Goal: Task Accomplishment & Management: Manage account settings

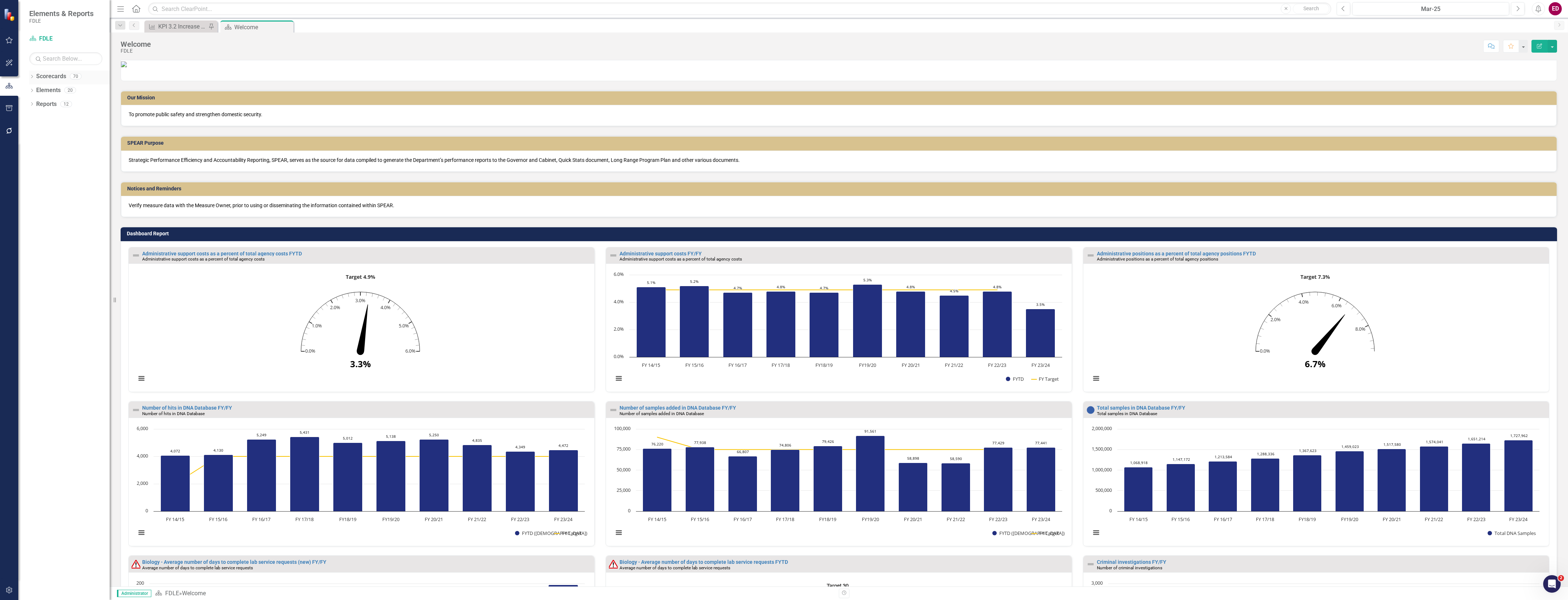
click at [32, 77] on icon "Dropdown" at bounding box center [32, 77] width 5 height 4
click at [32, 130] on div "Dropdown Scorecards 70 Dropdown FDLE Commissioner's Initiative Team Project Das…" at bounding box center [64, 119] width 91 height 97
click at [27, 131] on icon "Dropdown" at bounding box center [24, 131] width 5 height 4
click at [26, 144] on icon at bounding box center [25, 142] width 2 height 4
click at [55, 158] on link "Business Support Program" at bounding box center [66, 162] width 88 height 9
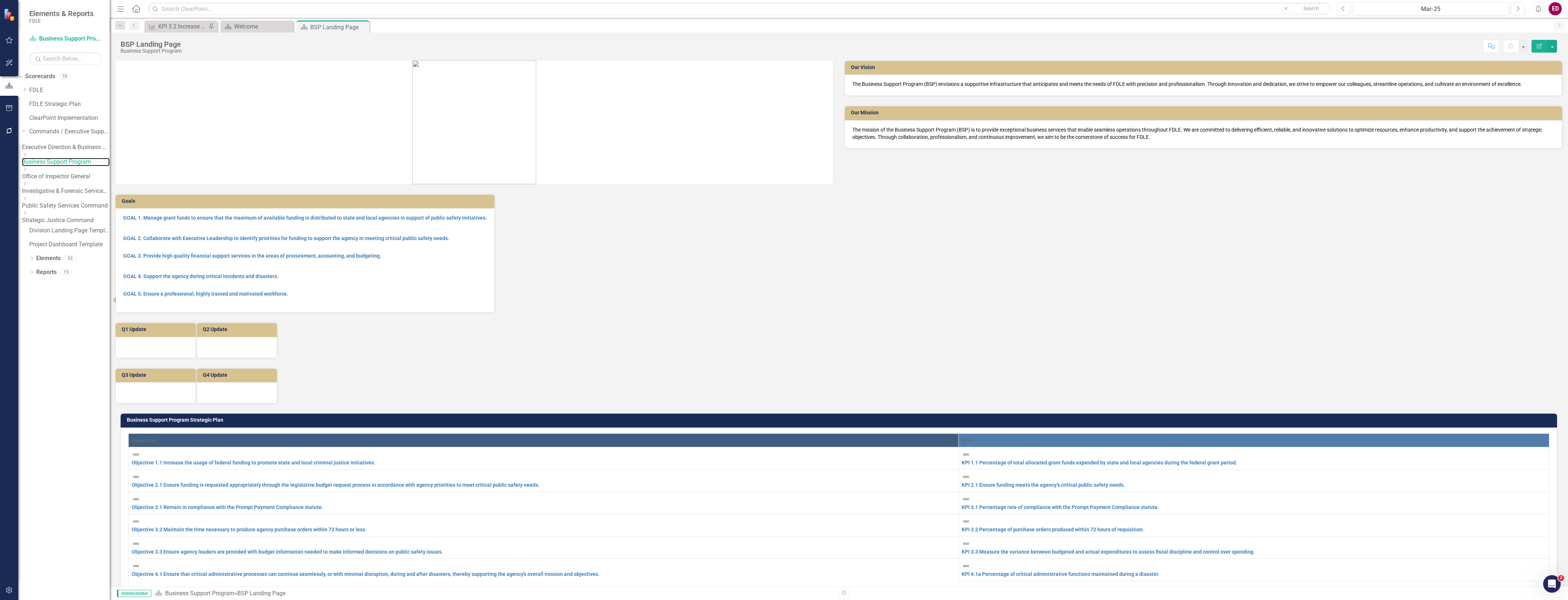
scroll to position [274, 0]
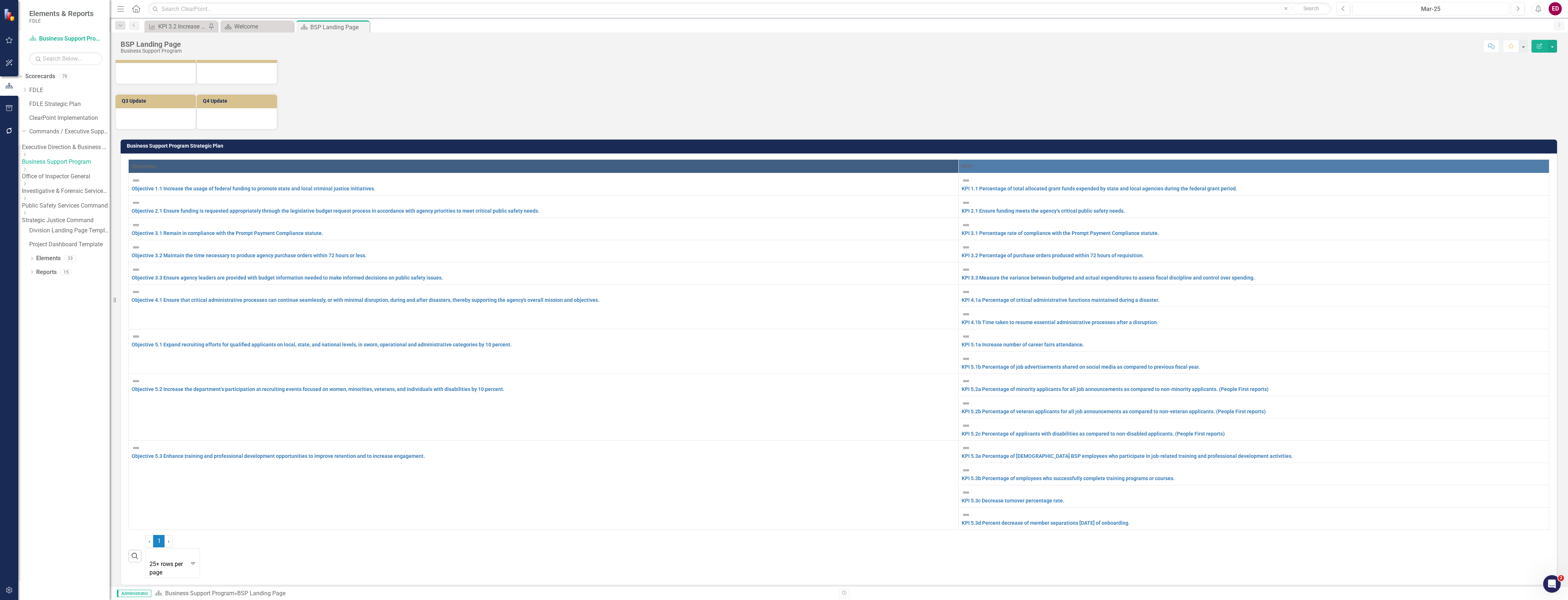
click at [1449, 14] on button "Mar-25" at bounding box center [1431, 9] width 157 height 13
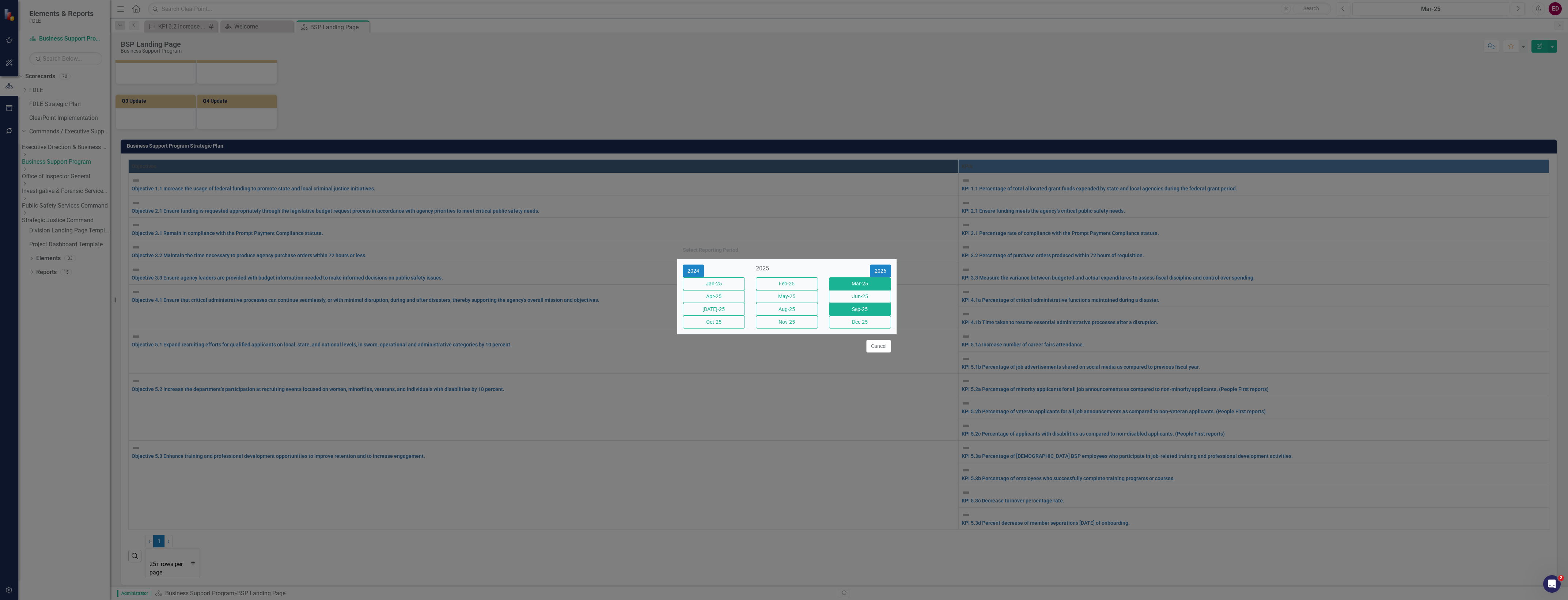
click at [851, 315] on button "Sep-25" at bounding box center [860, 309] width 62 height 13
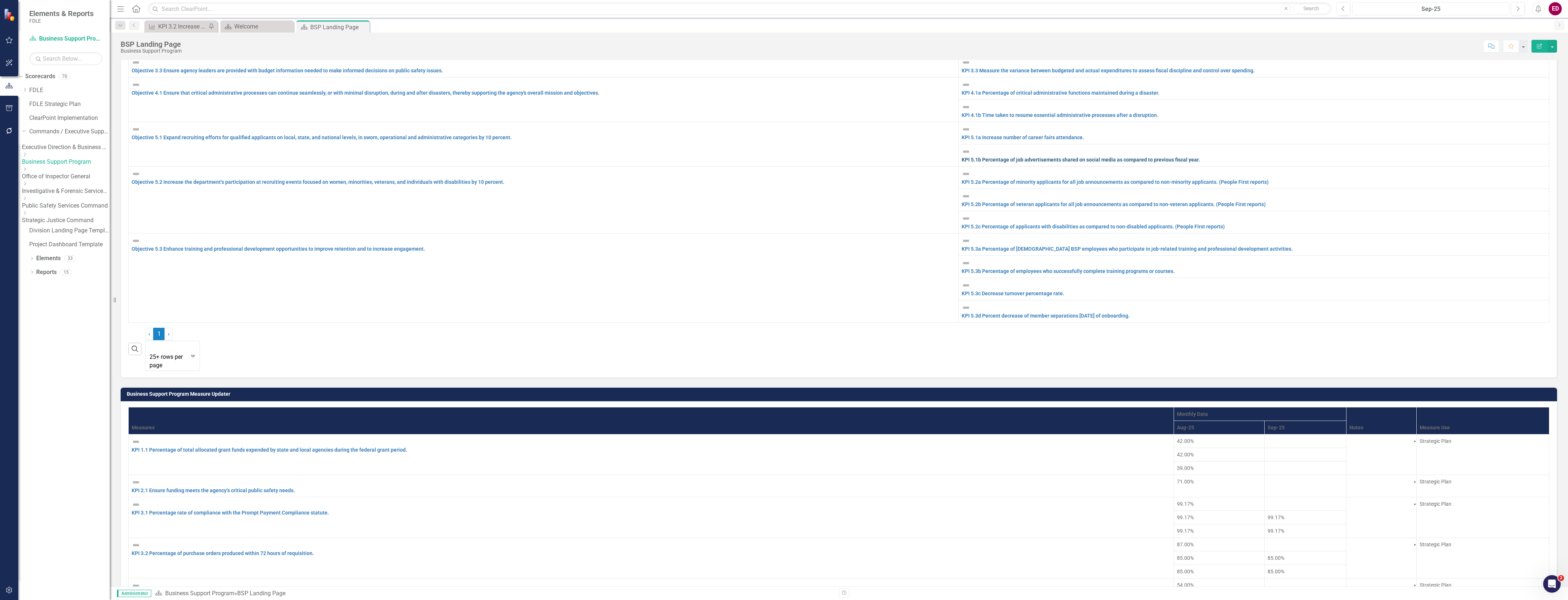
scroll to position [527, 0]
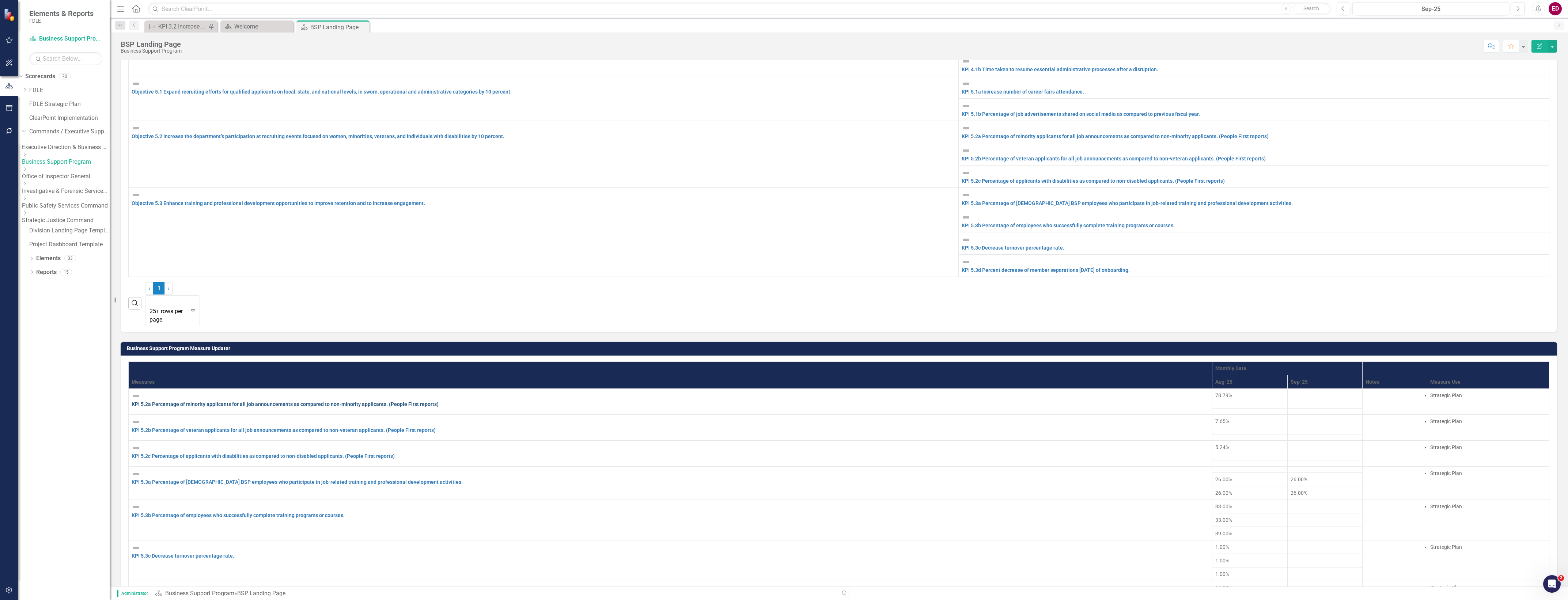
click at [345, 401] on link "KPI 5.2a Percentage of minority applicants for all job announcements as compare…" at bounding box center [285, 404] width 307 height 6
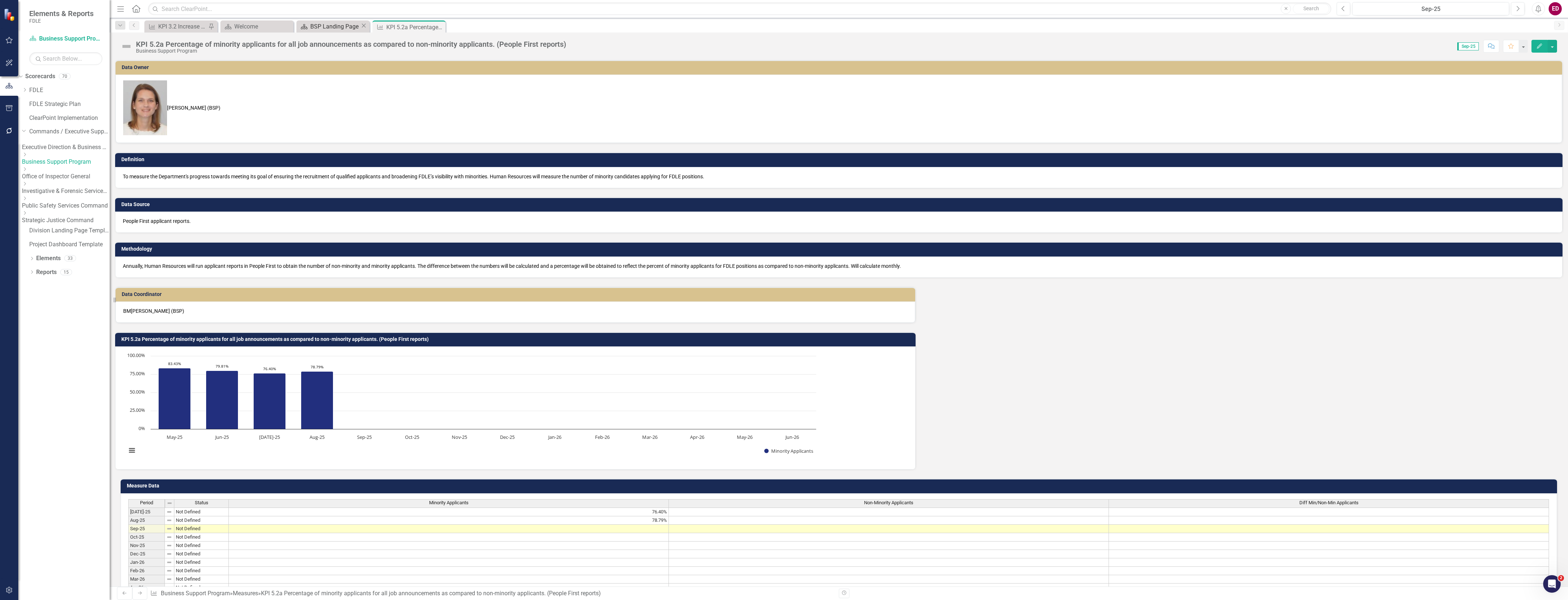
click at [341, 25] on div "BSP Landing Page" at bounding box center [335, 26] width 50 height 9
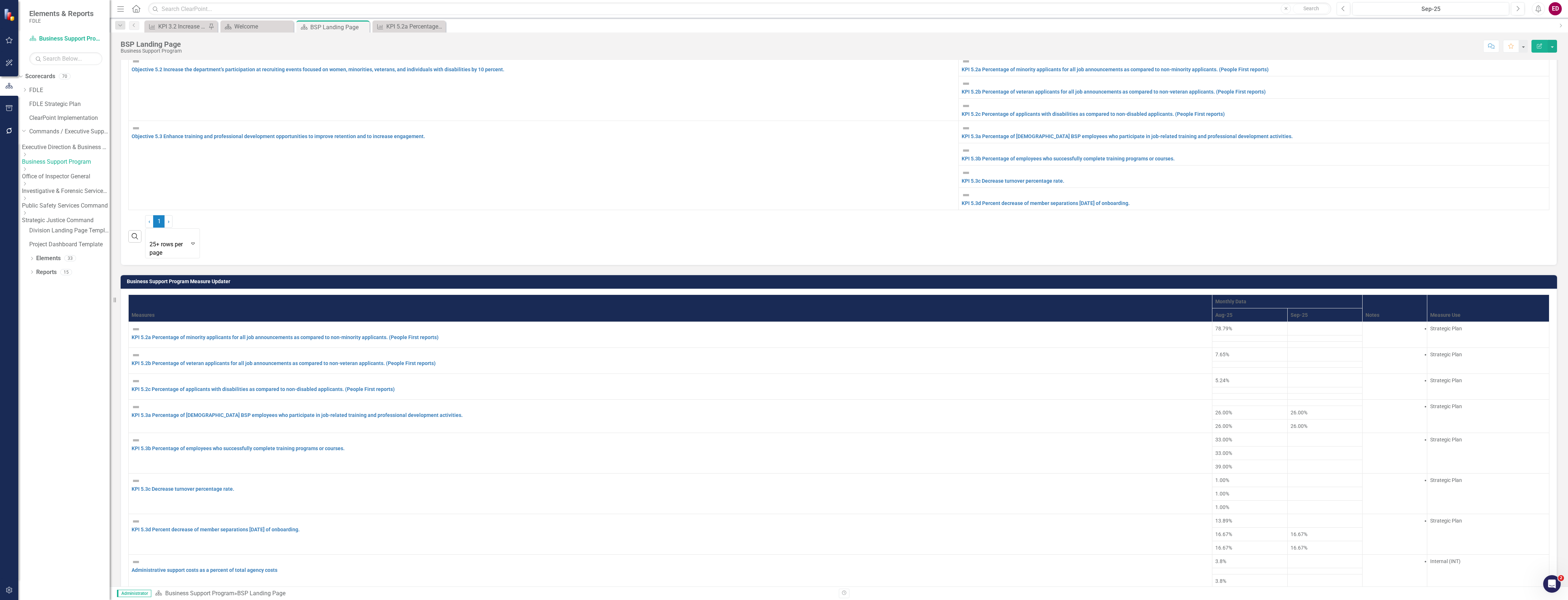
scroll to position [365, 0]
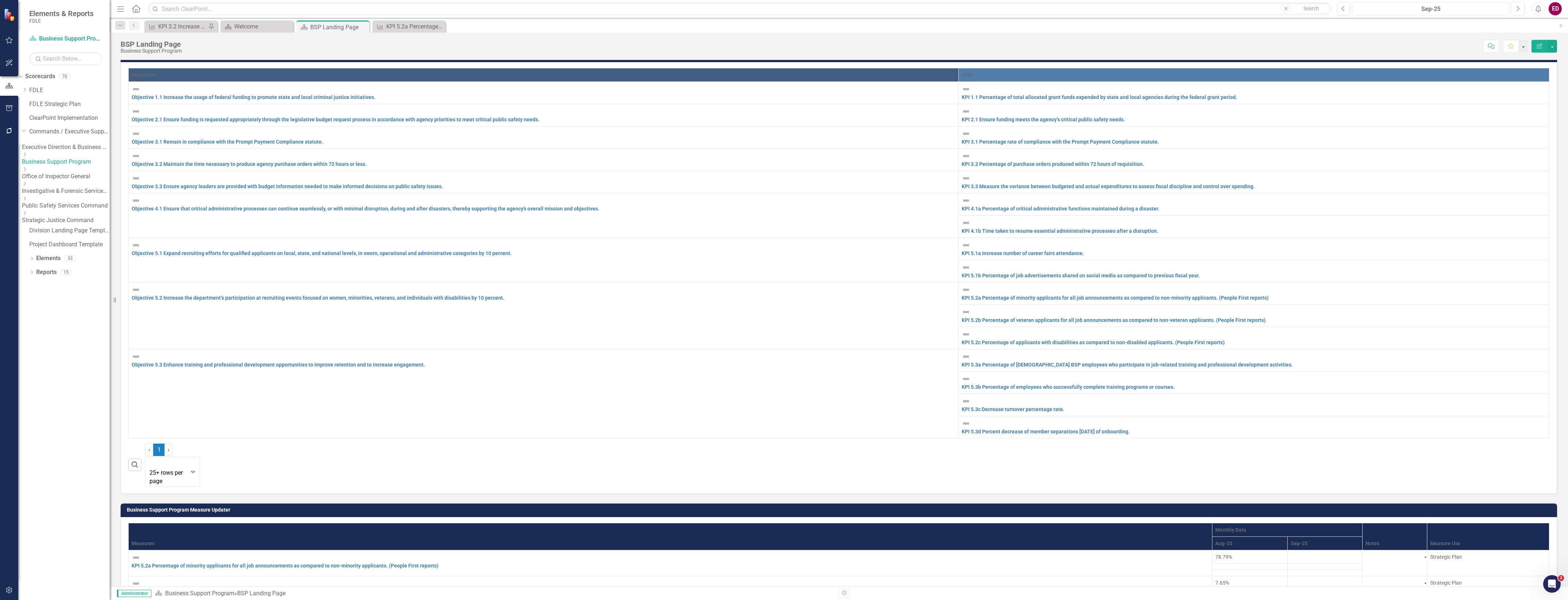
click at [1450, 9] on div "Sep-25" at bounding box center [1430, 9] width 152 height 9
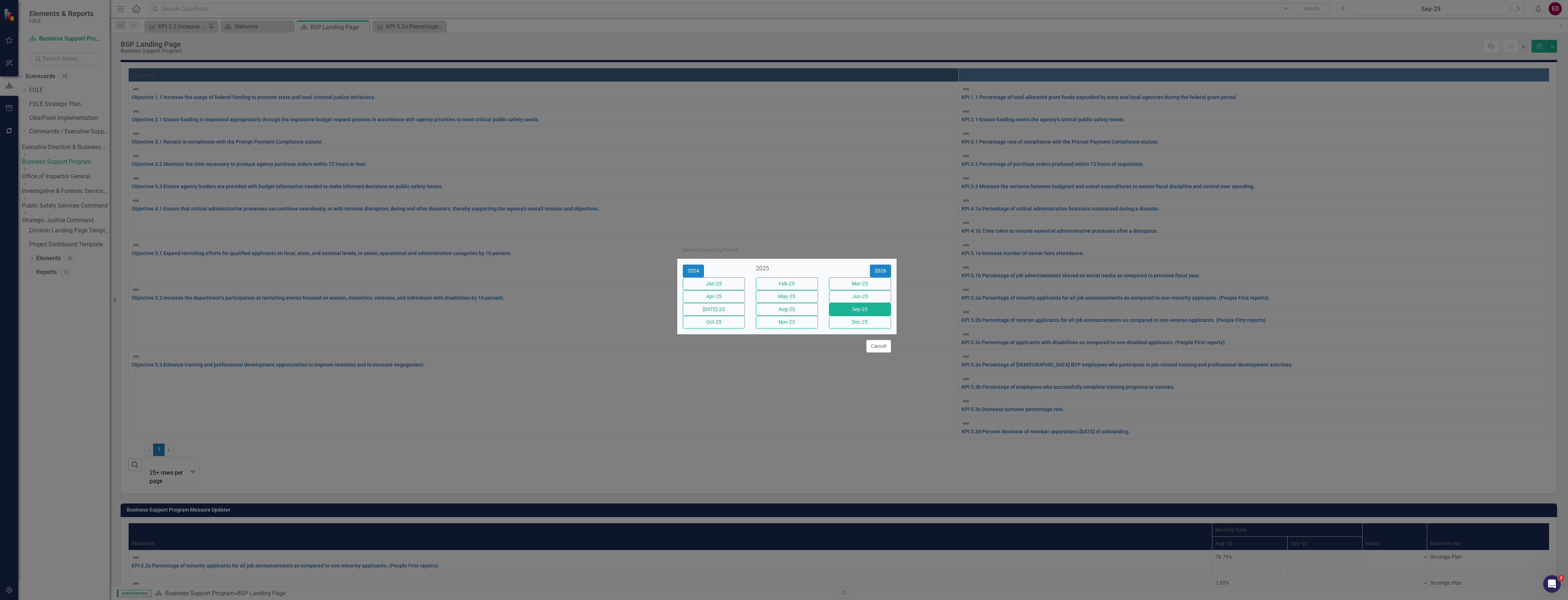
click at [512, 406] on div "Select Reporting Period 2024 2025 2026 Jan-25 Feb-25 Mar-25 Apr-25 May-25 Jun-2…" at bounding box center [784, 300] width 1568 height 600
click at [878, 358] on div "Cancel" at bounding box center [787, 346] width 219 height 24
click at [881, 352] on button "Cancel" at bounding box center [878, 346] width 25 height 13
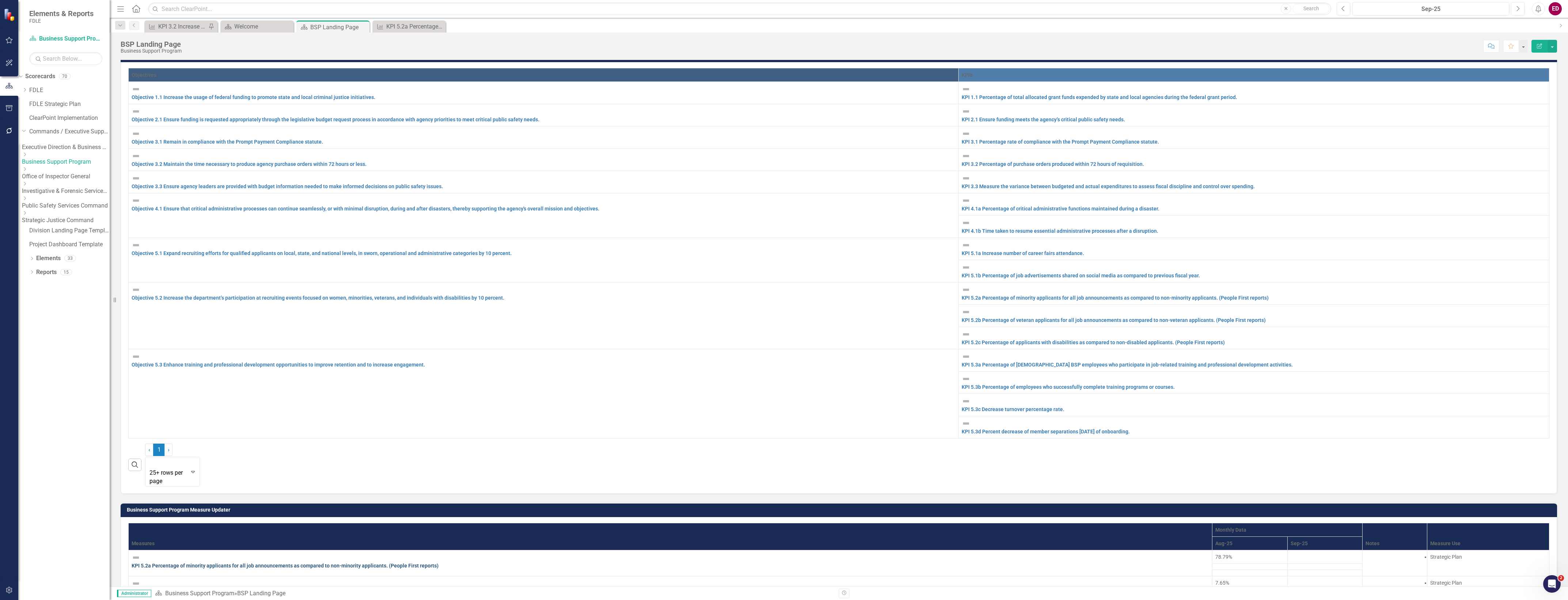
click at [343, 563] on link "KPI 5.2a Percentage of minority applicants for all job announcements as compare…" at bounding box center [285, 566] width 307 height 6
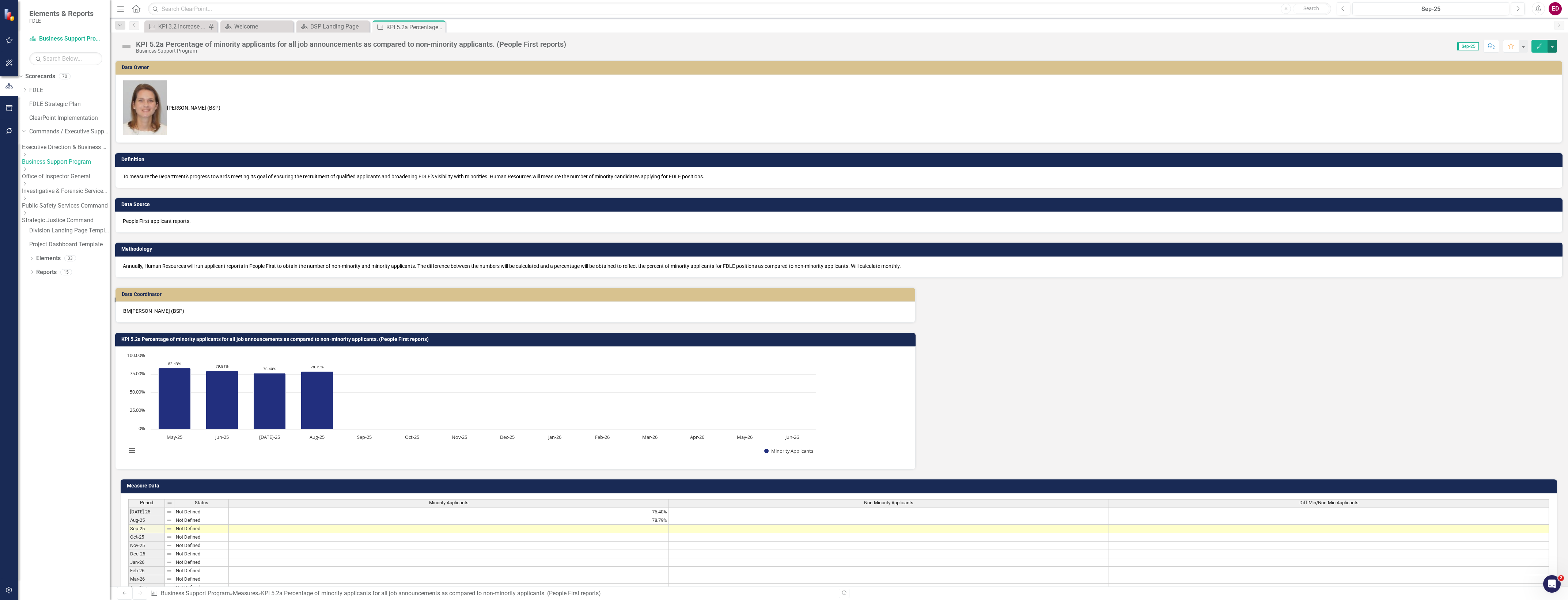
click at [1550, 41] on button "button" at bounding box center [1552, 46] width 10 height 13
click at [1547, 62] on link "Edit Edit Measure" at bounding box center [1521, 60] width 71 height 13
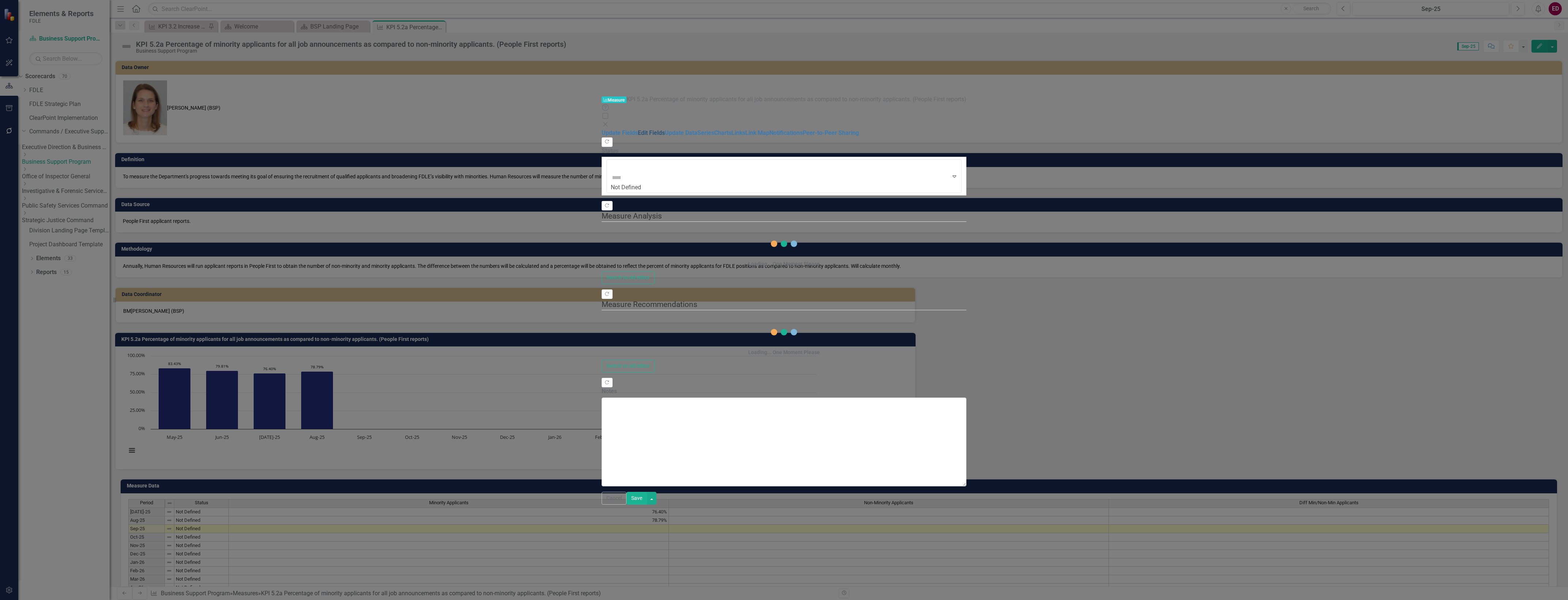
click at [638, 130] on link "Edit Fields" at bounding box center [651, 133] width 27 height 7
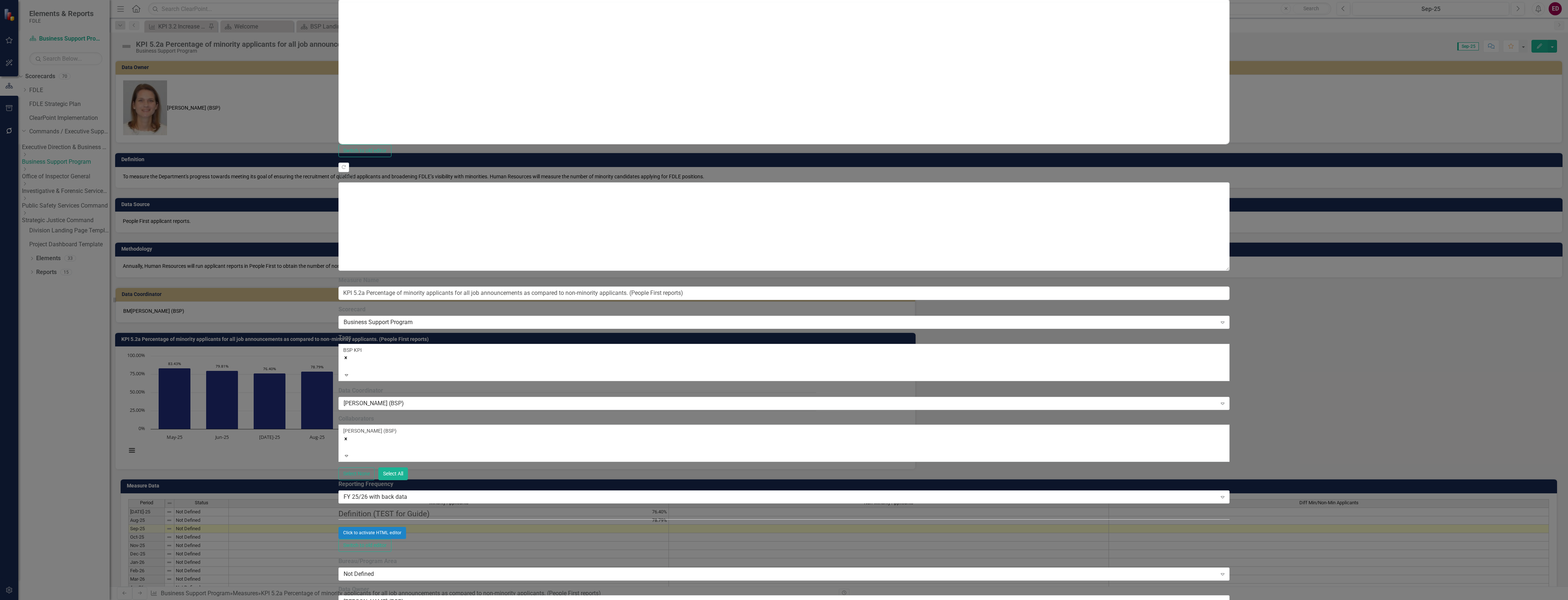
click at [549, 480] on label "Reporting Frequency" at bounding box center [784, 484] width 891 height 9
click at [554, 493] on div "FY 25/26 with back data" at bounding box center [780, 497] width 873 height 9
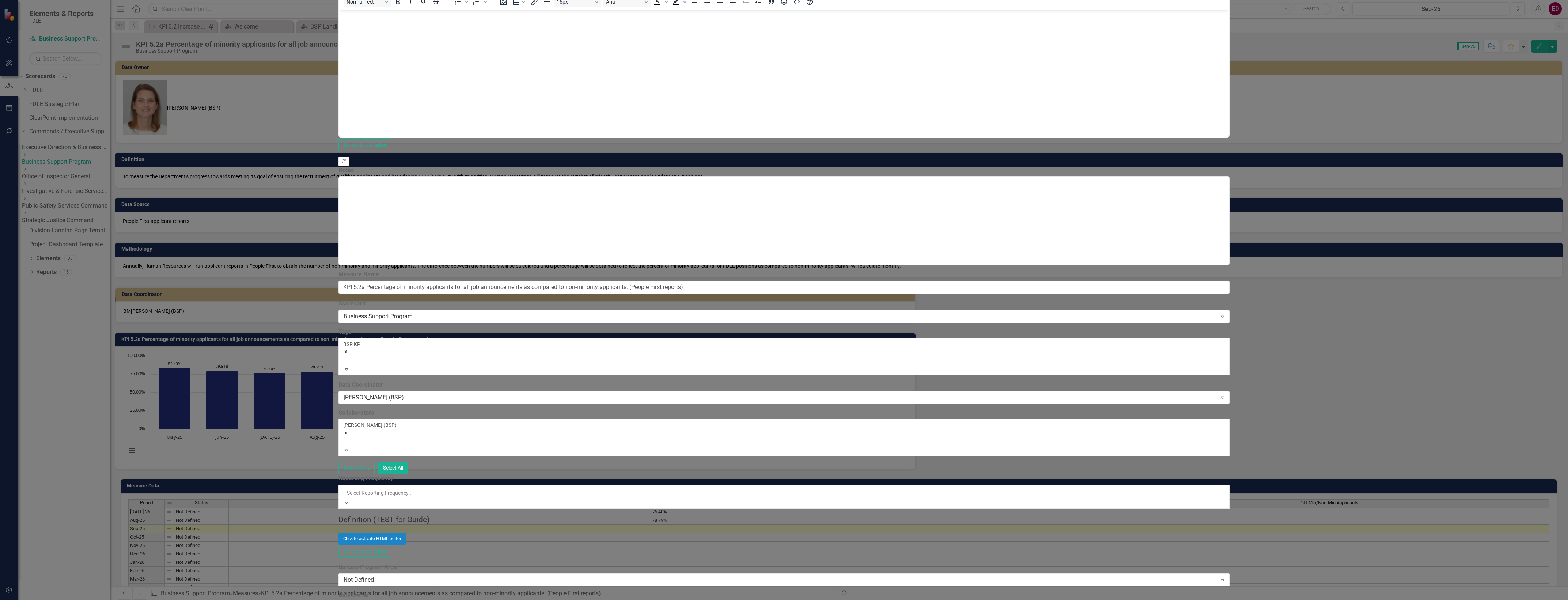
click at [554, 599] on div "All Periods" at bounding box center [784, 604] width 1568 height 9
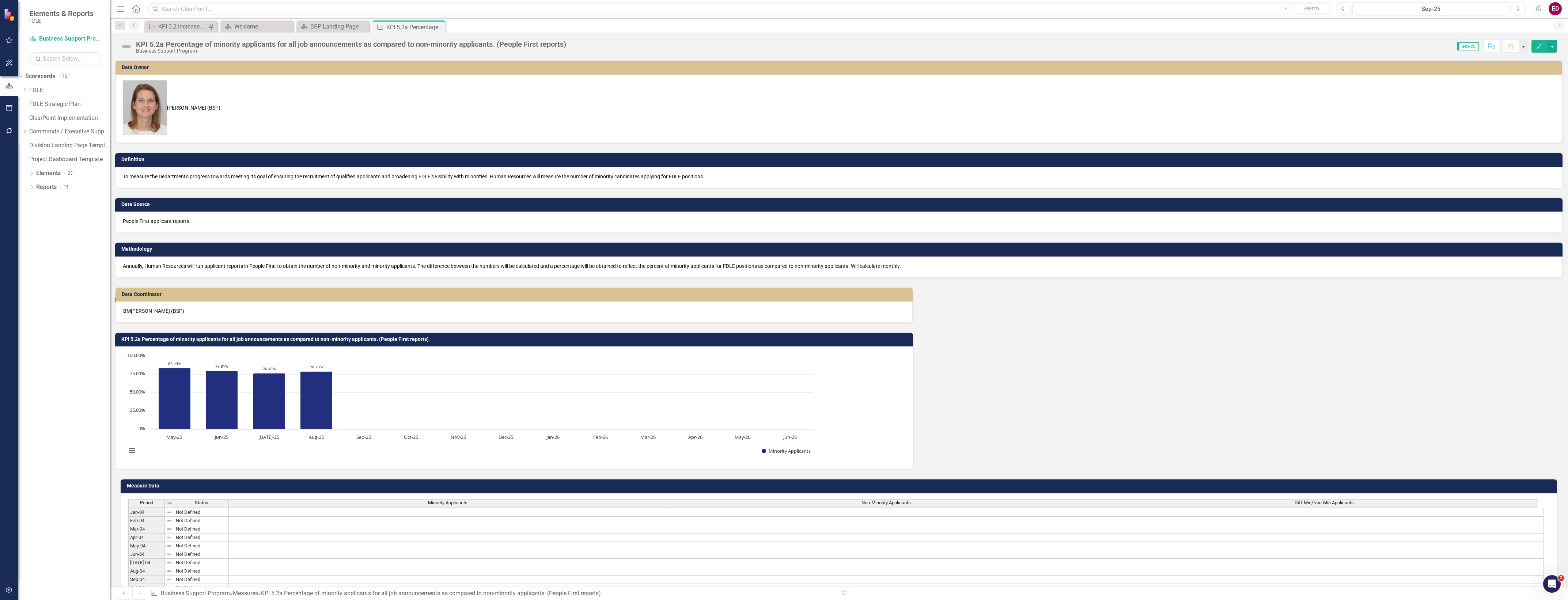
click at [334, 19] on div "Dropdown Search Measure KPI 3.2 Increase the number of specialized High-Liabili…" at bounding box center [839, 25] width 1458 height 15
click at [340, 23] on div "BSP Landing Page" at bounding box center [335, 26] width 50 height 9
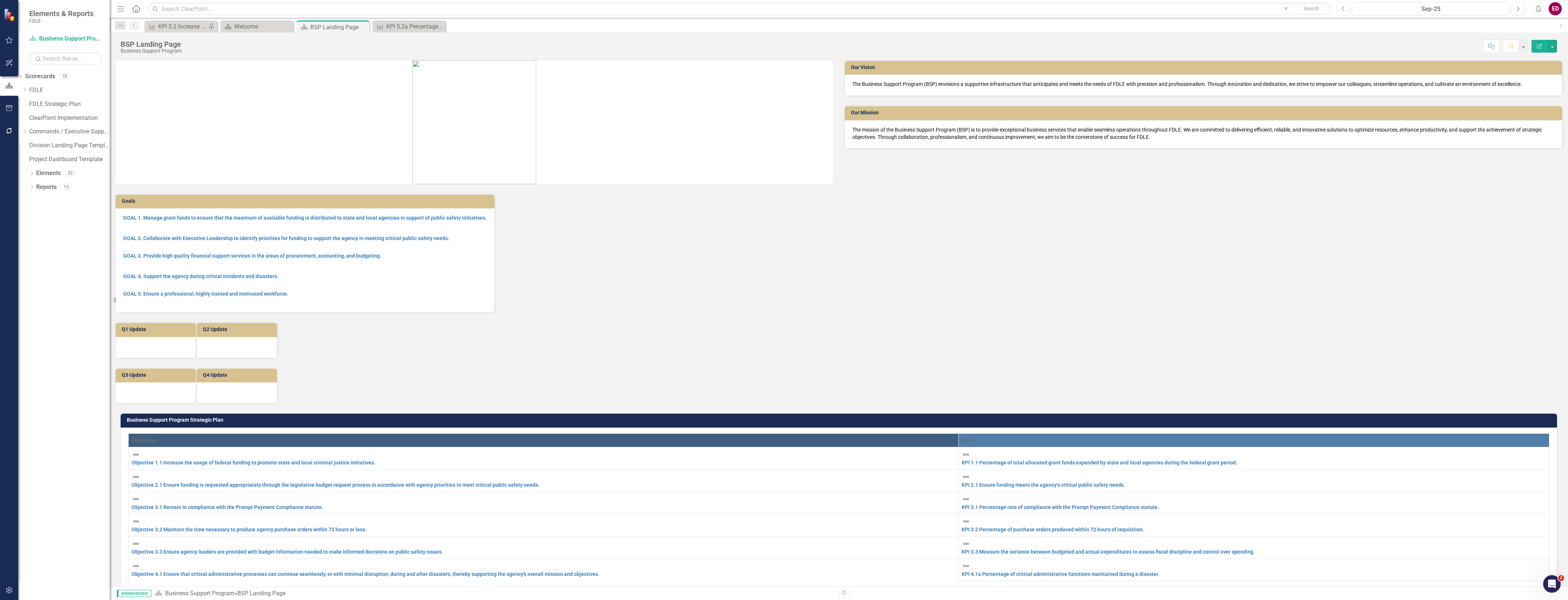
scroll to position [319, 0]
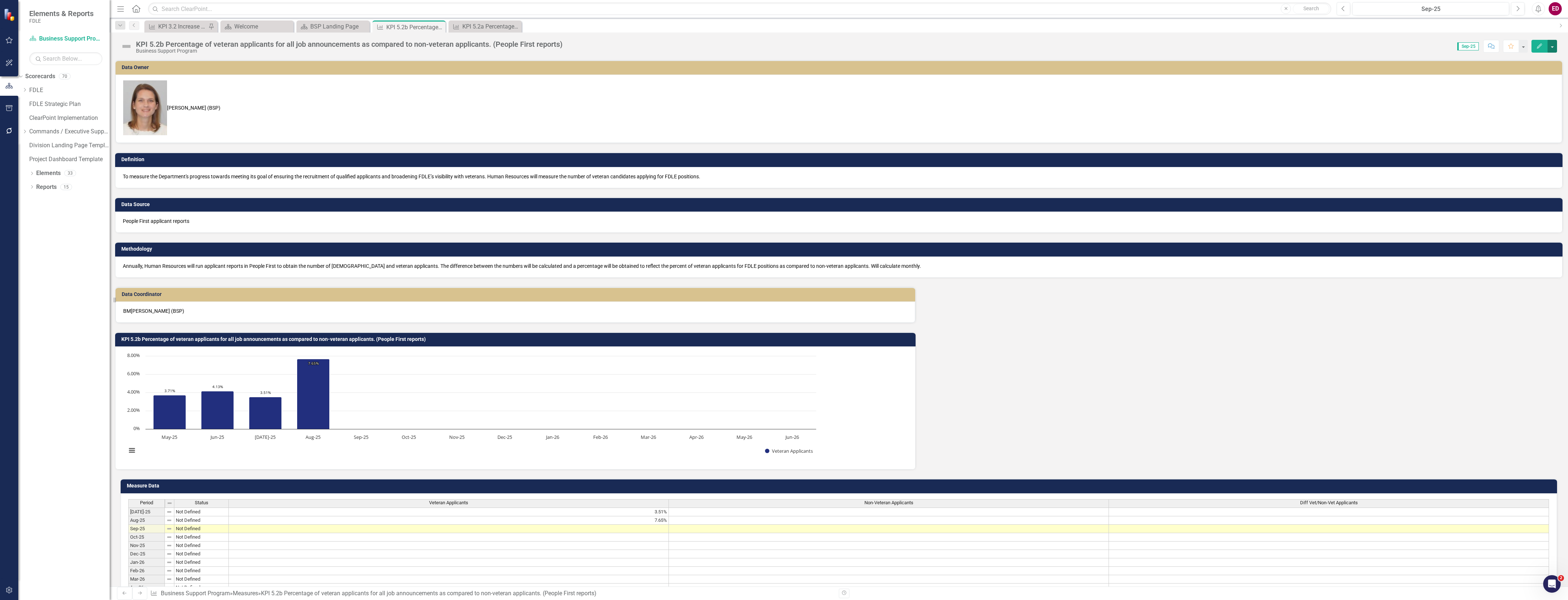
click at [1549, 42] on button "button" at bounding box center [1552, 46] width 10 height 13
click at [1528, 59] on link "Edit Edit Measure" at bounding box center [1521, 60] width 71 height 13
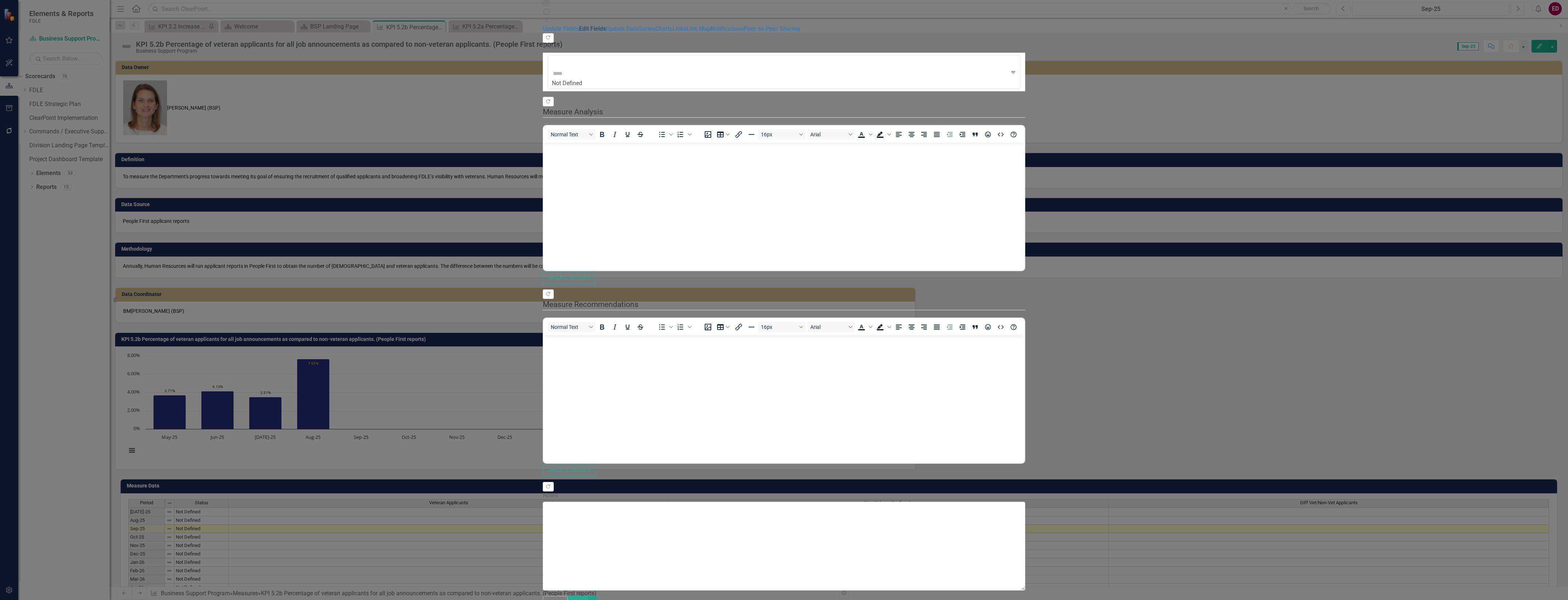
click at [579, 32] on link "Edit Fields" at bounding box center [592, 28] width 27 height 7
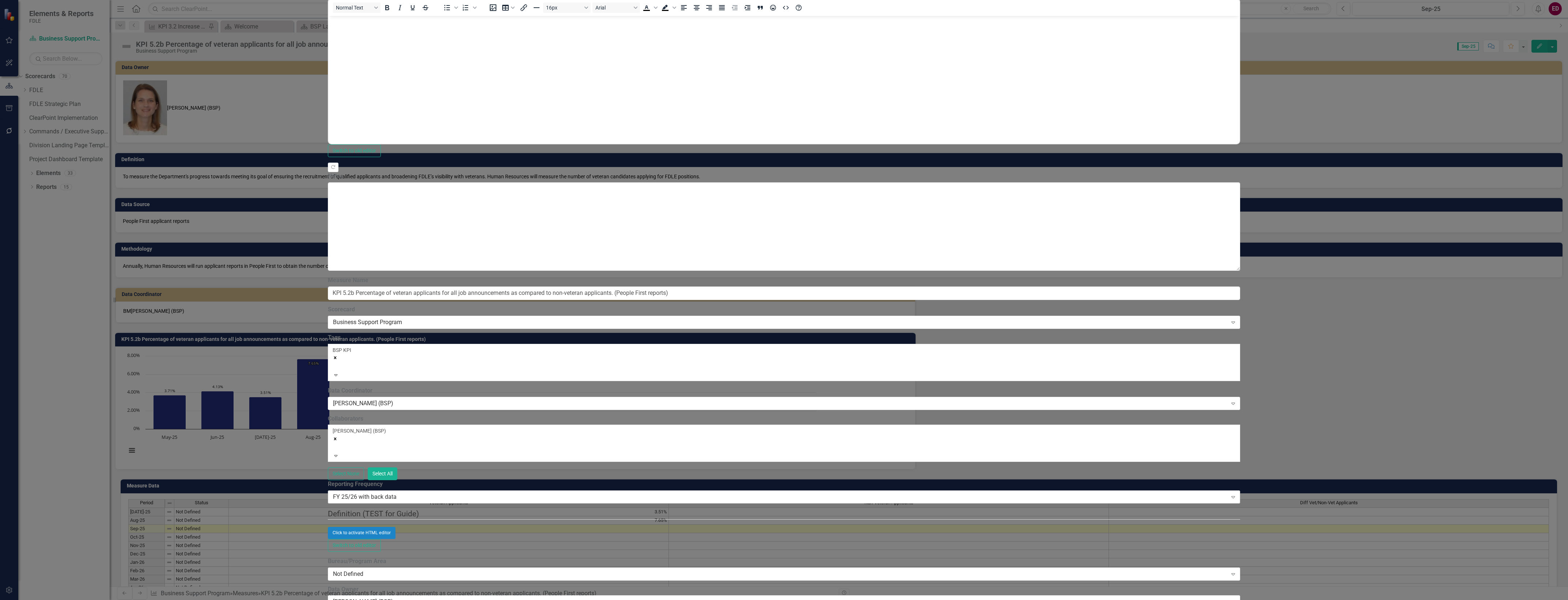
click at [609, 493] on div "FY 25/26 with back data" at bounding box center [780, 497] width 894 height 9
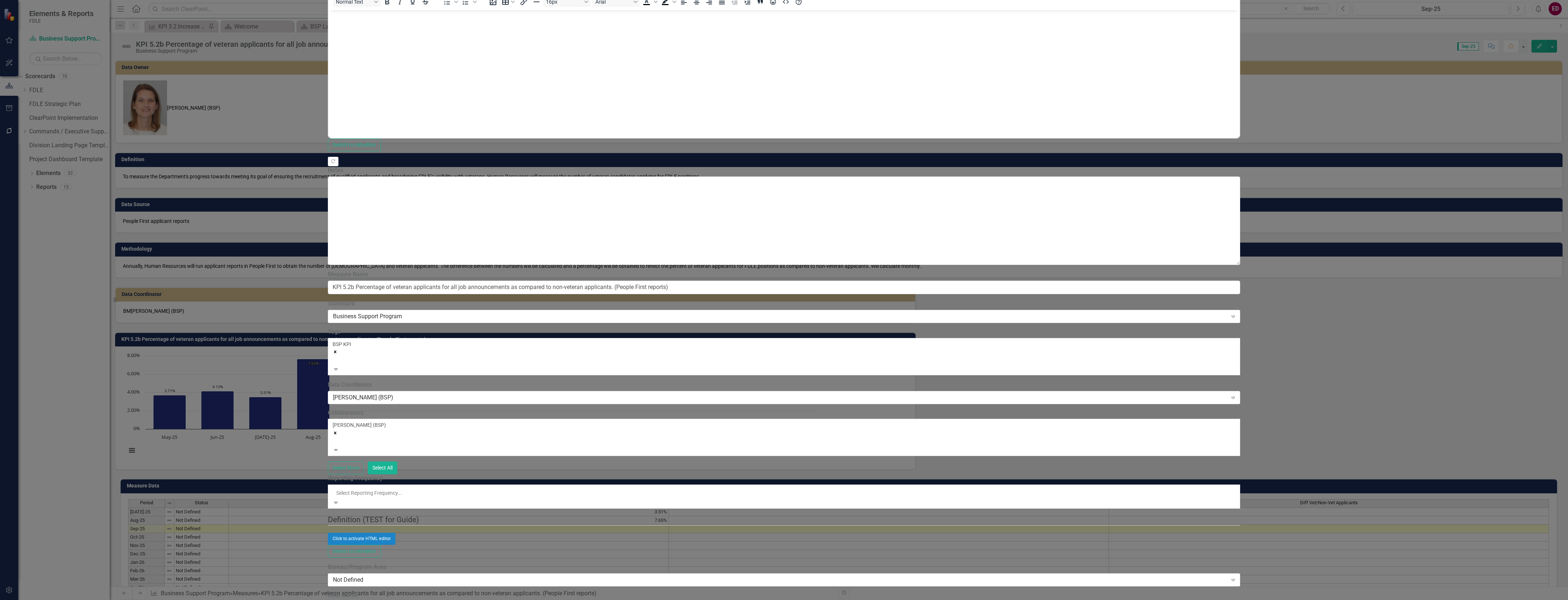
scroll to position [214, 0]
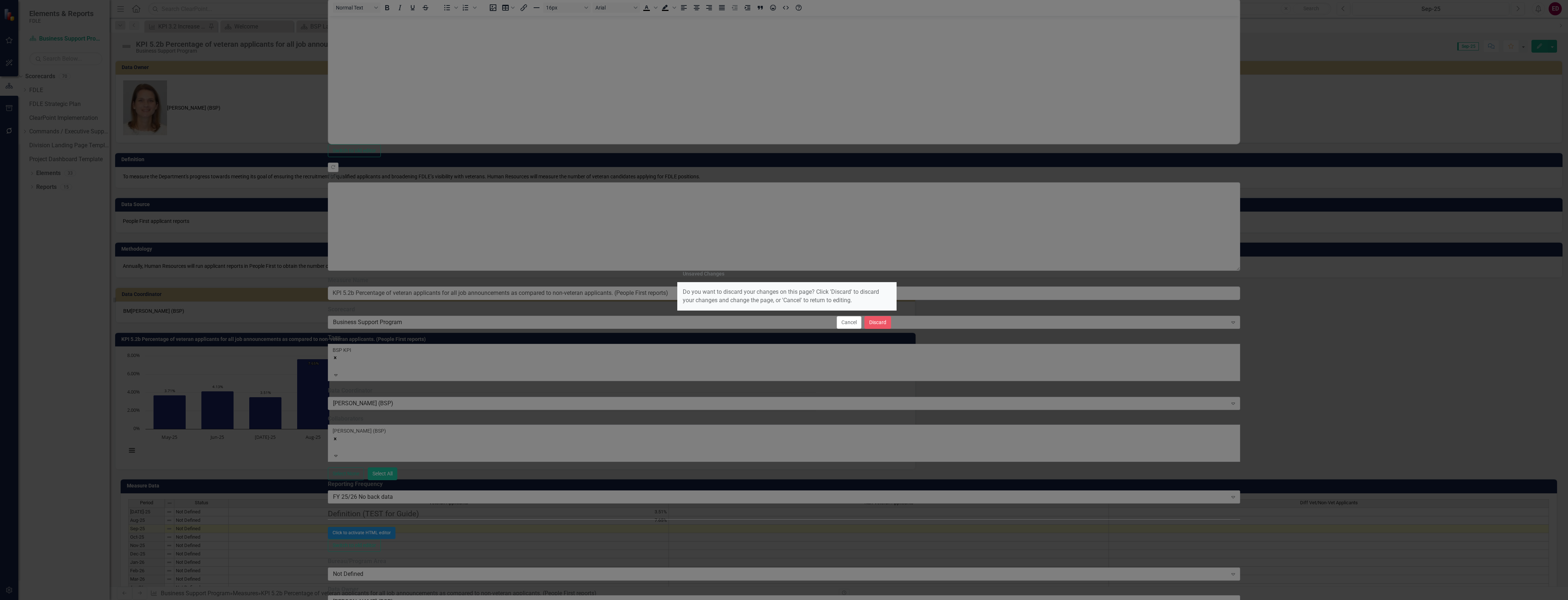
click at [881, 330] on div "Cancel Discard" at bounding box center [787, 323] width 219 height 24
click at [880, 315] on div "Cancel Discard" at bounding box center [787, 323] width 219 height 24
click at [882, 326] on button "Discard" at bounding box center [878, 322] width 27 height 13
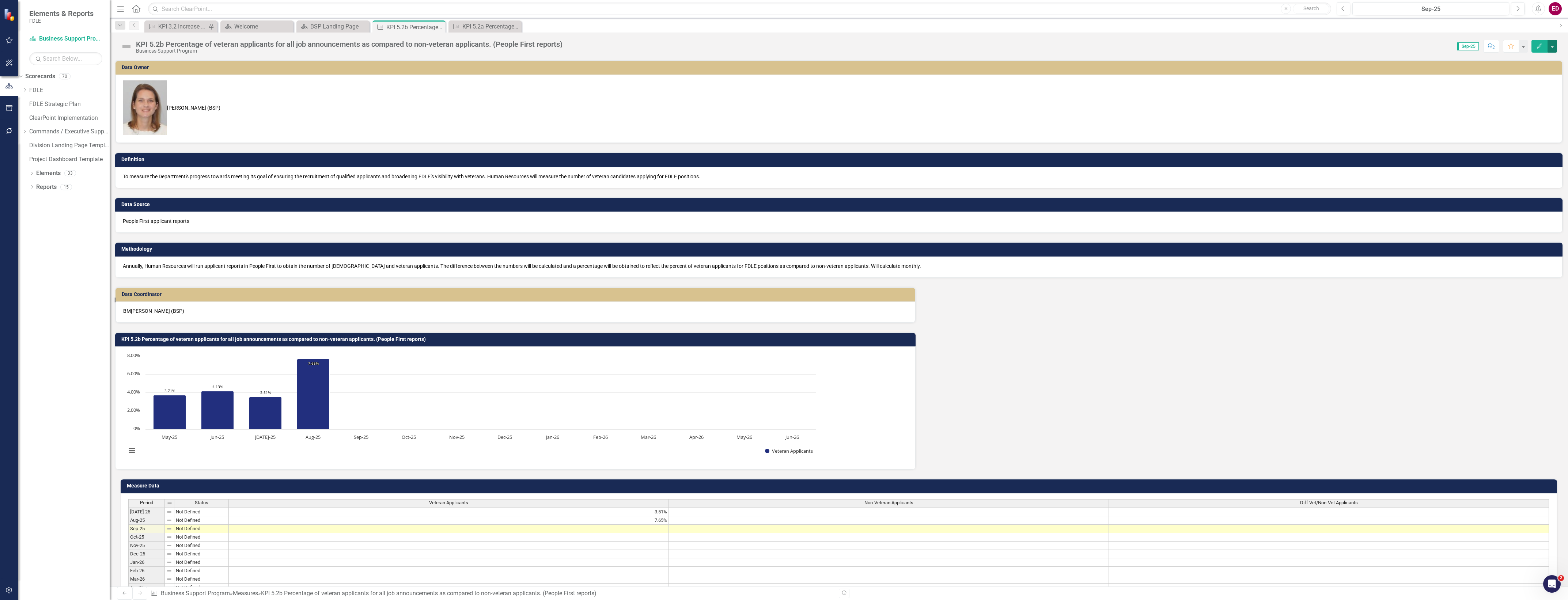
click at [1552, 41] on button "button" at bounding box center [1552, 46] width 10 height 13
click at [1541, 61] on link "Edit Edit Measure" at bounding box center [1521, 60] width 71 height 13
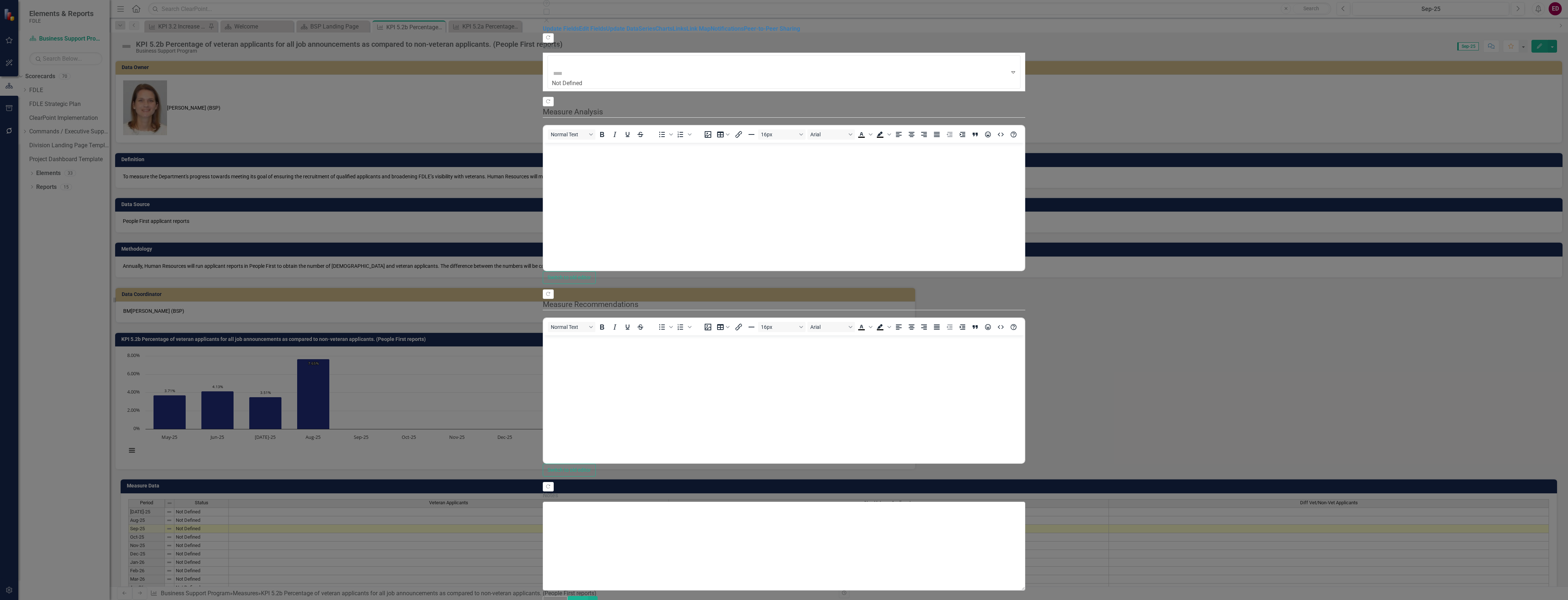
scroll to position [0, 0]
click at [579, 32] on link "Edit Fields" at bounding box center [592, 28] width 27 height 7
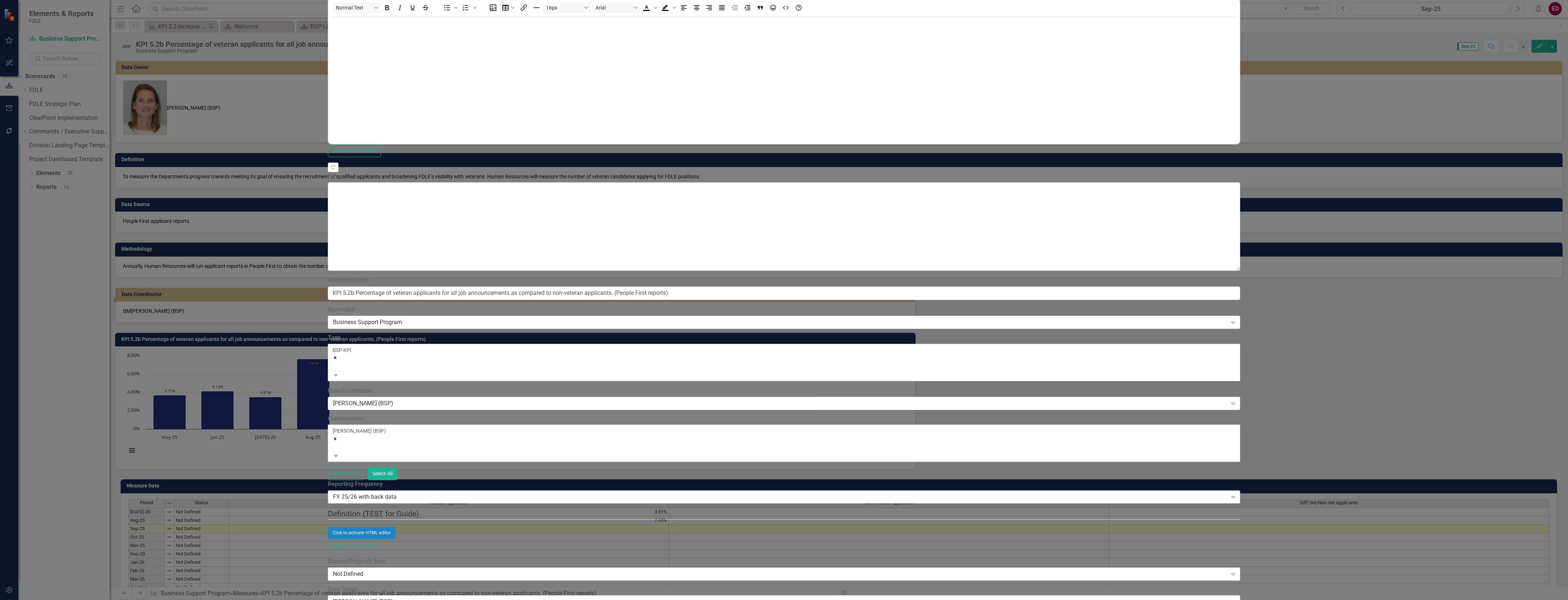
click at [570, 493] on div "FY 25/26 with back data" at bounding box center [780, 497] width 894 height 9
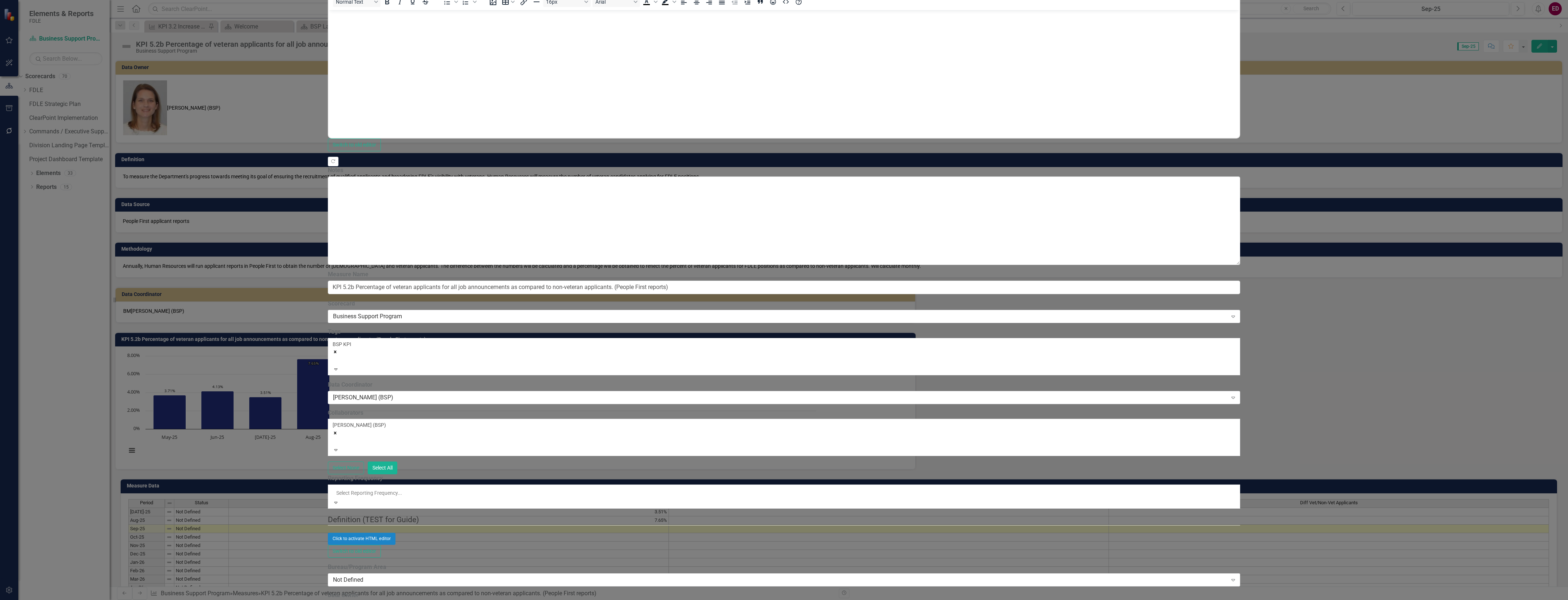
click at [590, 599] on div "All Periods" at bounding box center [784, 604] width 1568 height 9
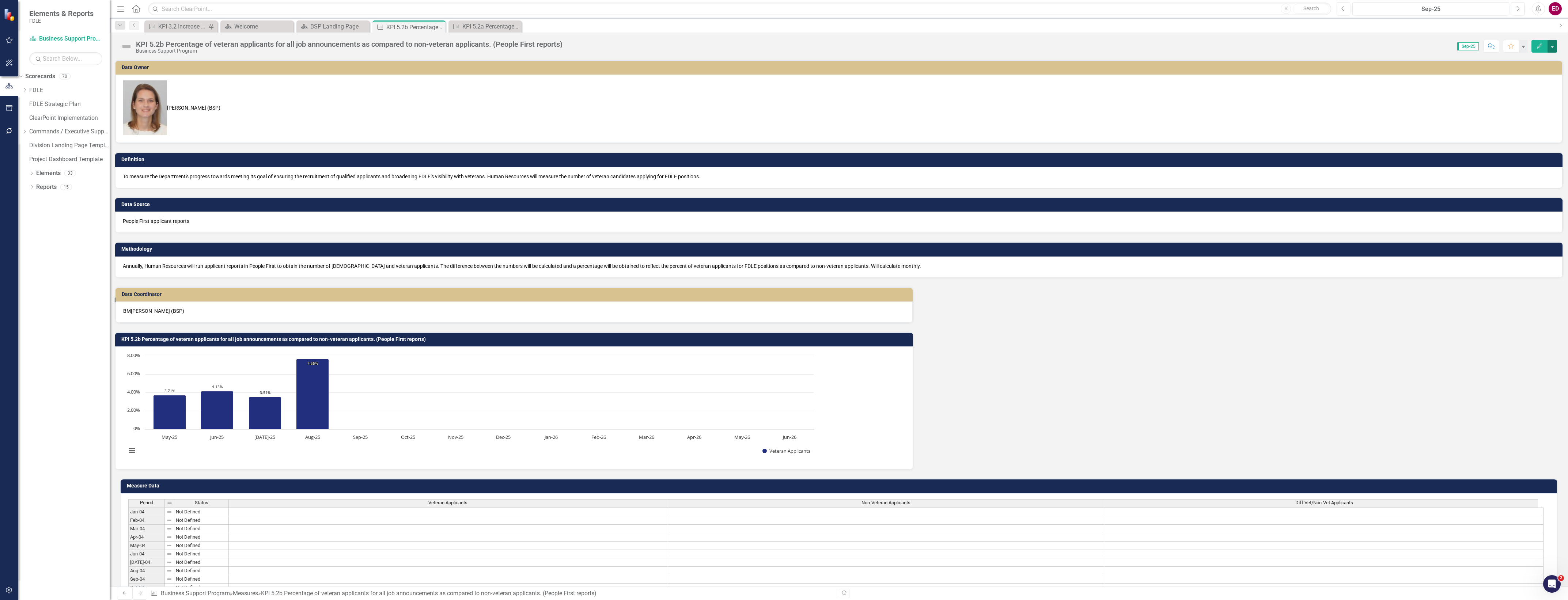
click at [1555, 41] on button "button" at bounding box center [1552, 46] width 10 height 13
click at [1541, 52] on button "Edit" at bounding box center [1539, 46] width 16 height 13
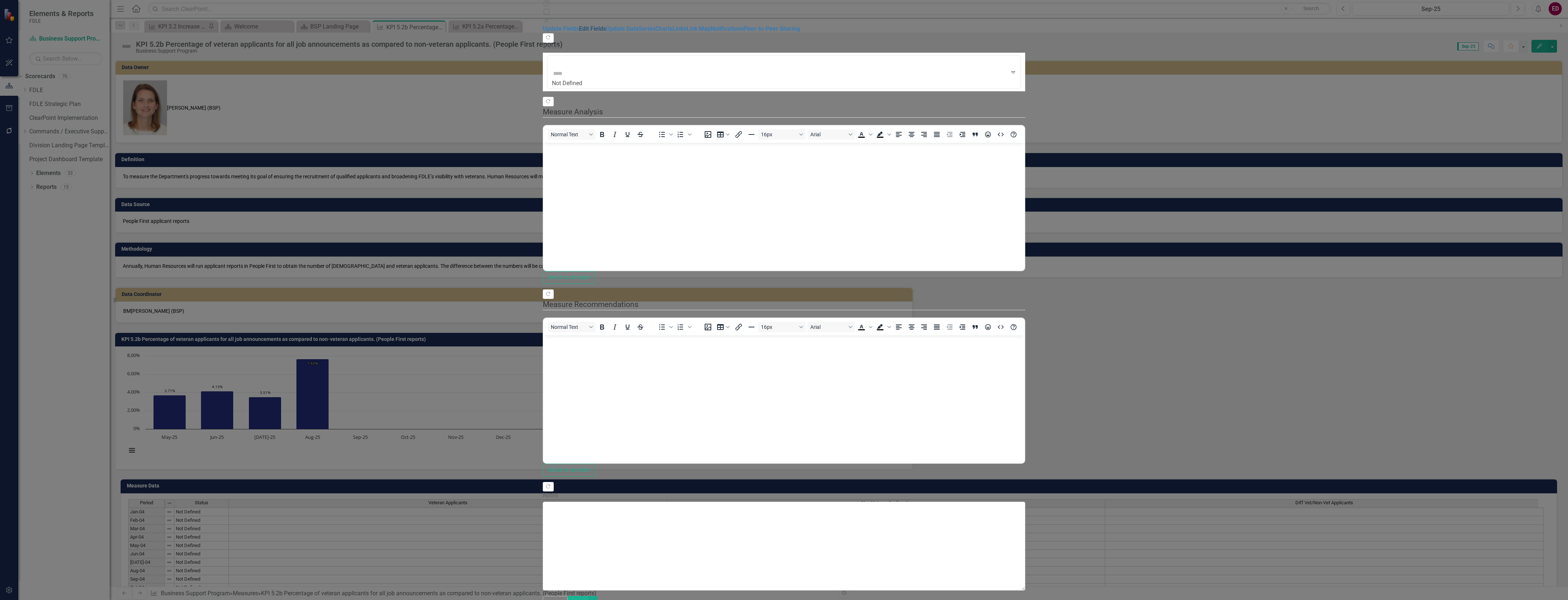
click at [579, 32] on link "Edit Fields" at bounding box center [592, 28] width 27 height 7
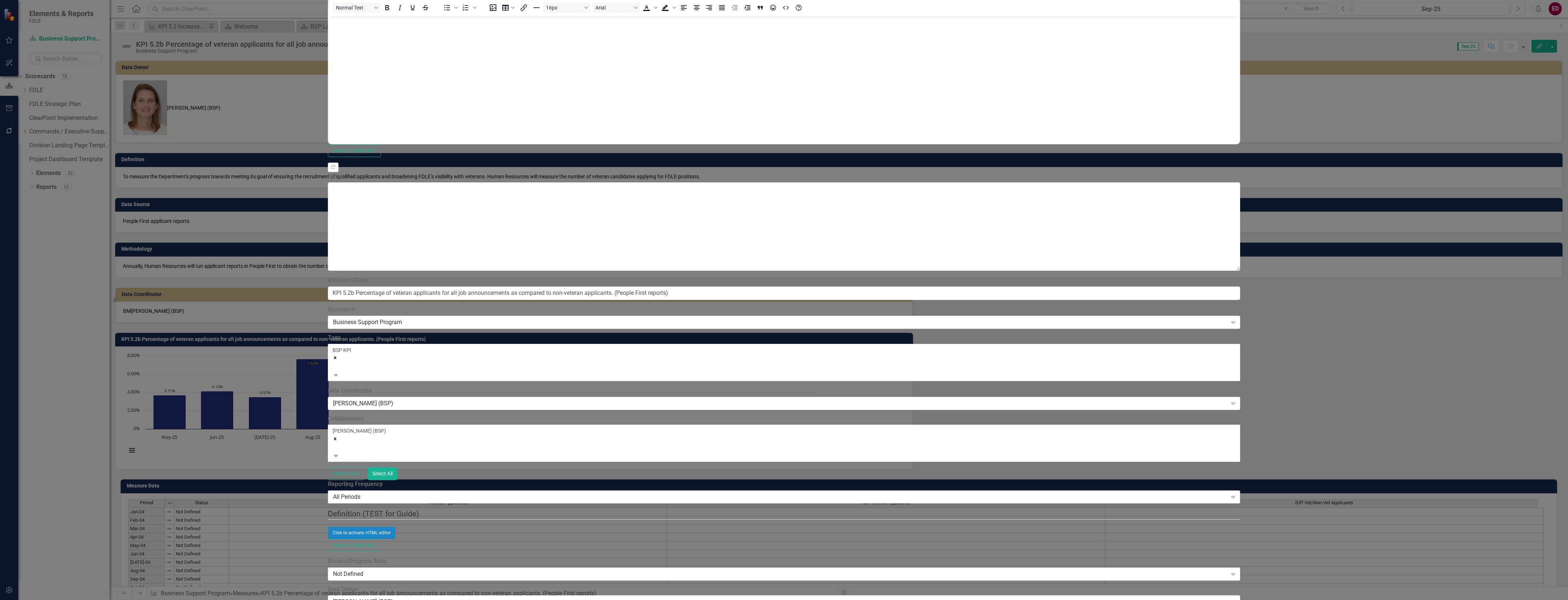
click at [607, 493] on div "All Periods" at bounding box center [780, 497] width 894 height 9
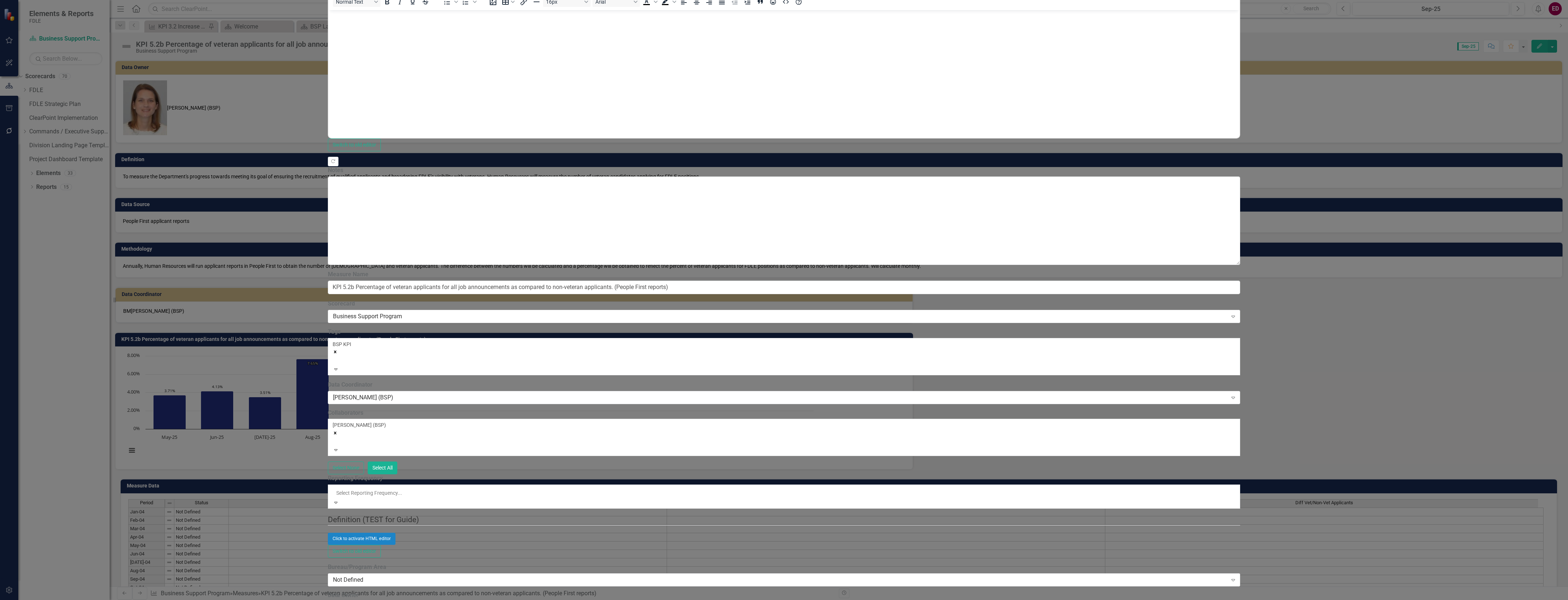
scroll to position [214, 0]
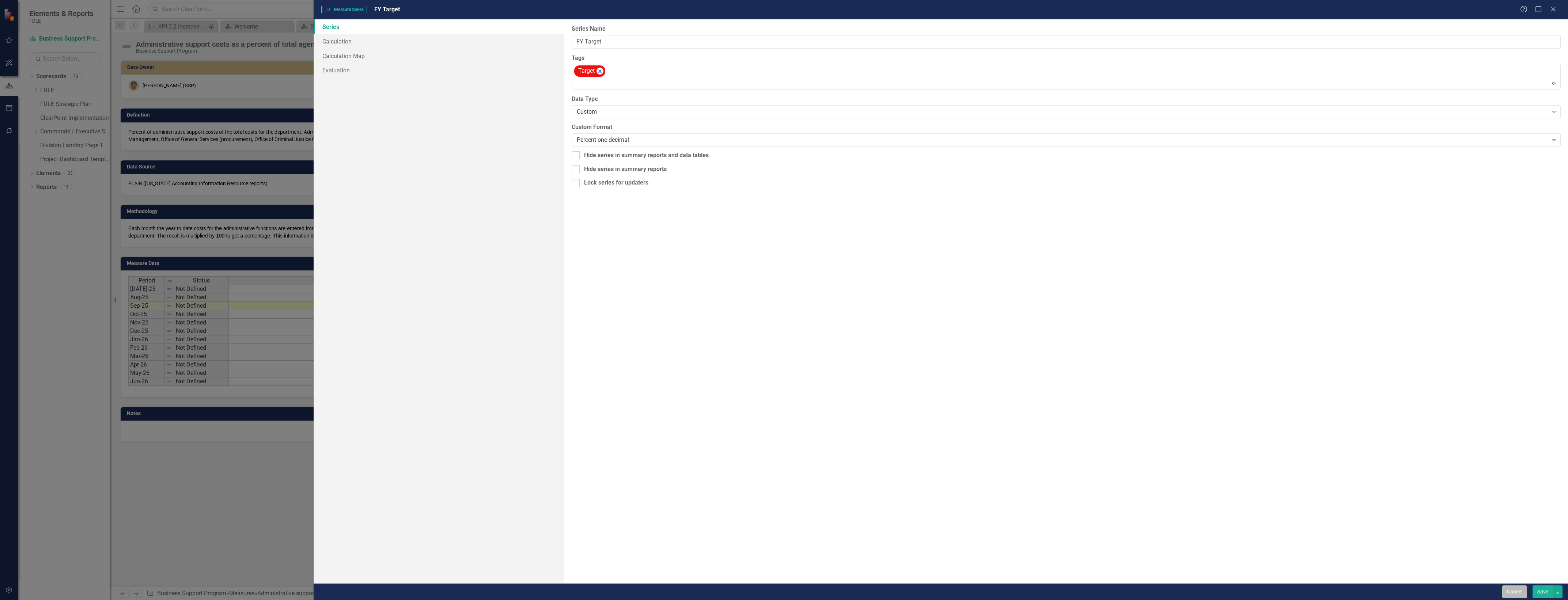
click at [1513, 593] on button "Cancel" at bounding box center [1514, 591] width 25 height 13
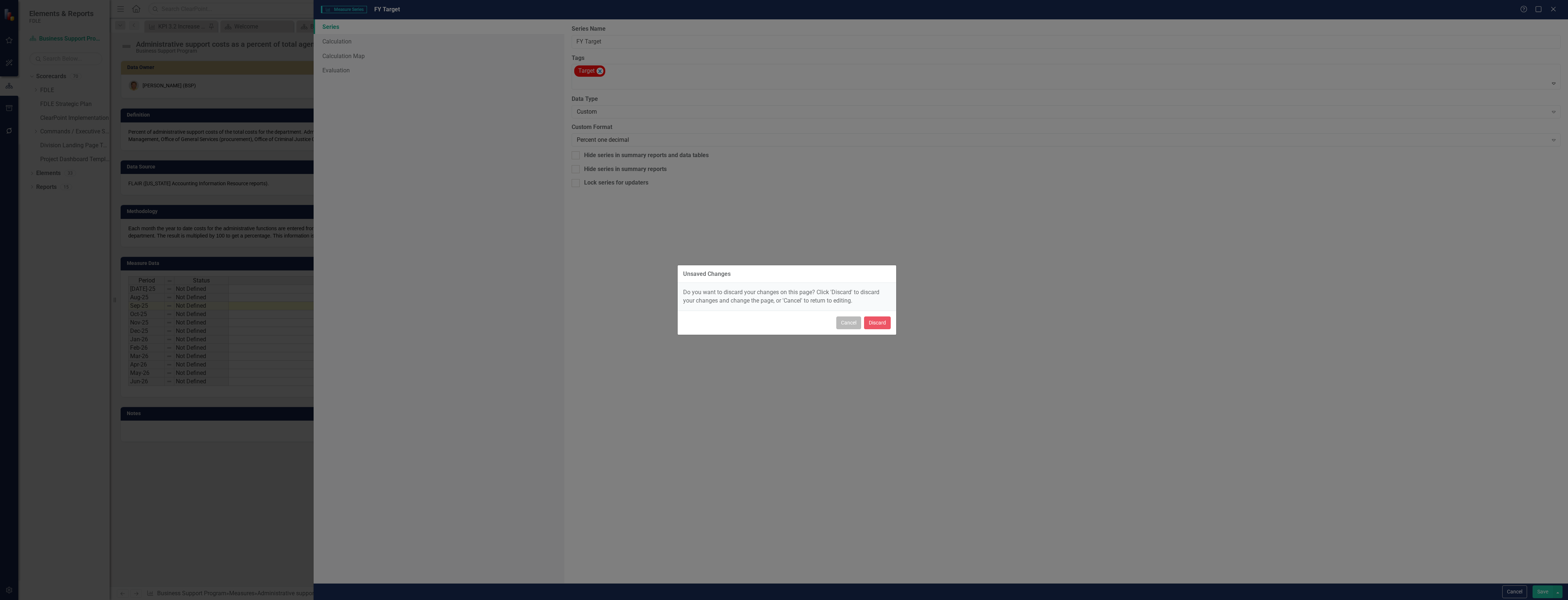
click at [847, 323] on button "Cancel" at bounding box center [849, 323] width 25 height 13
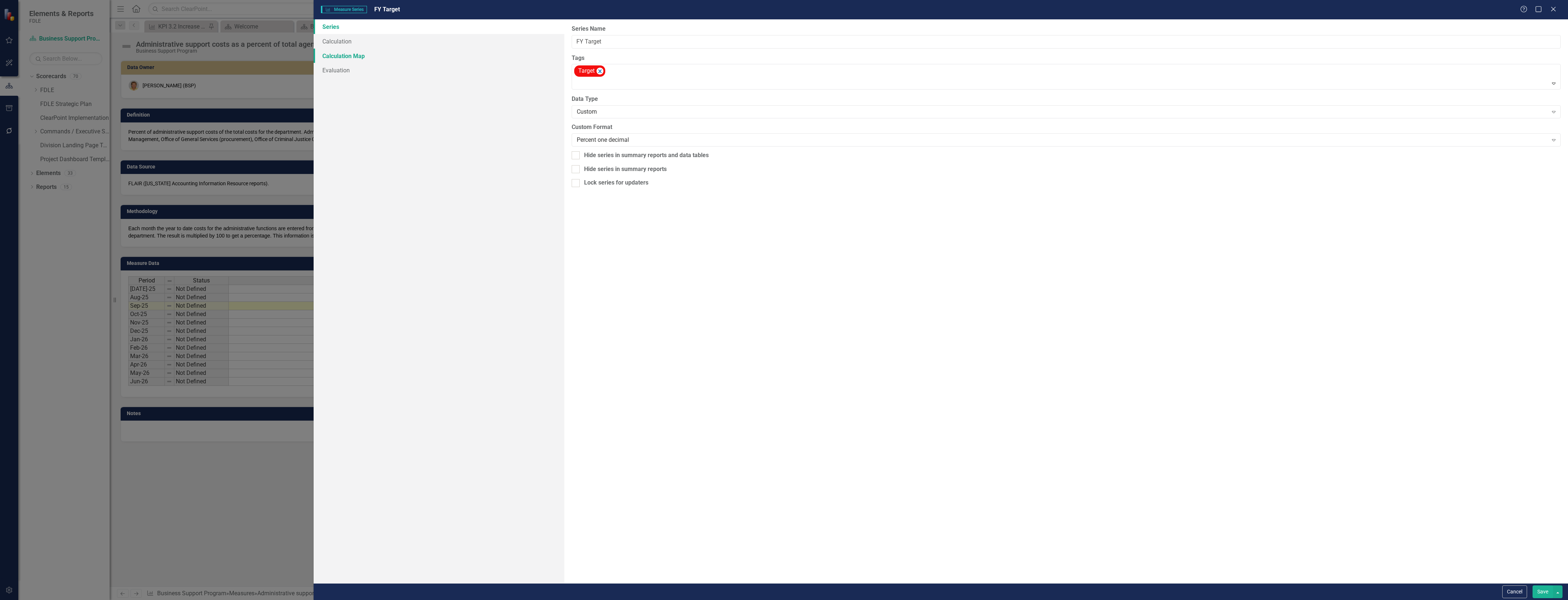
click at [430, 57] on link "Calculation Map" at bounding box center [439, 56] width 251 height 15
click at [434, 41] on link "Calculation" at bounding box center [439, 41] width 251 height 15
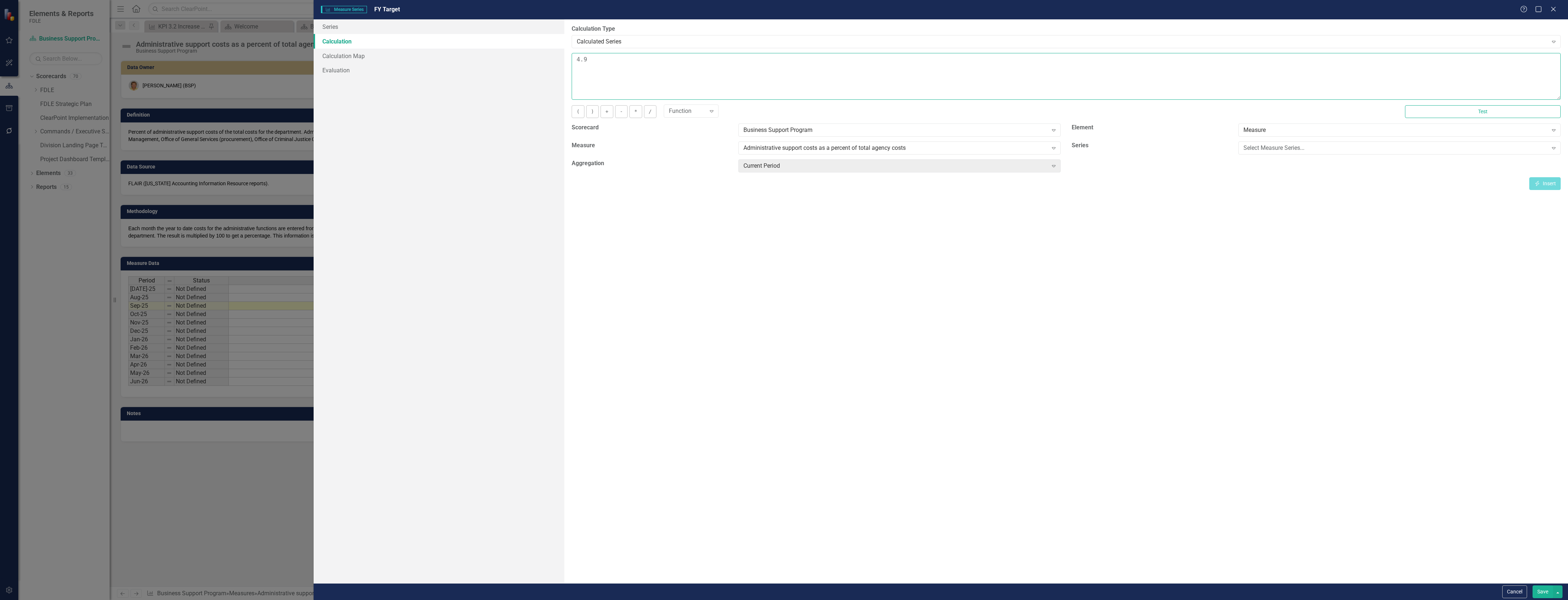
click at [749, 83] on textarea "4.9" at bounding box center [1066, 76] width 989 height 47
click at [1510, 113] on button "Test" at bounding box center [1483, 111] width 156 height 13
click at [1543, 589] on button "Save" at bounding box center [1543, 591] width 21 height 13
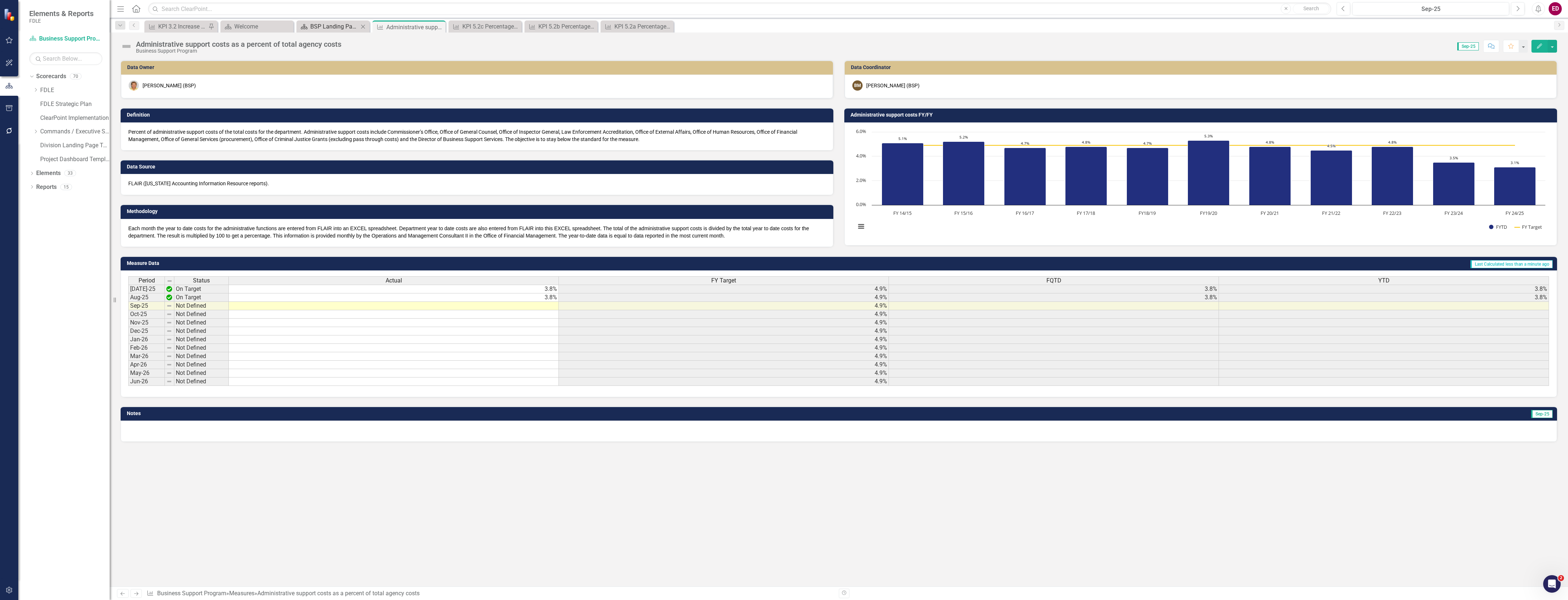
click at [306, 22] on div "Scorecard" at bounding box center [303, 26] width 9 height 9
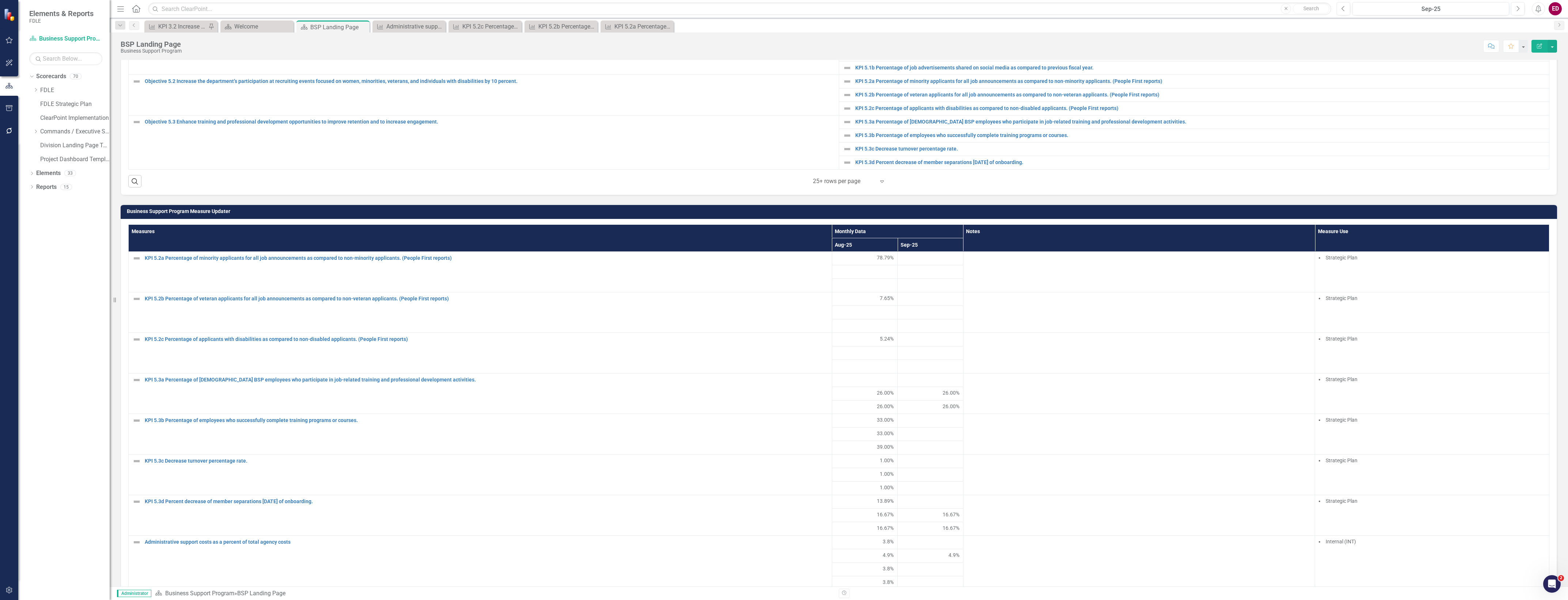
scroll to position [640, 0]
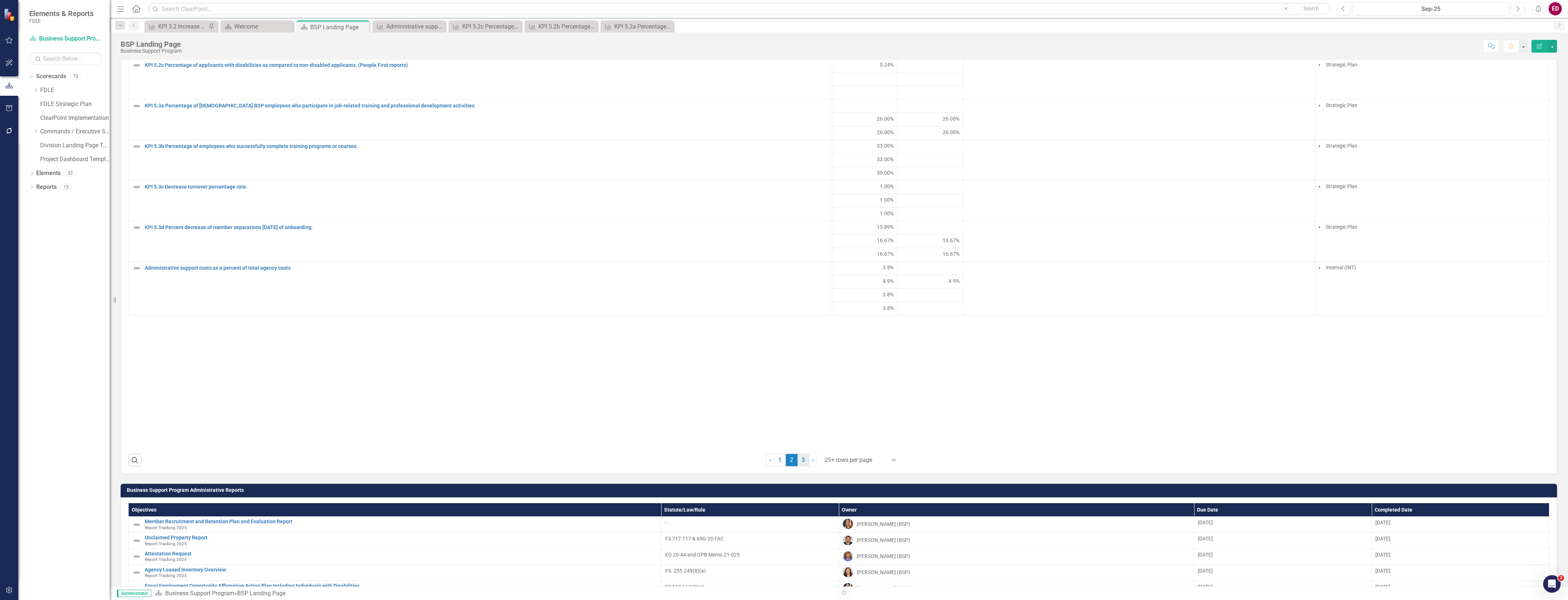
click at [800, 466] on link "3" at bounding box center [803, 460] width 12 height 12
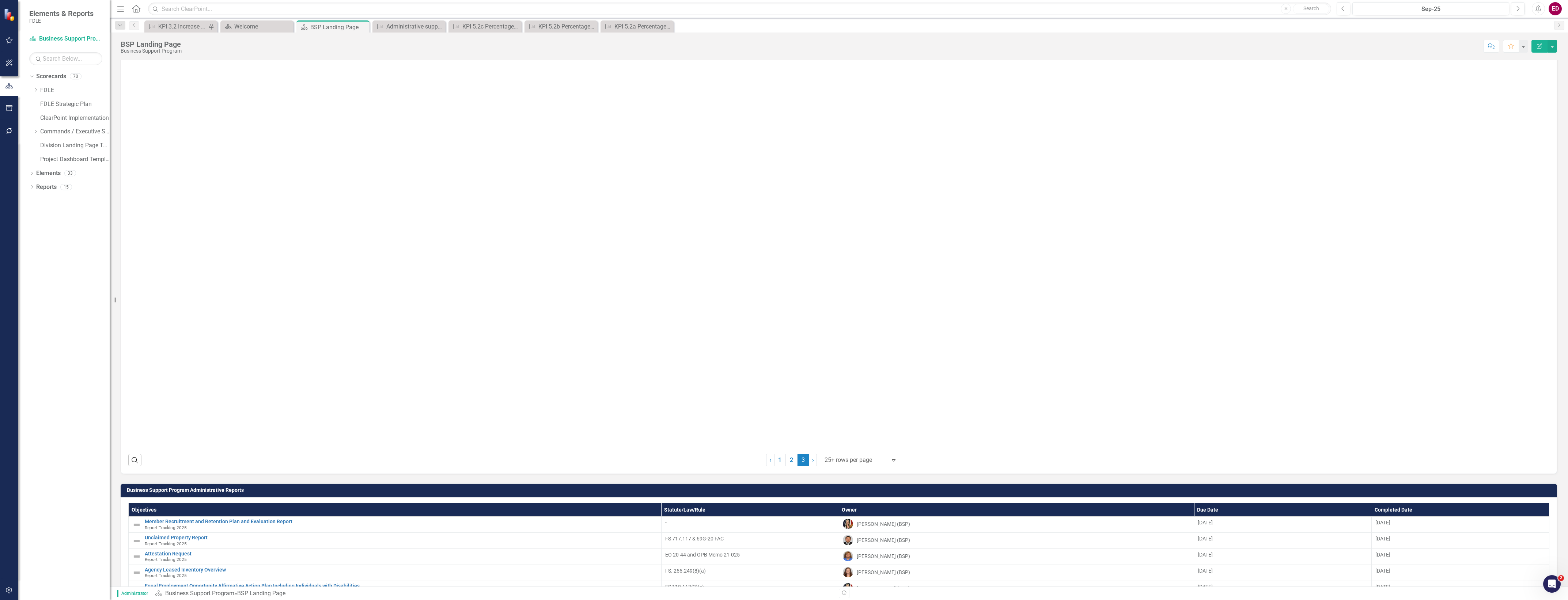
scroll to position [503, 0]
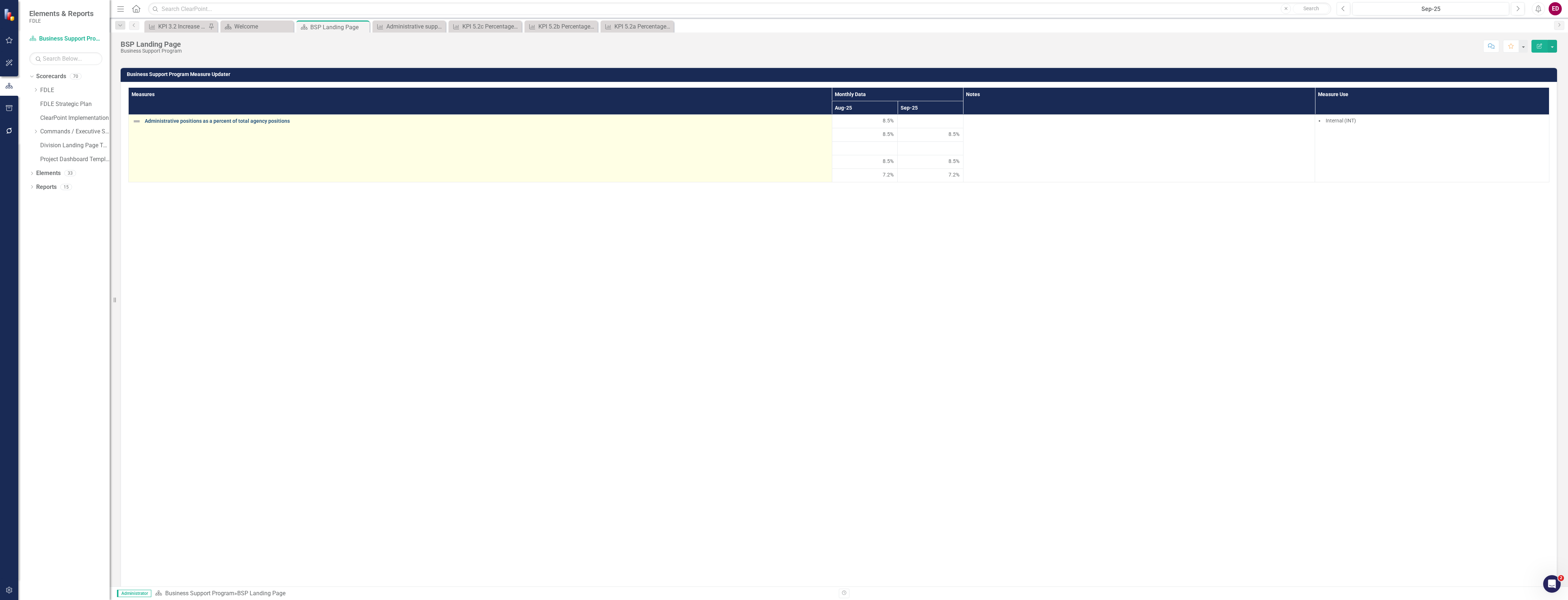
click at [279, 124] on link "Administrative positions as a percent of total agency positions" at bounding box center [486, 121] width 684 height 5
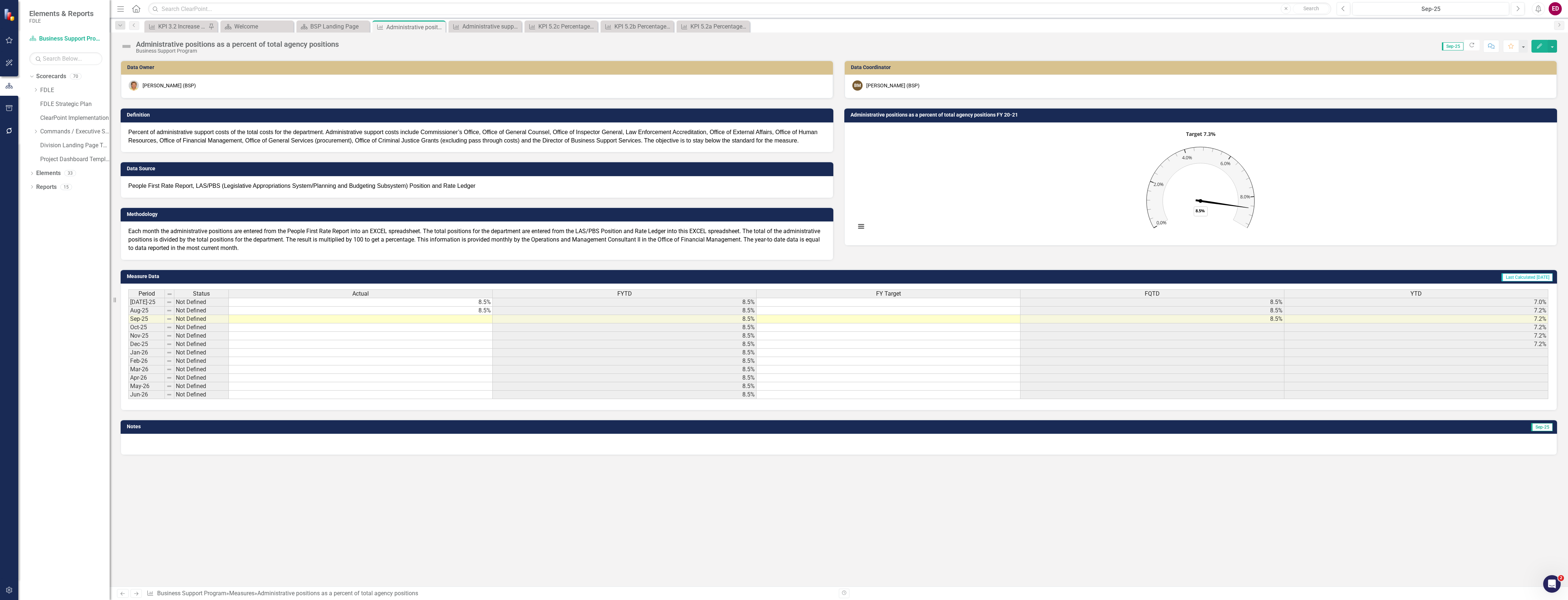
click at [960, 298] on div "Period Status Actual FYTD FY Target FQTD YTD" at bounding box center [839, 295] width 1421 height 10
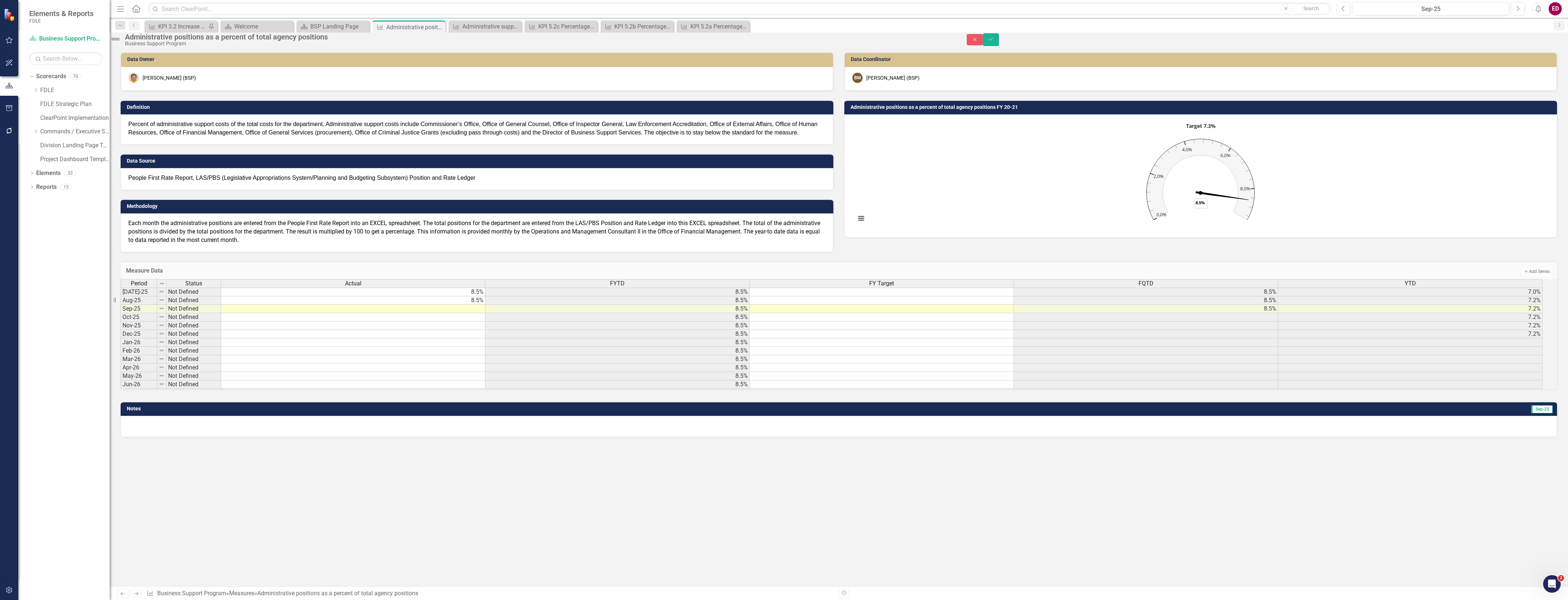
click at [965, 288] on div "FY Target" at bounding box center [882, 283] width 264 height 8
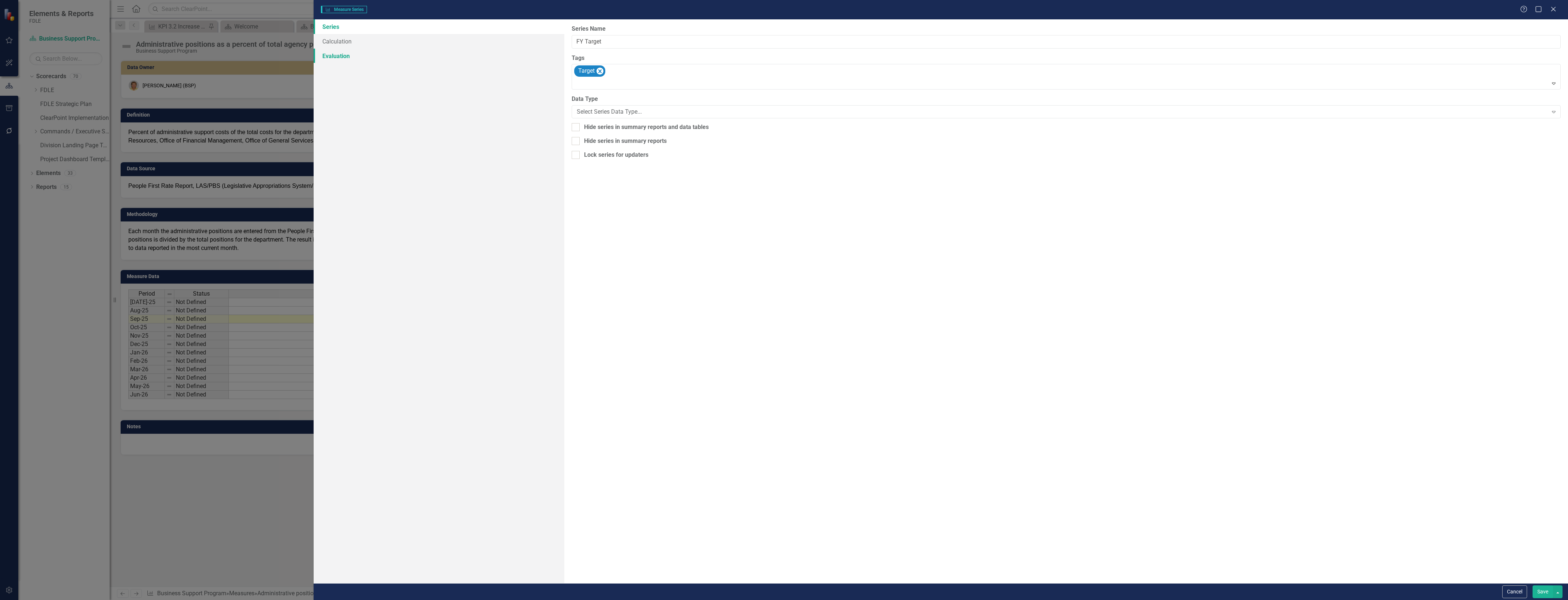
type input "FY Target"
click at [341, 42] on link "Calculation" at bounding box center [439, 41] width 251 height 15
click at [719, 51] on div "By default, series in ClearPoint are not calculated. So, if you leave the form …" at bounding box center [1066, 301] width 1004 height 564
click at [721, 43] on div "Select Series Calculation Type" at bounding box center [1062, 41] width 971 height 9
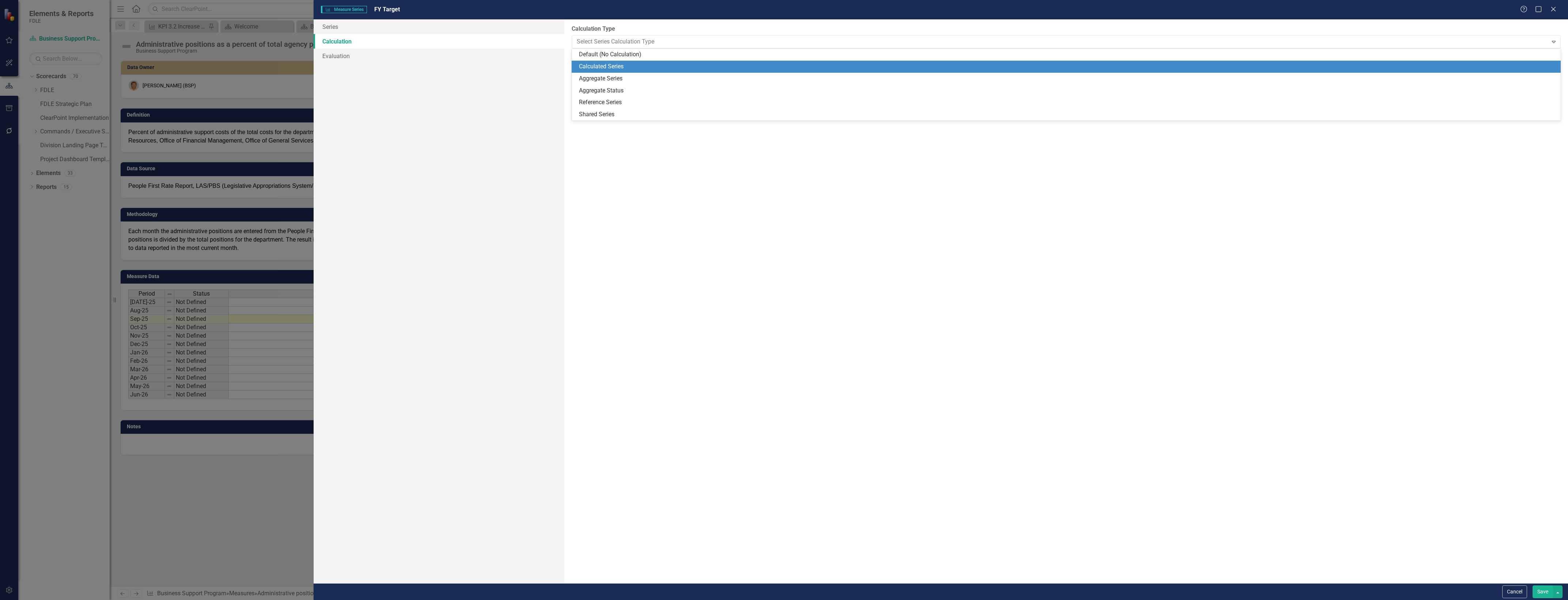
click at [698, 65] on div "Calculated Series" at bounding box center [1068, 67] width 978 height 9
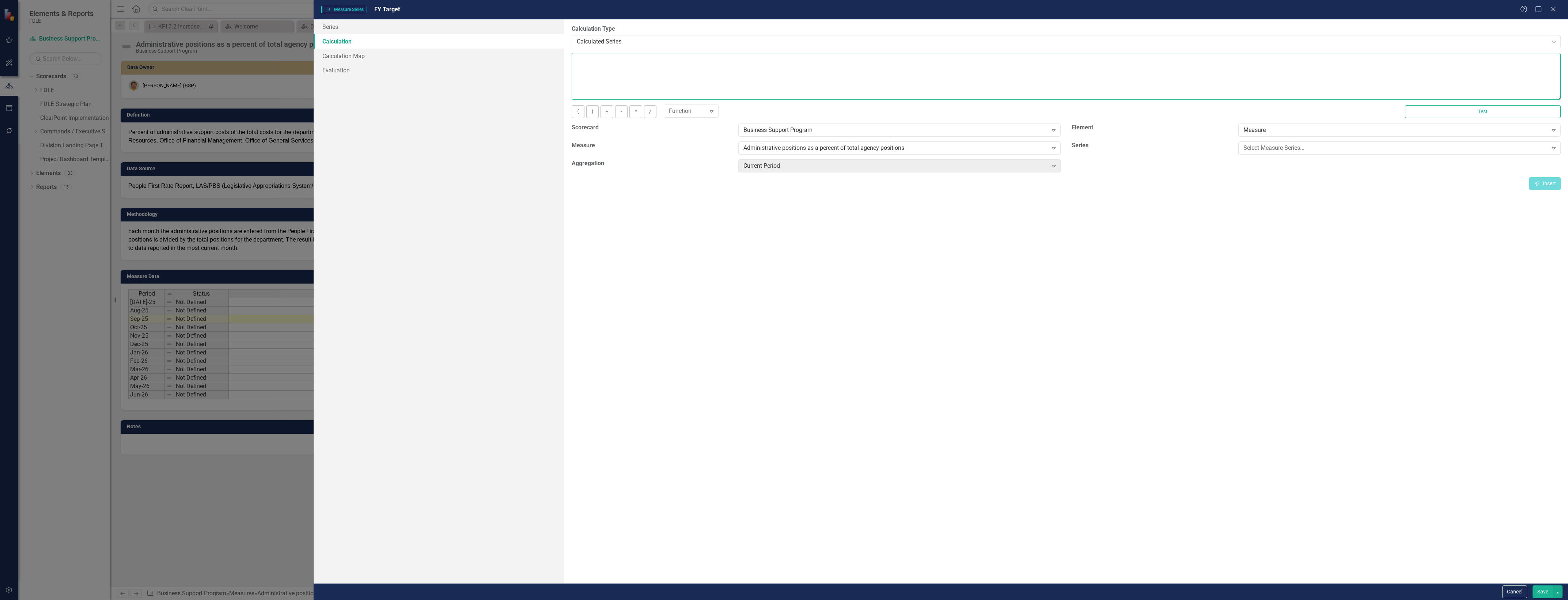
click at [685, 77] on textarea at bounding box center [1066, 76] width 989 height 47
type textarea "7.3"
click at [410, 24] on link "Series" at bounding box center [439, 27] width 251 height 15
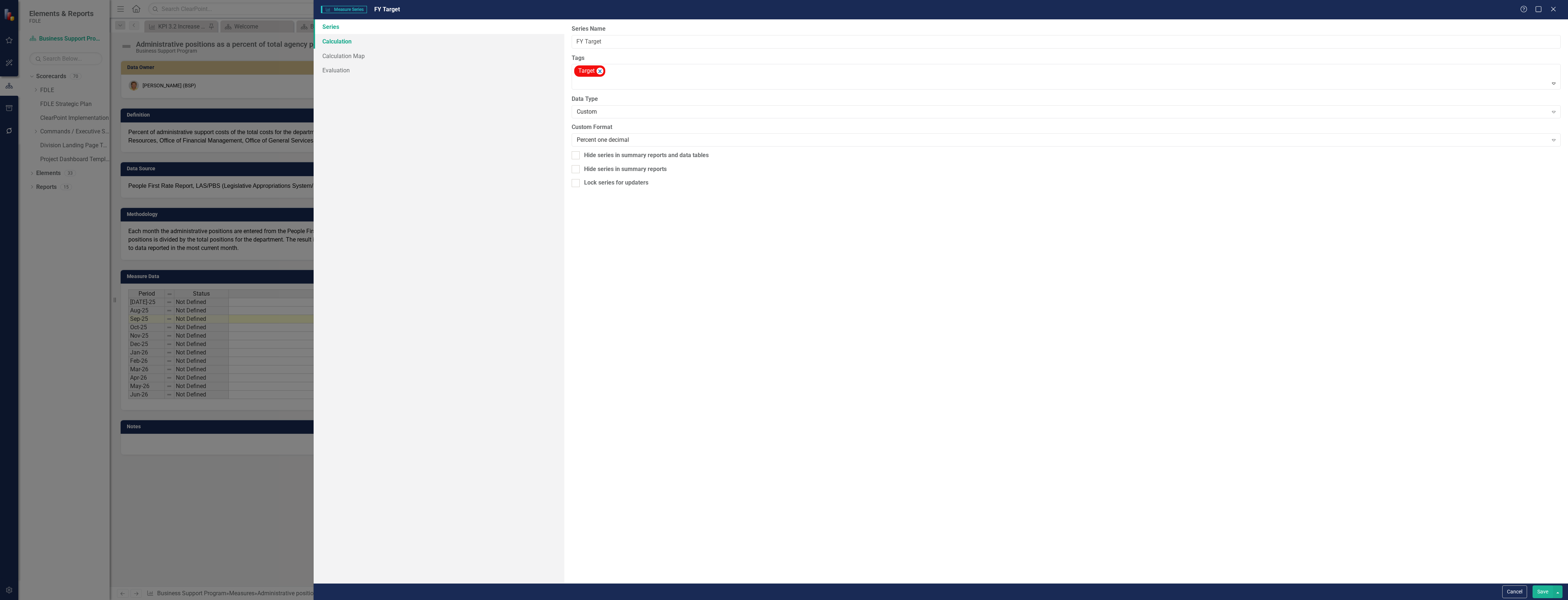
click at [468, 44] on link "Calculation" at bounding box center [439, 41] width 251 height 15
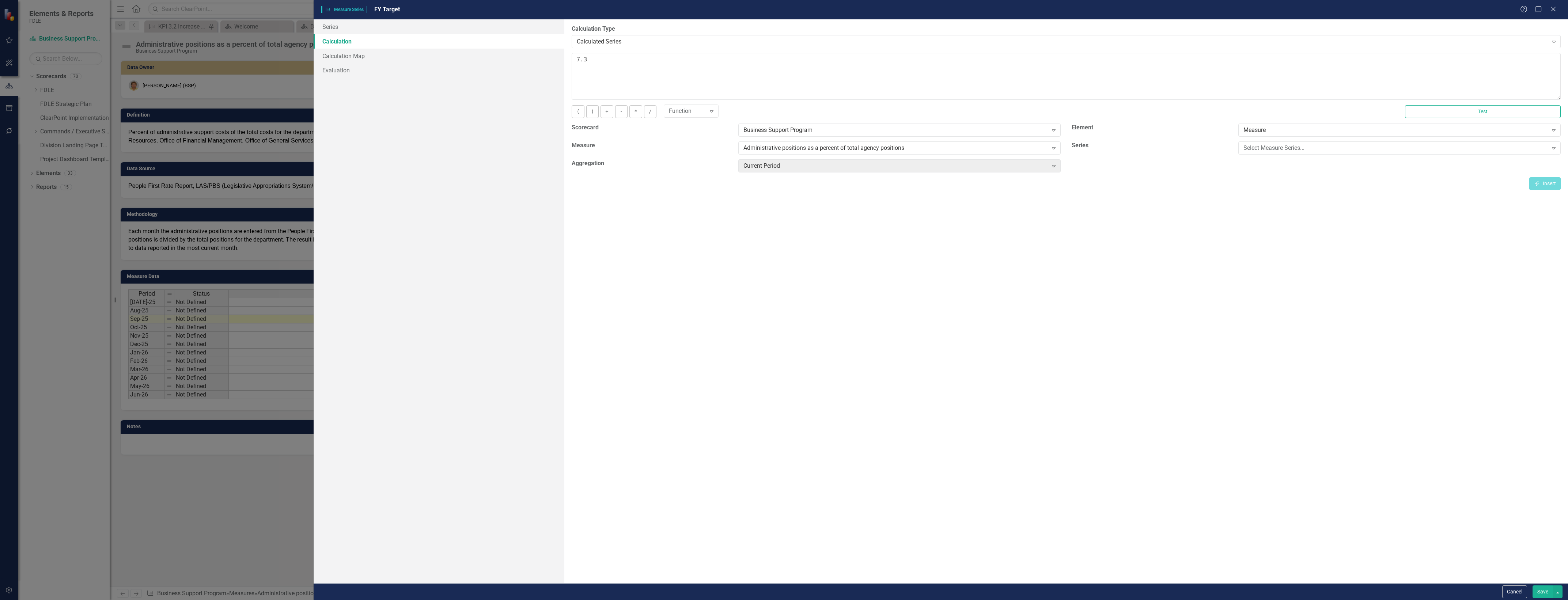
click at [1537, 592] on button "Save" at bounding box center [1543, 591] width 21 height 13
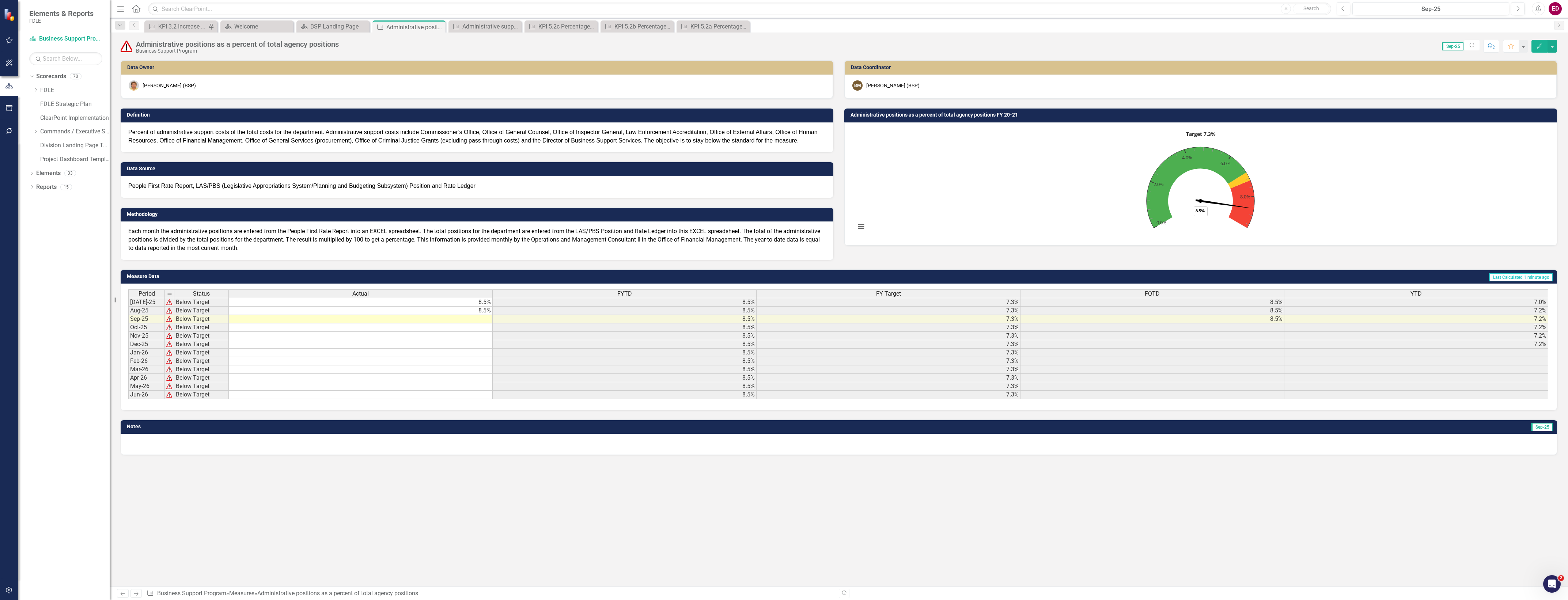
click at [975, 169] on rect "Interactive chart" at bounding box center [1200, 183] width 697 height 110
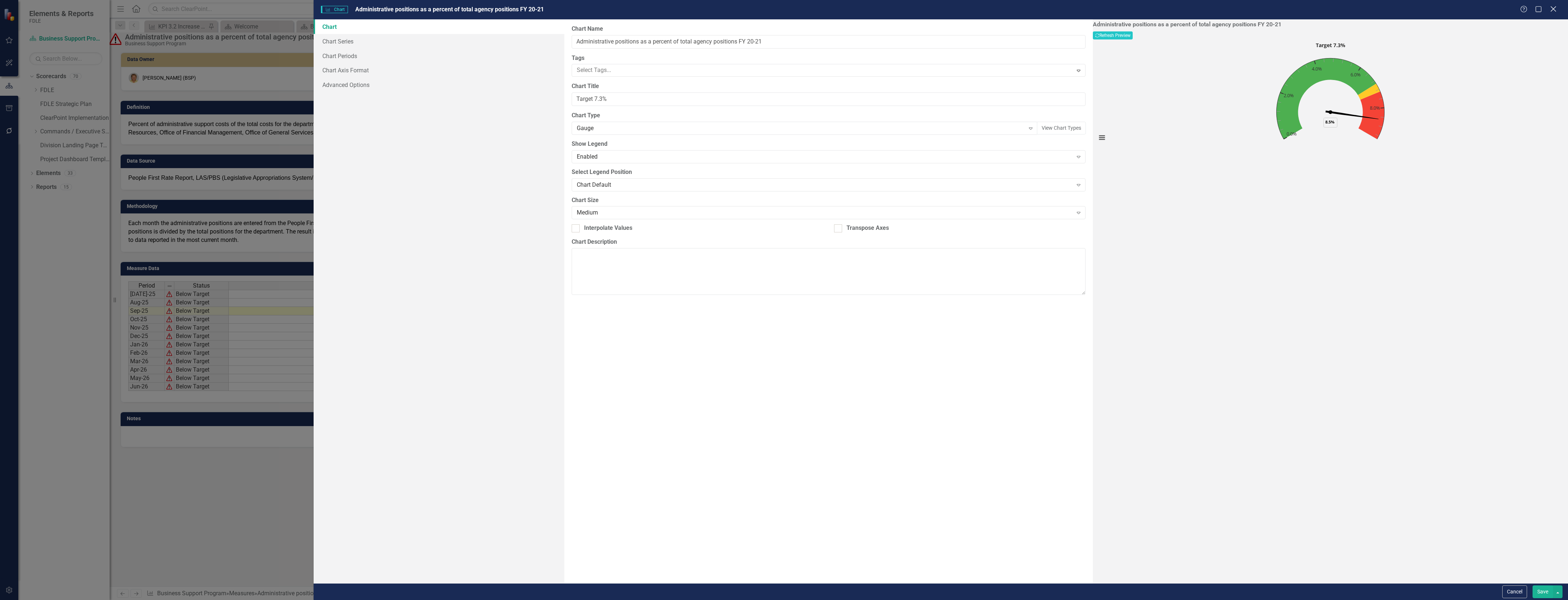
click at [1555, 8] on icon "Close" at bounding box center [1553, 9] width 9 height 7
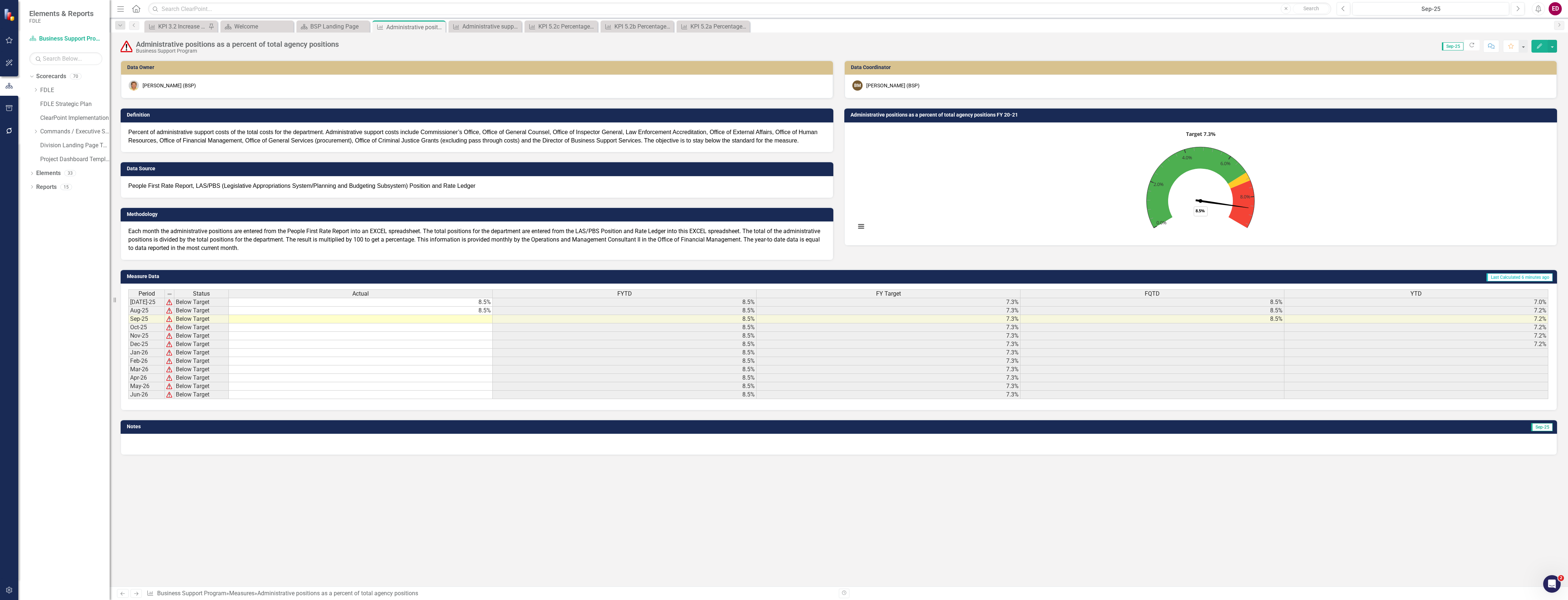
click at [356, 470] on div "Data Owner Sheri Boyce (BSP) Definition Percent of administrative support costs…" at bounding box center [839, 323] width 1458 height 526
click at [969, 142] on rect "Interactive chart" at bounding box center [1200, 183] width 697 height 110
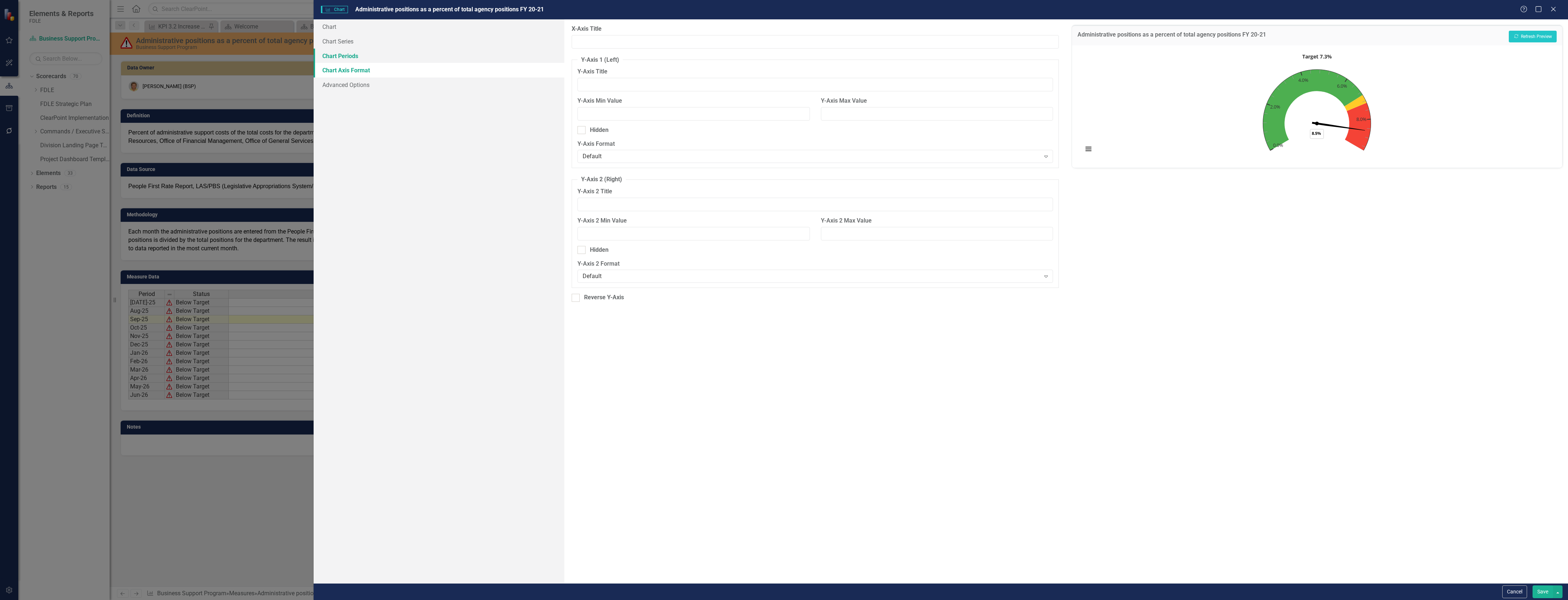
click at [494, 49] on link "Chart Periods" at bounding box center [439, 56] width 251 height 15
click at [492, 80] on link "Advanced Options" at bounding box center [439, 85] width 251 height 15
click at [494, 29] on link "Chart" at bounding box center [439, 27] width 251 height 15
click at [1510, 591] on button "Cancel" at bounding box center [1514, 591] width 25 height 13
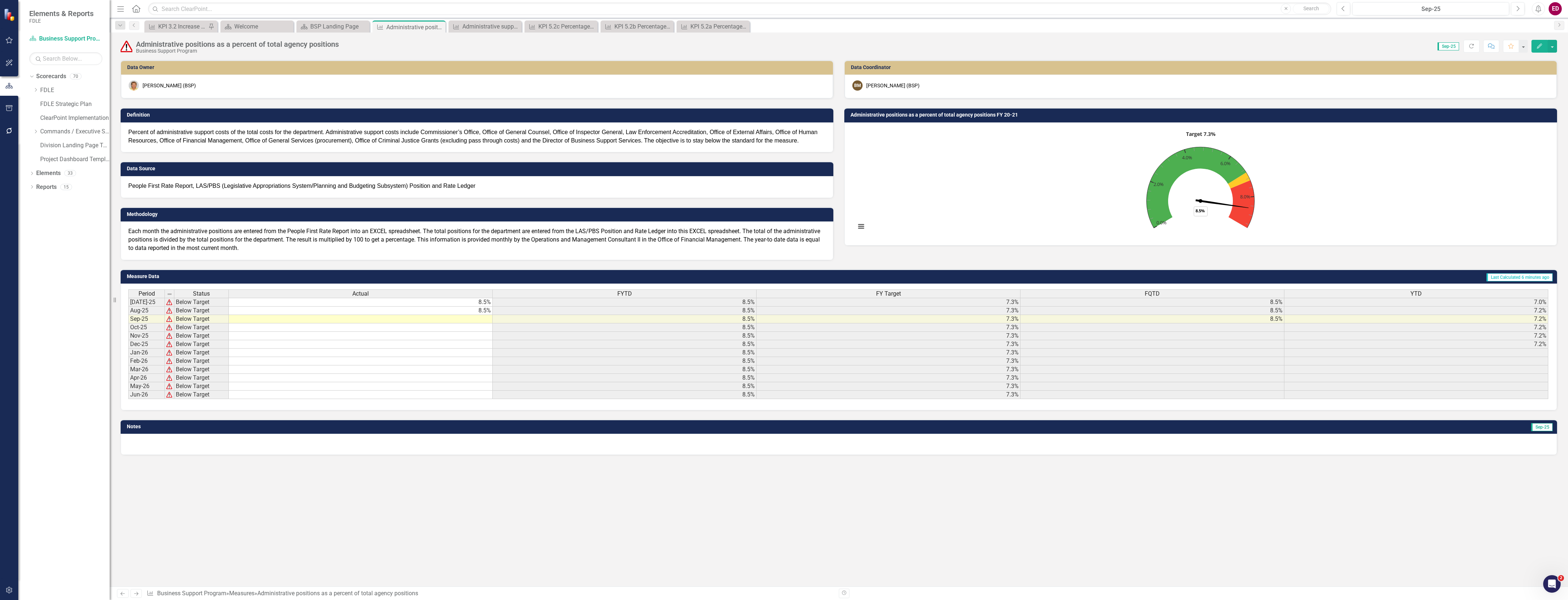
click at [1536, 40] on button "Edit" at bounding box center [1539, 46] width 16 height 13
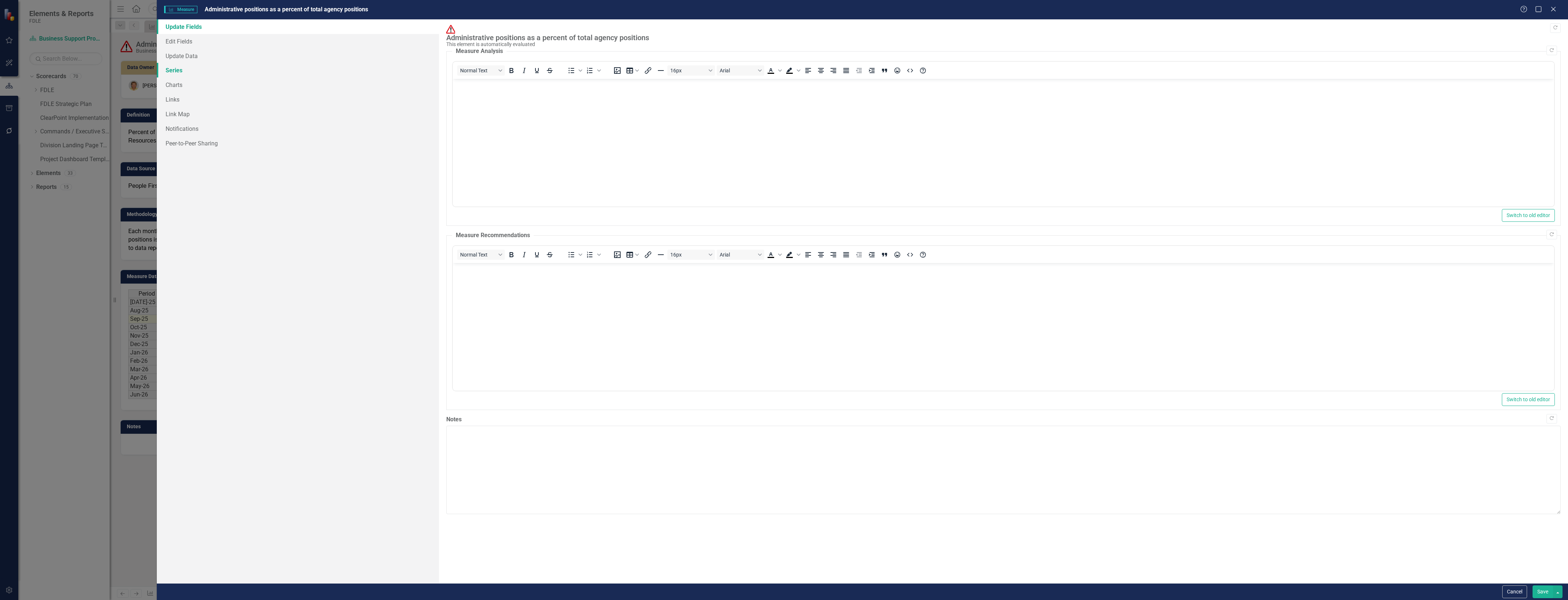
click at [387, 75] on link "Series" at bounding box center [298, 70] width 282 height 15
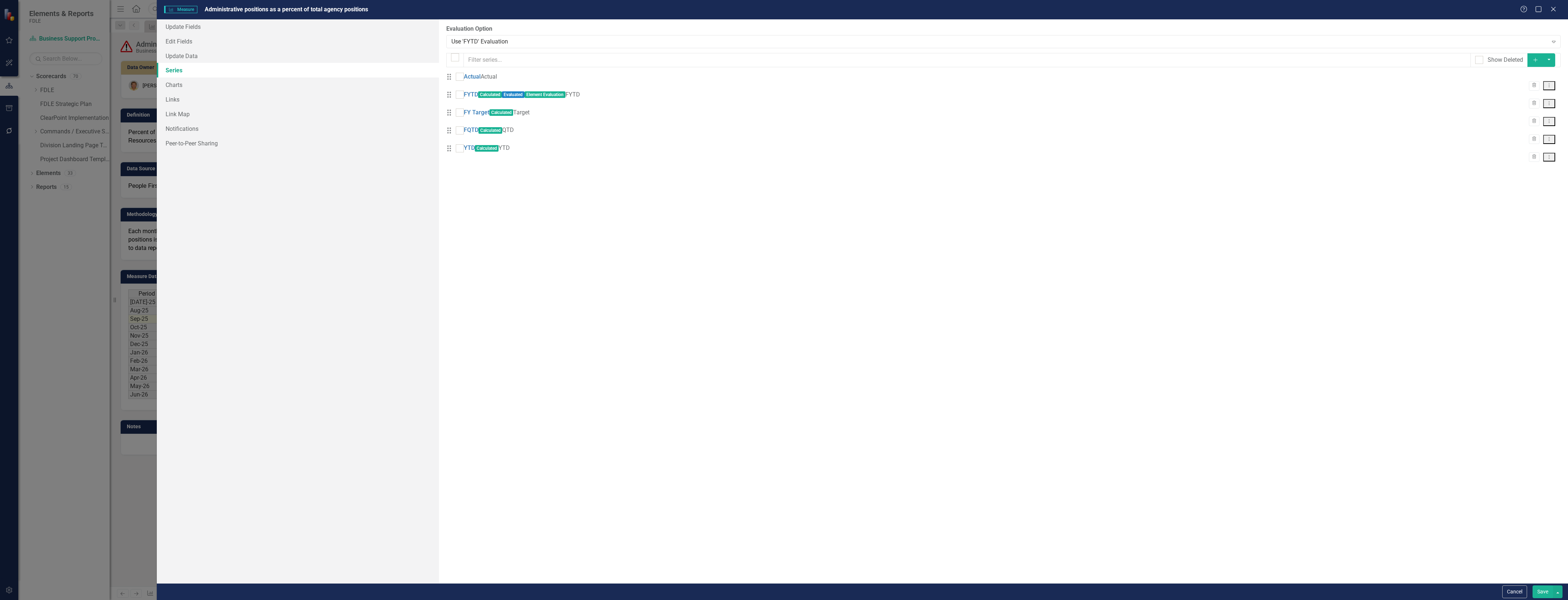
click at [387, 75] on link "Series" at bounding box center [298, 70] width 282 height 15
click at [1515, 593] on button "Cancel" at bounding box center [1514, 591] width 25 height 13
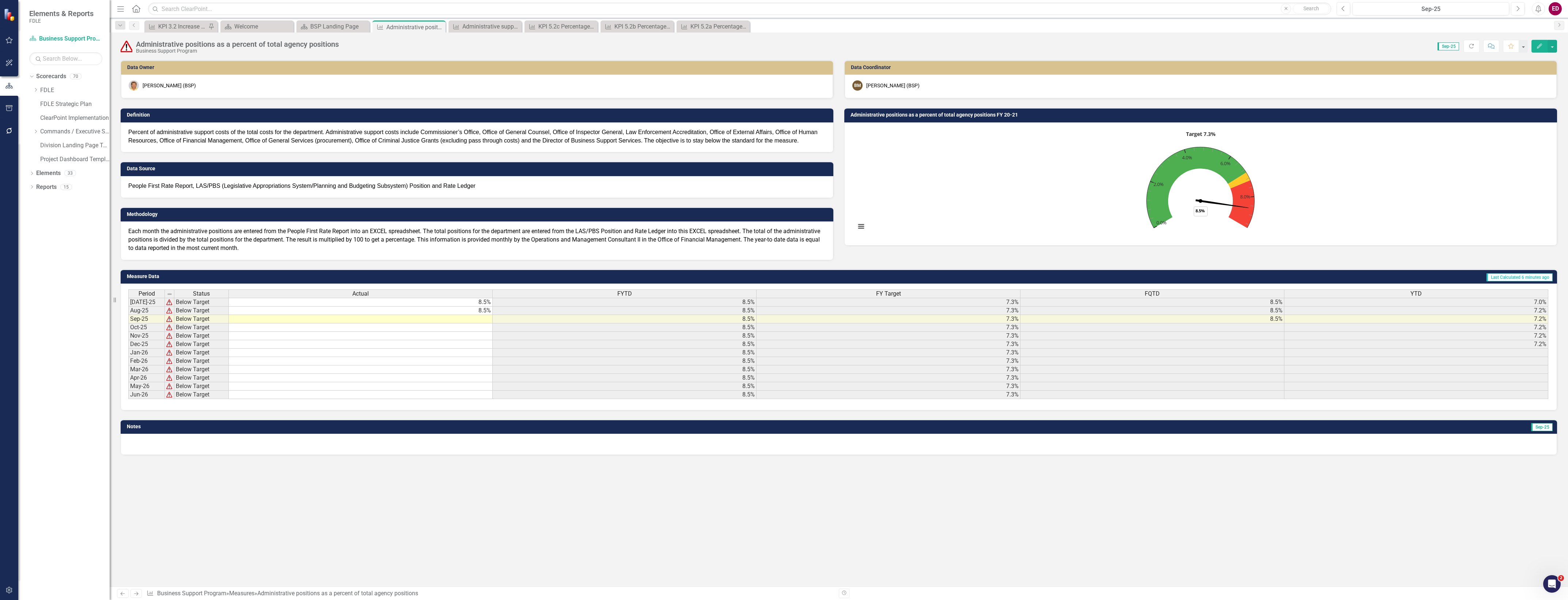
click at [123, 46] on img at bounding box center [126, 46] width 12 height 12
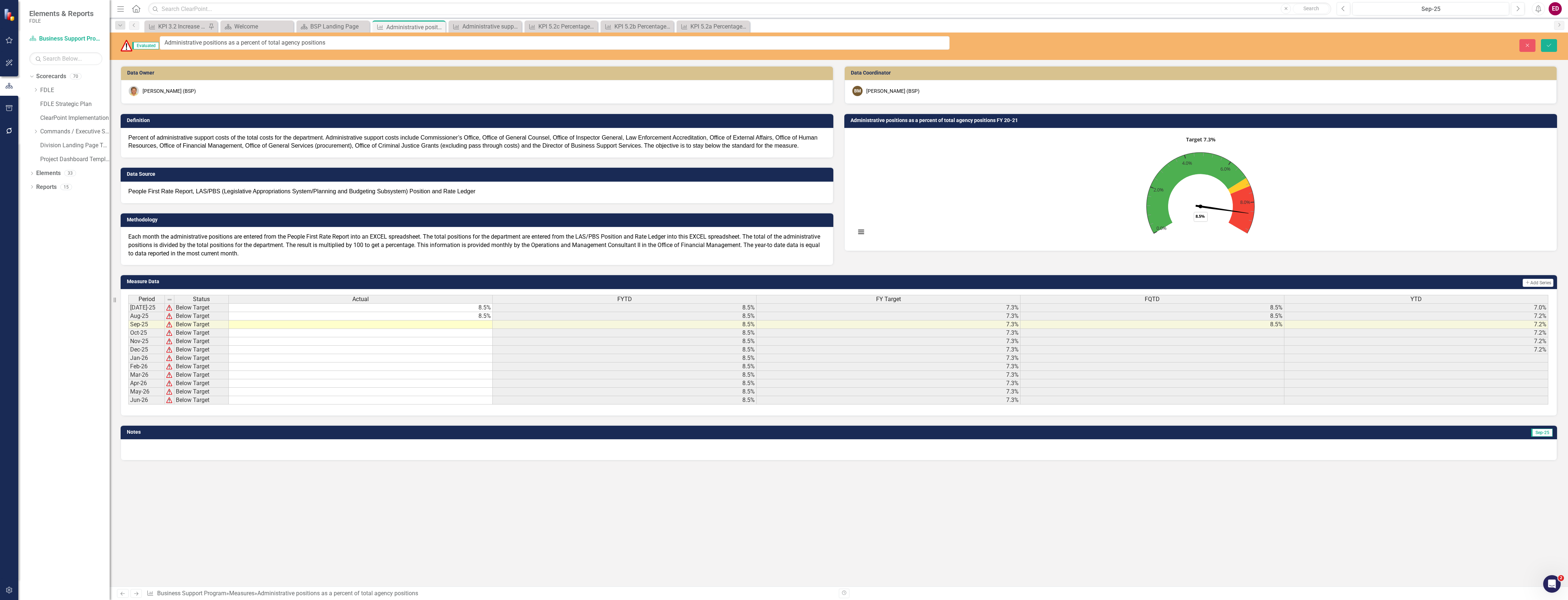
click at [126, 40] on img at bounding box center [126, 45] width 12 height 12
click at [1532, 42] on button "Close" at bounding box center [1527, 45] width 16 height 13
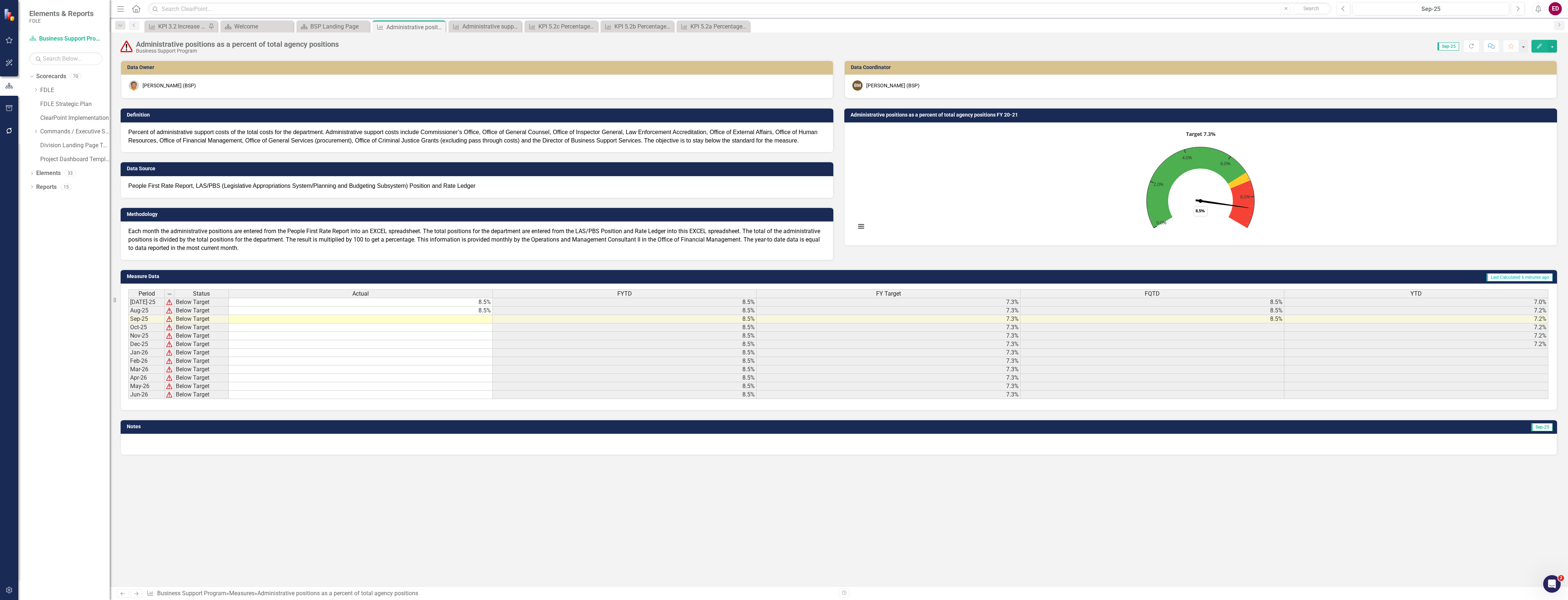
click at [1532, 42] on button "Edit" at bounding box center [1539, 46] width 16 height 13
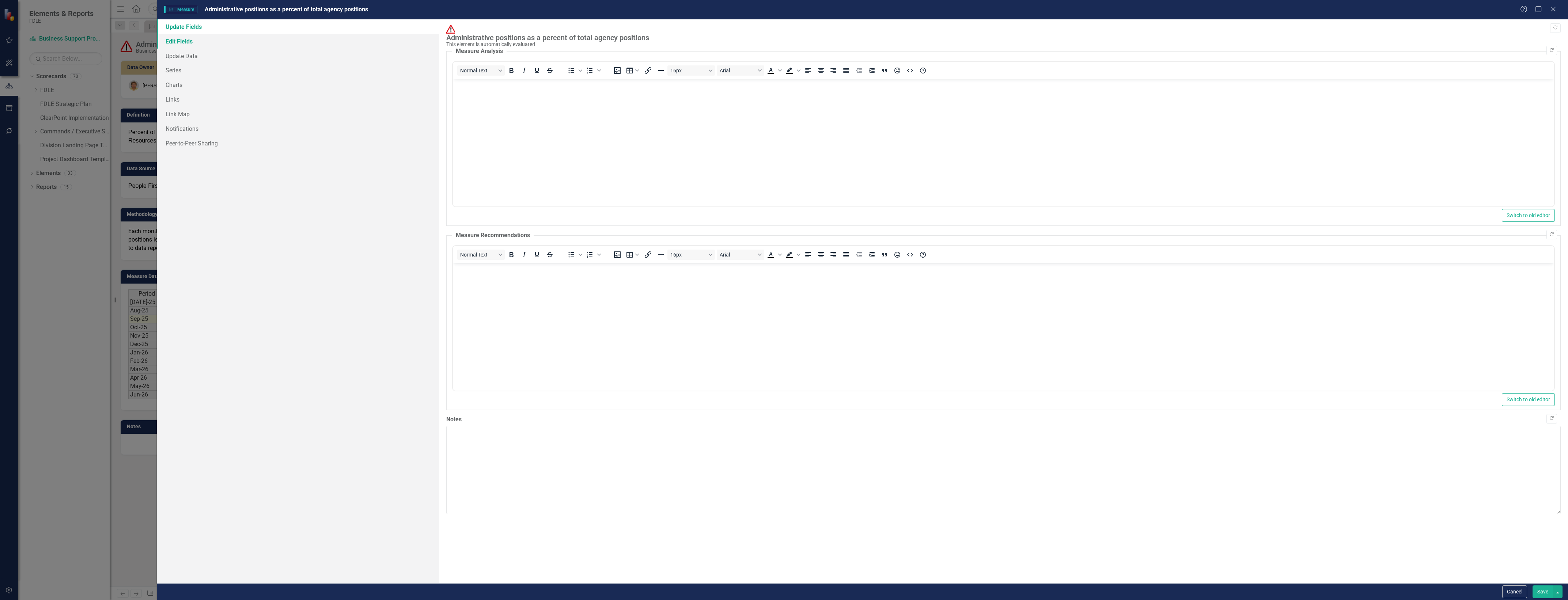
click at [229, 34] on link "Edit Fields" at bounding box center [298, 41] width 282 height 15
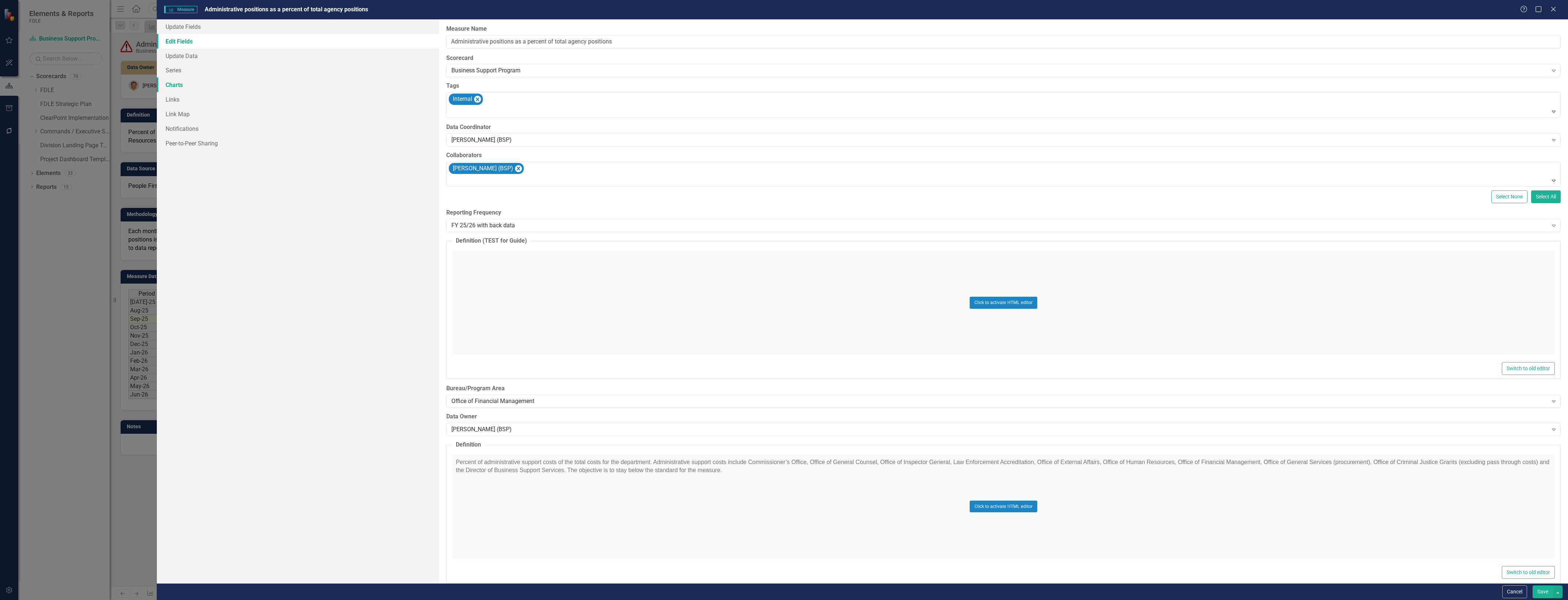
click at [299, 85] on link "Charts" at bounding box center [298, 85] width 282 height 15
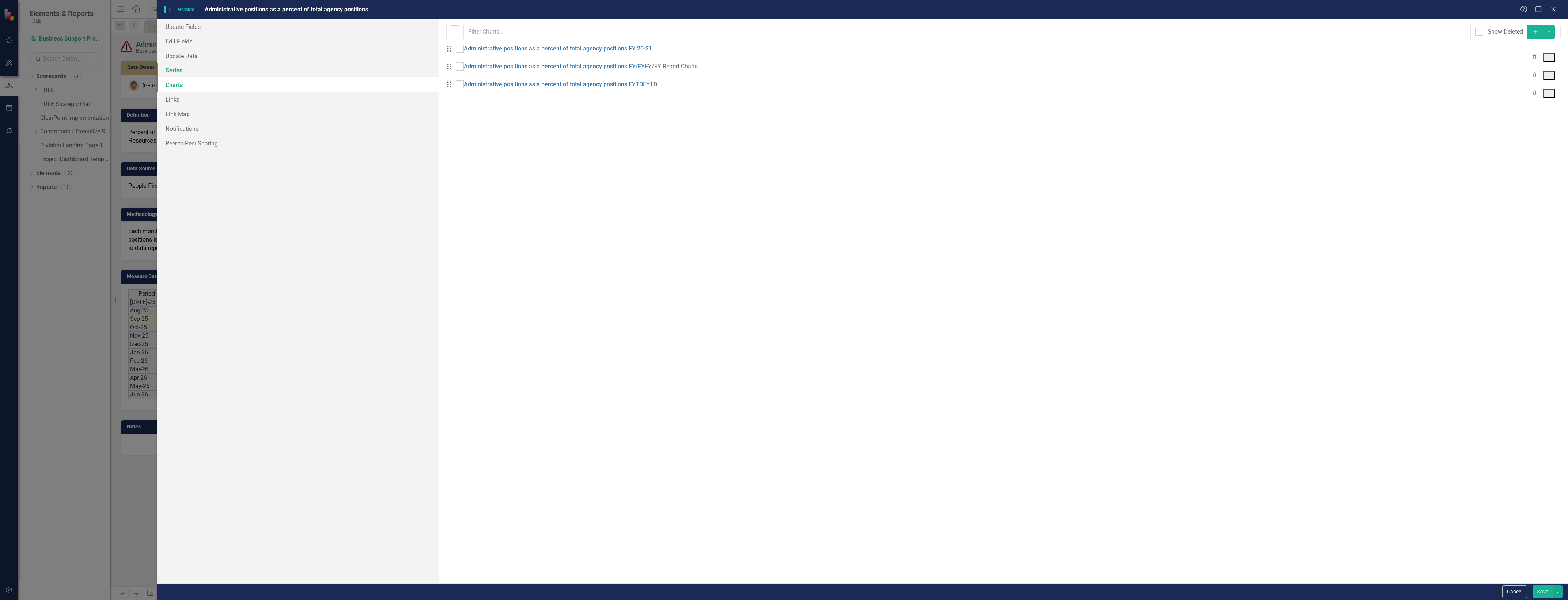
click at [307, 70] on link "Series" at bounding box center [298, 70] width 282 height 15
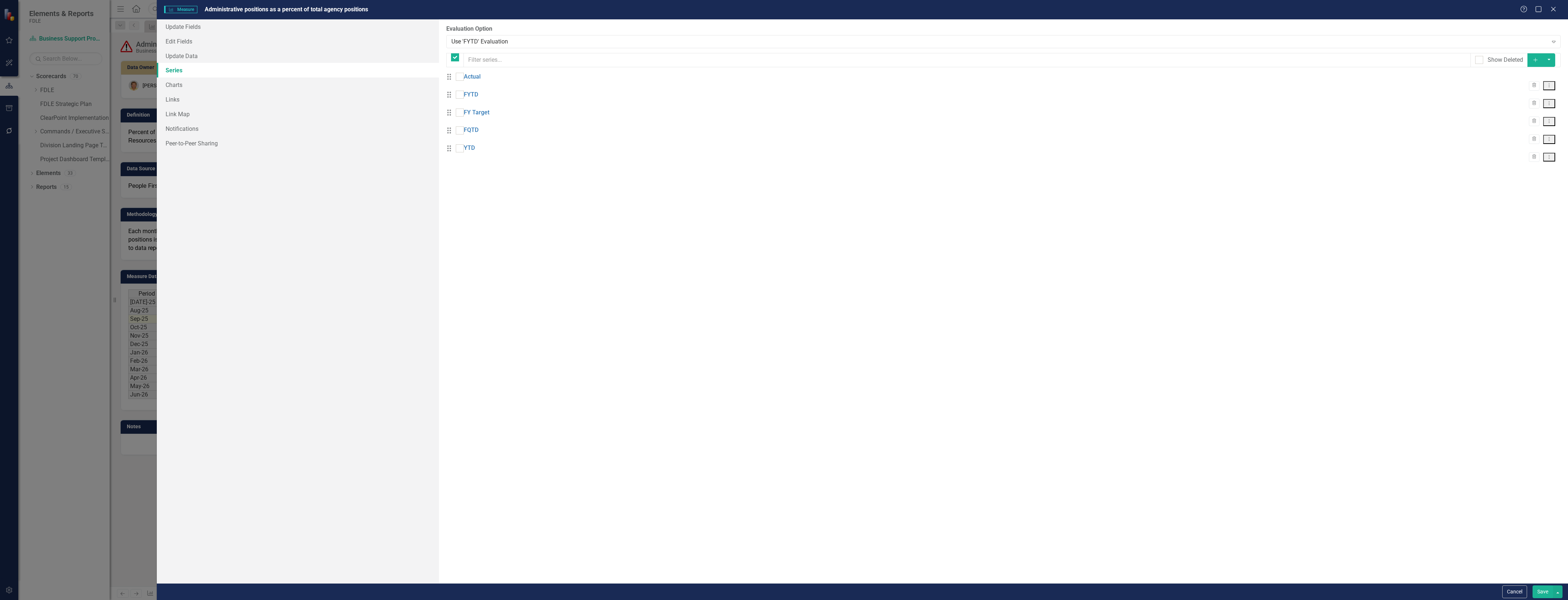
checkbox input "false"
click at [547, 41] on div "Use 'FYTD' Evaluation" at bounding box center [999, 41] width 1096 height 9
click at [476, 99] on link "FYTD" at bounding box center [471, 95] width 14 height 9
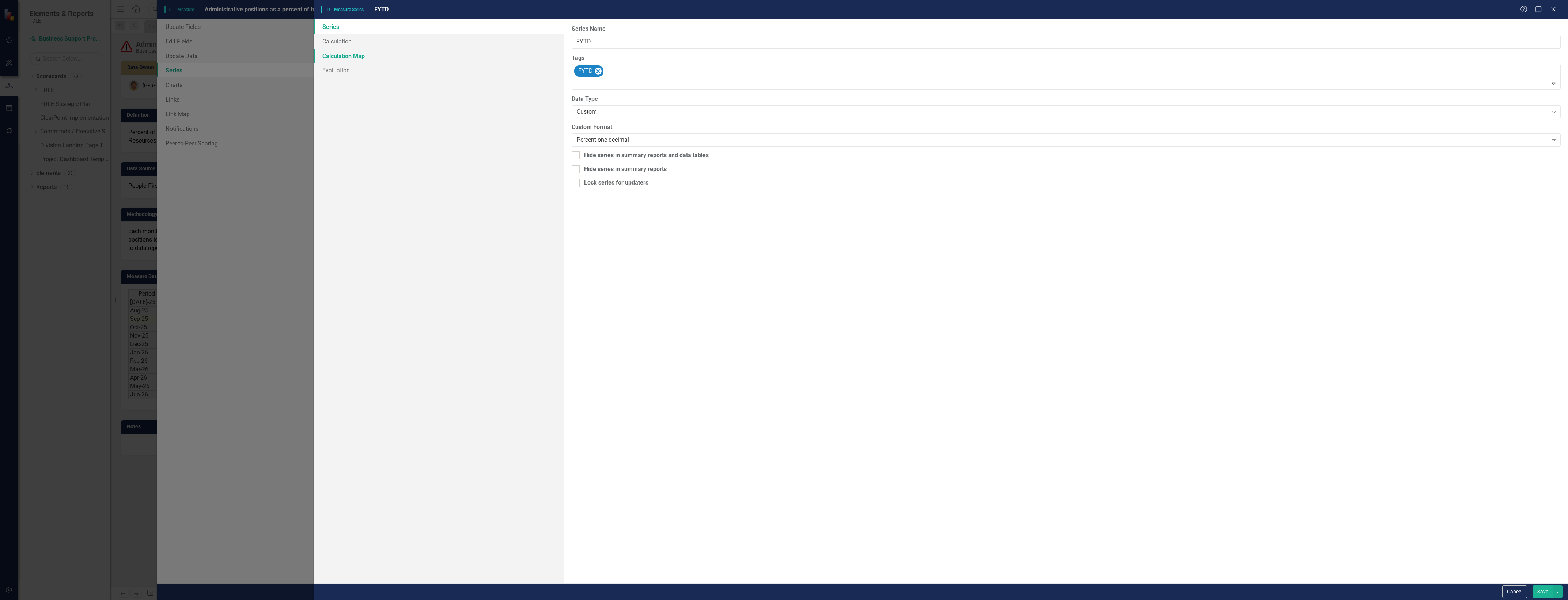
click at [460, 55] on link "Calculation Map" at bounding box center [439, 56] width 251 height 15
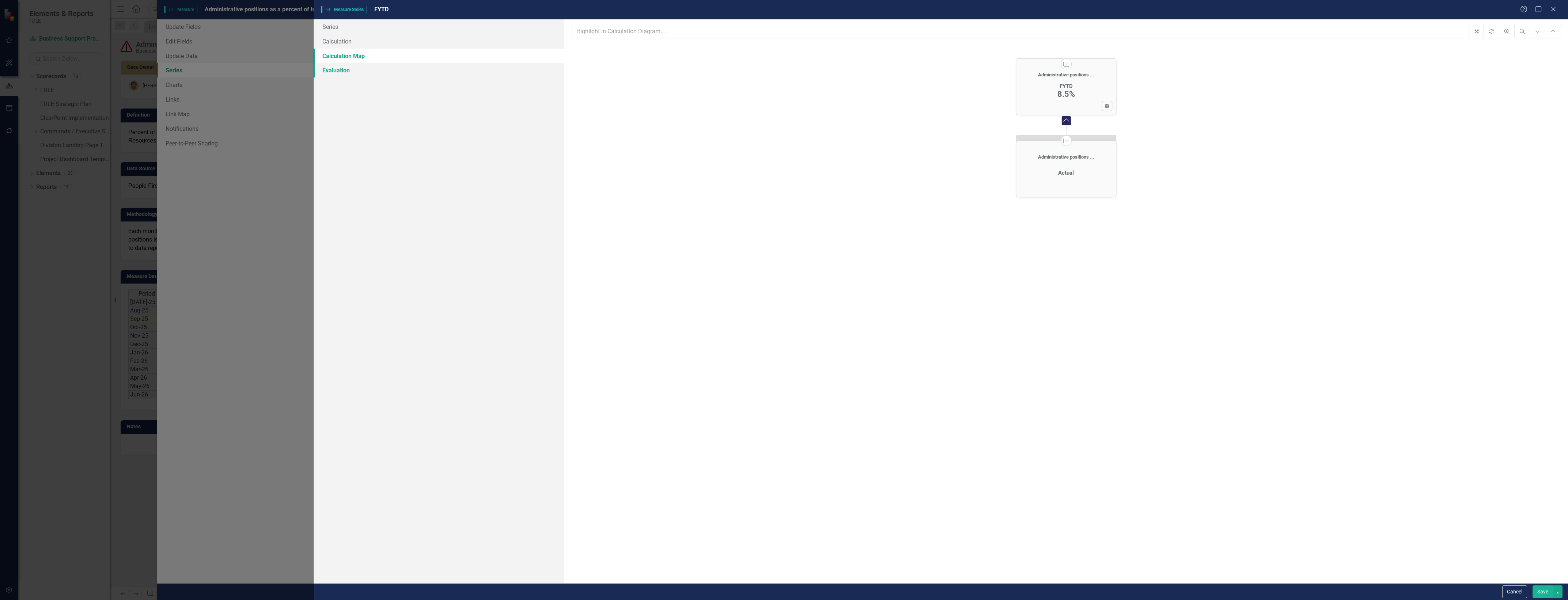
click at [447, 69] on link "Evaluation" at bounding box center [439, 70] width 251 height 15
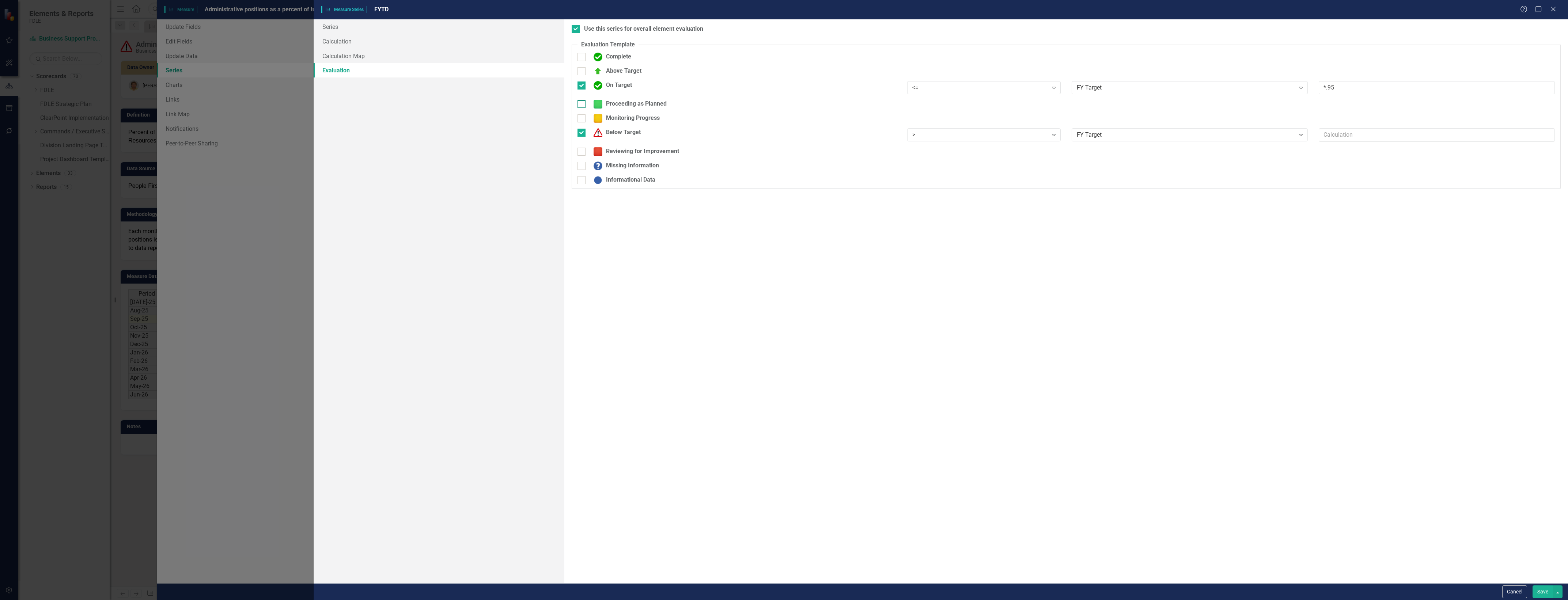
click at [651, 105] on div "Proceeding as Planned" at bounding box center [628, 104] width 77 height 9
click at [583, 105] on input "Proceeding as Planned" at bounding box center [580, 103] width 5 height 5
checkbox input "true"
click at [1011, 106] on div ">" at bounding box center [980, 106] width 136 height 9
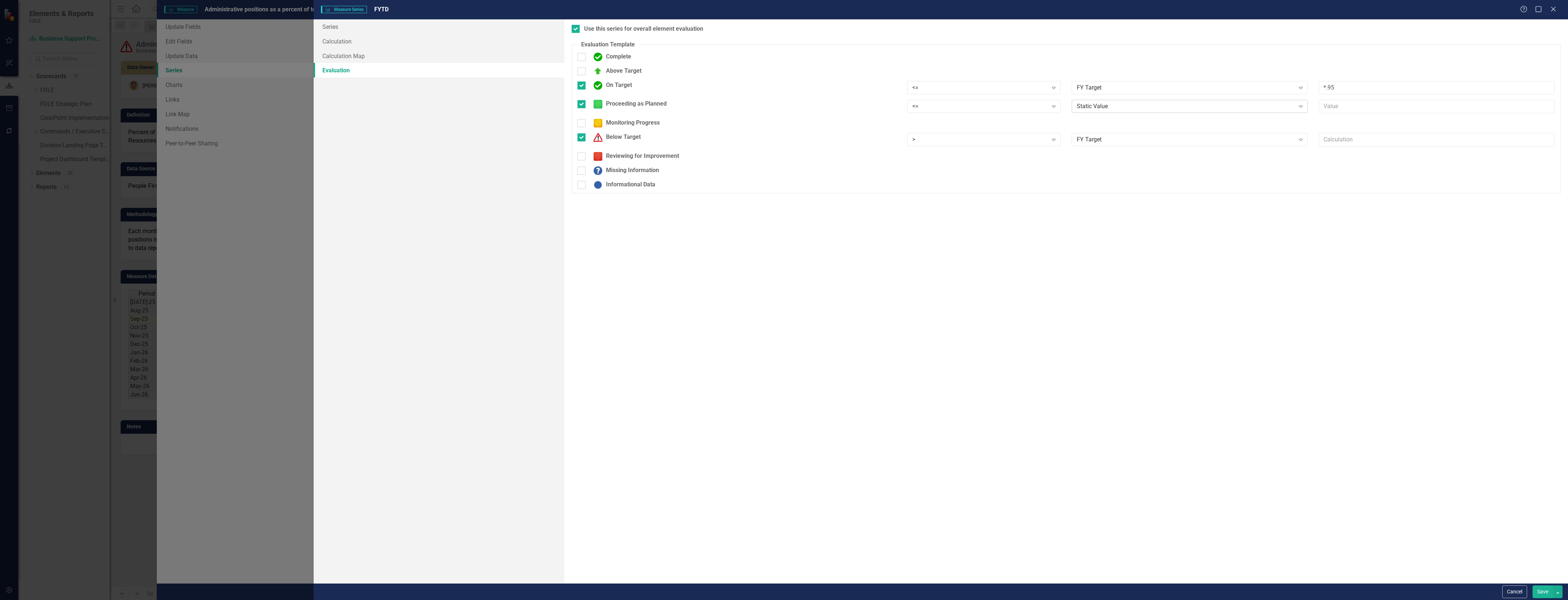
click at [1133, 104] on div "Static Value" at bounding box center [1186, 106] width 218 height 9
click at [1360, 111] on input "text" at bounding box center [1437, 106] width 236 height 13
type input "*.95"
click at [675, 157] on div "Reviewing for Improvement" at bounding box center [634, 156] width 89 height 9
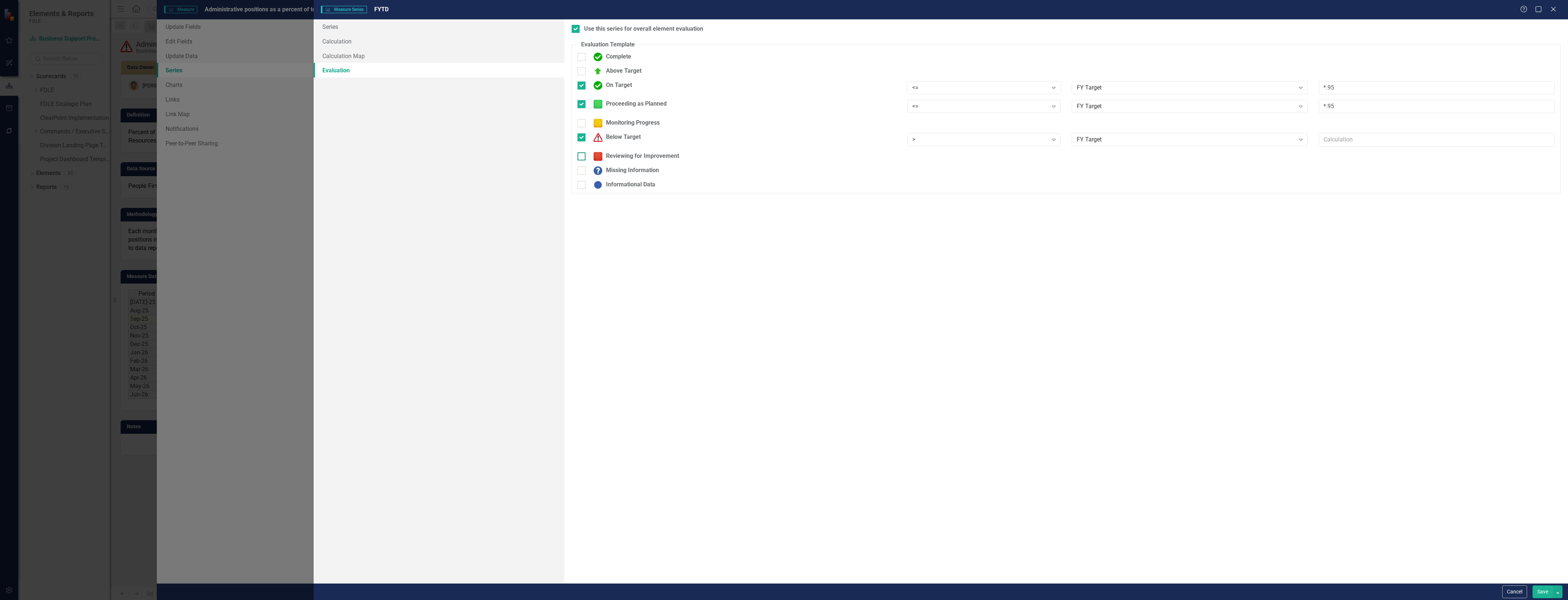
click at [583, 157] on input "Reviewing for Improvement" at bounding box center [580, 155] width 5 height 5
checkbox input "true"
click at [1006, 152] on div "Below Target > Expand FY Target Expand" at bounding box center [1066, 142] width 989 height 19
click at [1219, 152] on div "Static Value Expand" at bounding box center [1190, 159] width 236 height 13
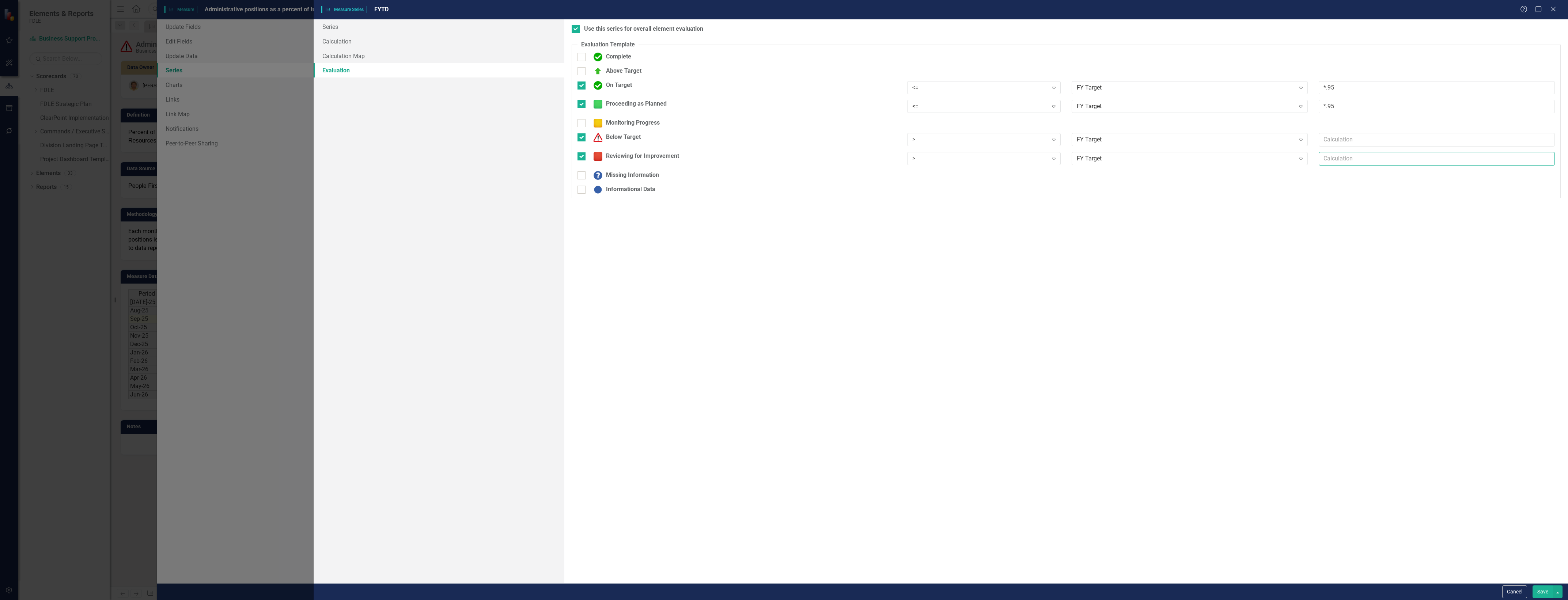
click at [1339, 159] on input "text" at bounding box center [1437, 159] width 236 height 13
click at [579, 140] on div at bounding box center [581, 137] width 8 height 8
click at [579, 138] on input "Below Target" at bounding box center [580, 136] width 5 height 5
checkbox input "false"
click at [583, 88] on div at bounding box center [581, 85] width 8 height 8
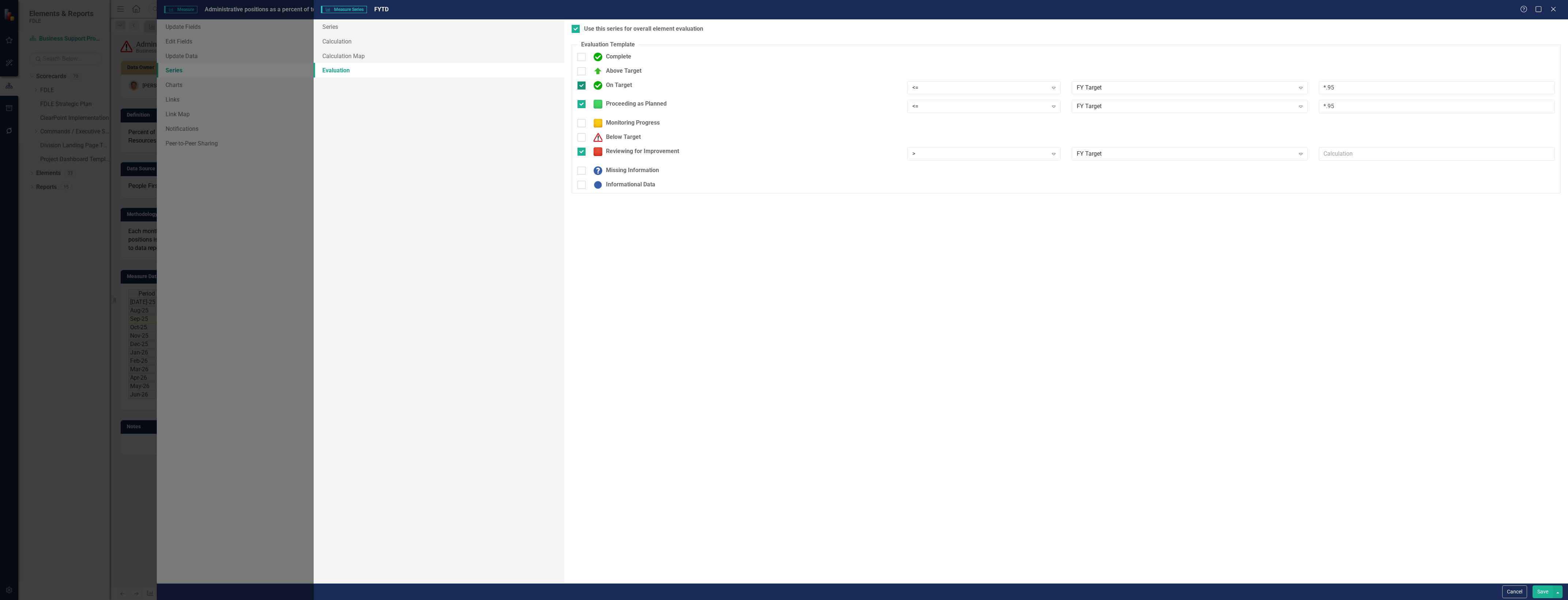
click at [583, 86] on input "On Target" at bounding box center [580, 84] width 5 height 5
checkbox input "false"
click at [1539, 588] on button "Save" at bounding box center [1543, 591] width 21 height 13
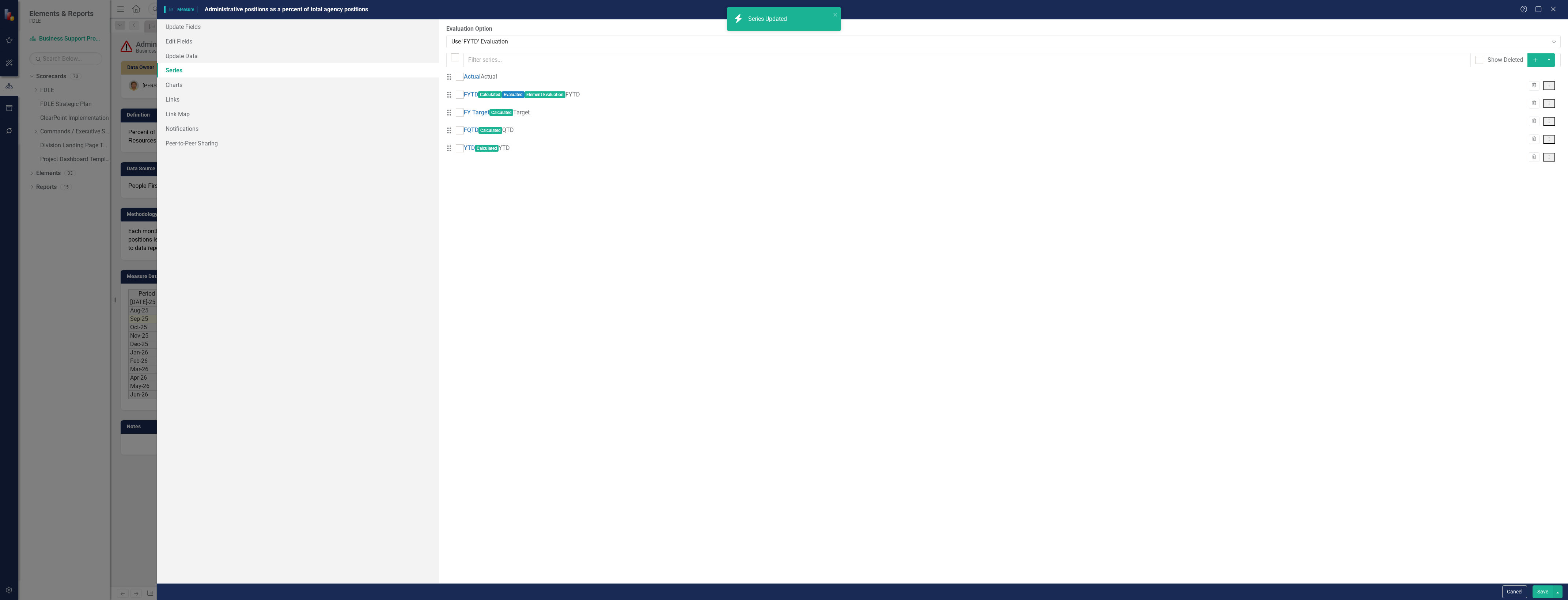
click at [1541, 596] on button "Save" at bounding box center [1543, 591] width 21 height 13
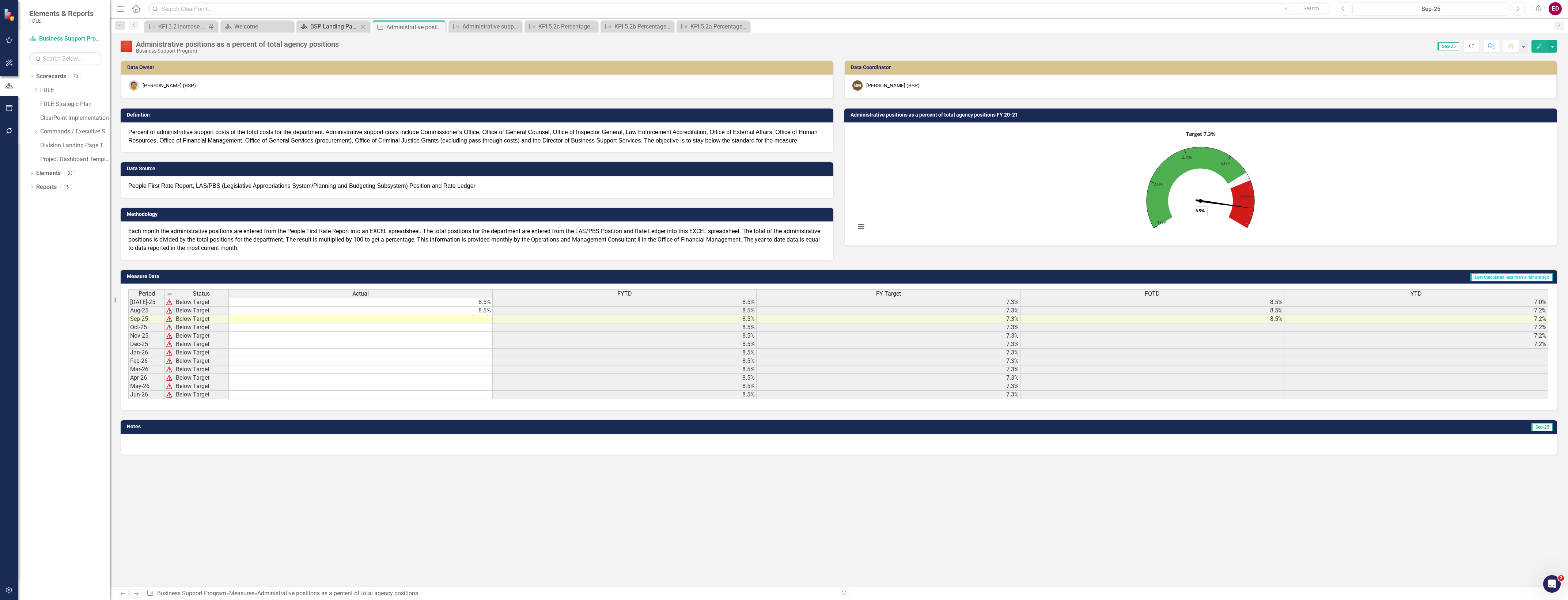
click at [334, 30] on div "BSP Landing Page" at bounding box center [334, 26] width 48 height 9
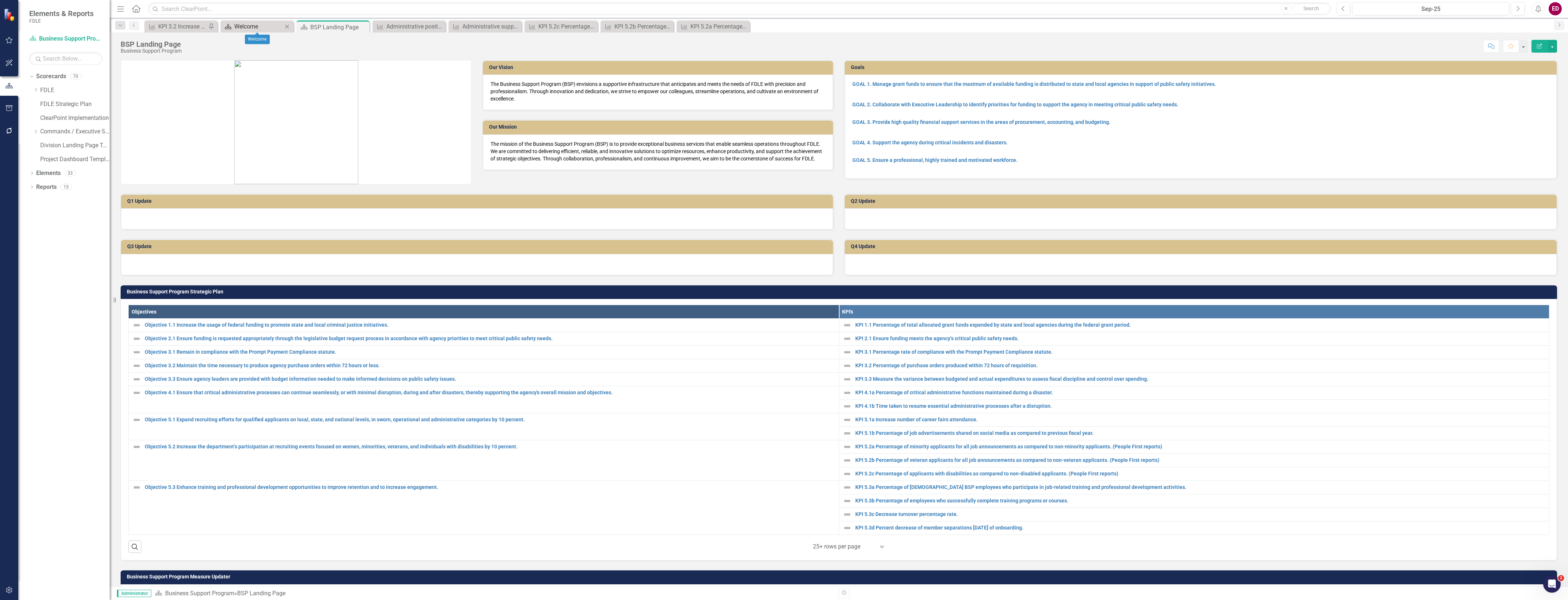
click at [243, 23] on div "Welcome" at bounding box center [258, 26] width 48 height 9
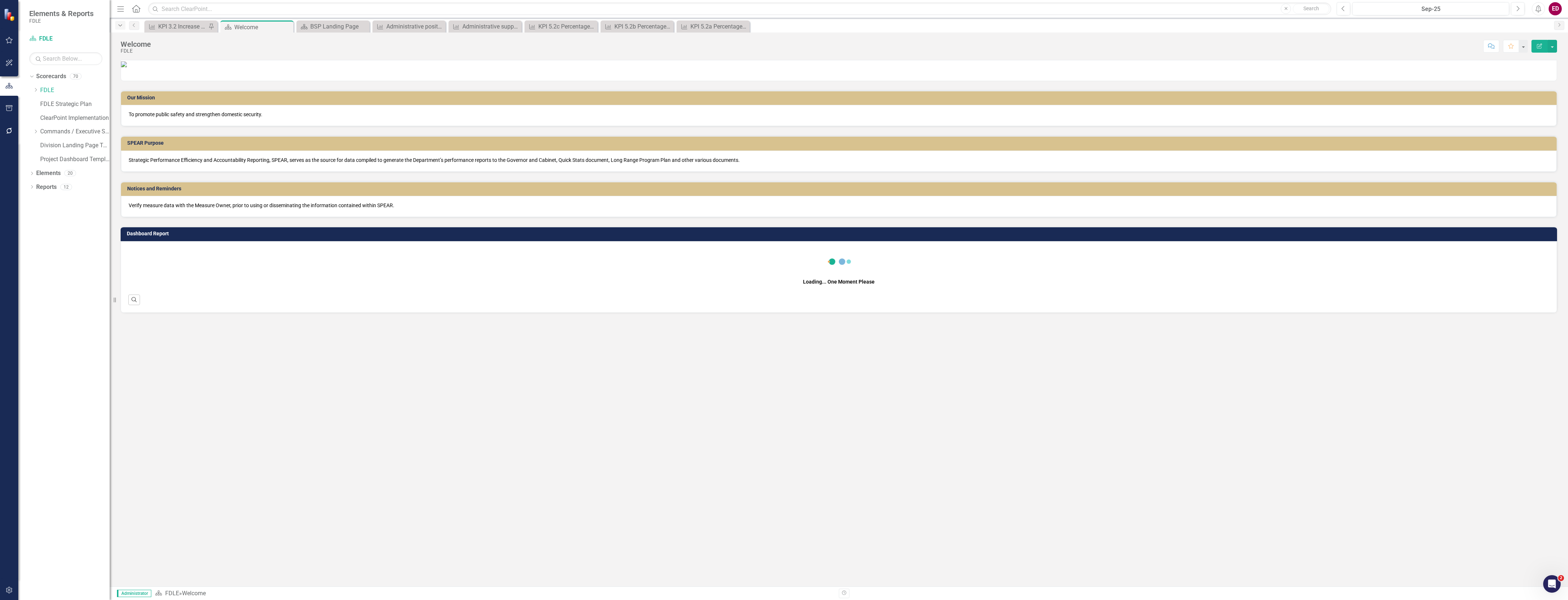
click at [123, 24] on icon "Dropdown" at bounding box center [120, 26] width 7 height 5
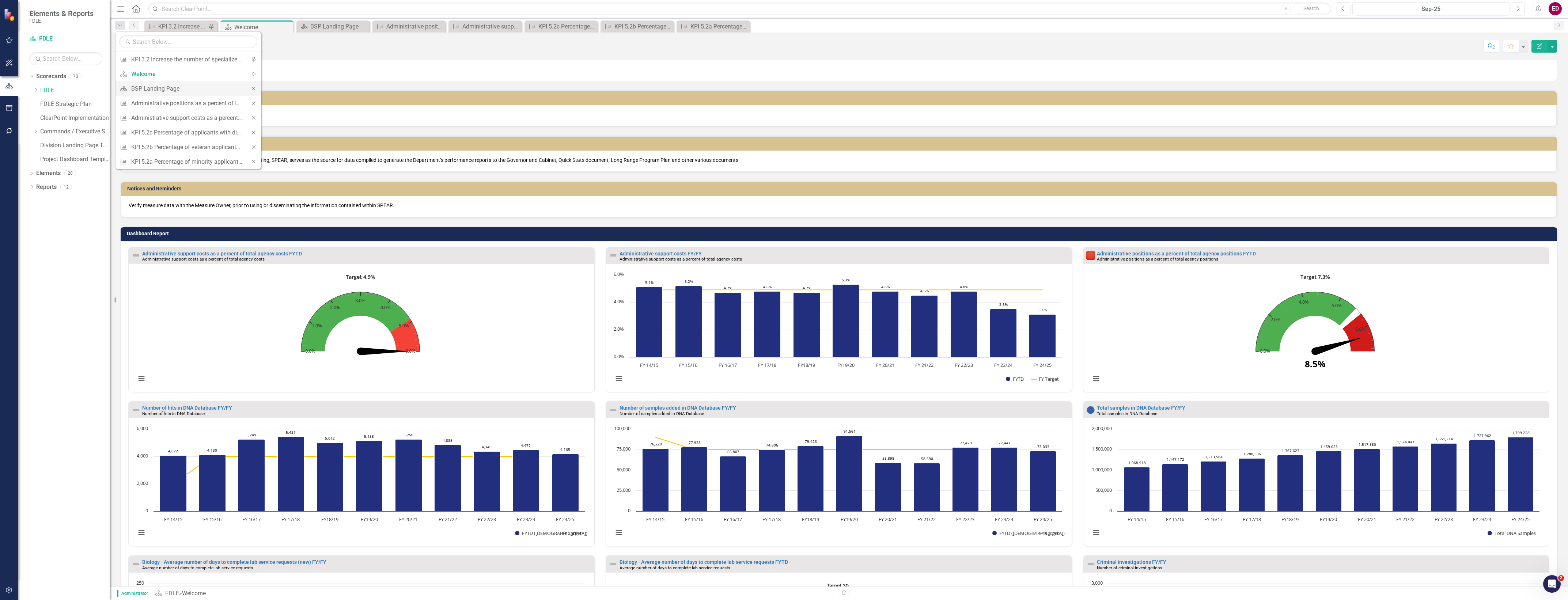
click at [254, 89] on icon at bounding box center [253, 88] width 3 height 3
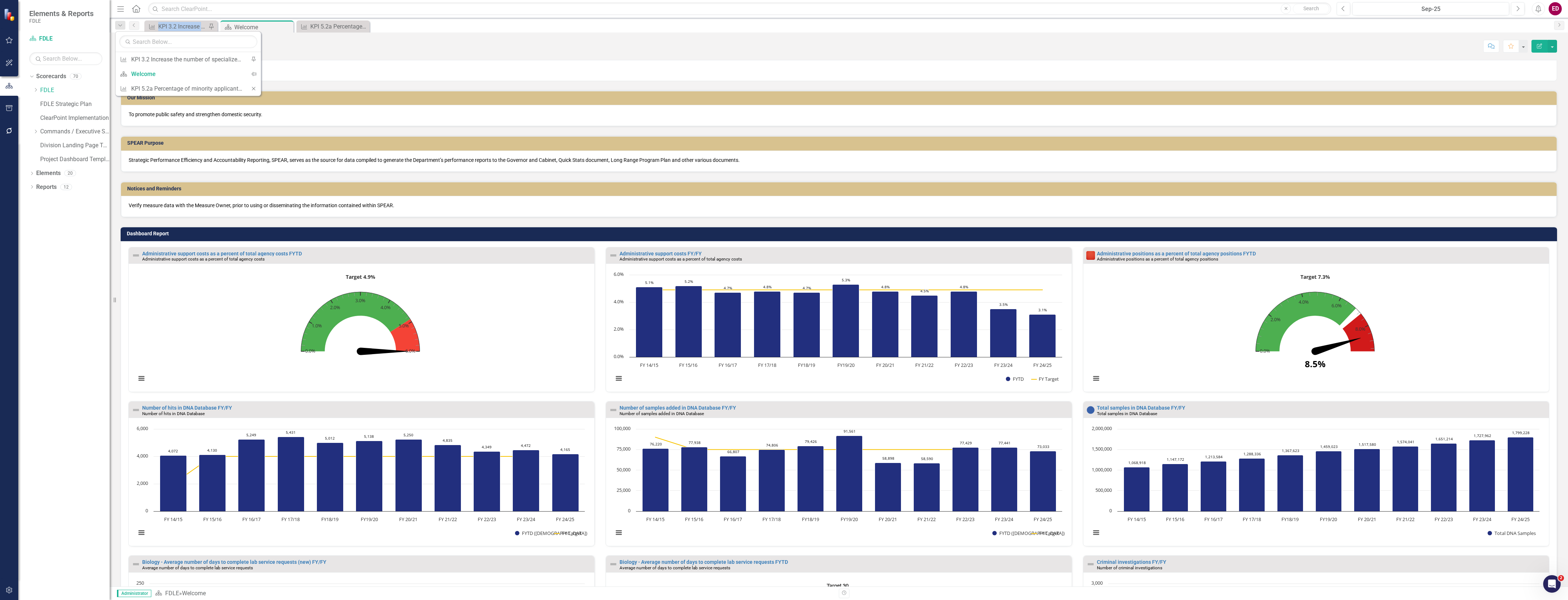
click at [254, 89] on icon at bounding box center [253, 88] width 3 height 3
click at [28, 90] on div "Dropdown Scorecards 70 Dropdown FDLE Commissioner's Initiative Team Project Das…" at bounding box center [64, 335] width 91 height 529
click at [33, 133] on icon "Dropdown" at bounding box center [35, 131] width 5 height 4
click at [44, 146] on icon "Dropdown" at bounding box center [43, 145] width 5 height 4
click at [52, 161] on icon "Dropdown" at bounding box center [50, 159] width 5 height 4
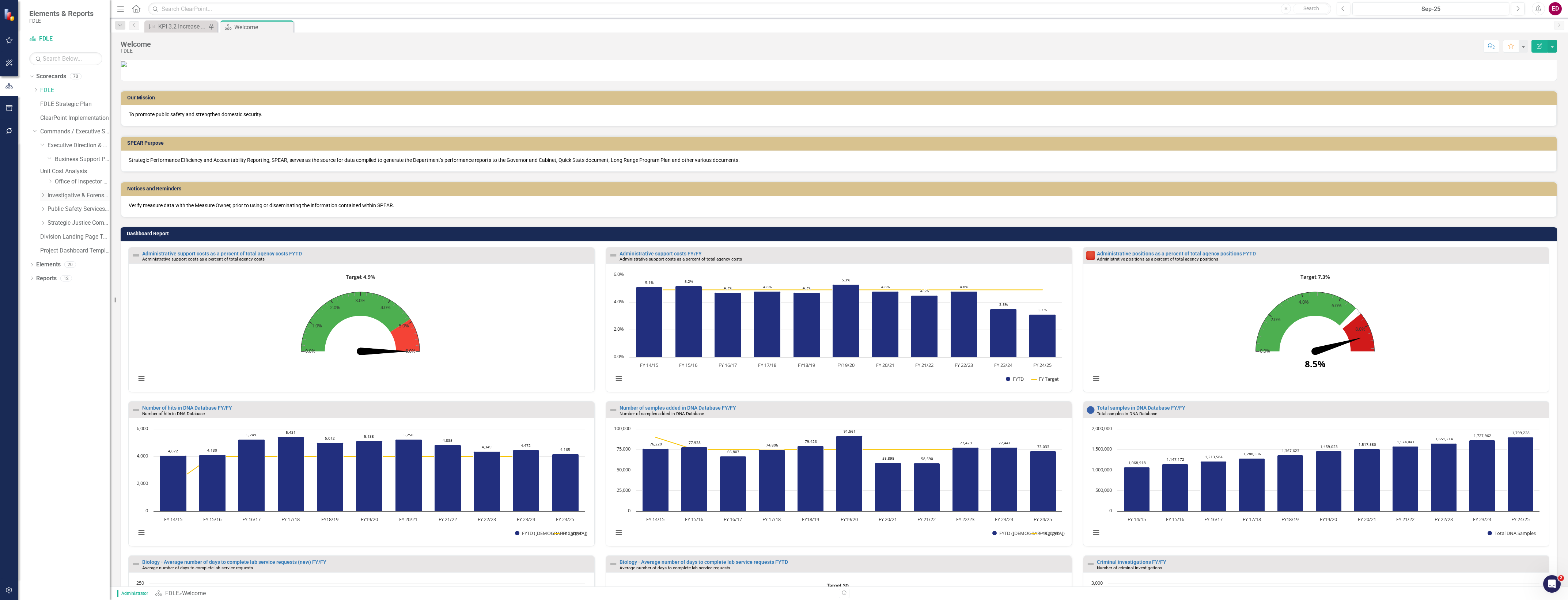
click at [44, 197] on icon "Dropdown" at bounding box center [43, 195] width 5 height 4
click at [76, 214] on link "Forensic Services" at bounding box center [82, 209] width 55 height 9
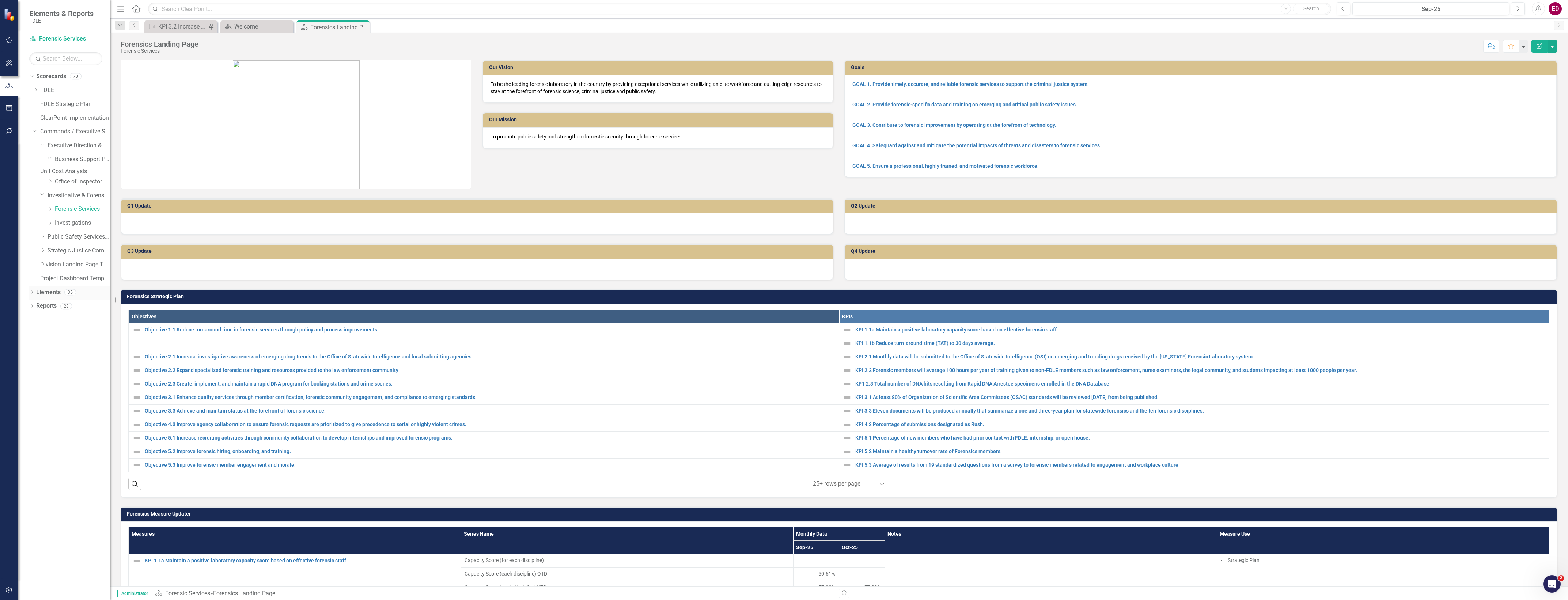
click at [32, 296] on div "Dropdown" at bounding box center [32, 293] width 5 height 6
click at [55, 335] on link "Measure Measures" at bounding box center [57, 334] width 36 height 9
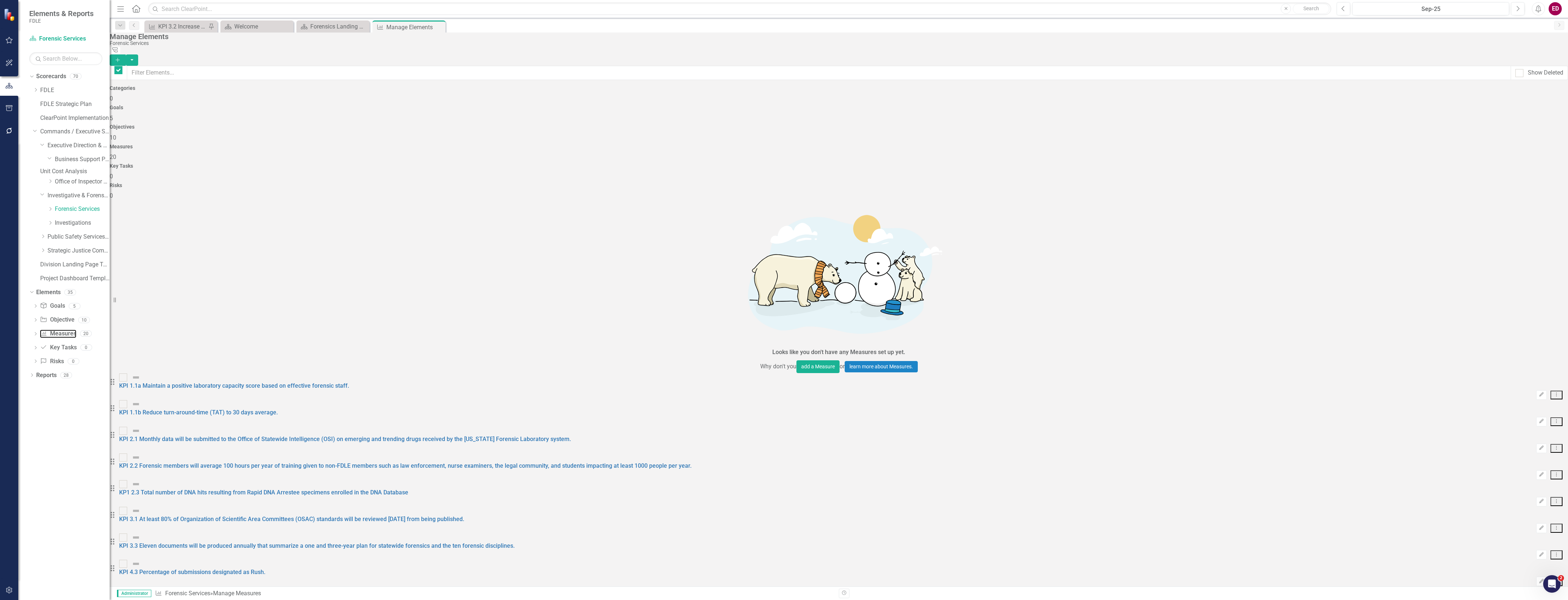
checkbox input "false"
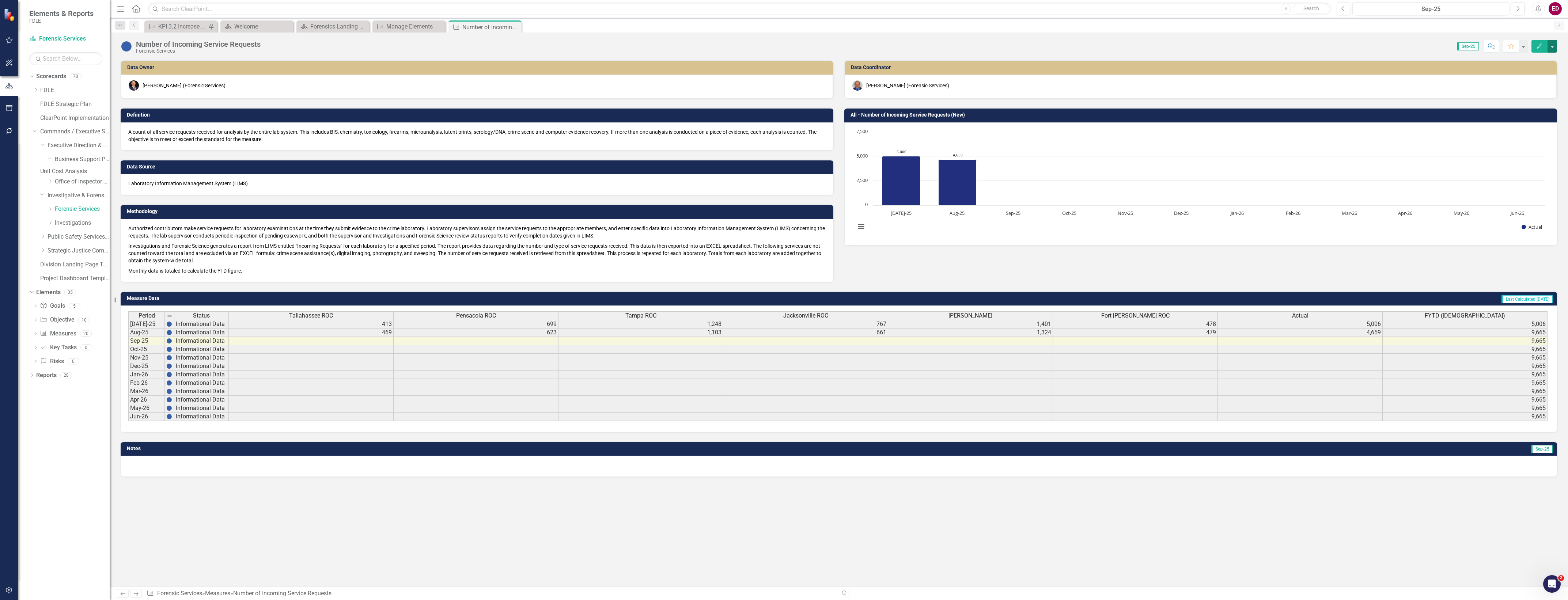
click at [1554, 44] on button "button" at bounding box center [1552, 46] width 10 height 13
click at [1539, 54] on link "Edit Edit Measure" at bounding box center [1521, 60] width 71 height 13
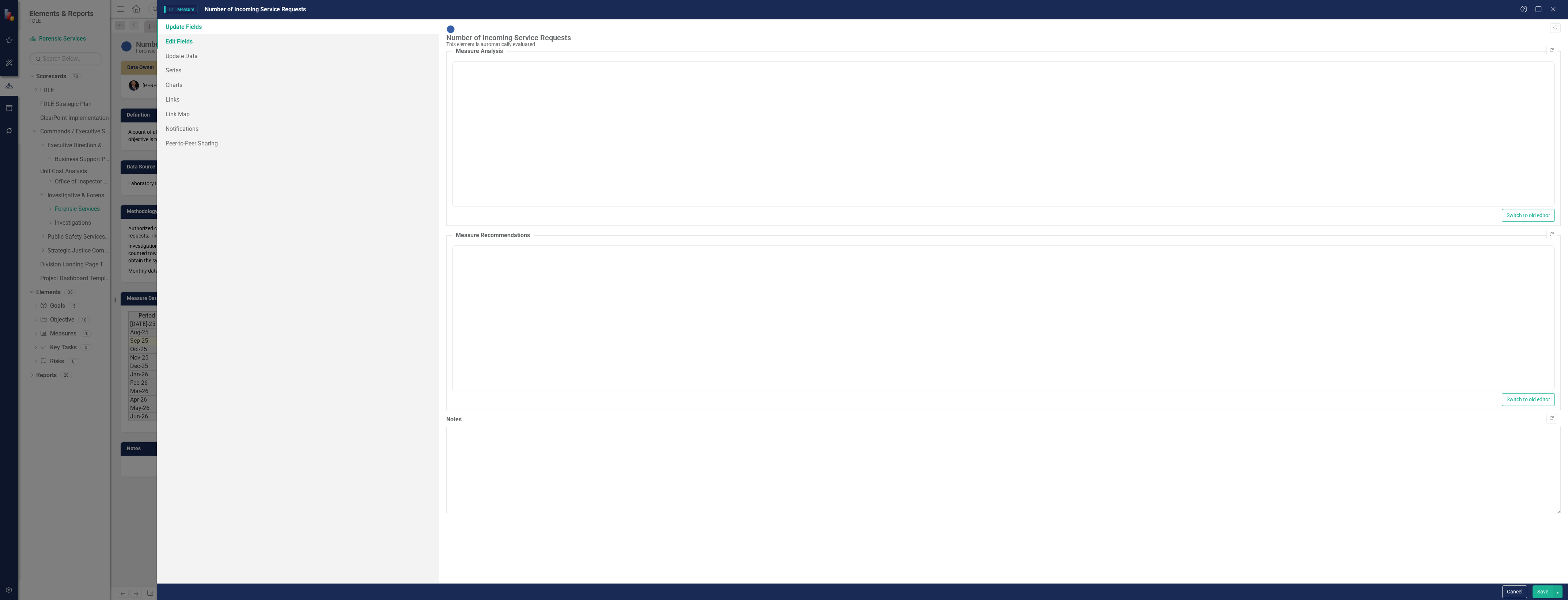
click at [219, 37] on link "Edit Fields" at bounding box center [298, 41] width 282 height 15
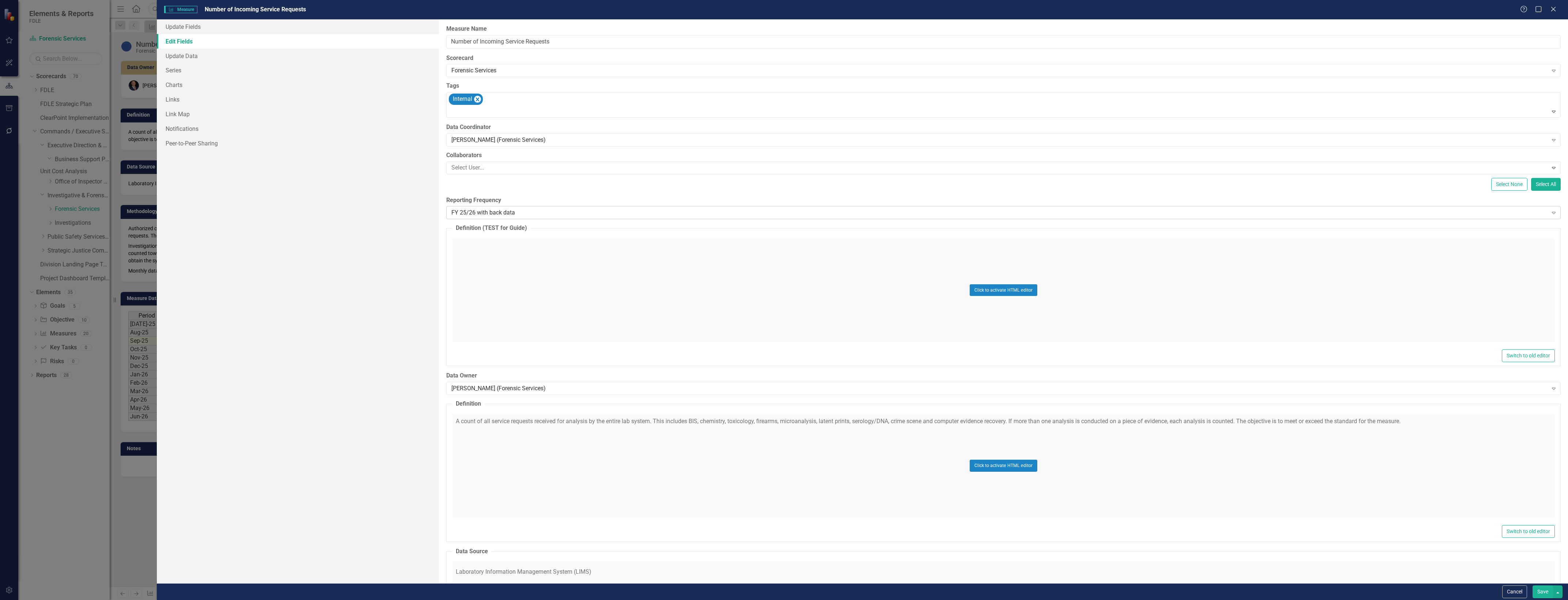
click at [573, 211] on div "FY 25/26 with back data" at bounding box center [999, 213] width 1096 height 9
click at [594, 599] on div "All Periods" at bounding box center [784, 606] width 1568 height 12
click at [1547, 591] on button "Save" at bounding box center [1543, 591] width 21 height 13
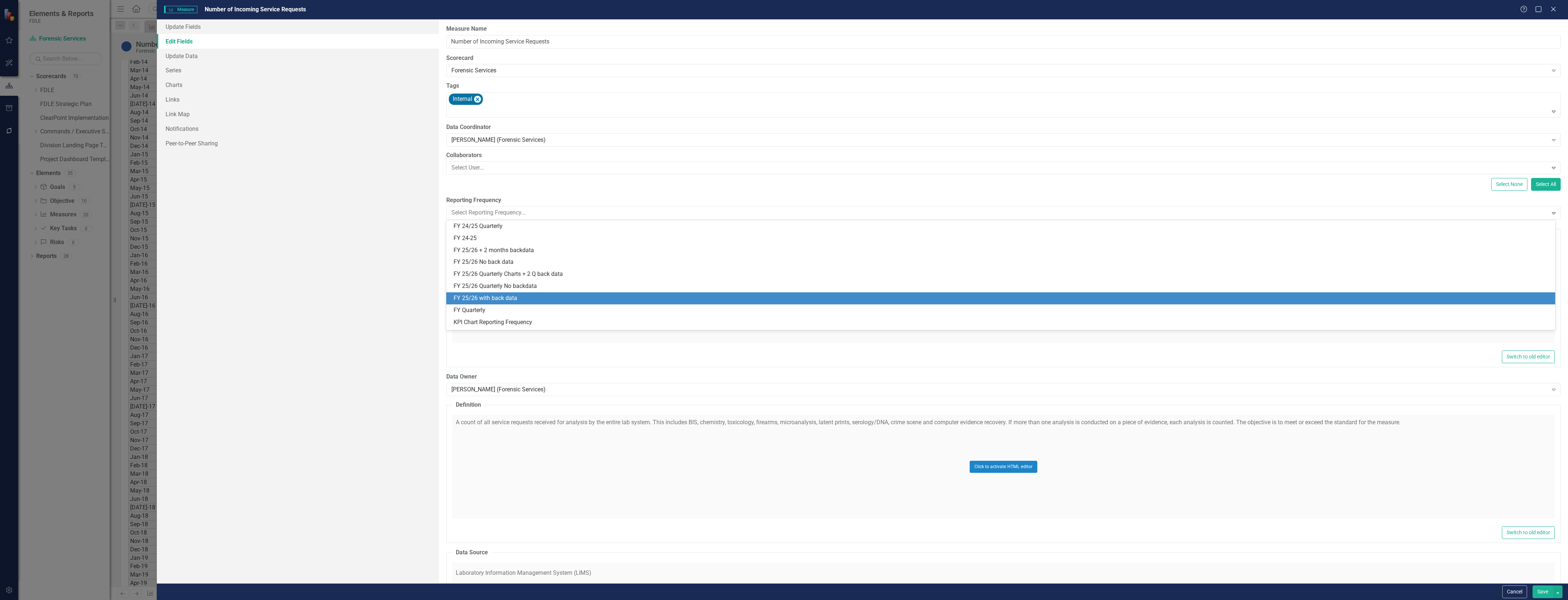
click at [629, 298] on div "FY 25/26 with back data" at bounding box center [1002, 298] width 1097 height 9
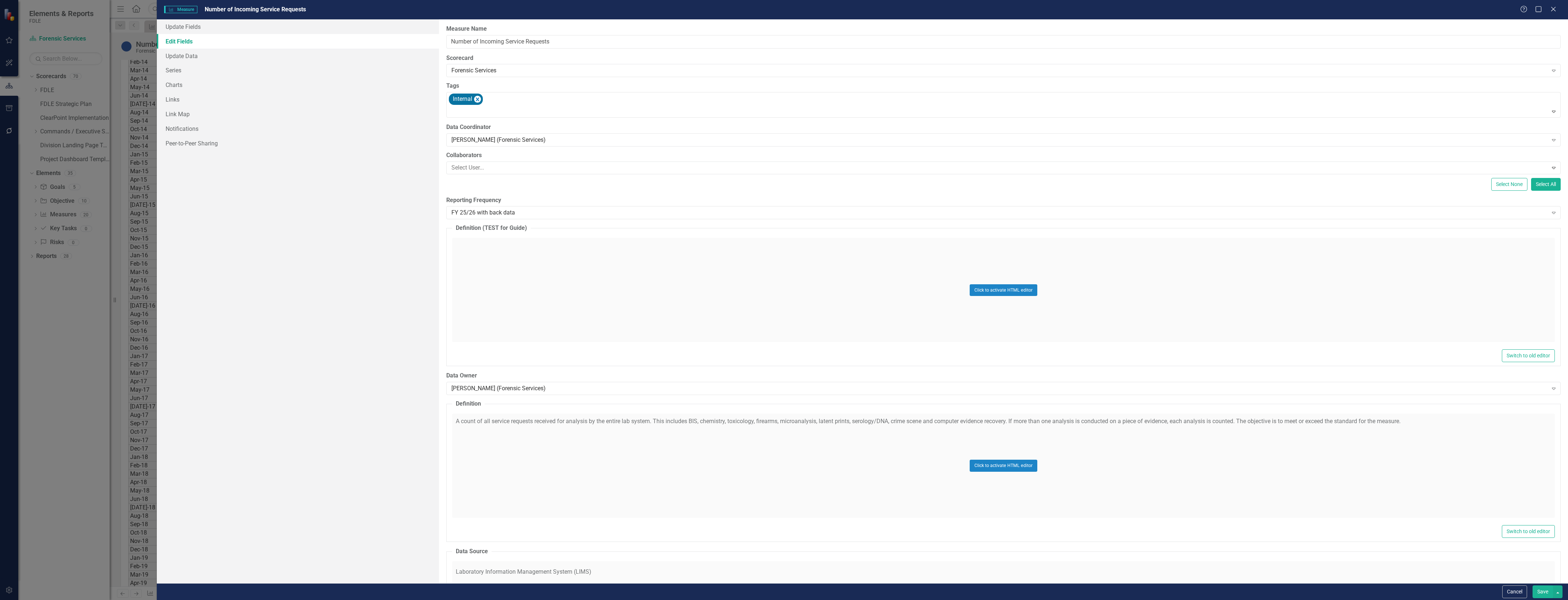
click at [1540, 590] on button "Save" at bounding box center [1543, 591] width 21 height 13
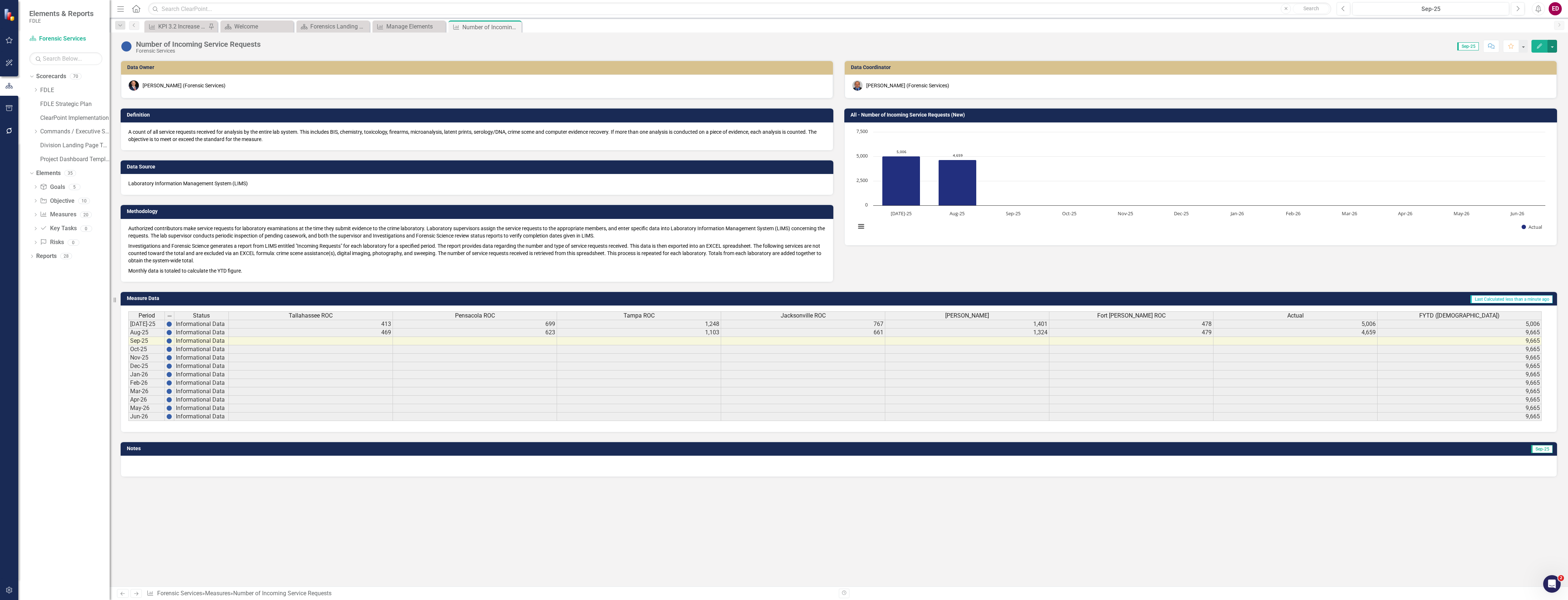
scroll to position [0, 0]
click at [1539, 46] on icon "button" at bounding box center [1539, 46] width 5 height 5
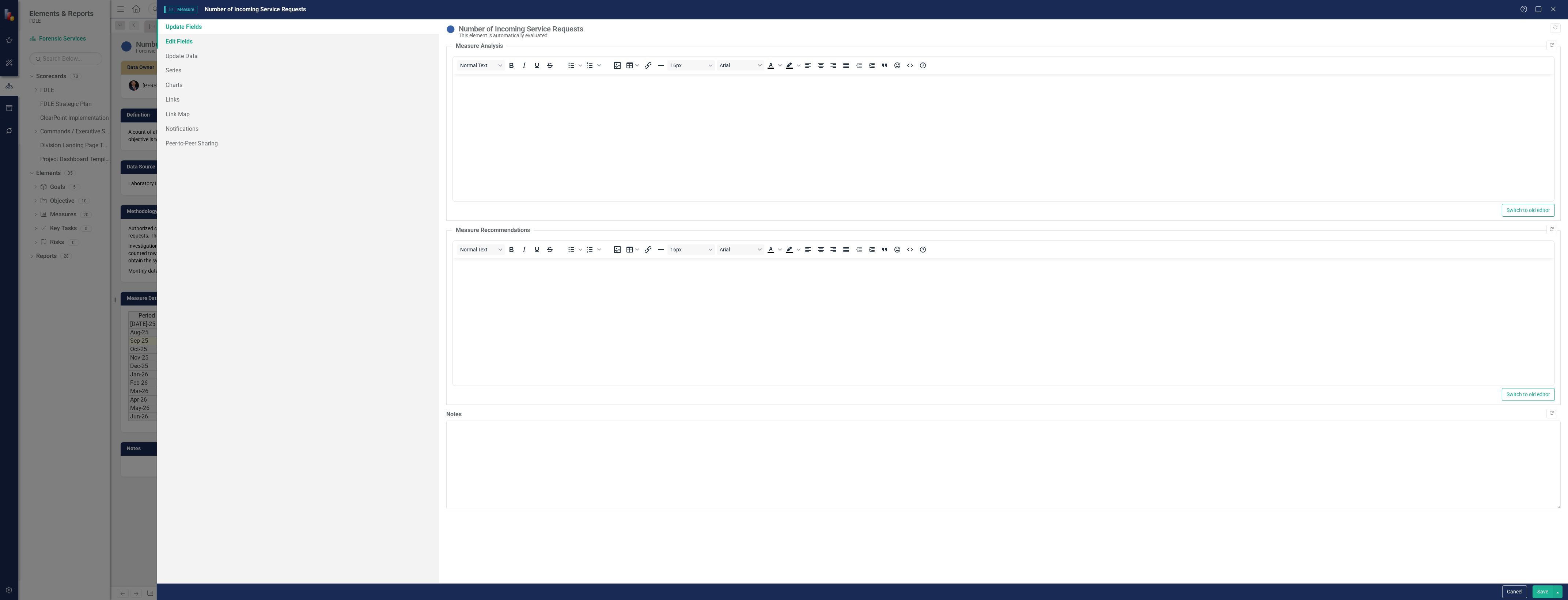
click at [316, 34] on link "Edit Fields" at bounding box center [298, 41] width 282 height 15
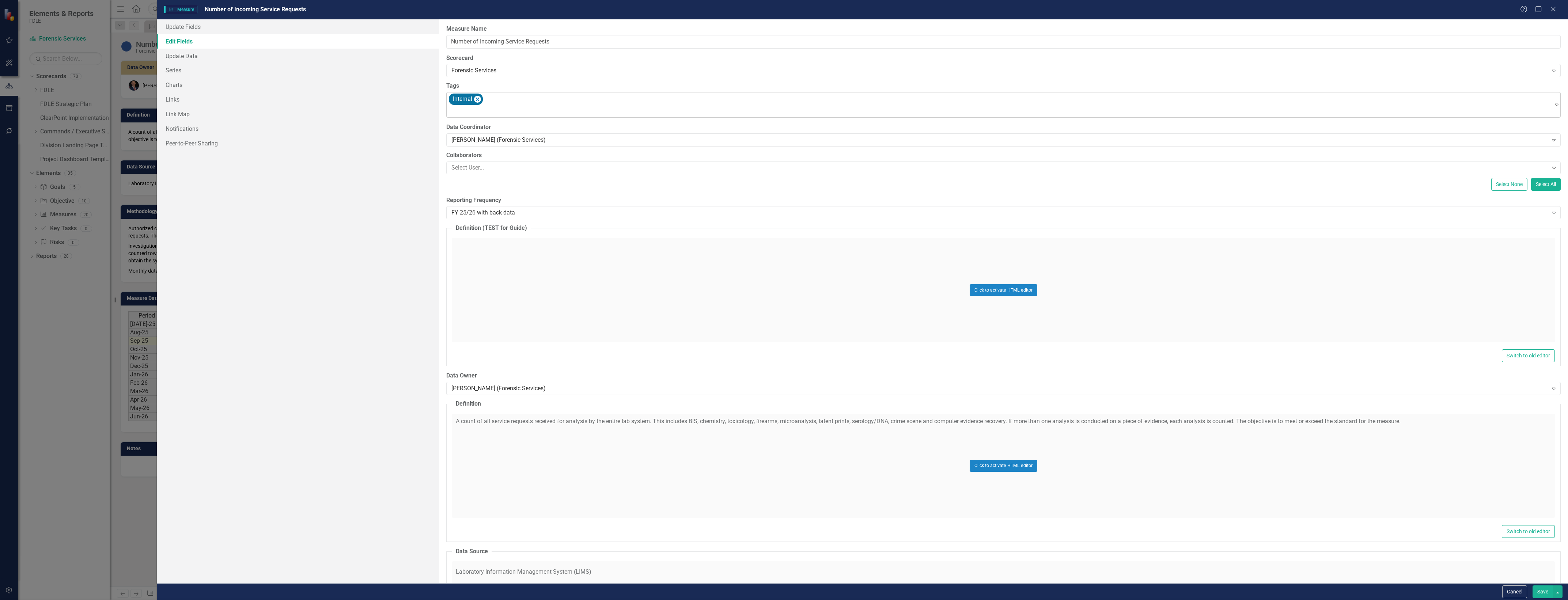
click at [579, 108] on div at bounding box center [1000, 111] width 1104 height 10
click at [1539, 599] on div "Cancel Save" at bounding box center [863, 591] width 1411 height 17
click at [1541, 596] on button "Save" at bounding box center [1543, 591] width 21 height 13
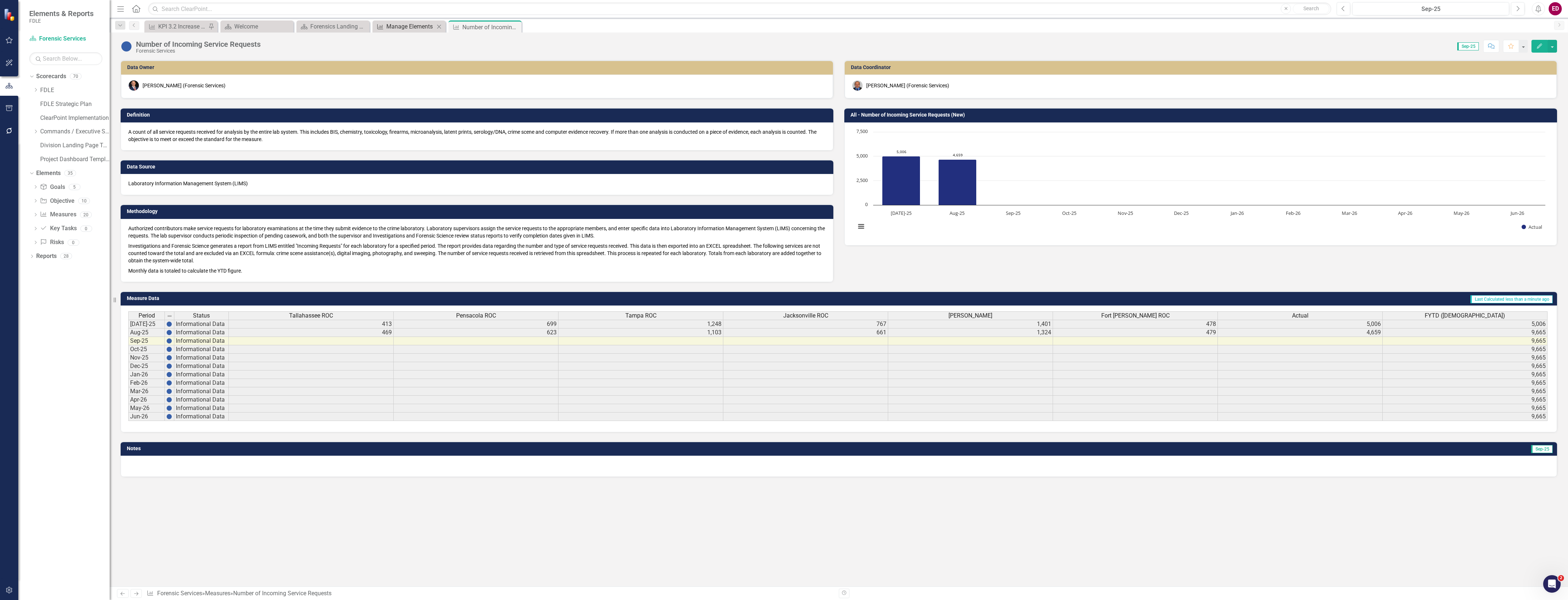
click at [410, 23] on div "Manage Elements" at bounding box center [410, 26] width 48 height 9
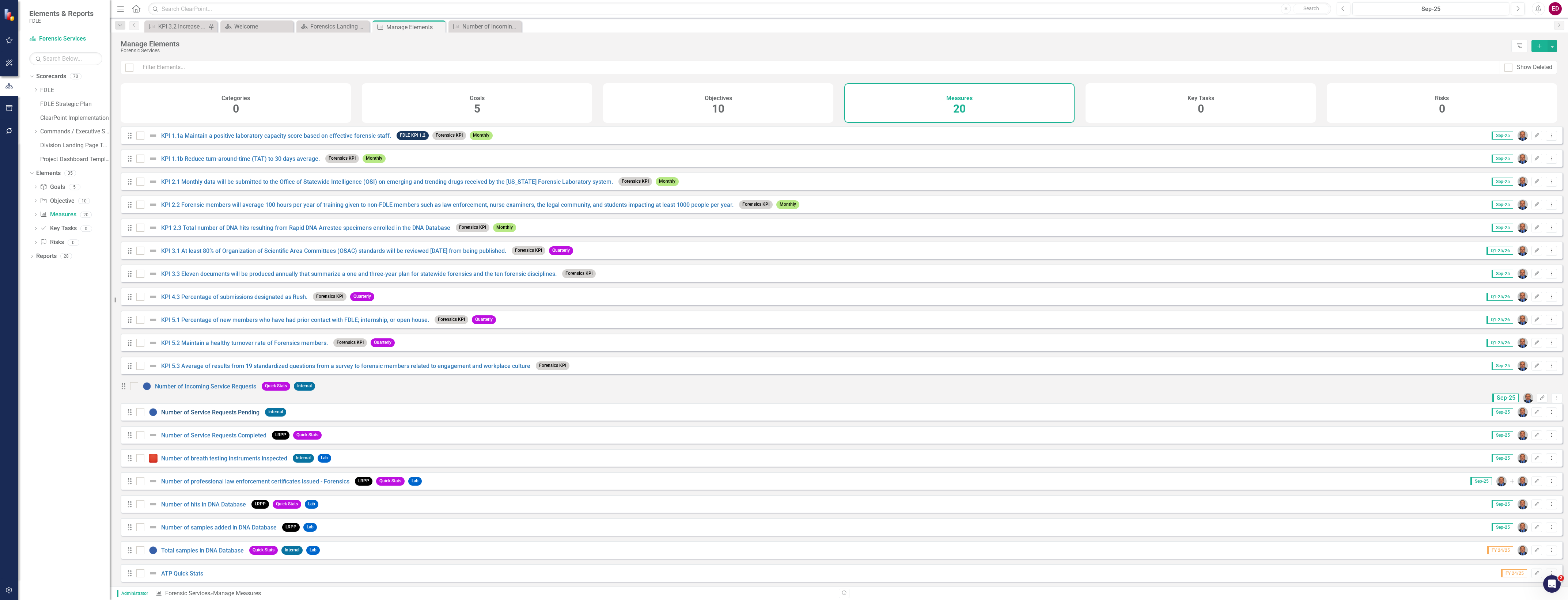
click at [249, 416] on link "Number of Service Requests Pending" at bounding box center [211, 412] width 99 height 7
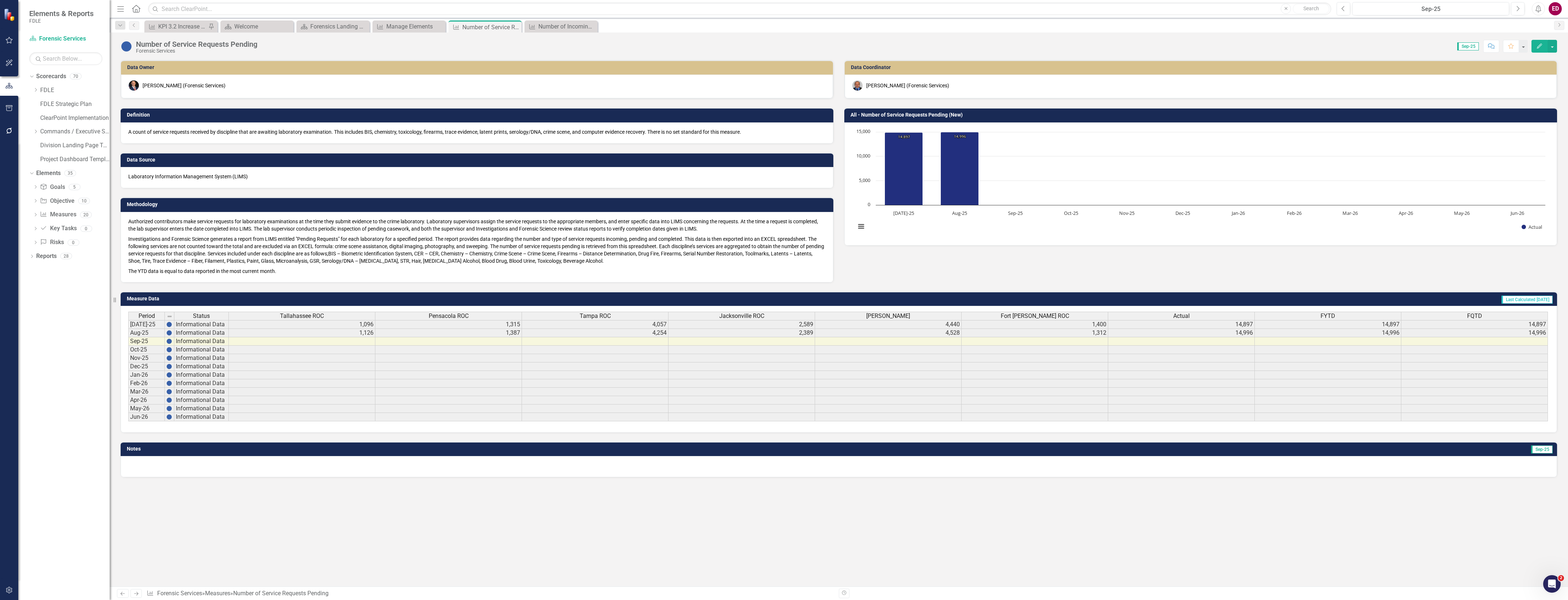
click at [1536, 41] on button "Edit" at bounding box center [1539, 46] width 16 height 13
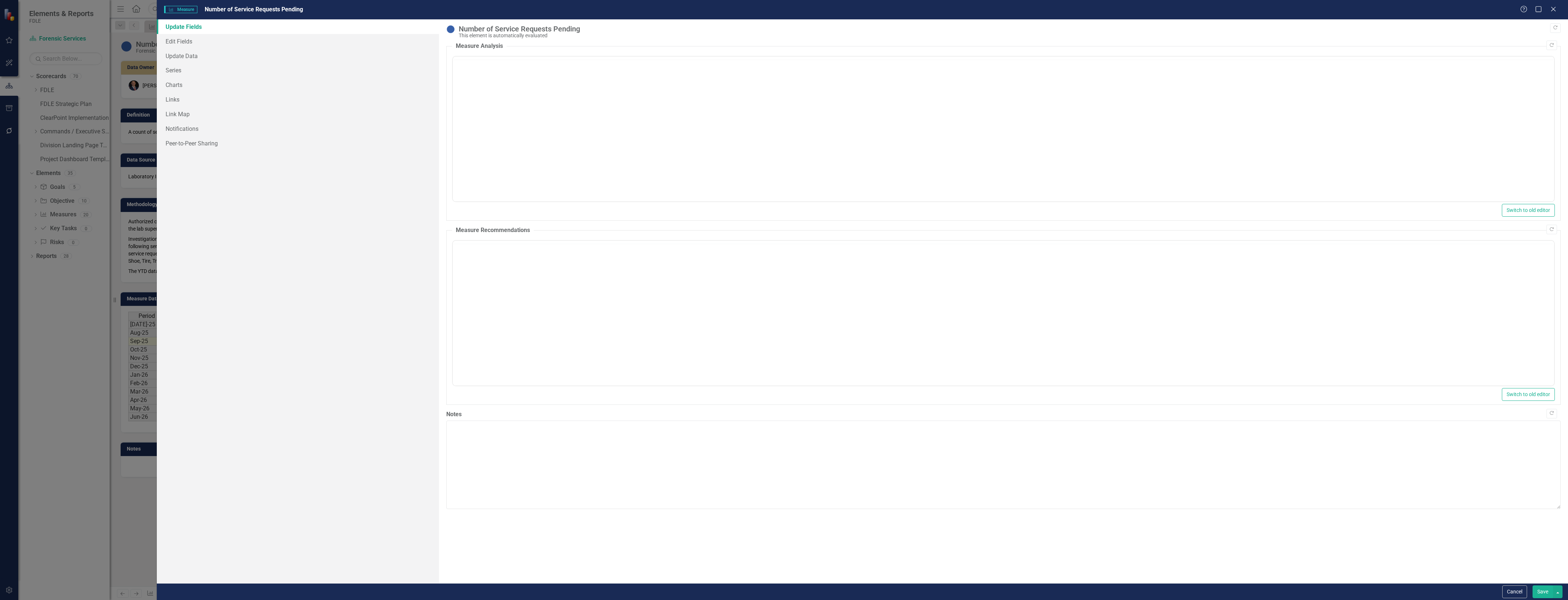
click at [234, 32] on link "Update Fields" at bounding box center [298, 27] width 282 height 15
click at [241, 36] on link "Edit Fields" at bounding box center [298, 41] width 282 height 15
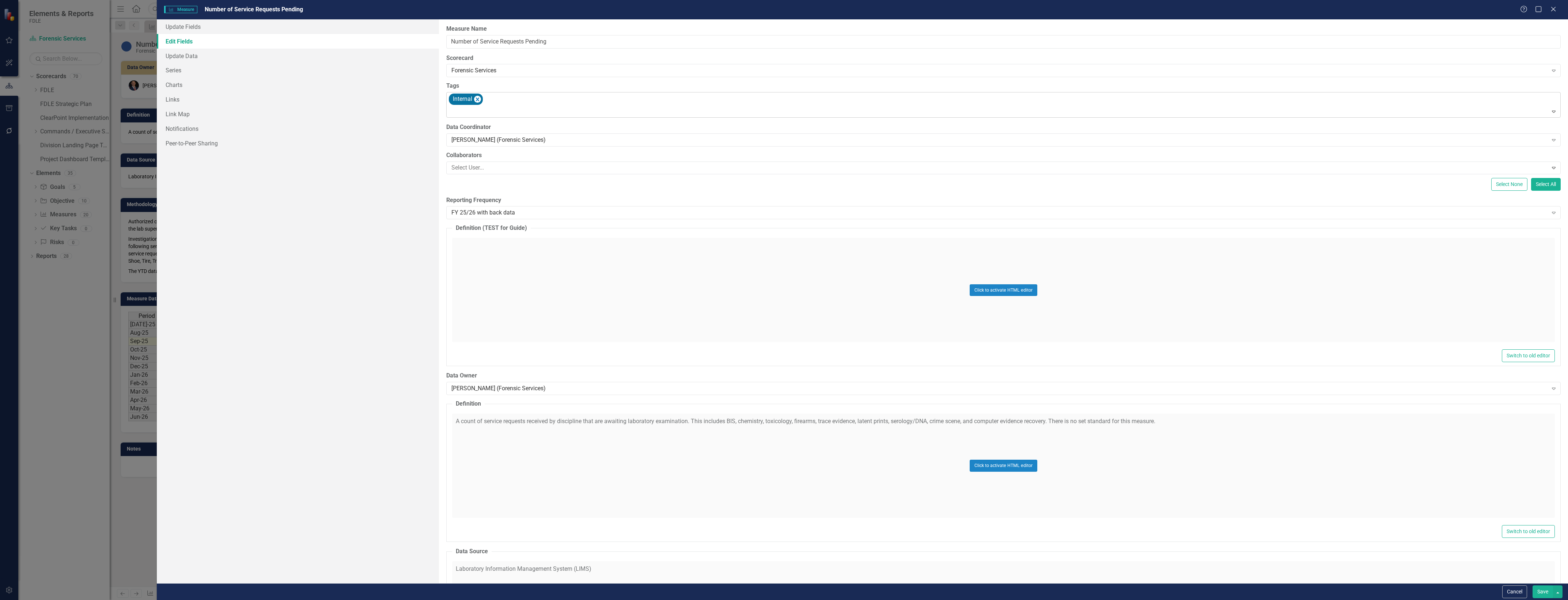
click at [569, 109] on div at bounding box center [1004, 111] width 1111 height 10
click at [1549, 593] on button "Save" at bounding box center [1543, 591] width 21 height 13
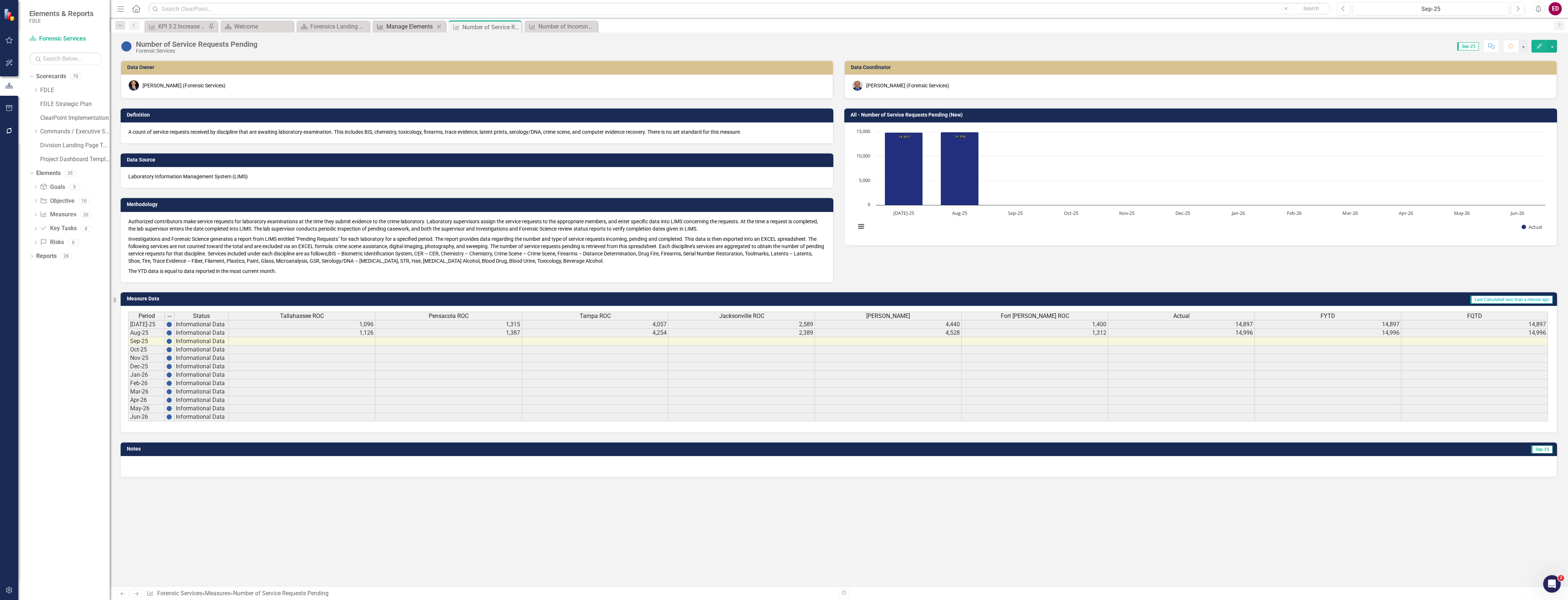
click at [421, 26] on div "Manage Elements" at bounding box center [410, 26] width 48 height 9
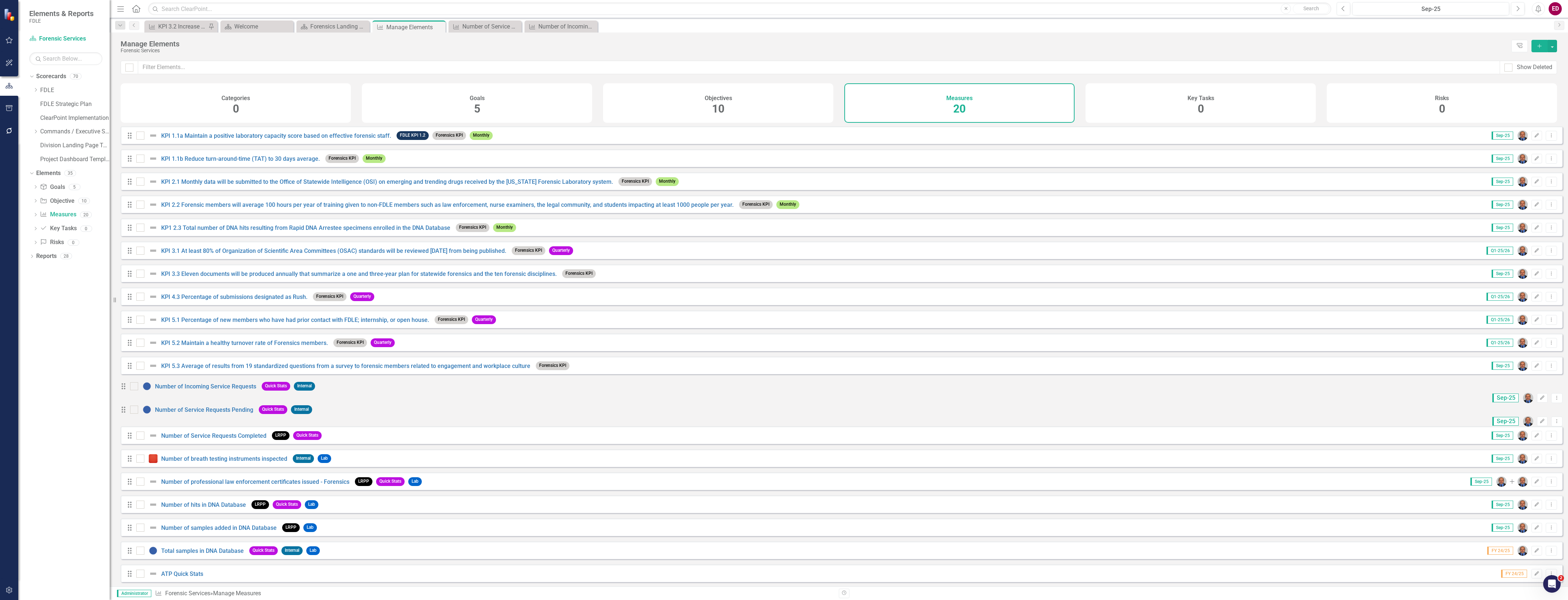
scroll to position [6, 0]
click at [212, 525] on link "Number of samples added in DNA Database" at bounding box center [219, 526] width 116 height 7
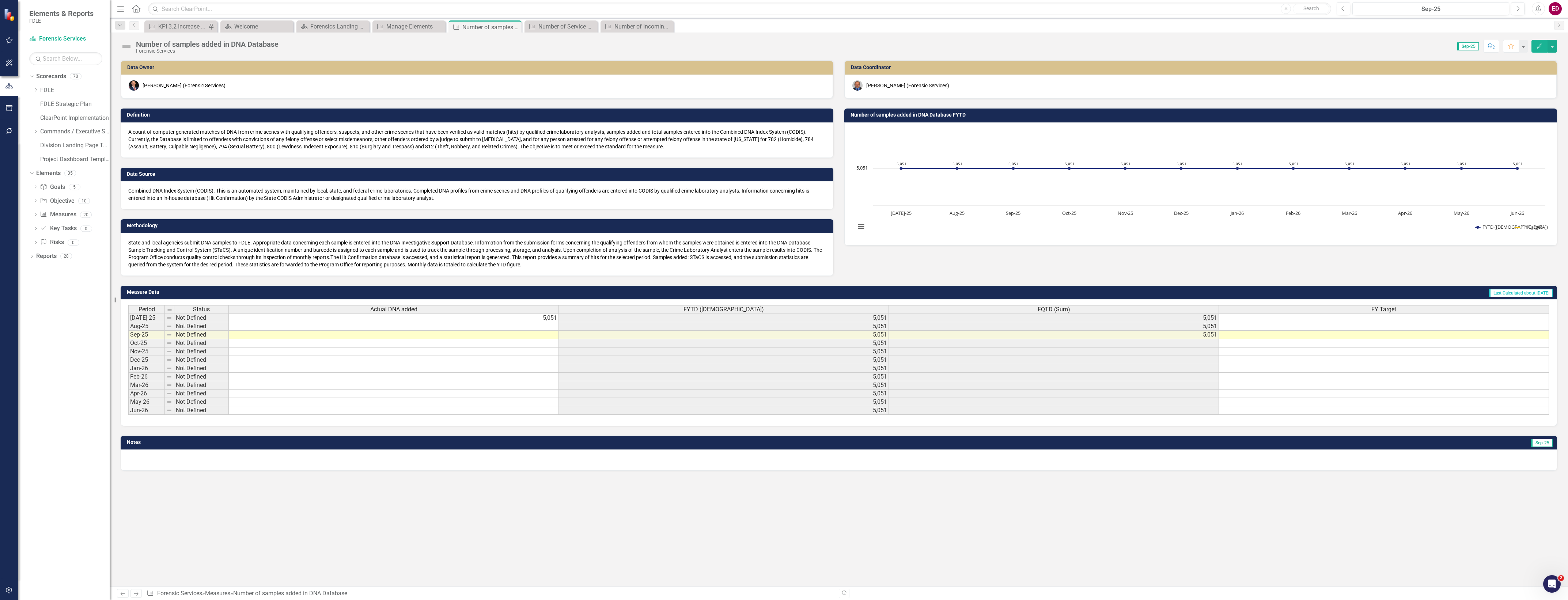
click at [1539, 46] on icon "button" at bounding box center [1539, 46] width 5 height 5
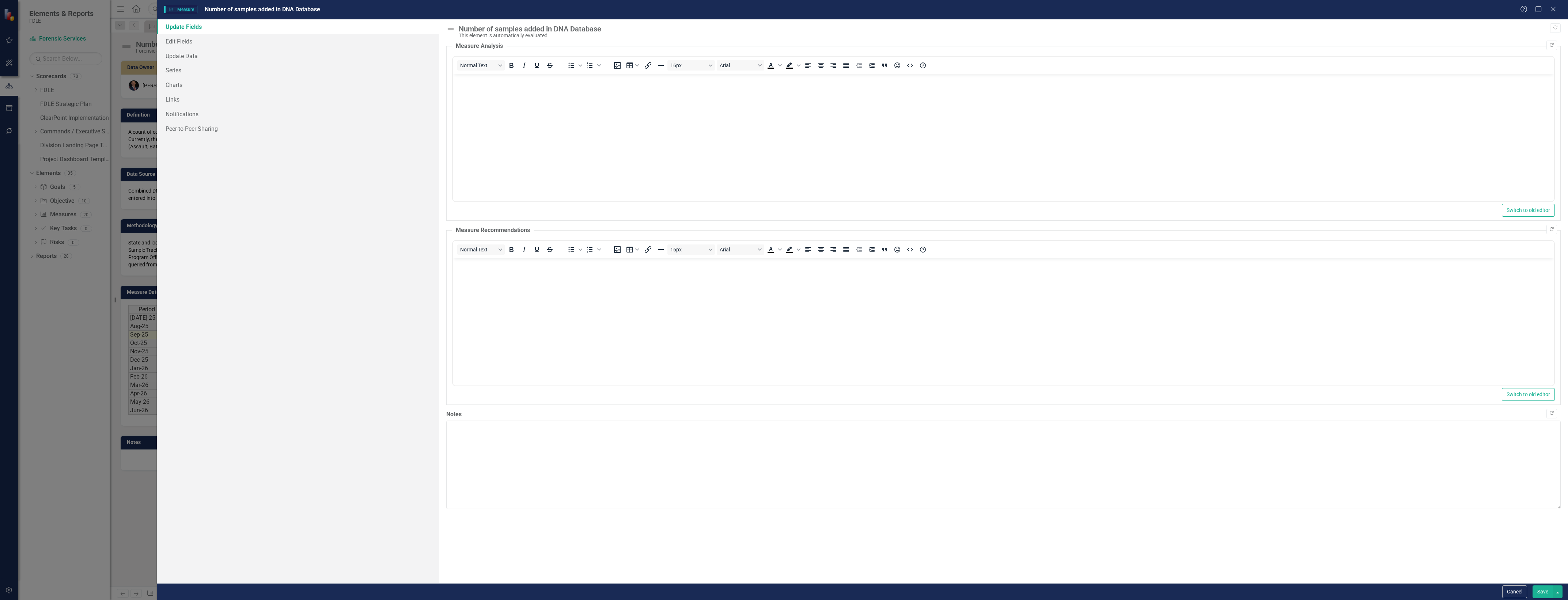
click at [312, 32] on link "Update Fields" at bounding box center [298, 27] width 282 height 15
click at [322, 40] on link "Edit Fields" at bounding box center [298, 41] width 282 height 15
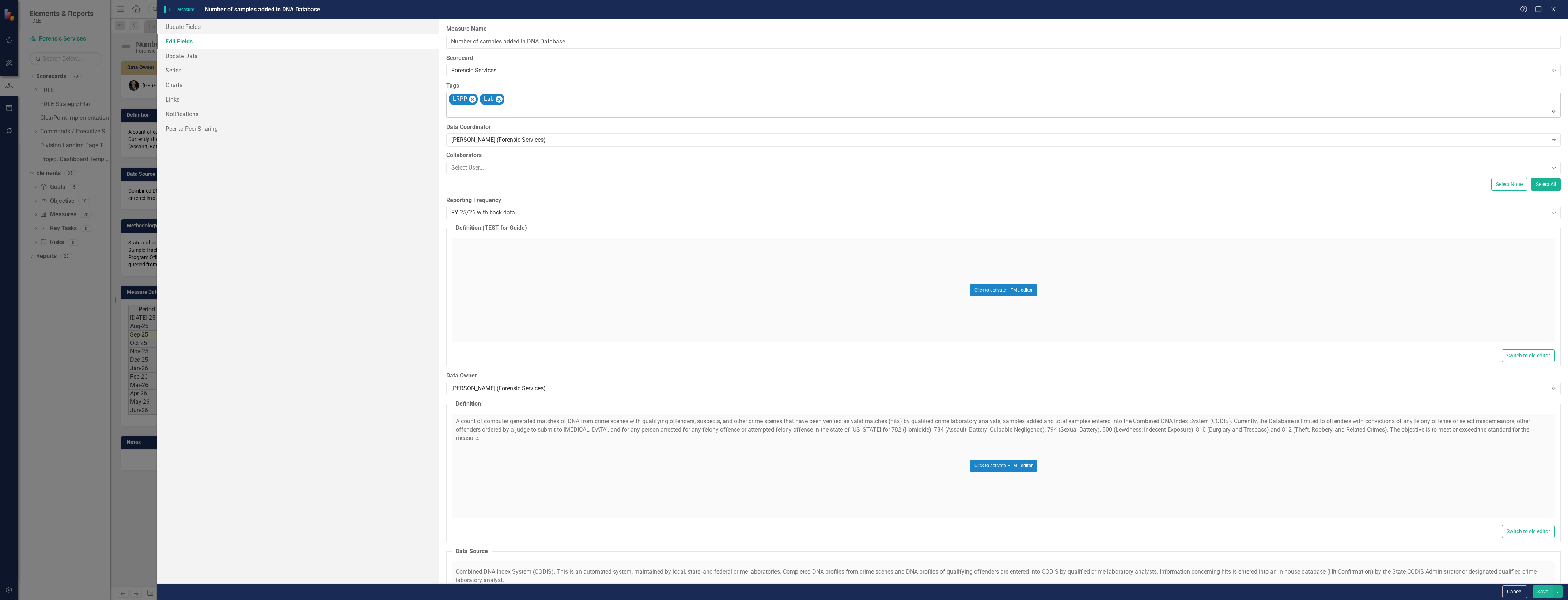
click at [666, 110] on div at bounding box center [1004, 111] width 1111 height 10
click at [1553, 591] on button "button" at bounding box center [1558, 591] width 10 height 13
click at [1545, 589] on button "Save" at bounding box center [1543, 591] width 21 height 13
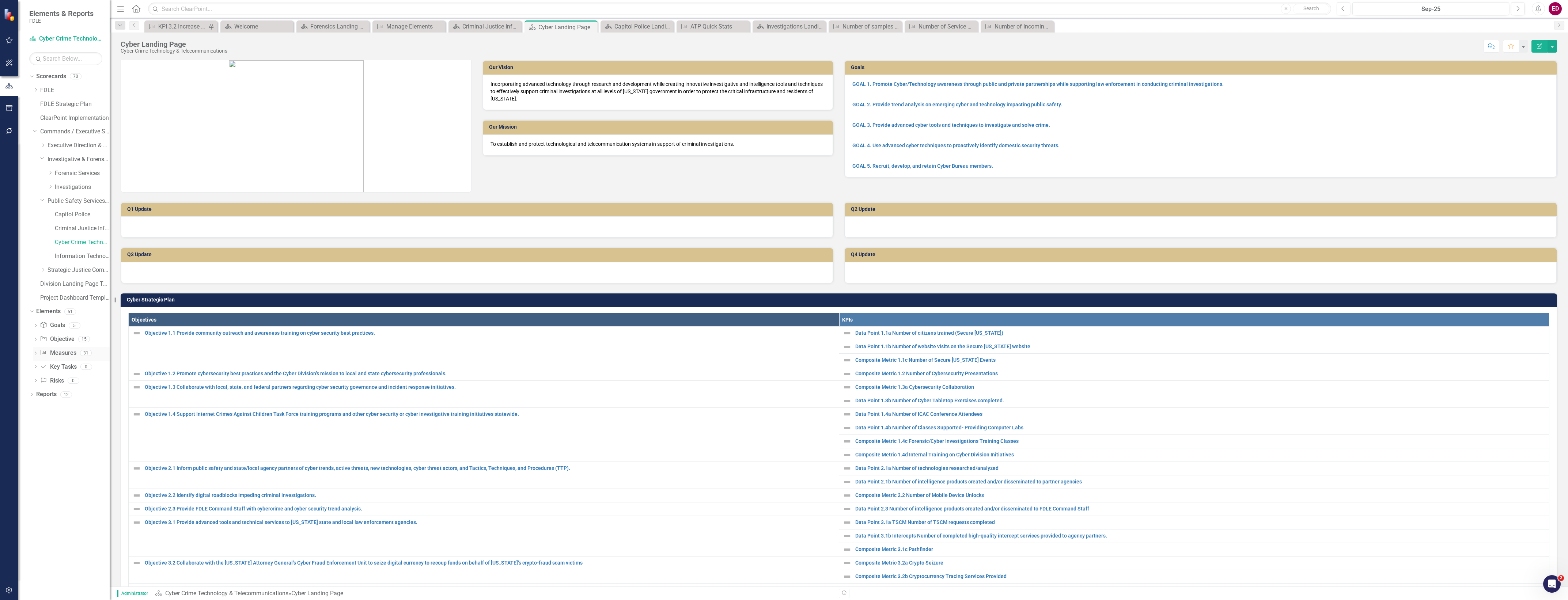
click at [66, 349] on link "Measure Measures" at bounding box center [57, 353] width 36 height 9
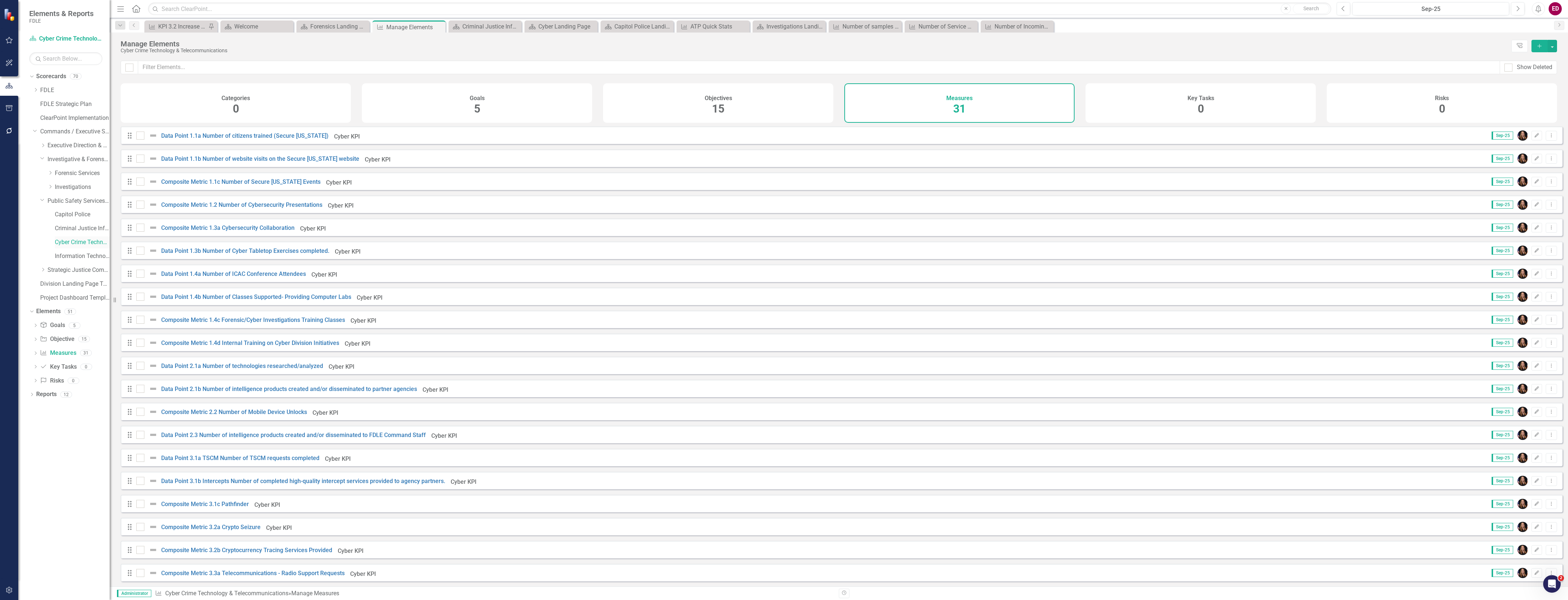
click at [75, 240] on link "Cyber Crime Technology & Telecommunications" at bounding box center [82, 243] width 55 height 9
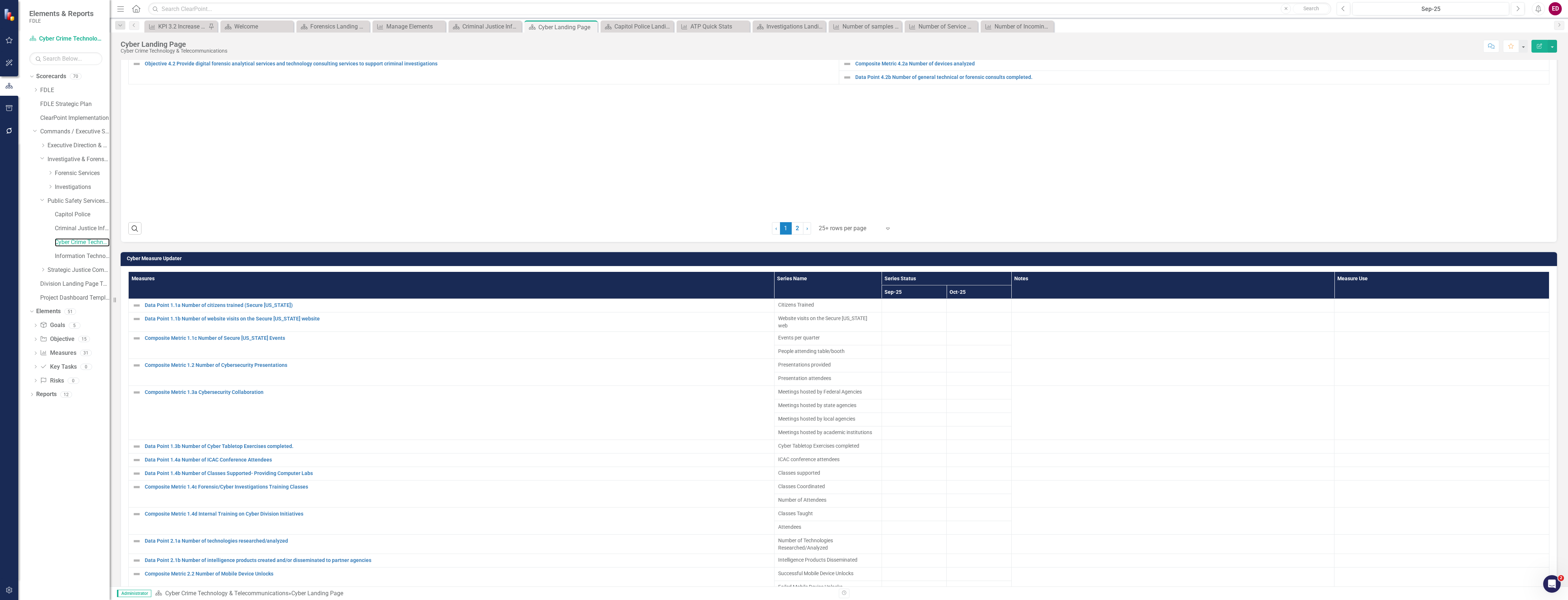
scroll to position [868, 0]
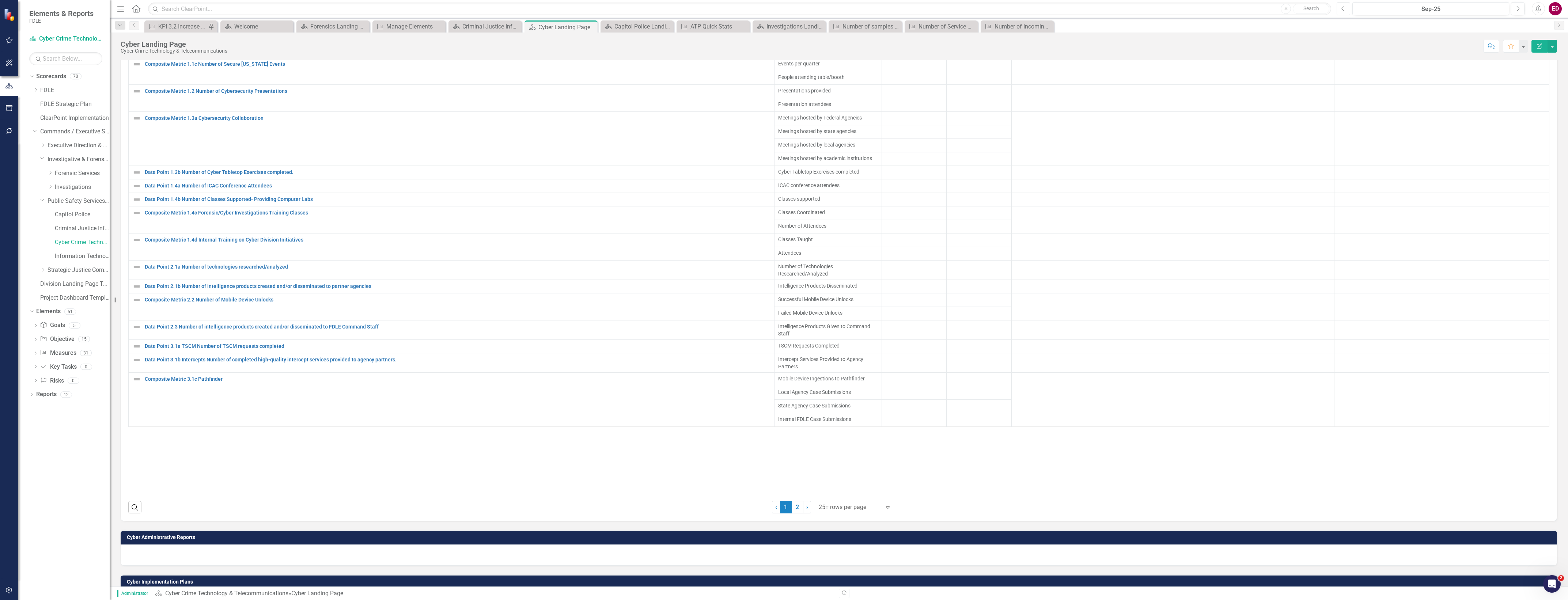
click at [1337, 11] on button "Previous" at bounding box center [1343, 9] width 13 height 13
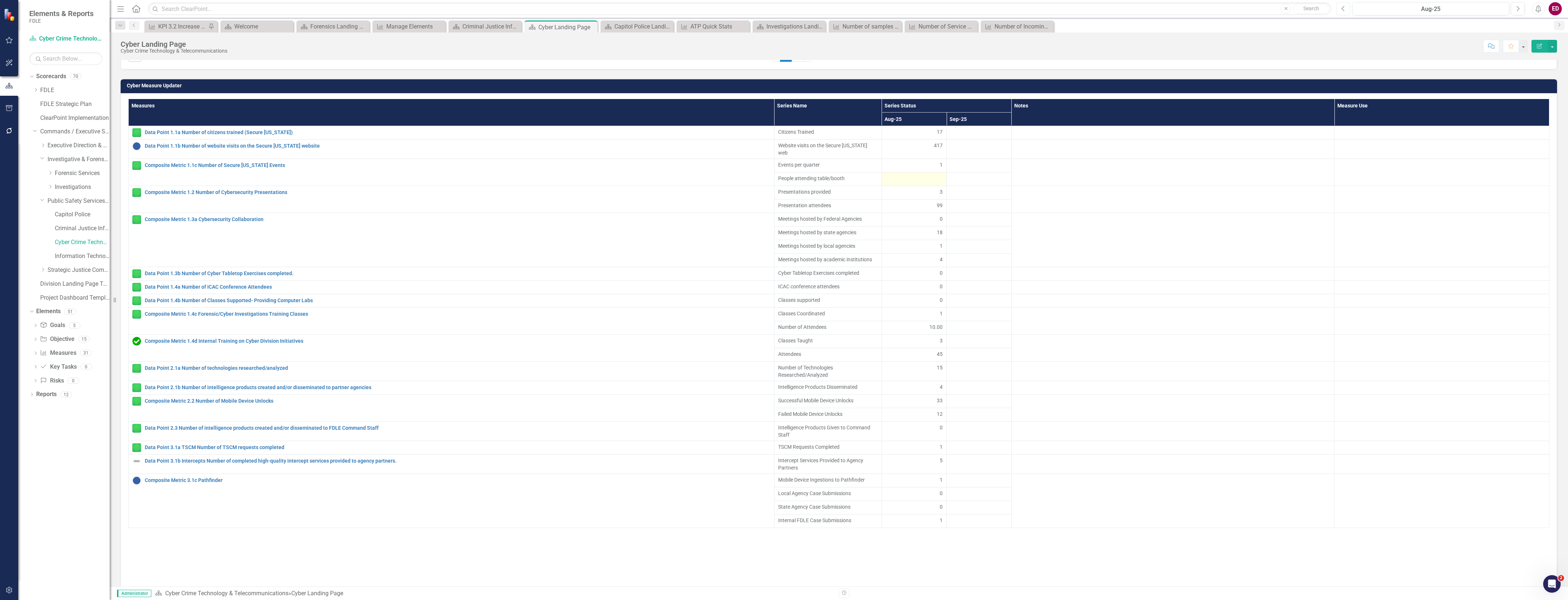
scroll to position [899, 0]
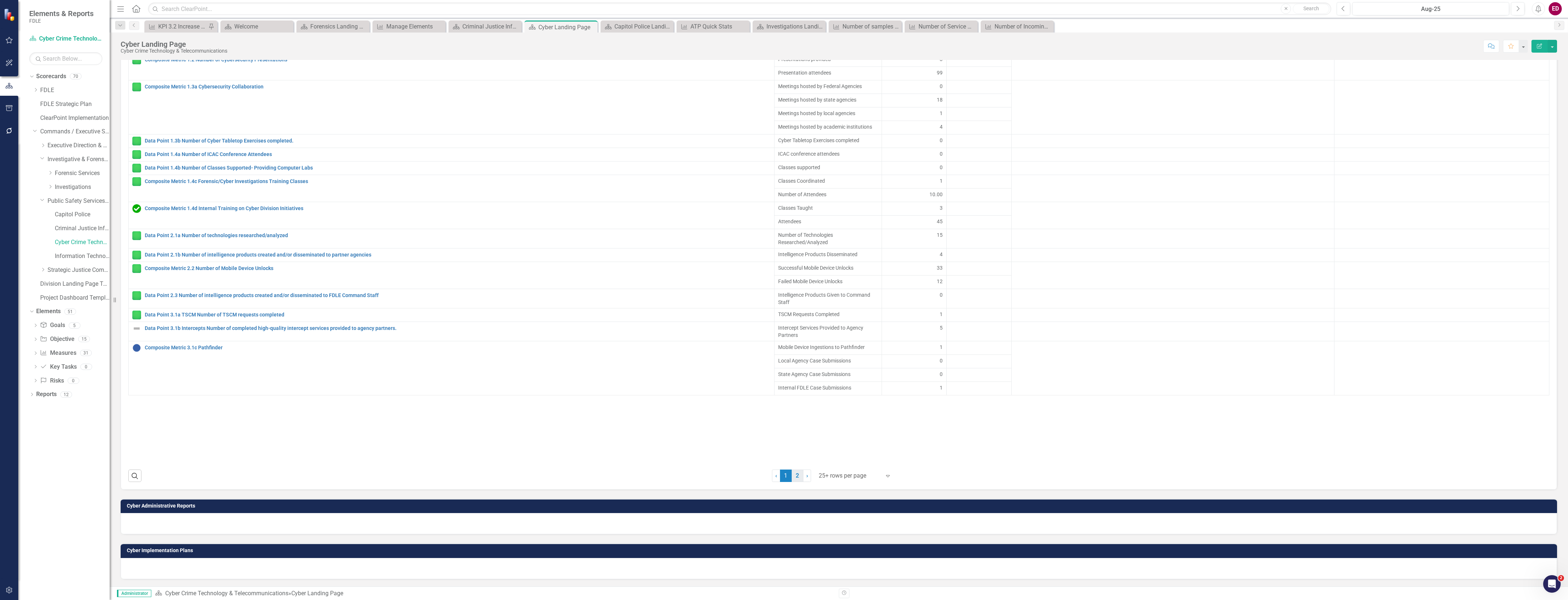
click at [796, 478] on link "2" at bounding box center [797, 476] width 12 height 12
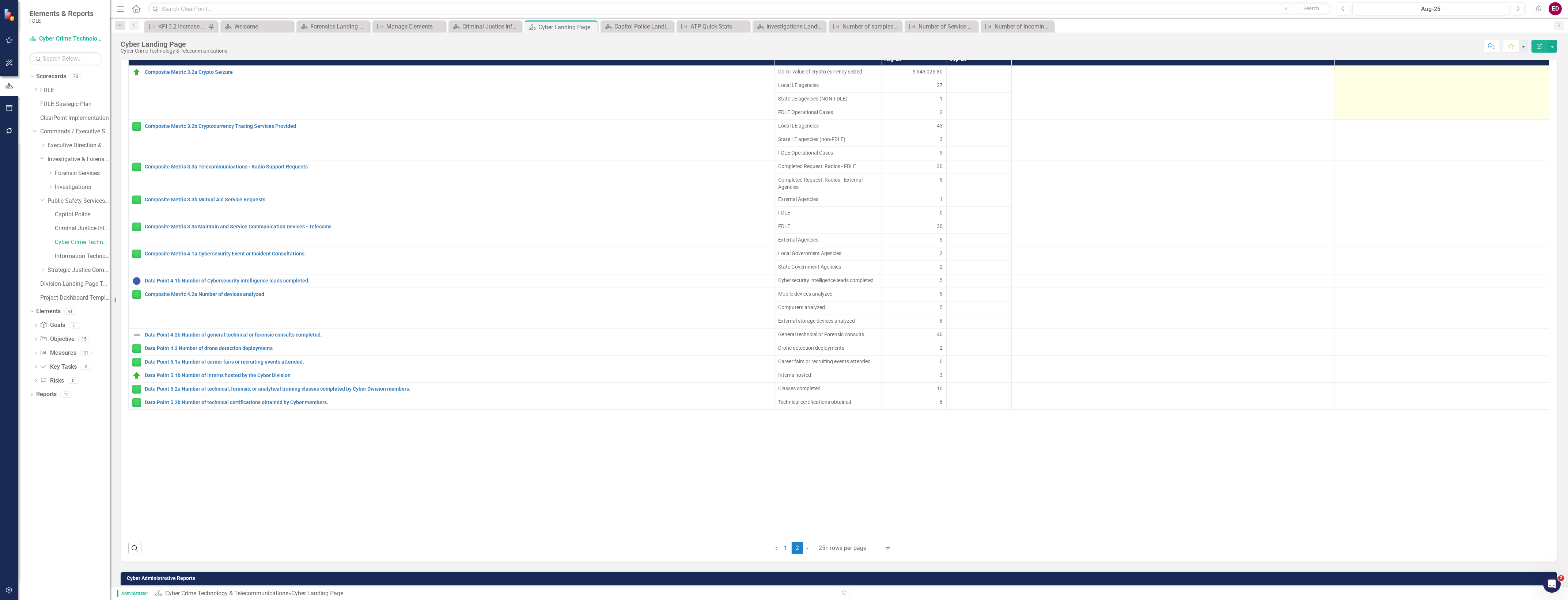
scroll to position [781, 0]
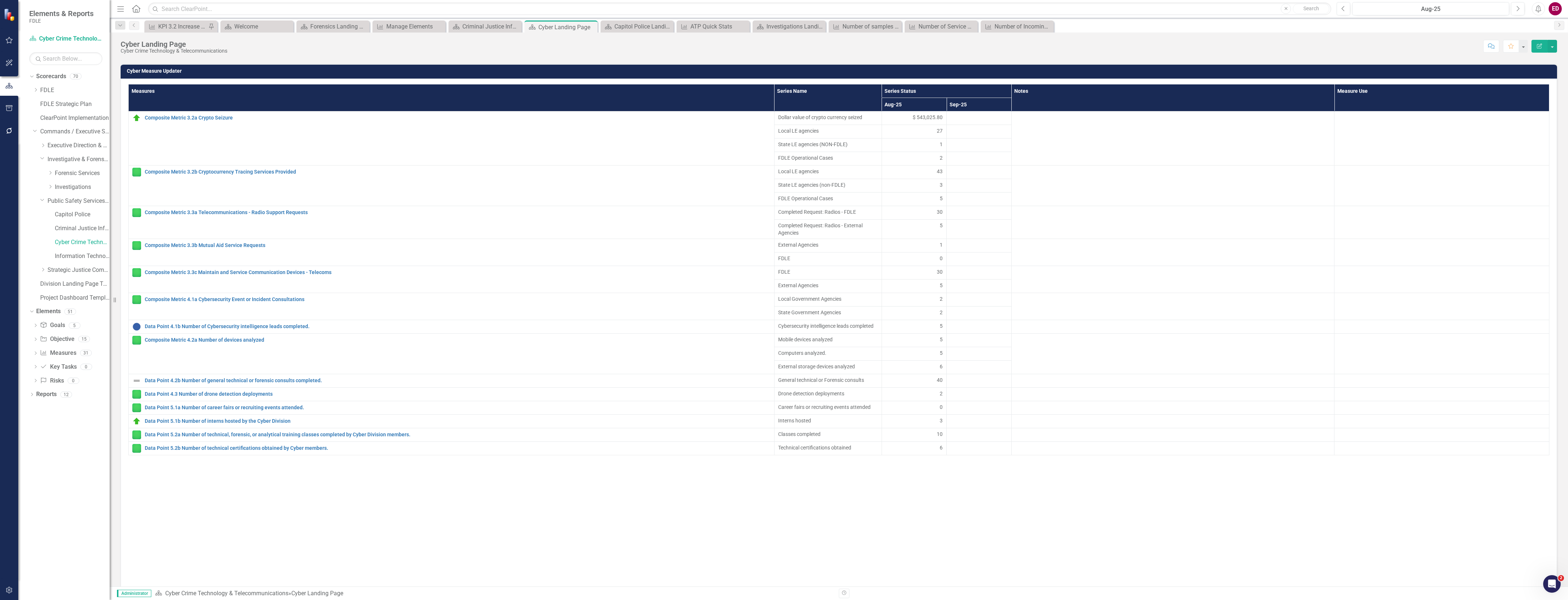
click at [1462, 74] on td "Cyber Measure Updater" at bounding box center [840, 72] width 1427 height 11
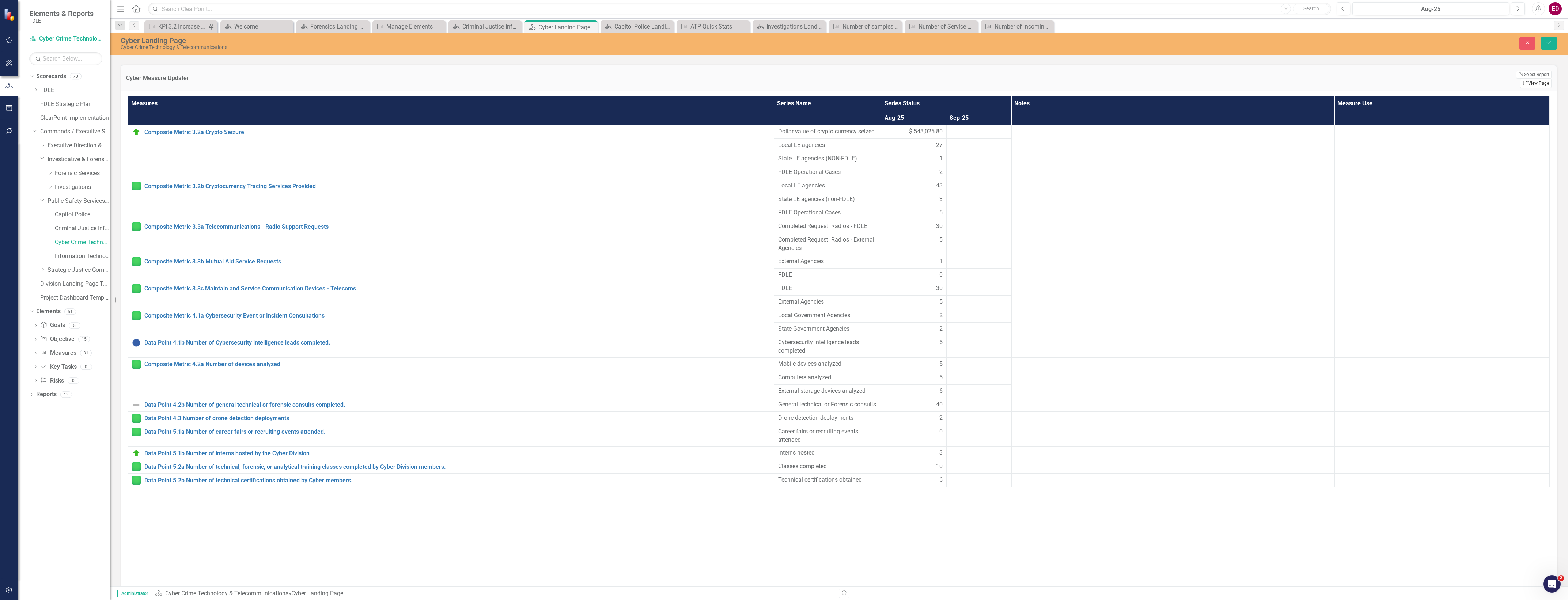
click at [1523, 81] on icon at bounding box center [1525, 83] width 4 height 4
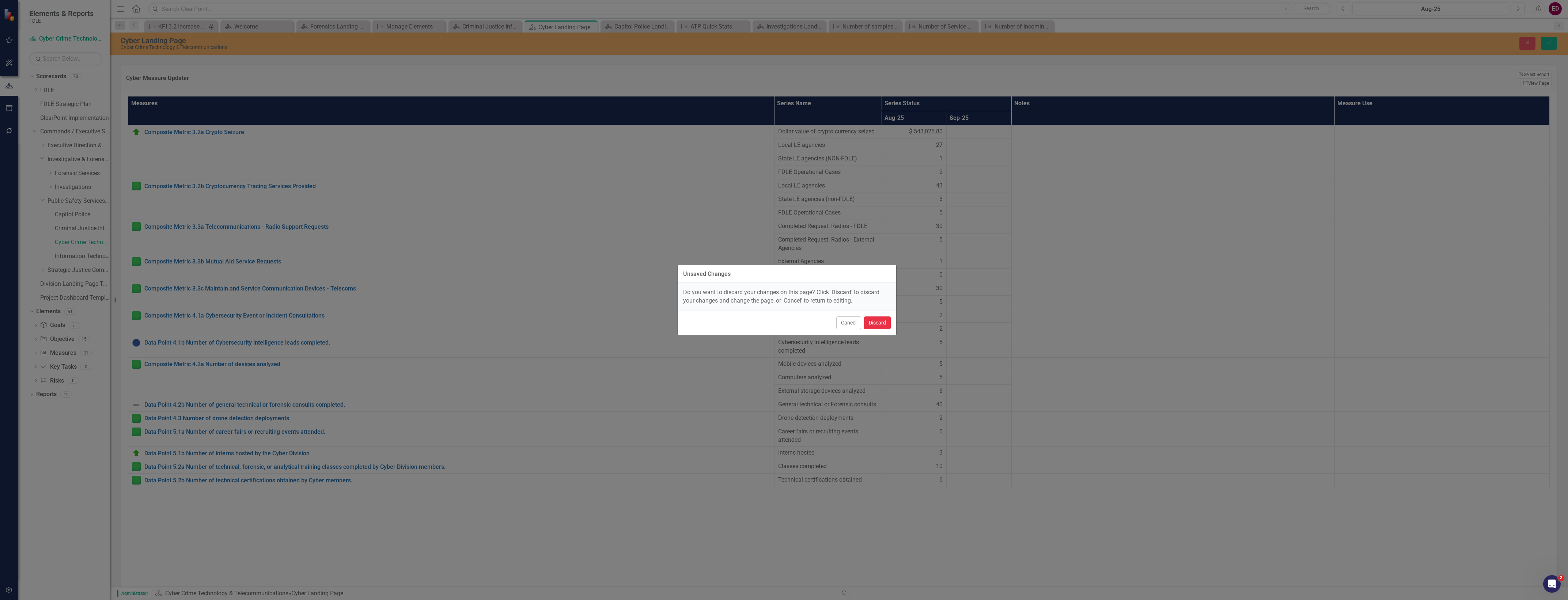
click at [891, 324] on button "Discard" at bounding box center [878, 323] width 27 height 13
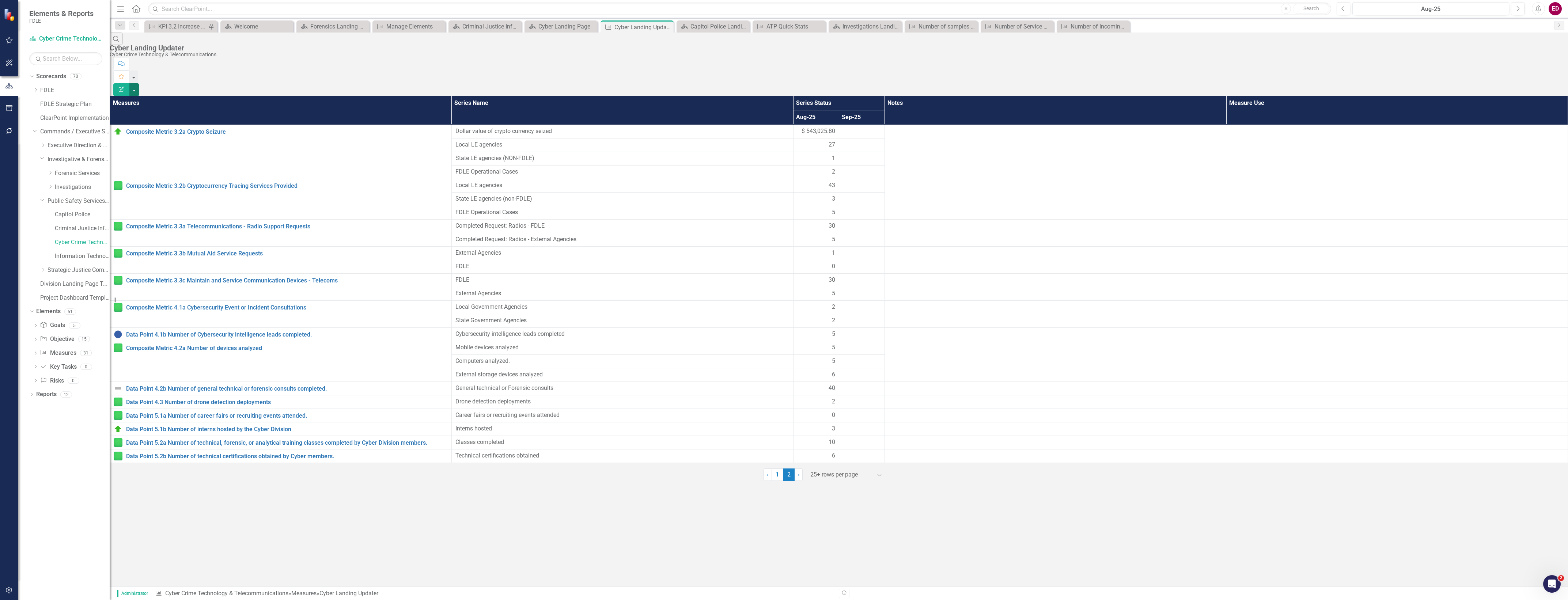
click at [139, 83] on button "button" at bounding box center [135, 89] width 10 height 13
click at [1542, 60] on link "Edit Report Edit Report" at bounding box center [1528, 60] width 58 height 13
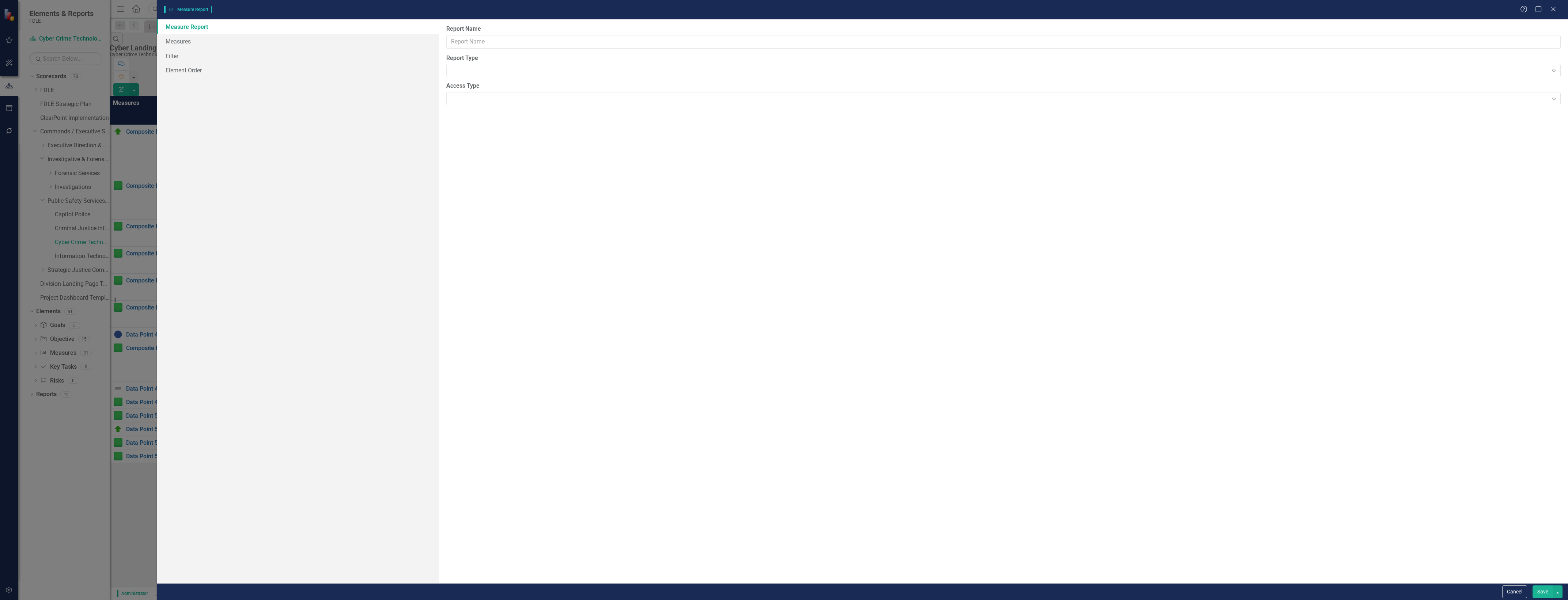
type input "Cyber Landing Updater"
click at [287, 41] on link "Columns" at bounding box center [298, 41] width 282 height 15
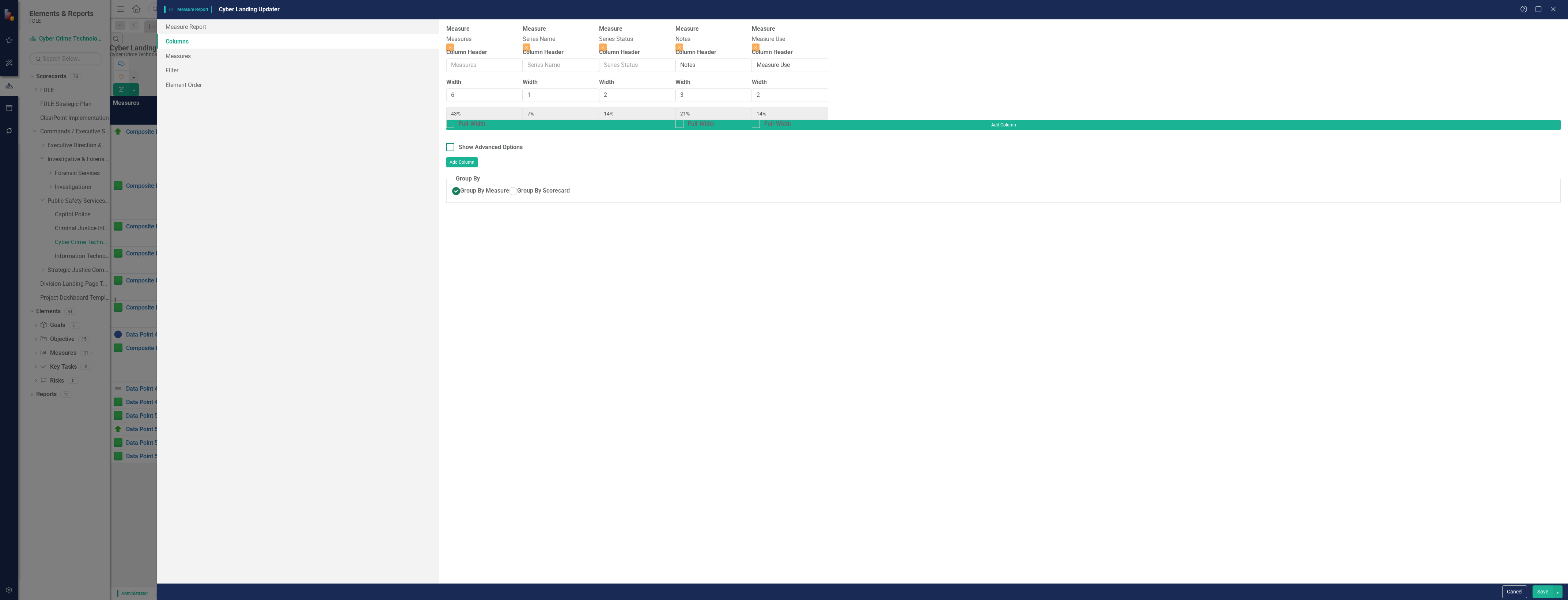
click at [496, 143] on div "Show Advanced Options" at bounding box center [491, 147] width 64 height 9
click at [451, 143] on input "Show Advanced Options" at bounding box center [449, 145] width 5 height 5
checkbox input "true"
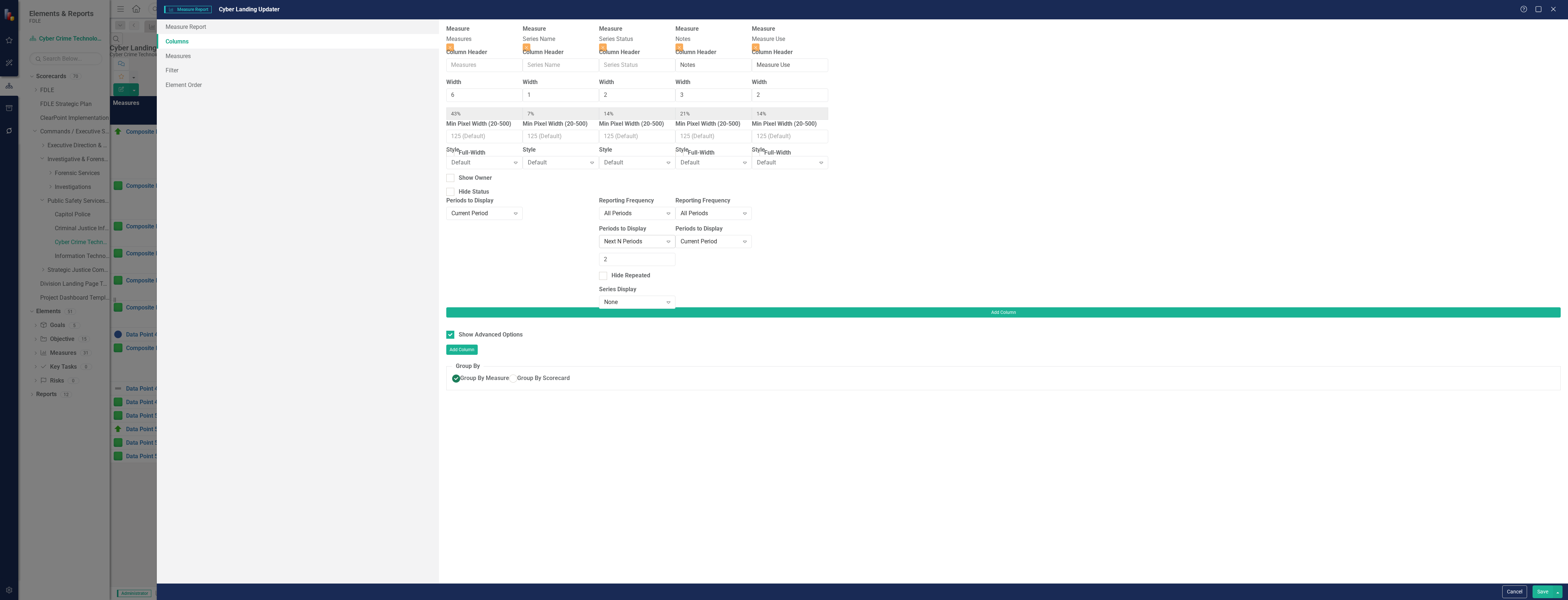
click at [663, 244] on div "Next N Periods" at bounding box center [634, 242] width 58 height 9
click at [1542, 594] on button "Save" at bounding box center [1543, 591] width 21 height 13
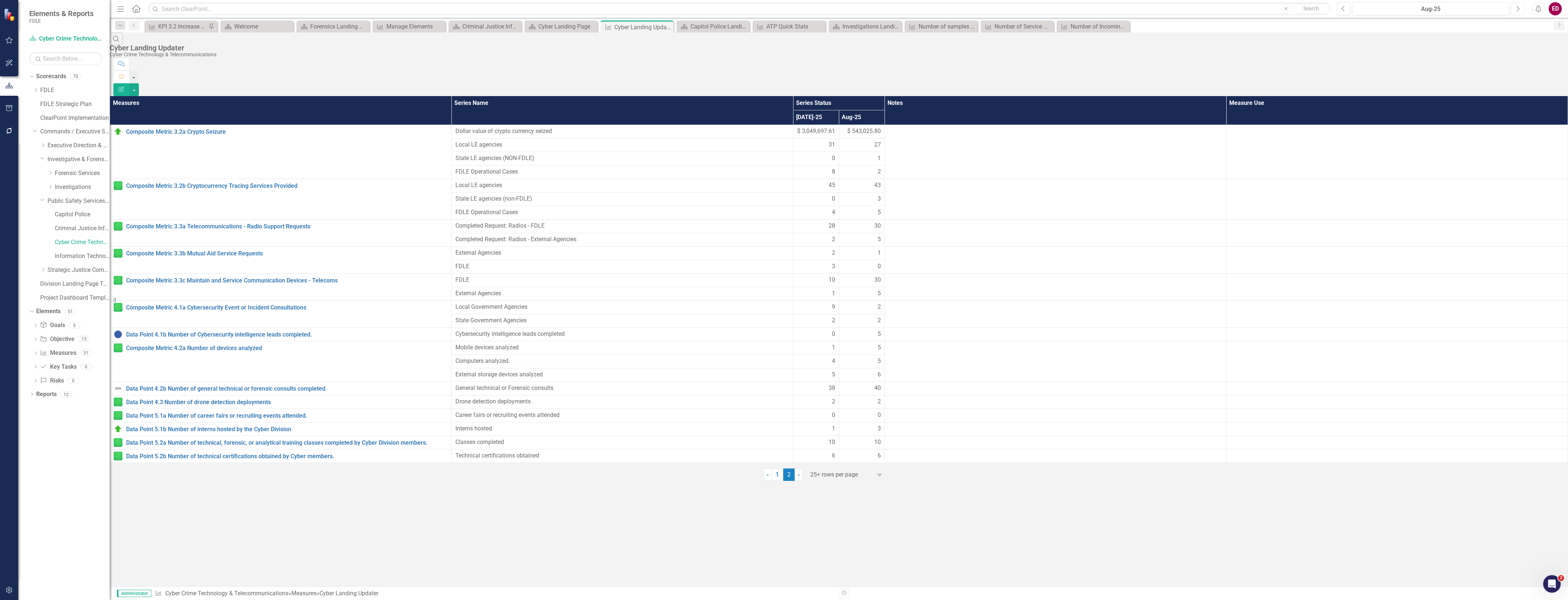
click at [1518, 6] on icon "Next" at bounding box center [1517, 9] width 4 height 7
click at [44, 266] on div "Dropdown Strategic Justice Command" at bounding box center [75, 270] width 69 height 12
click at [43, 270] on icon "Dropdown" at bounding box center [43, 270] width 5 height 4
click at [75, 284] on link "Aviation & Emergency Preparedness" at bounding box center [82, 284] width 55 height 9
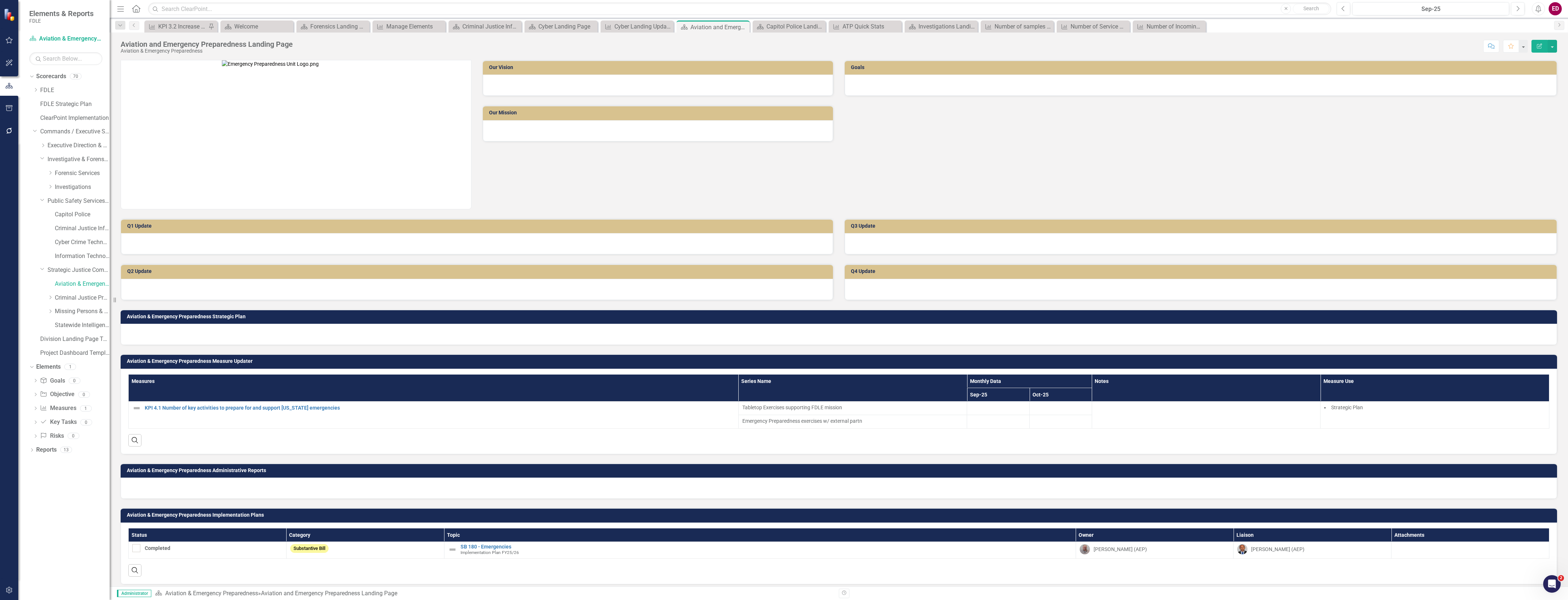
click at [1423, 373] on div "Measures Series Name Monthly Data Notes Measure Use Sep-25 Oct-25 KPI 4.1 Numbe…" at bounding box center [839, 411] width 1437 height 86
click at [1429, 365] on td "Aviation & Emergency Preparedness Measure Updater" at bounding box center [840, 362] width 1427 height 11
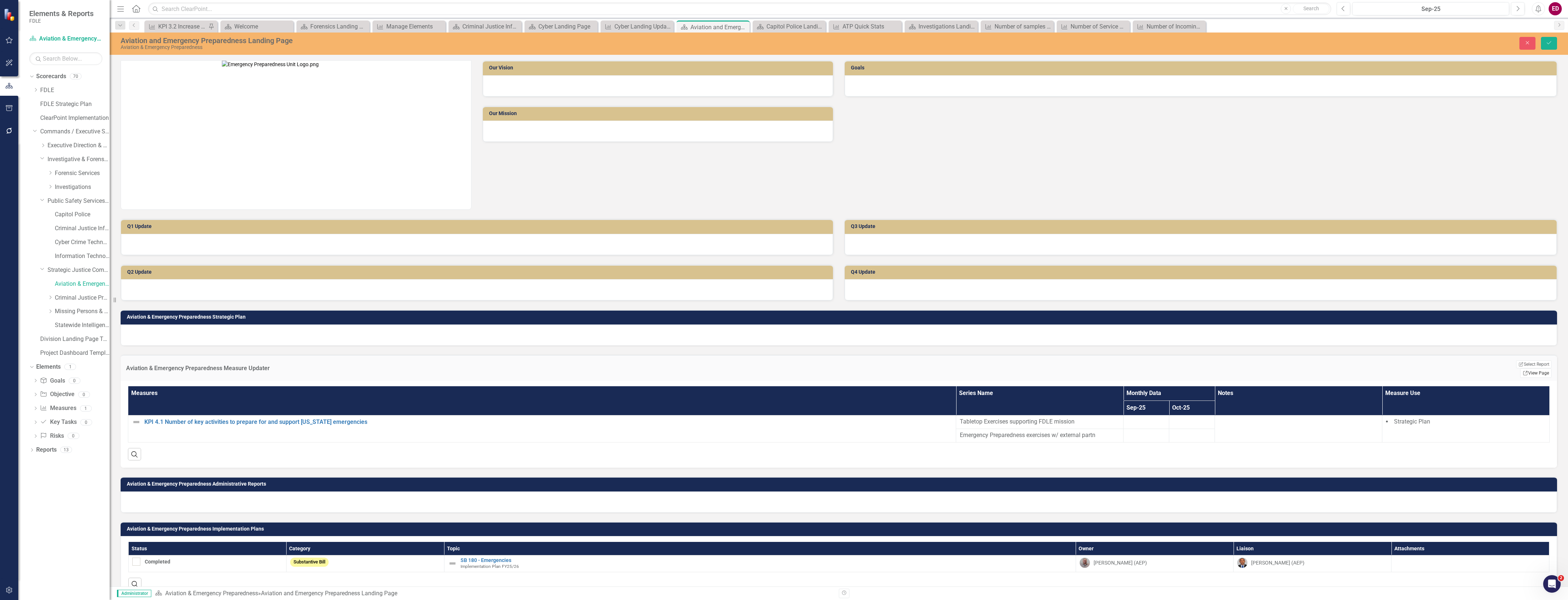
click at [1520, 368] on link "Link View Page" at bounding box center [1536, 373] width 32 height 10
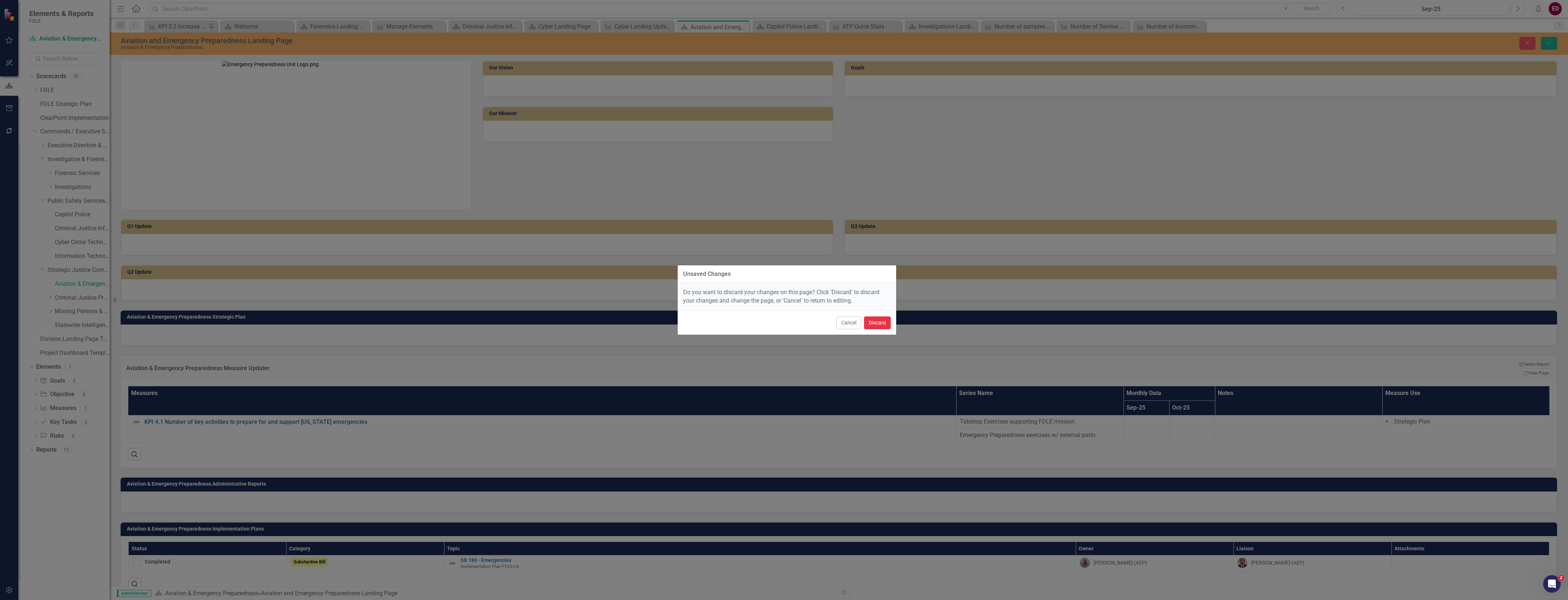
click at [887, 326] on button "Discard" at bounding box center [878, 323] width 27 height 13
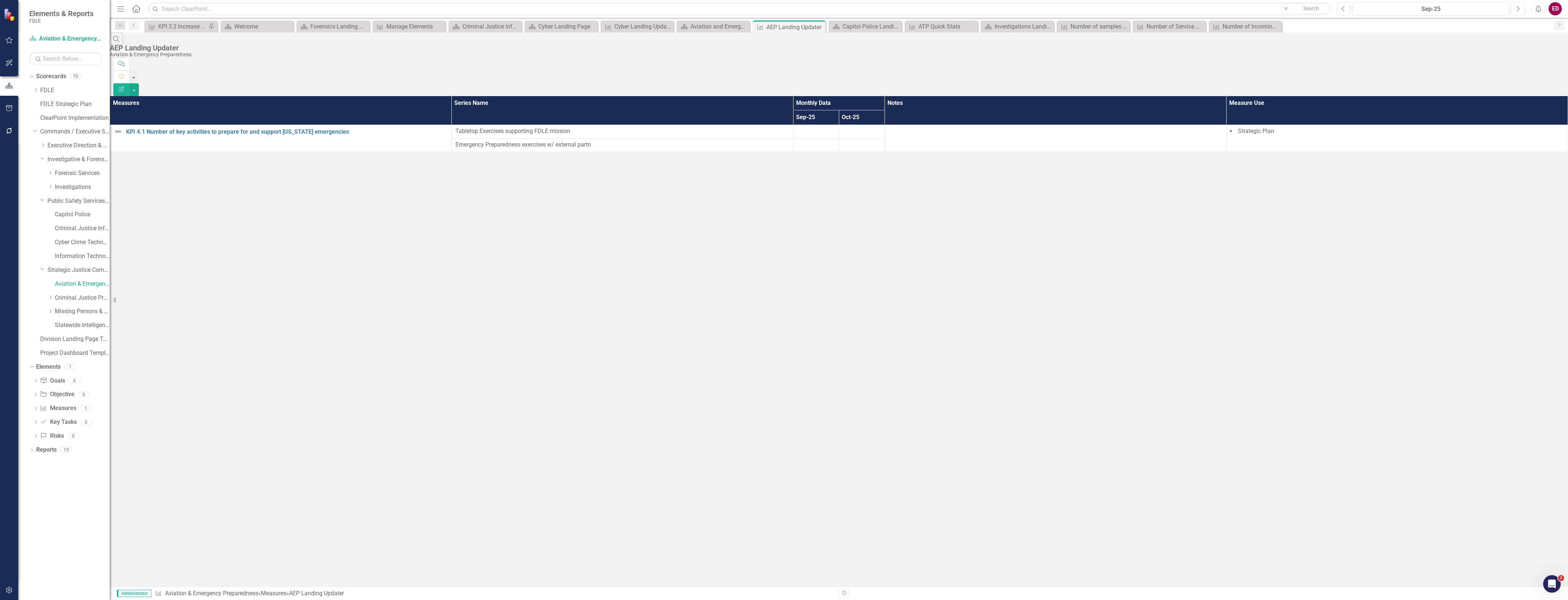
click at [124, 86] on icon "button" at bounding box center [121, 89] width 5 height 5
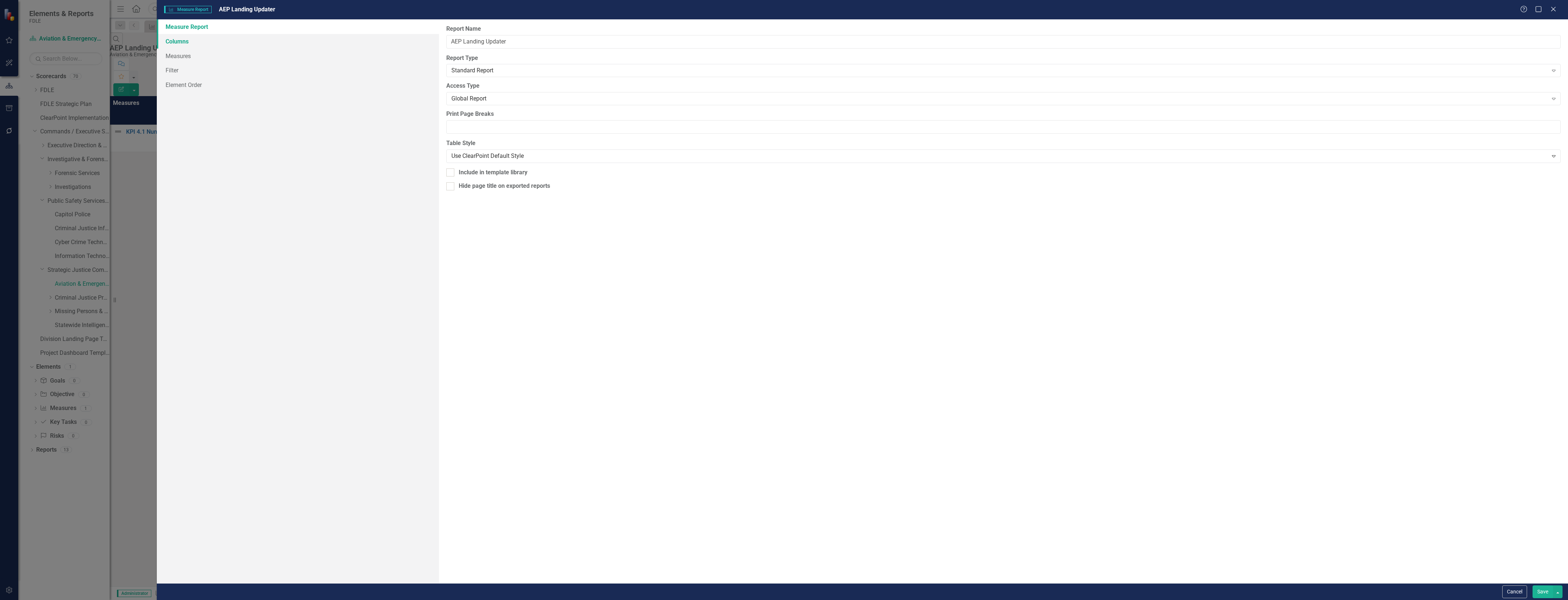
click at [320, 40] on link "Columns" at bounding box center [298, 41] width 282 height 15
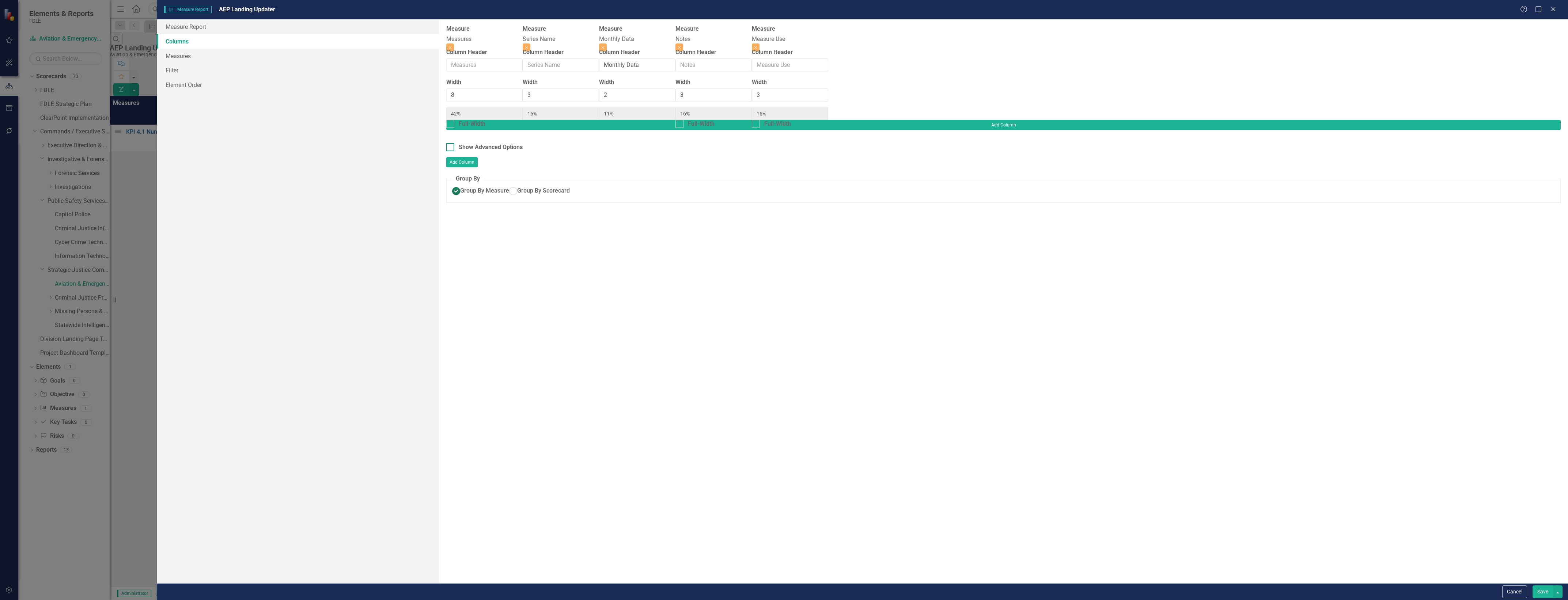
click at [505, 143] on div "Show Advanced Options" at bounding box center [491, 147] width 64 height 9
click at [451, 143] on input "Show Advanced Options" at bounding box center [449, 145] width 5 height 5
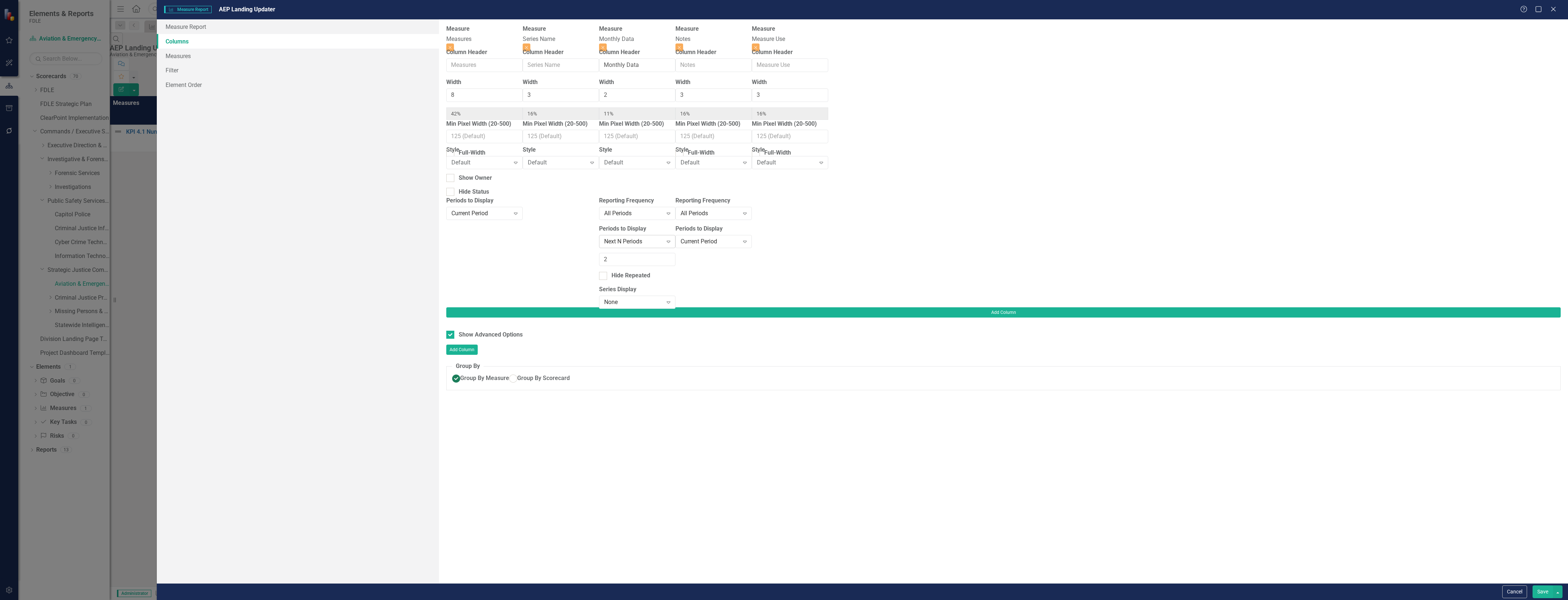
click at [663, 242] on div "Next N Periods" at bounding box center [634, 242] width 58 height 9
click at [676, 235] on div "+/- N Periods Expand" at bounding box center [637, 242] width 76 height 13
drag, startPoint x: 942, startPoint y: 333, endPoint x: 948, endPoint y: 328, distance: 7.8
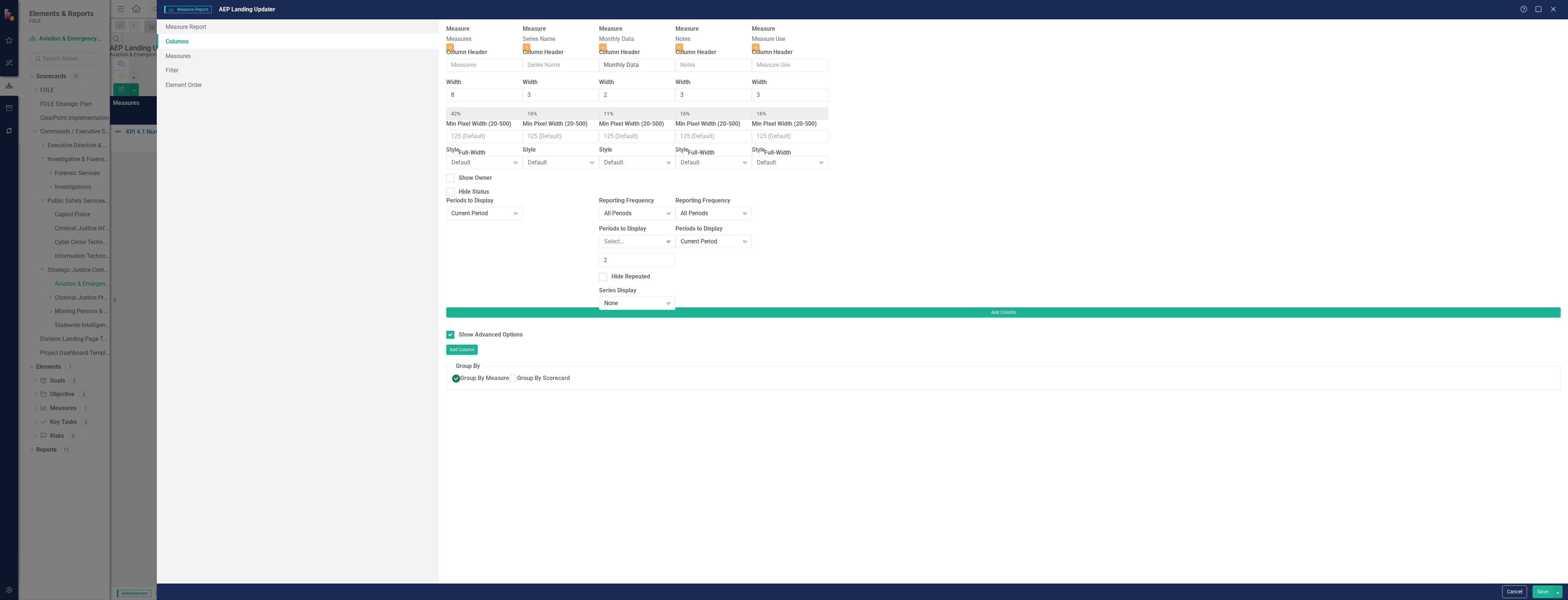
click at [1549, 599] on div "Cancel Save" at bounding box center [863, 591] width 1411 height 17
click at [1541, 588] on button "Save" at bounding box center [1543, 591] width 21 height 13
checkbox input "false"
radio input "false"
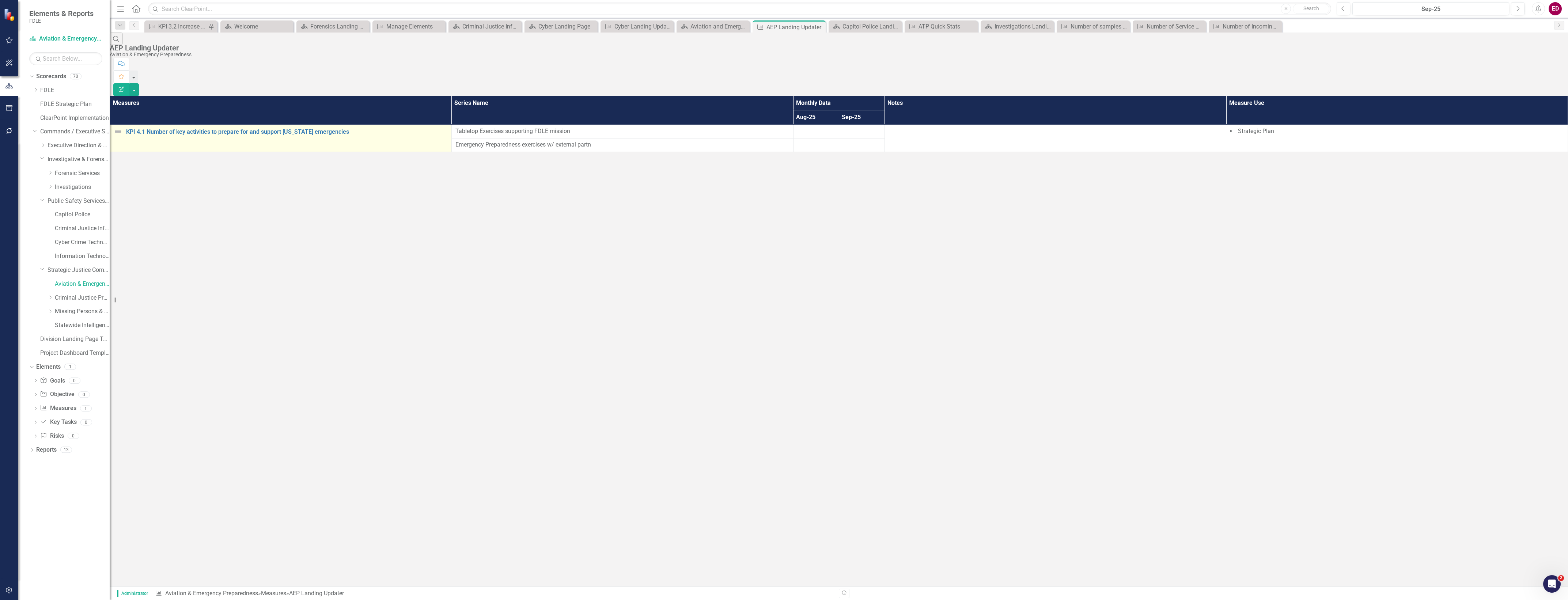
click at [264, 125] on td "KPI 4.1 Number of key activities to prepare for and support Florida emergencies…" at bounding box center [281, 138] width 341 height 27
click at [268, 128] on link "KPI 4.1 Number of key activities to prepare for and support [US_STATE] emergenc…" at bounding box center [287, 131] width 321 height 7
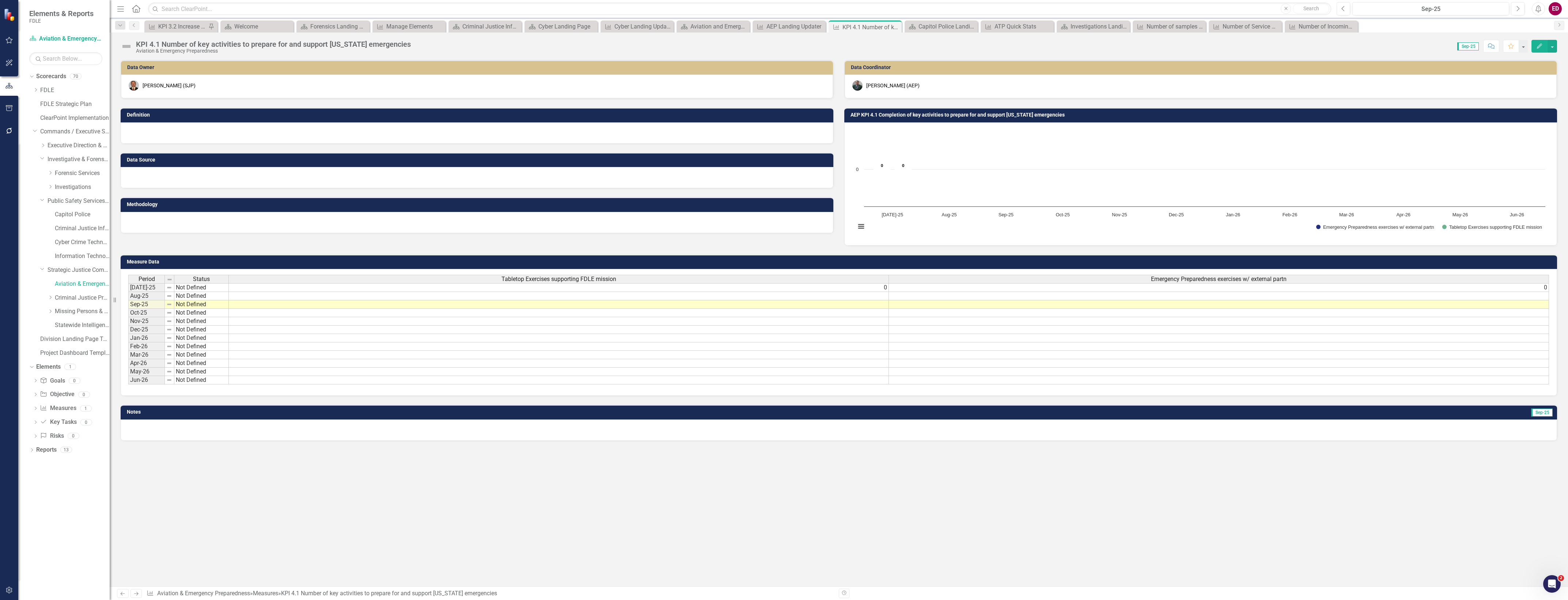
click at [1137, 282] on div "Emergency Preparedness exercises w/ external partn" at bounding box center [1219, 279] width 660 height 8
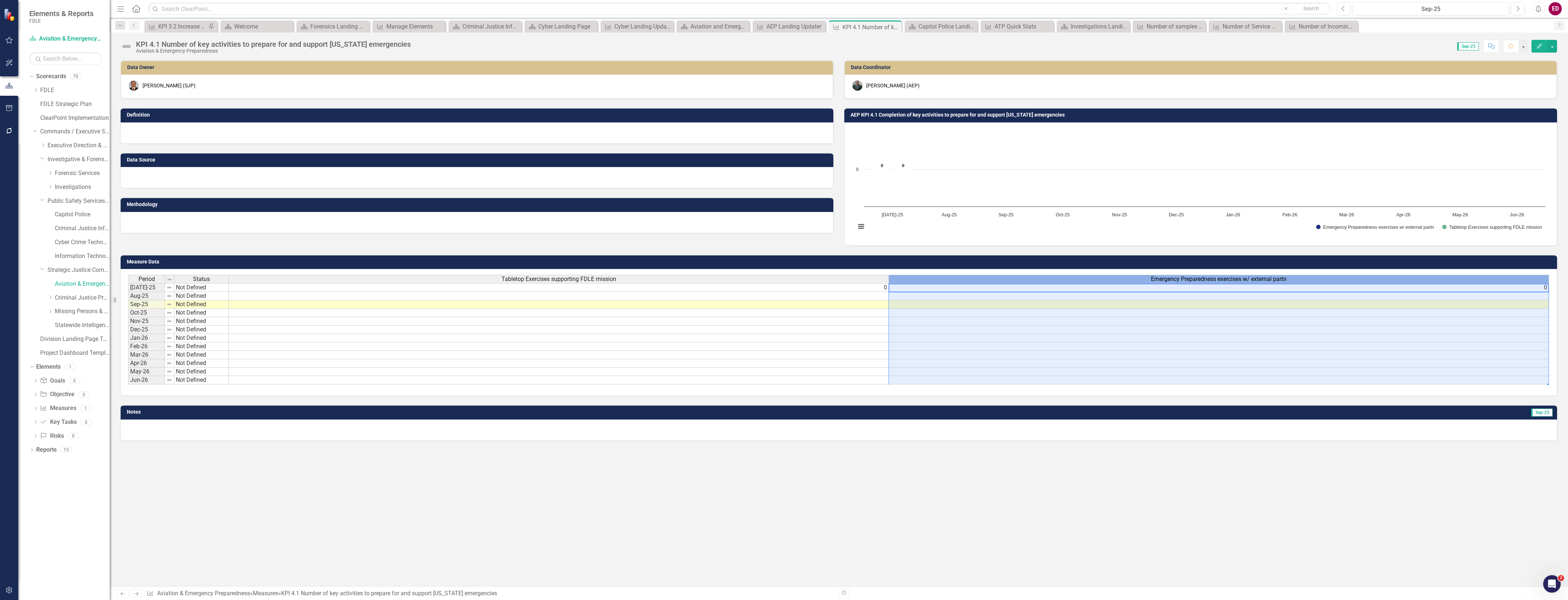
scroll to position [0, 5]
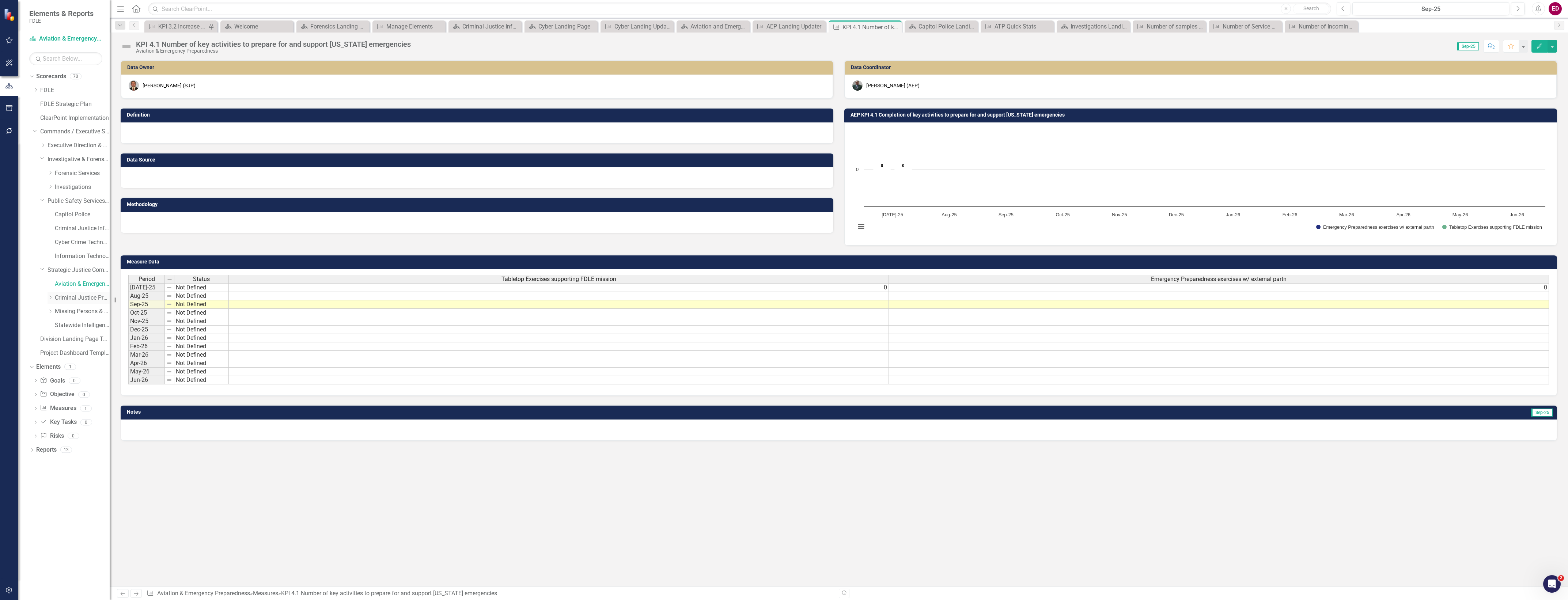
click at [82, 292] on div "Dropdown Criminal Justice Professionalism, Standards & Training Services" at bounding box center [79, 298] width 62 height 12
click at [91, 297] on link "Criminal Justice Professionalism, Standards & Training Services" at bounding box center [82, 298] width 55 height 9
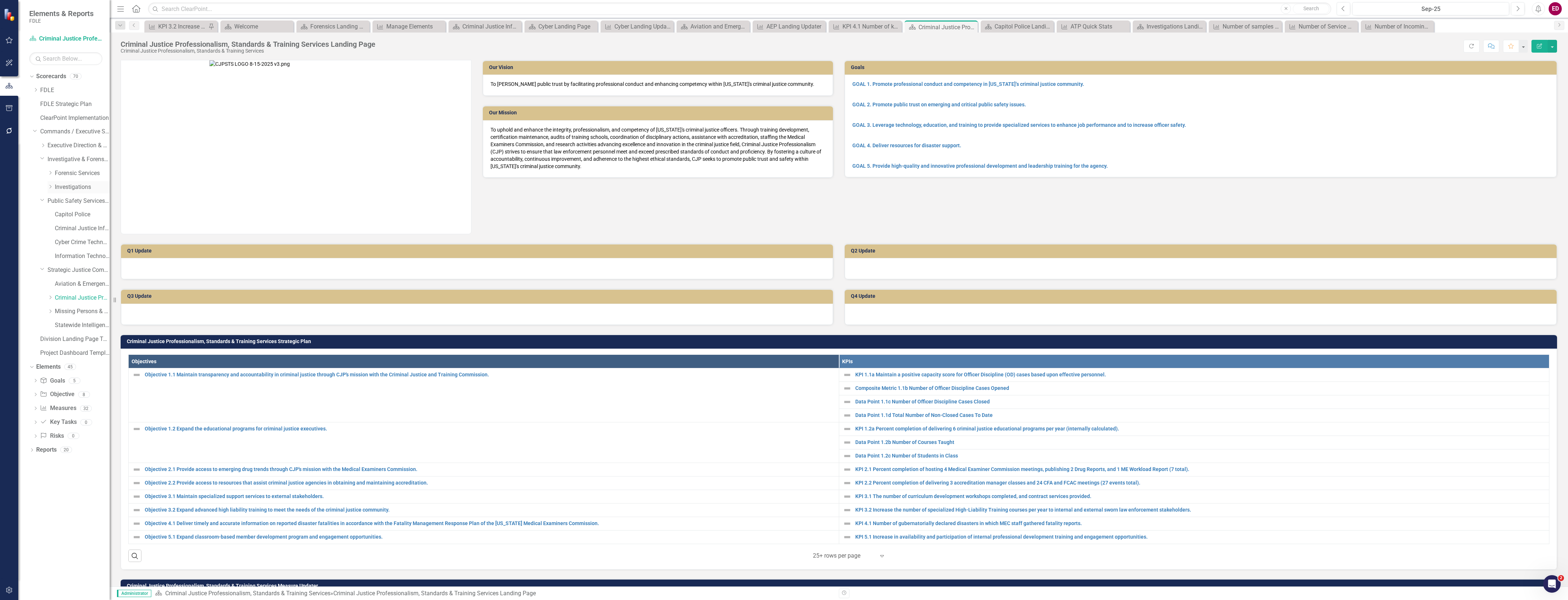
click at [85, 187] on link "Investigations" at bounding box center [82, 187] width 55 height 9
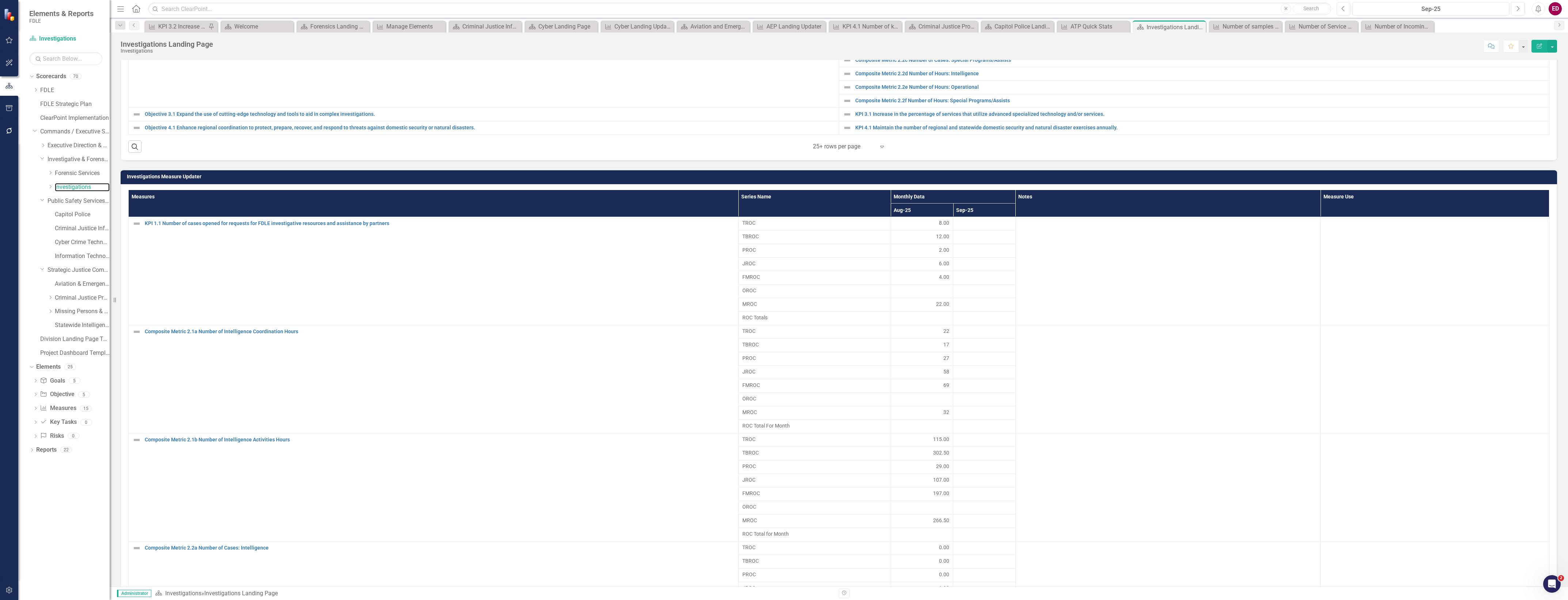
scroll to position [548, 0]
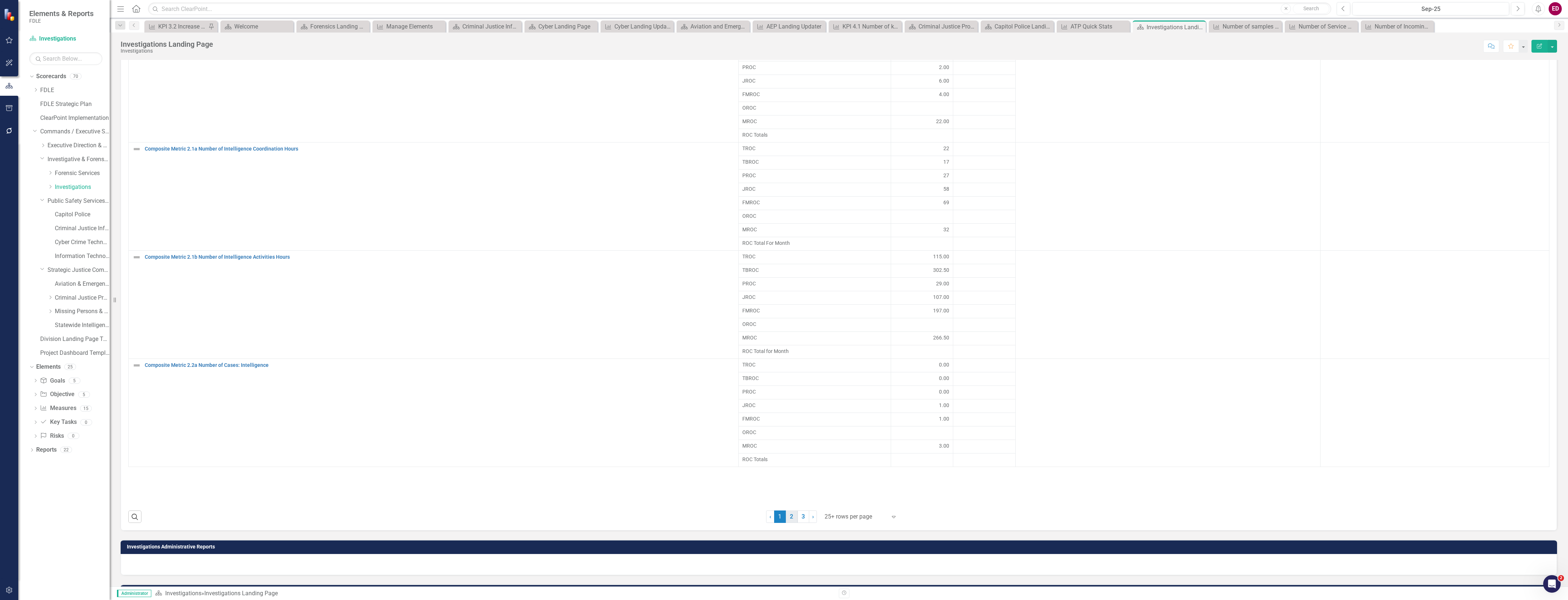
click at [788, 523] on link "2" at bounding box center [791, 517] width 12 height 12
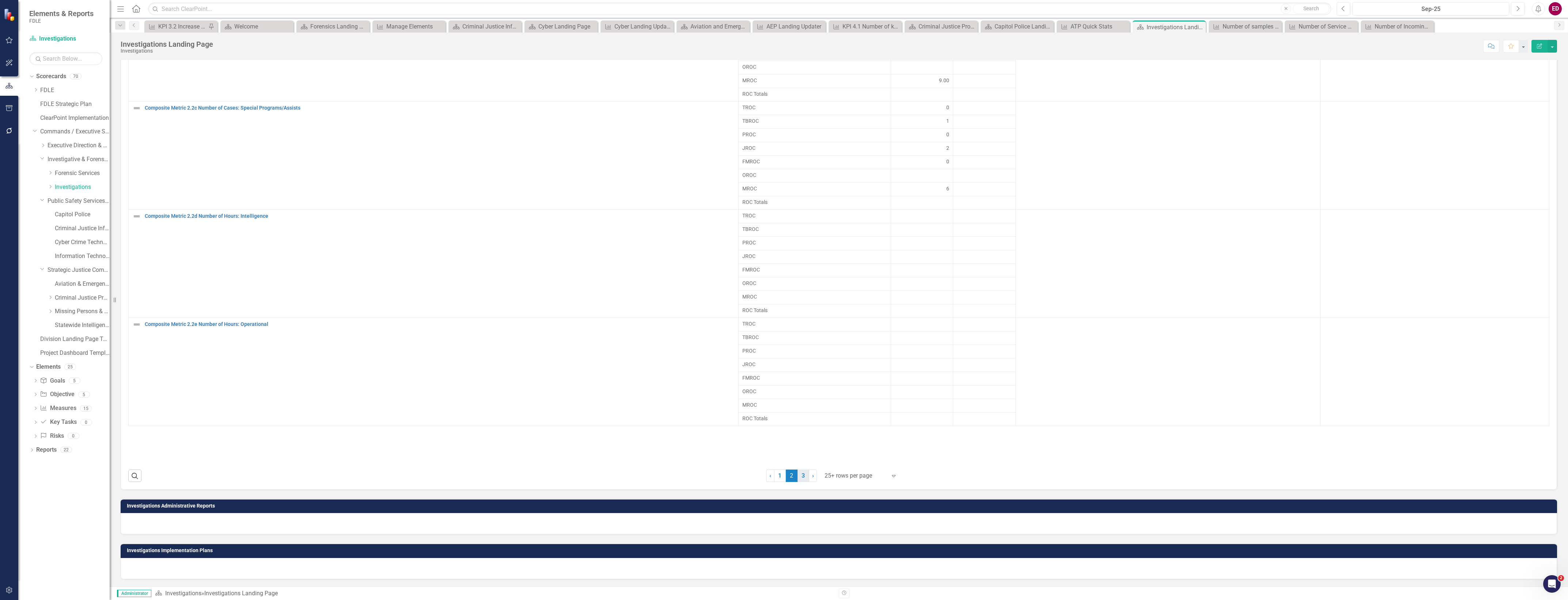
click at [801, 478] on link "3" at bounding box center [803, 476] width 12 height 12
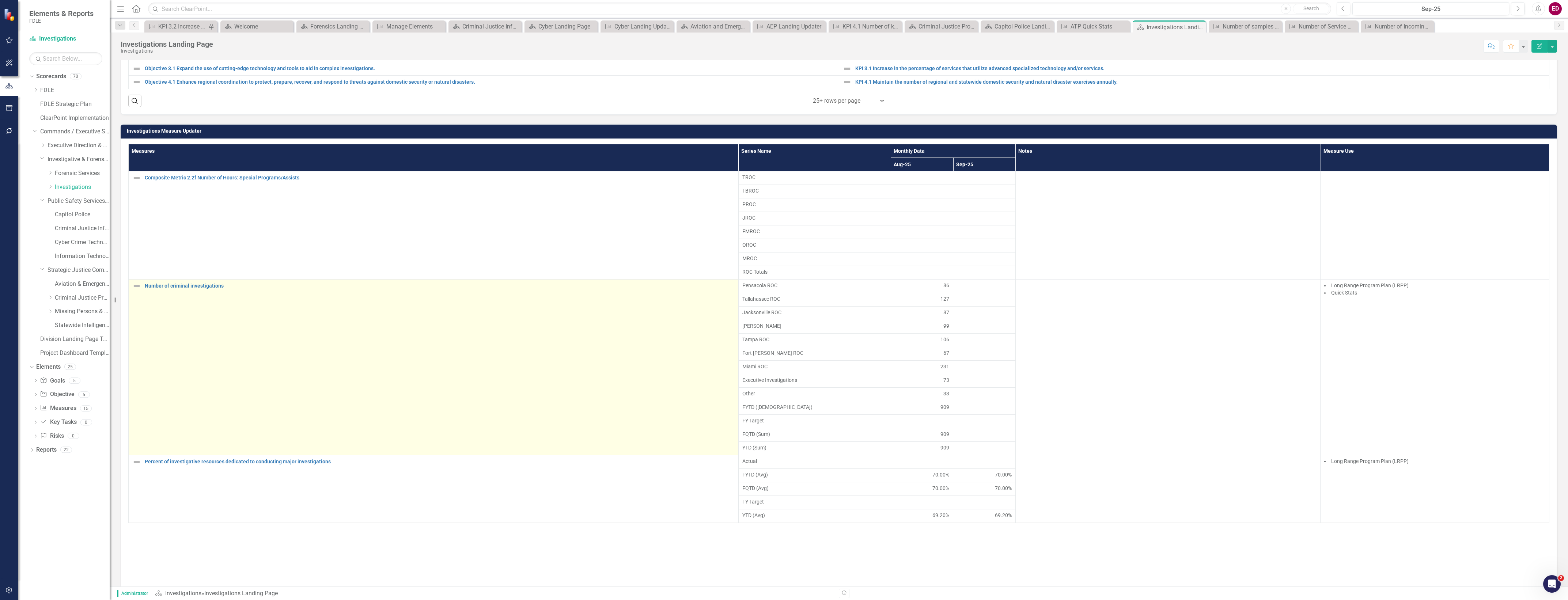
scroll to position [457, 0]
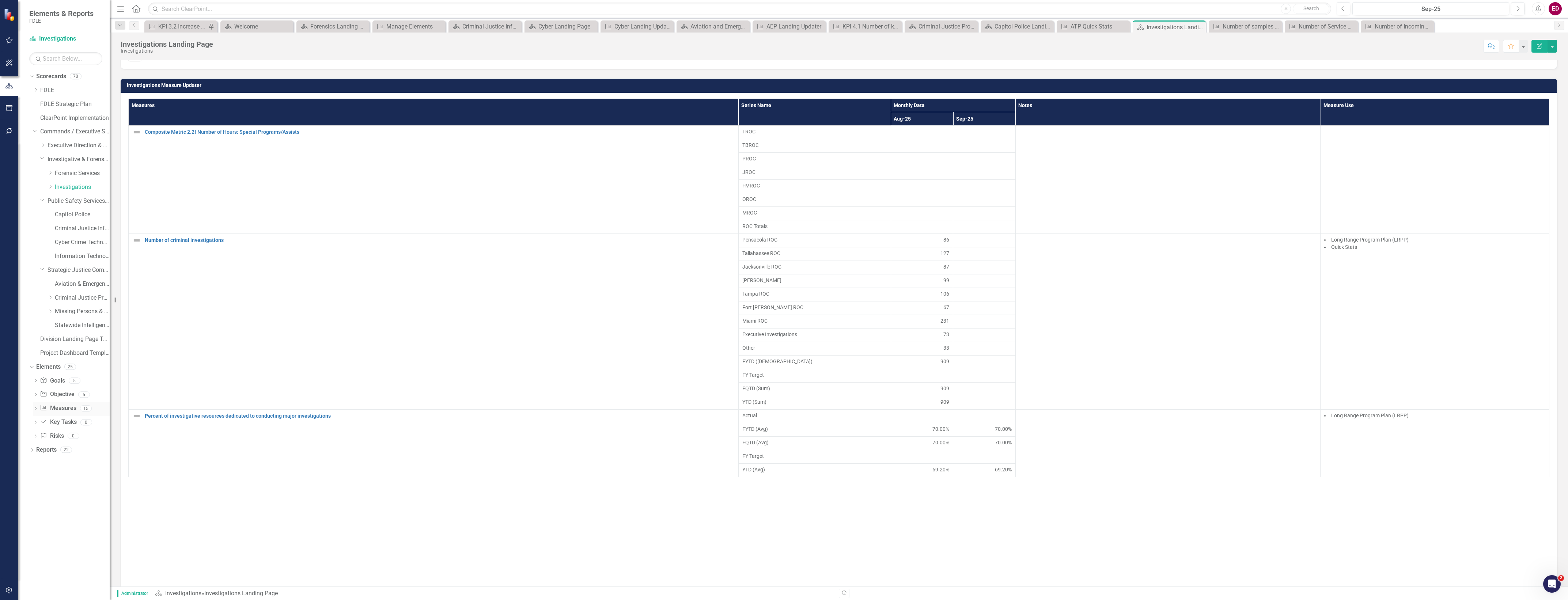
click at [44, 406] on icon "Measure" at bounding box center [43, 408] width 7 height 6
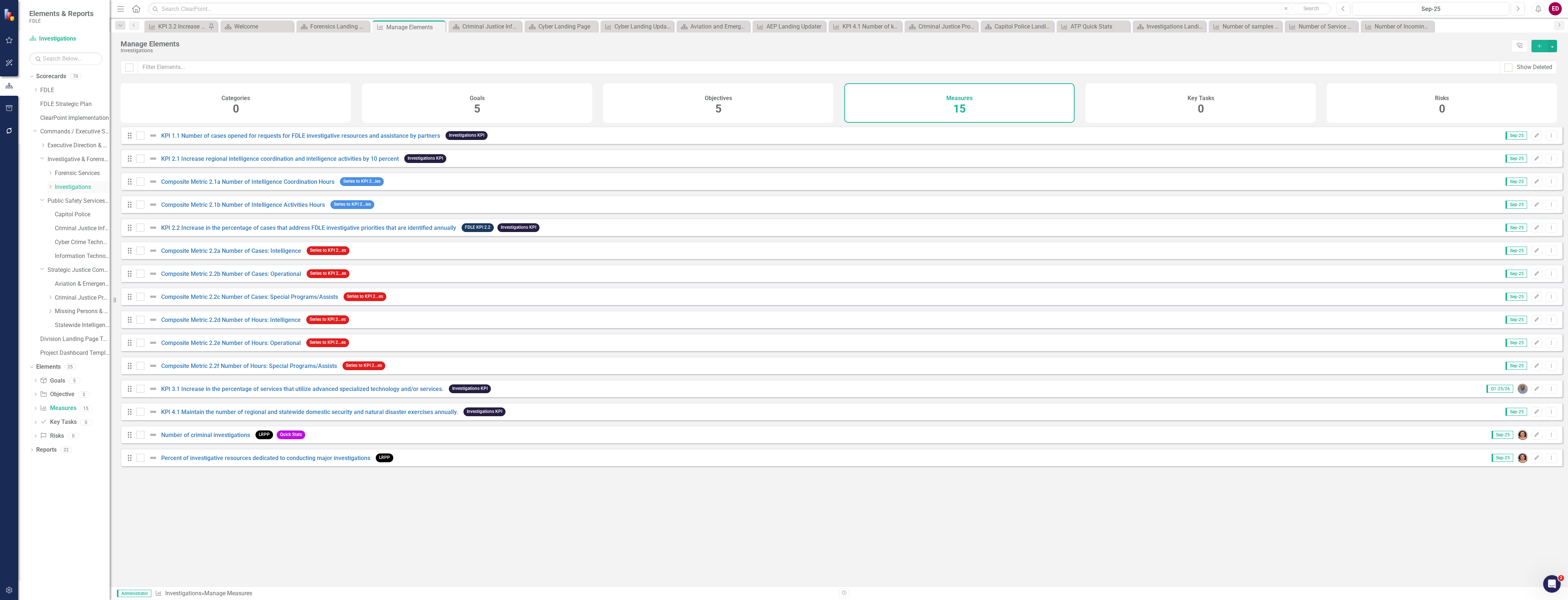
click at [51, 187] on icon "Dropdown" at bounding box center [50, 186] width 5 height 4
click at [55, 200] on icon "Dropdown" at bounding box center [57, 200] width 5 height 4
click at [75, 212] on link "FMROC" at bounding box center [75, 213] width 69 height 9
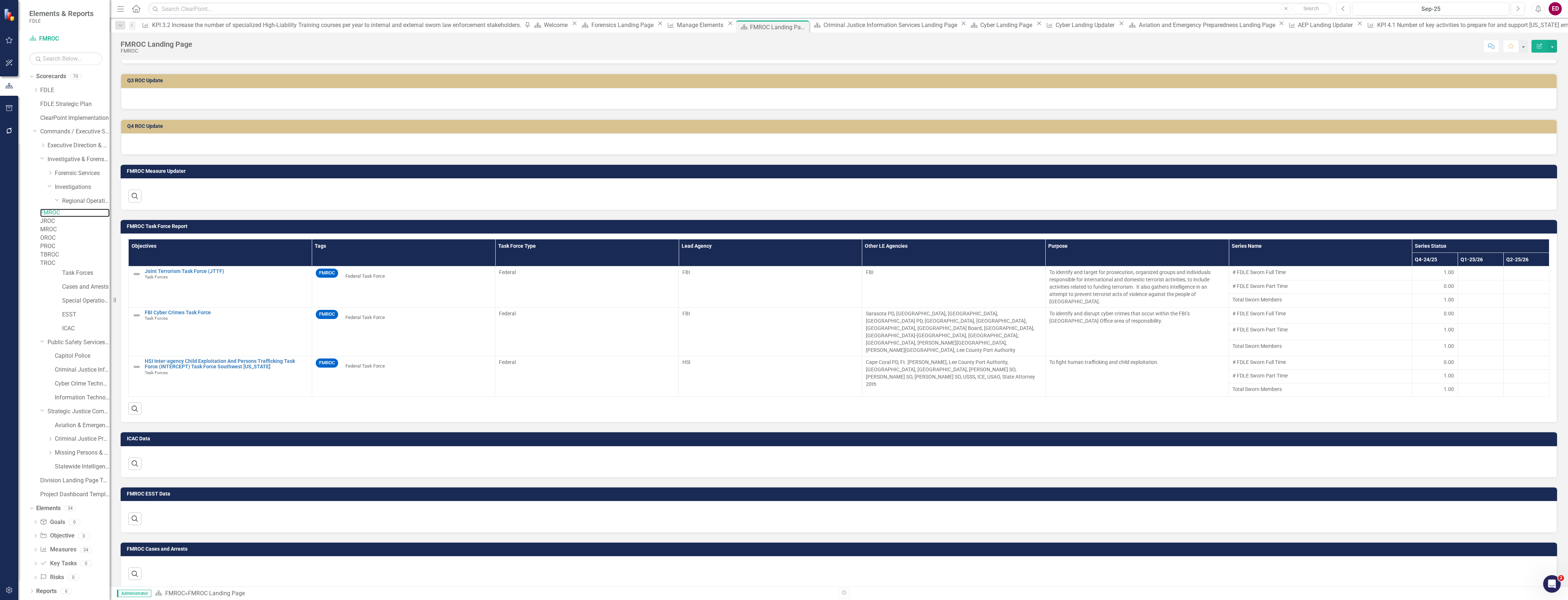
scroll to position [206, 0]
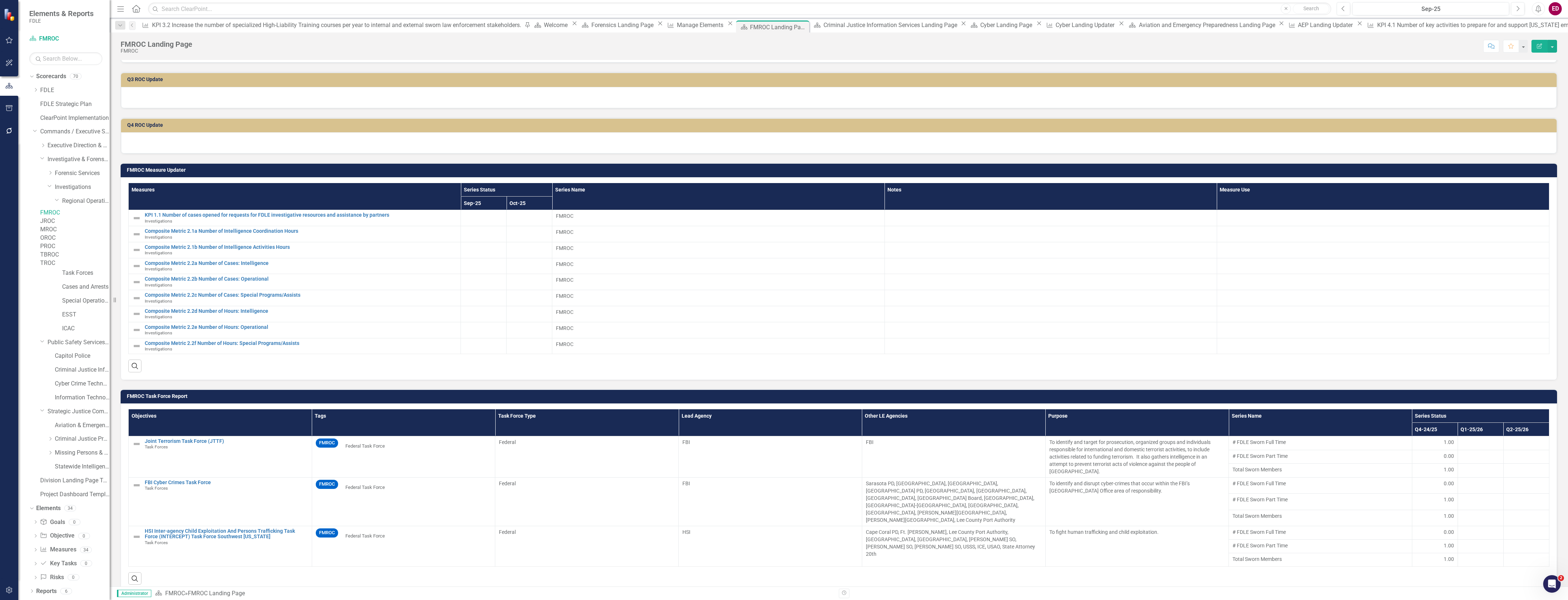
click at [1378, 163] on div "FMROC Measure Updater" at bounding box center [839, 170] width 1437 height 14
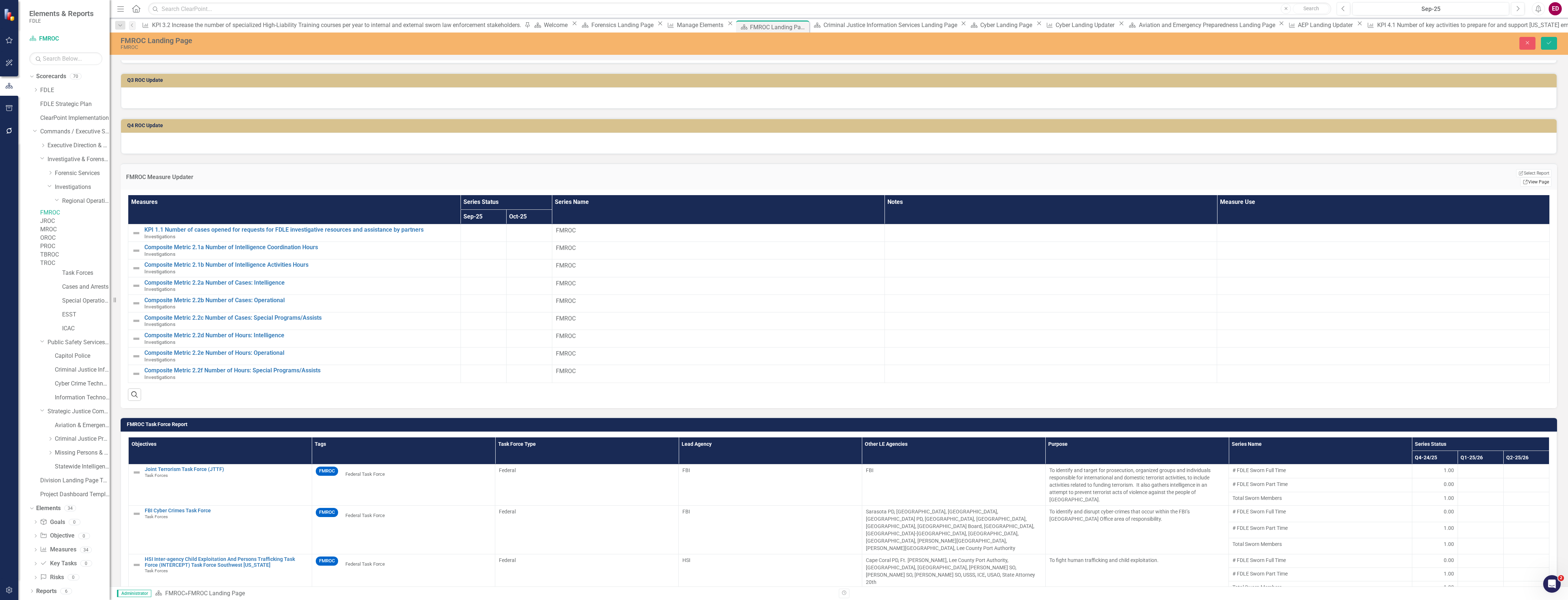
click at [1523, 180] on icon "Link" at bounding box center [1525, 181] width 5 height 4
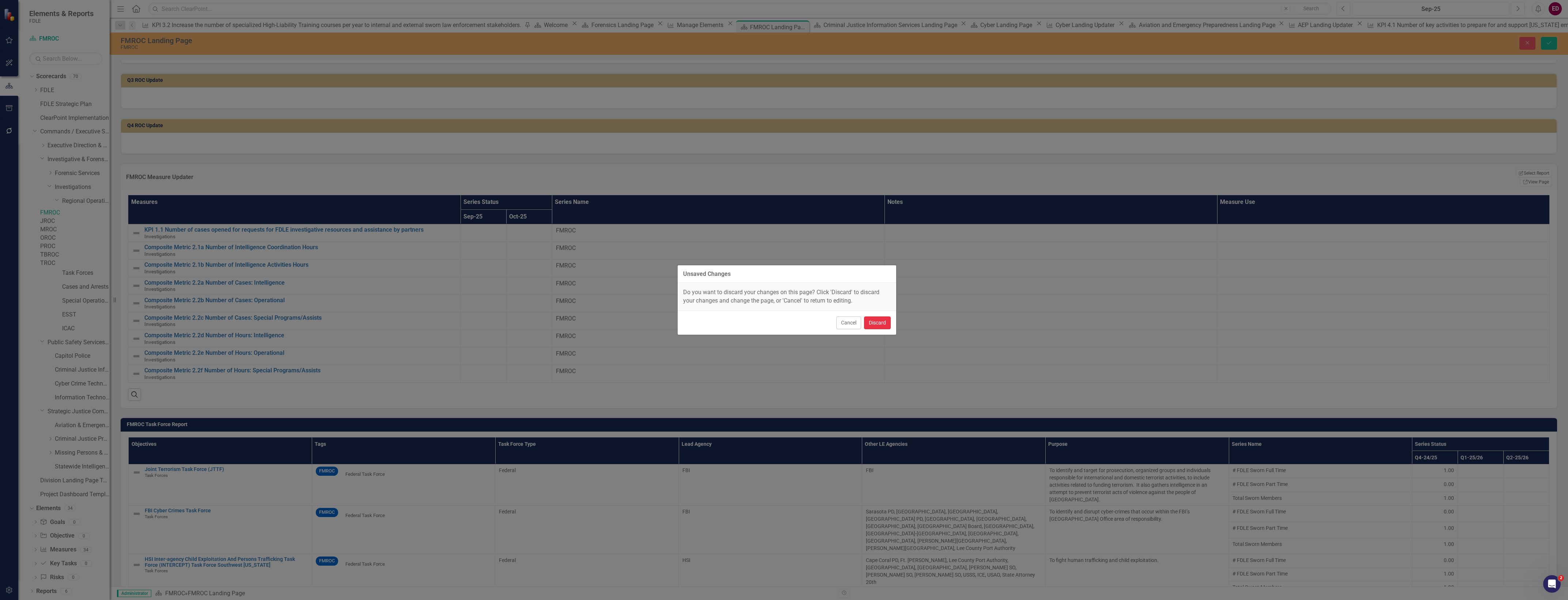
click at [880, 323] on button "Discard" at bounding box center [878, 323] width 27 height 13
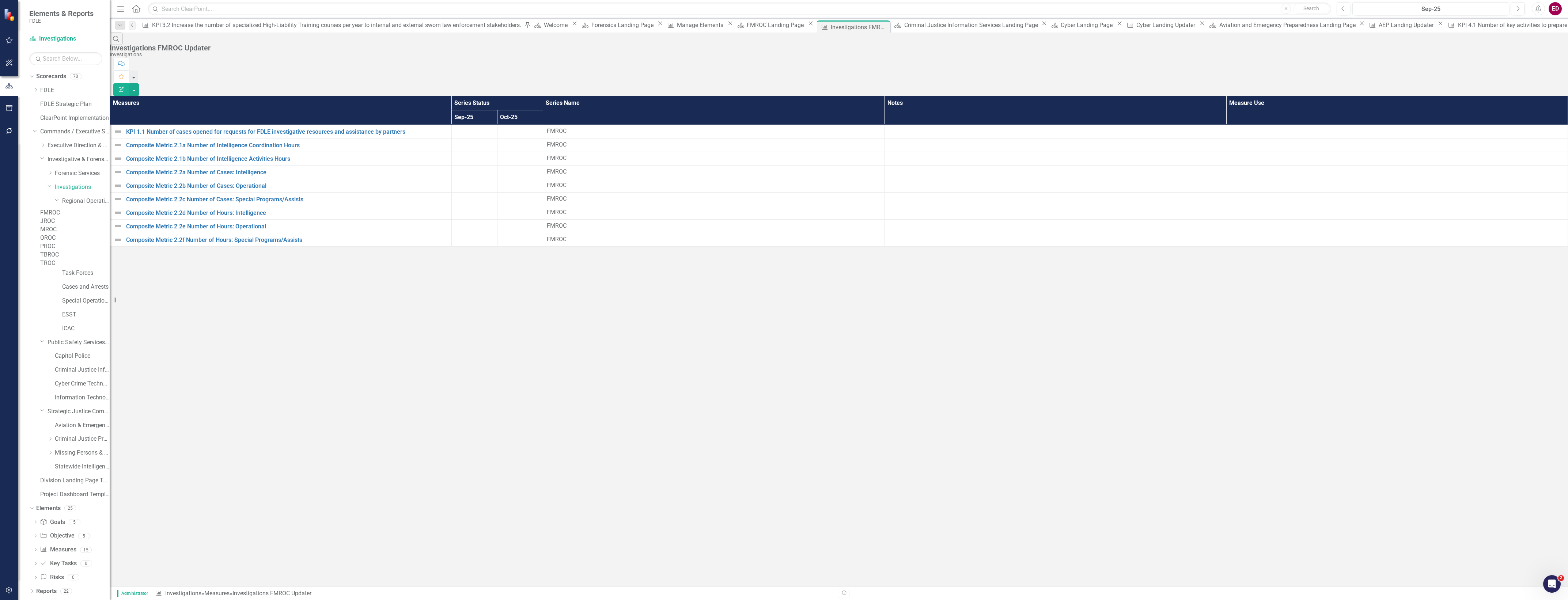
click at [130, 83] on button "Edit Report" at bounding box center [121, 89] width 16 height 13
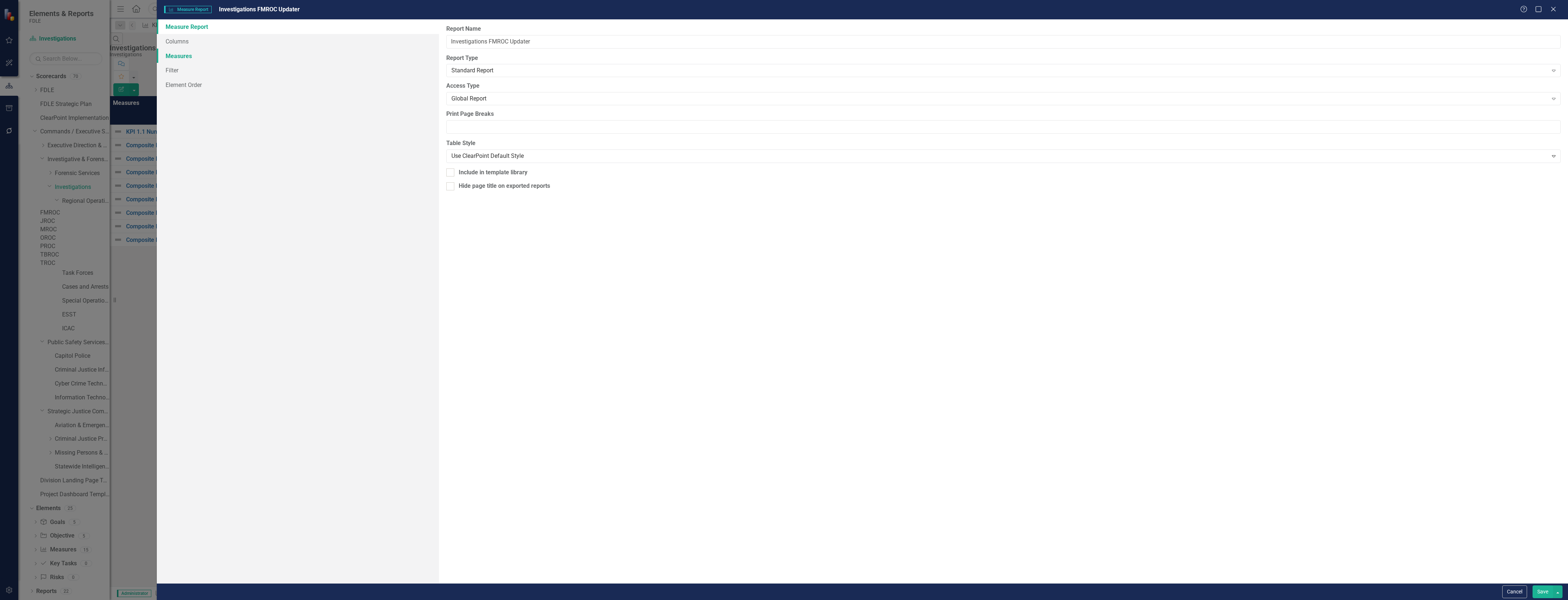
click at [342, 52] on link "Measures" at bounding box center [298, 56] width 282 height 15
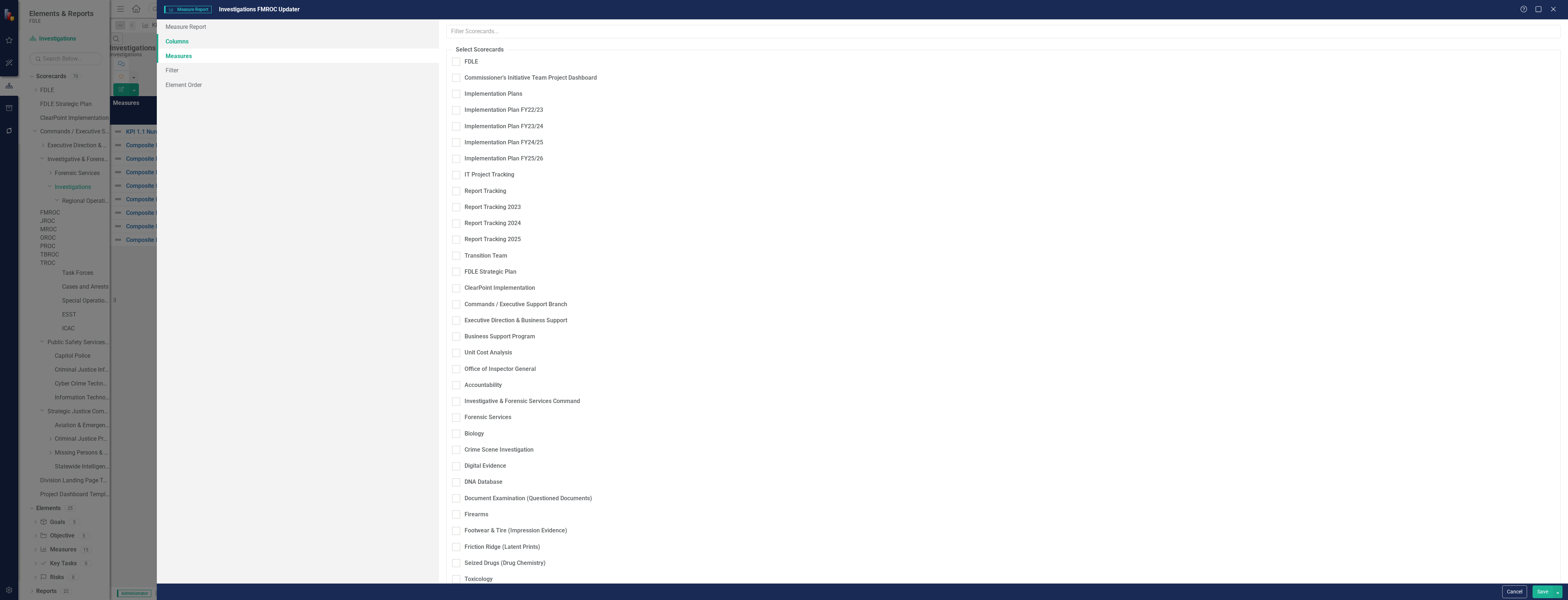
click at [351, 44] on link "Columns" at bounding box center [298, 41] width 282 height 15
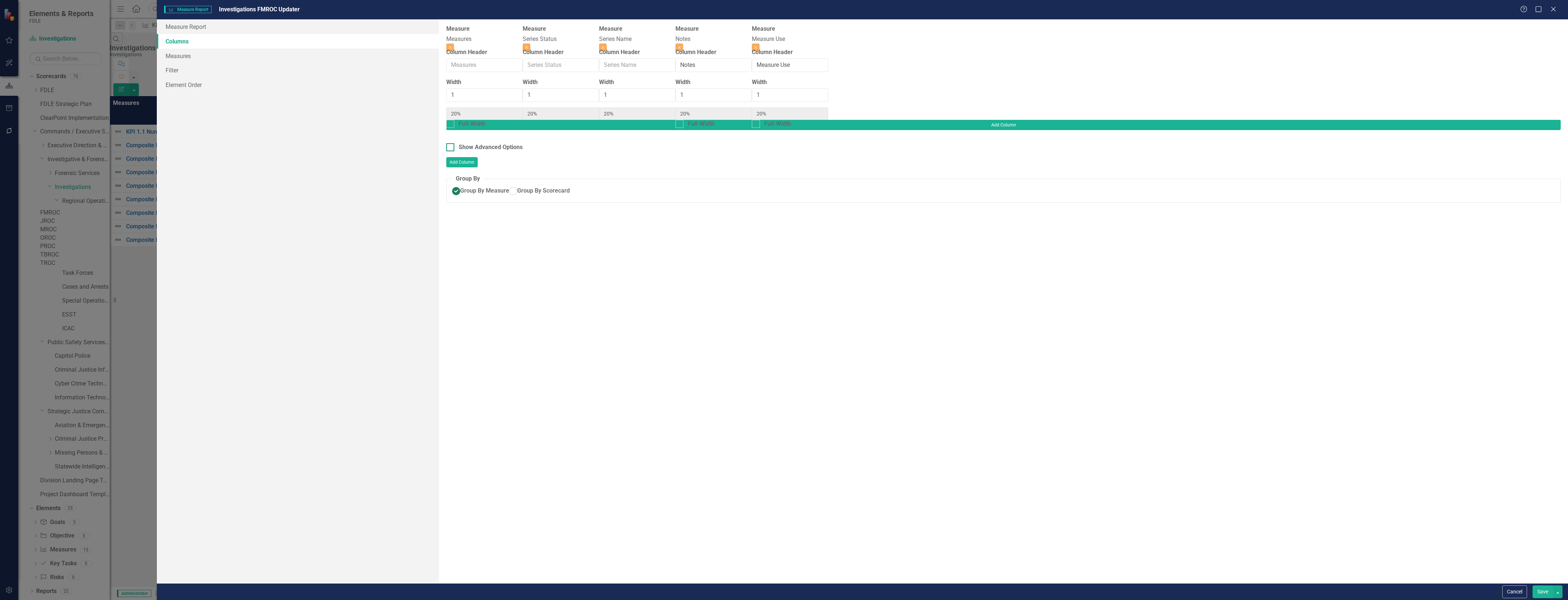
click at [469, 143] on div "Show Advanced Options" at bounding box center [491, 147] width 64 height 9
click at [451, 143] on input "Show Advanced Options" at bounding box center [449, 145] width 5 height 5
checkbox input "true"
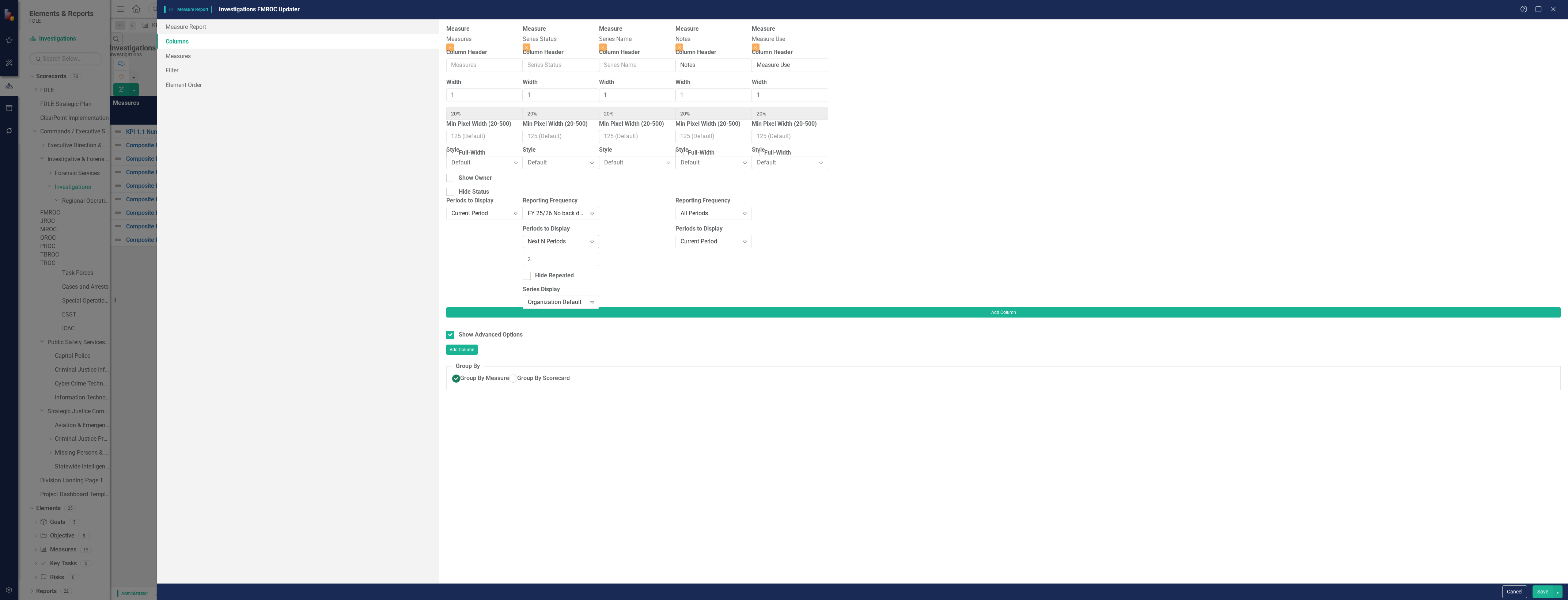
click at [586, 240] on div "Next N Periods" at bounding box center [557, 242] width 58 height 9
click at [1534, 591] on button "Save" at bounding box center [1543, 591] width 21 height 13
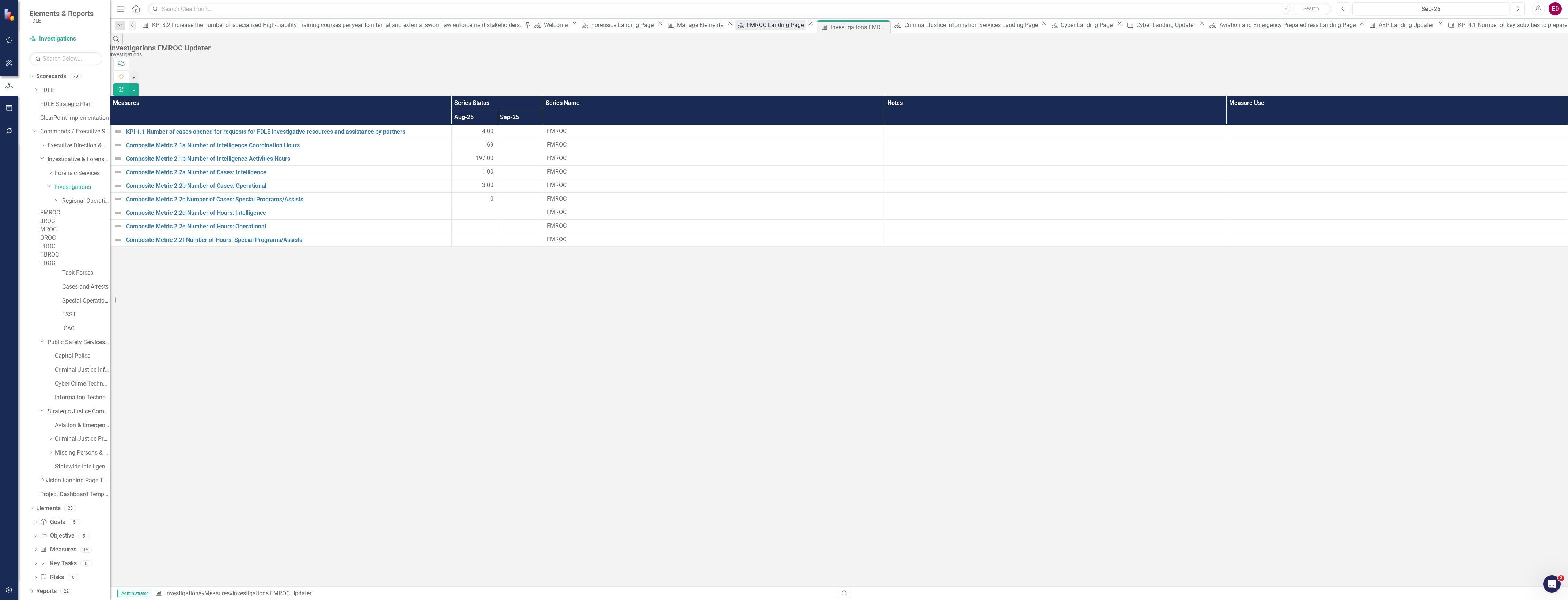
click at [747, 25] on div "FMROC Landing Page" at bounding box center [776, 25] width 59 height 9
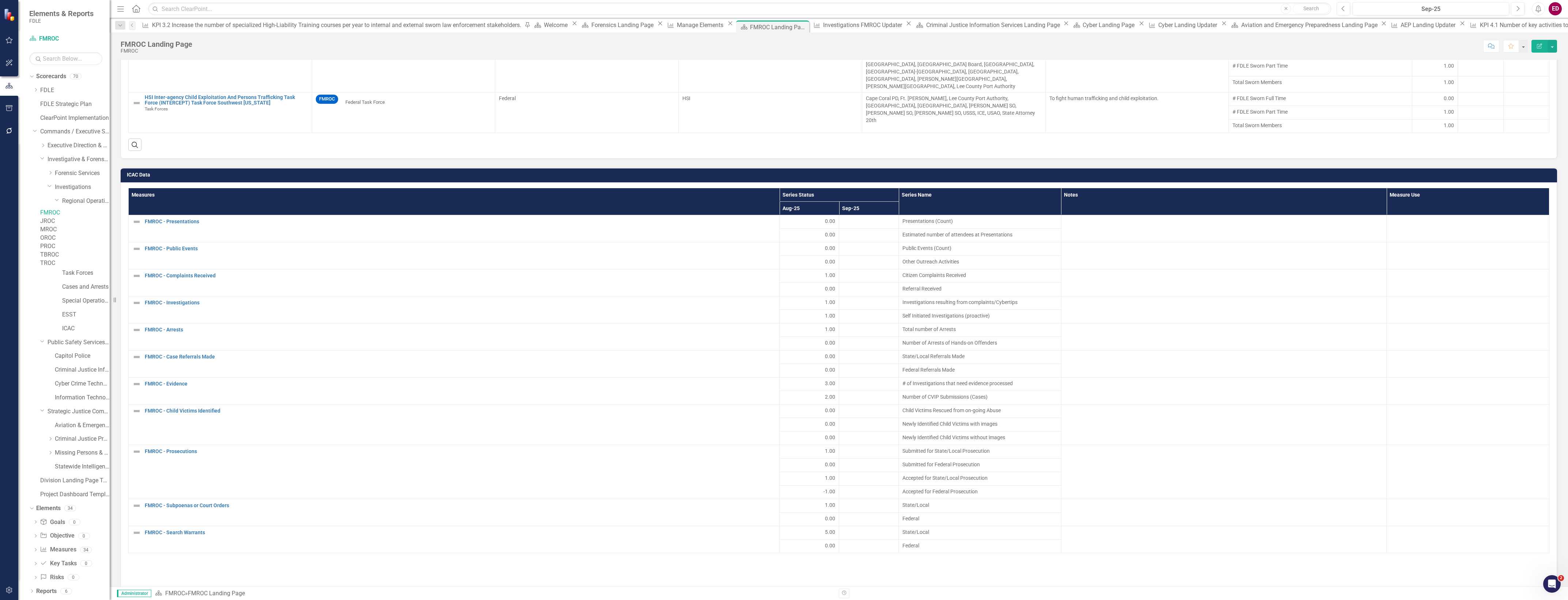
scroll to position [822, 0]
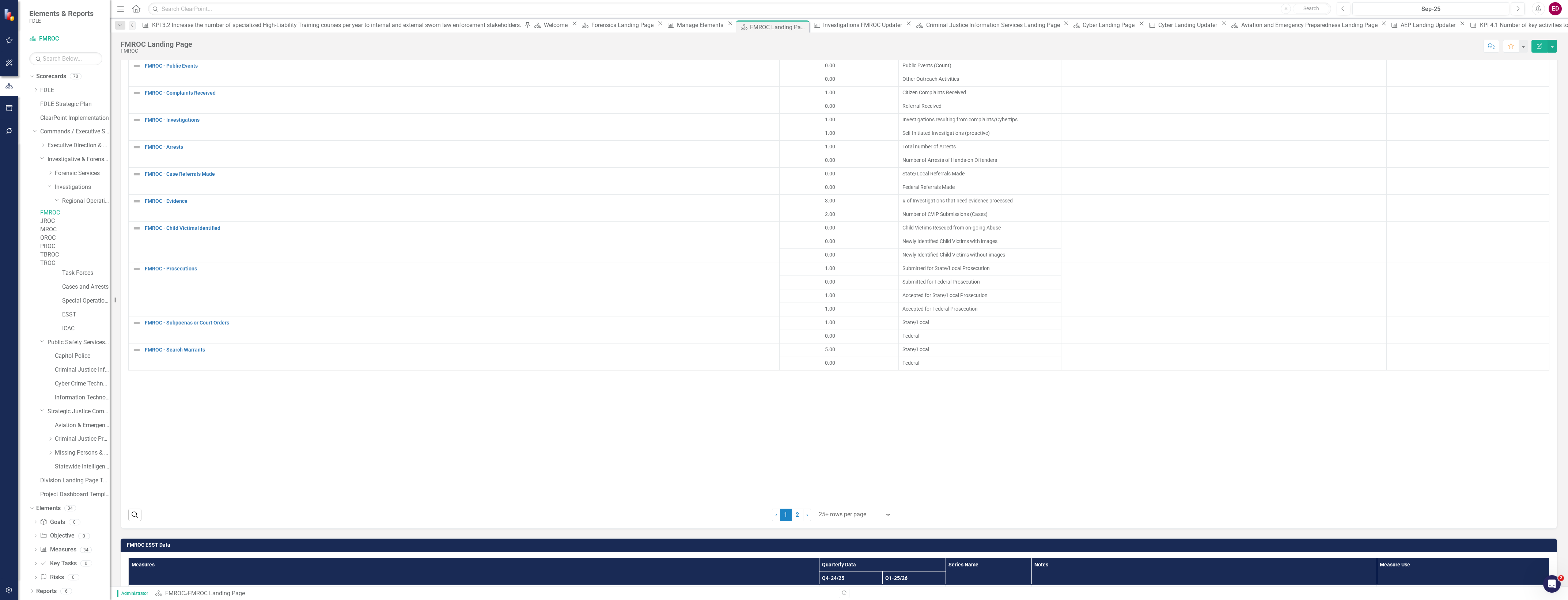
click at [796, 509] on link "2" at bounding box center [797, 515] width 12 height 12
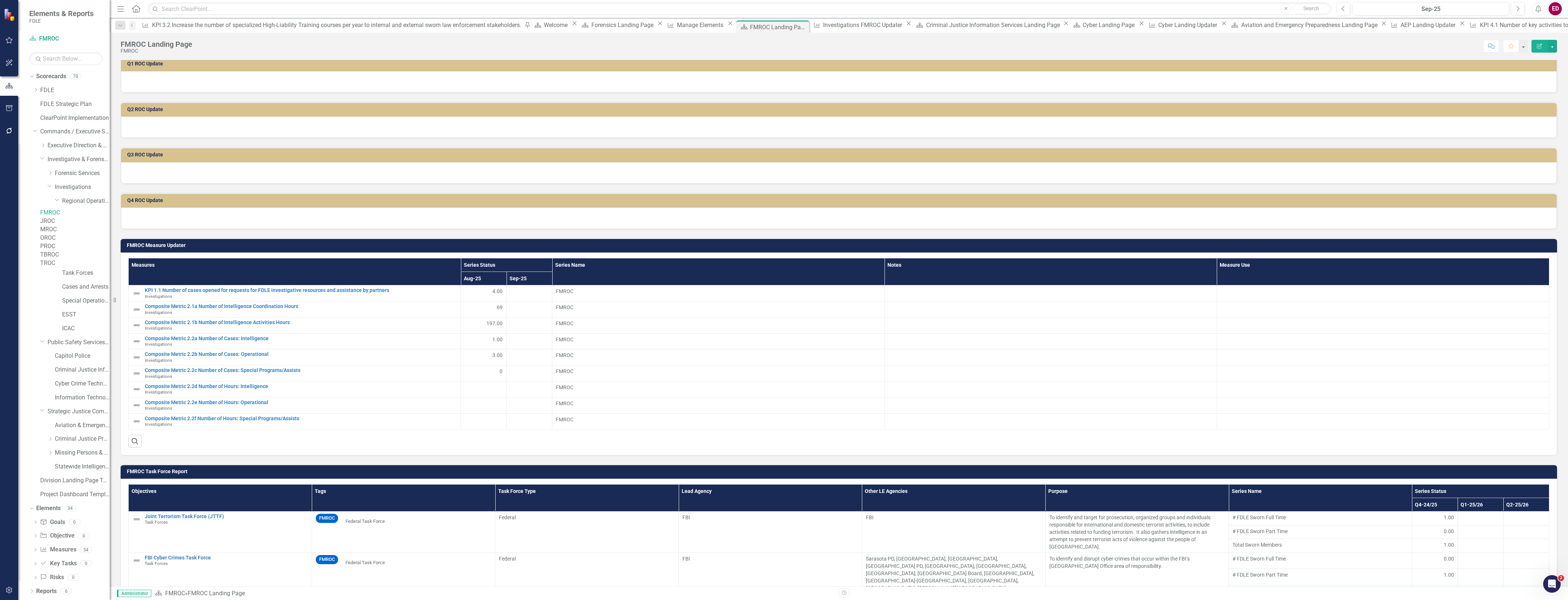
scroll to position [0, 0]
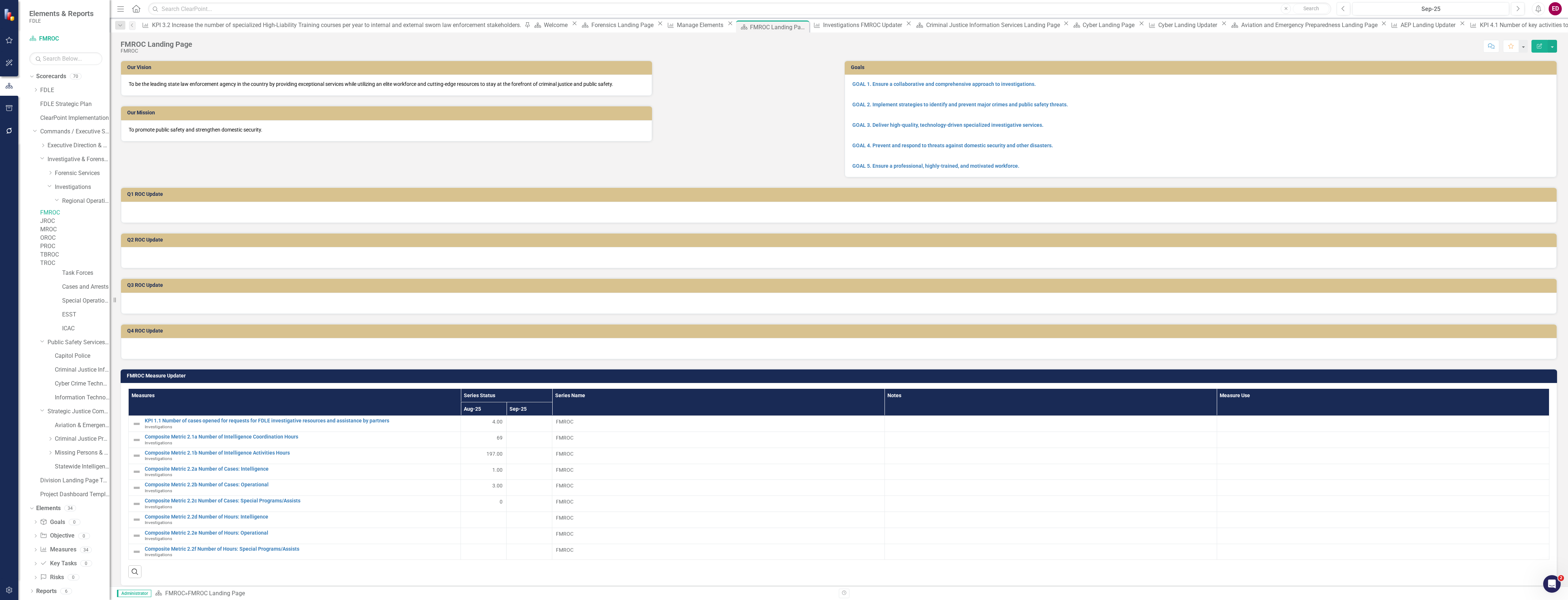
click at [65, 225] on div "JROC" at bounding box center [75, 222] width 69 height 9
click at [79, 225] on link "JROC" at bounding box center [75, 222] width 69 height 9
click at [1410, 374] on h3 "JROC Measure Updater" at bounding box center [840, 375] width 1427 height 5
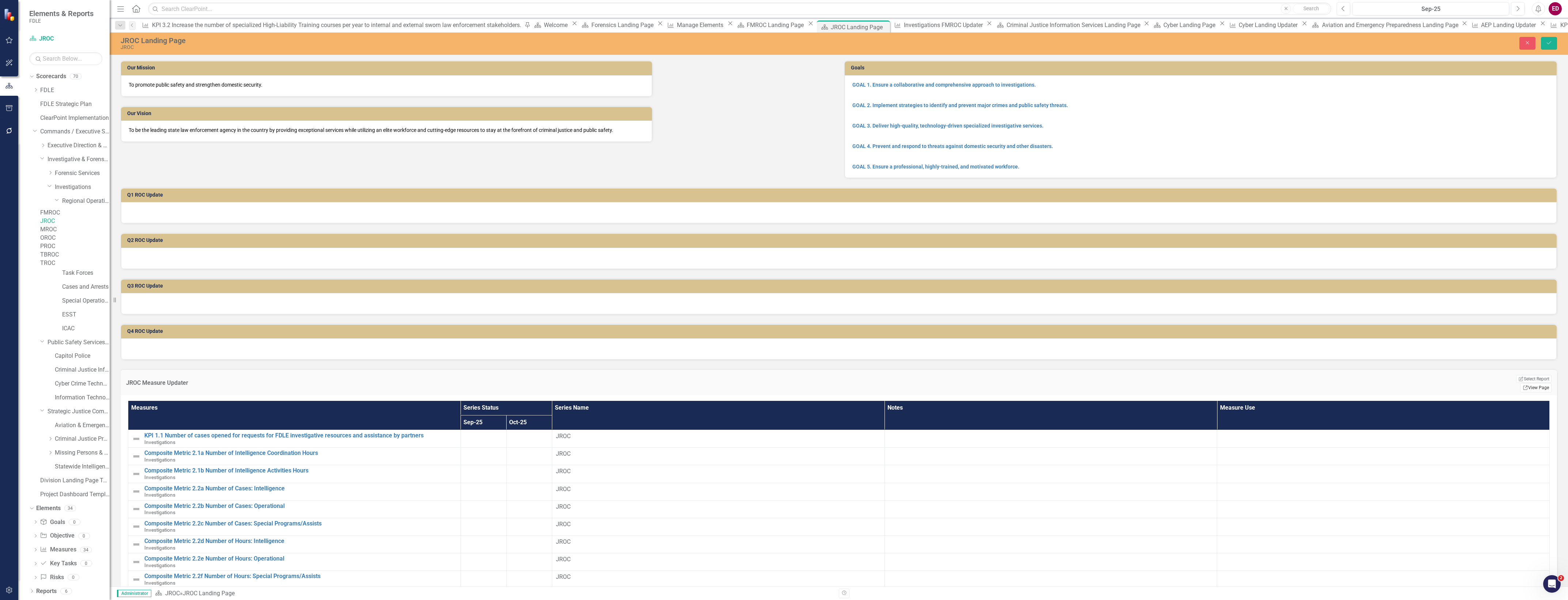
click at [1523, 383] on link "Link View Page" at bounding box center [1536, 388] width 32 height 10
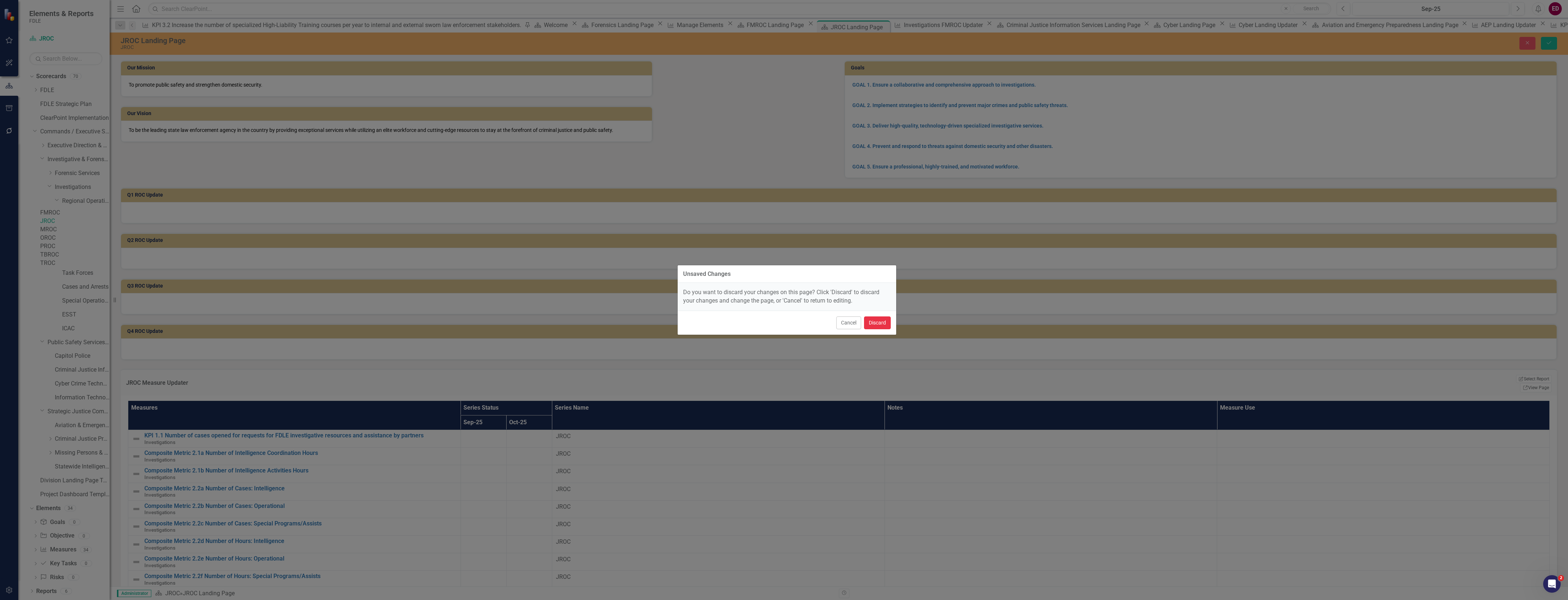
click at [883, 318] on button "Discard" at bounding box center [878, 323] width 27 height 13
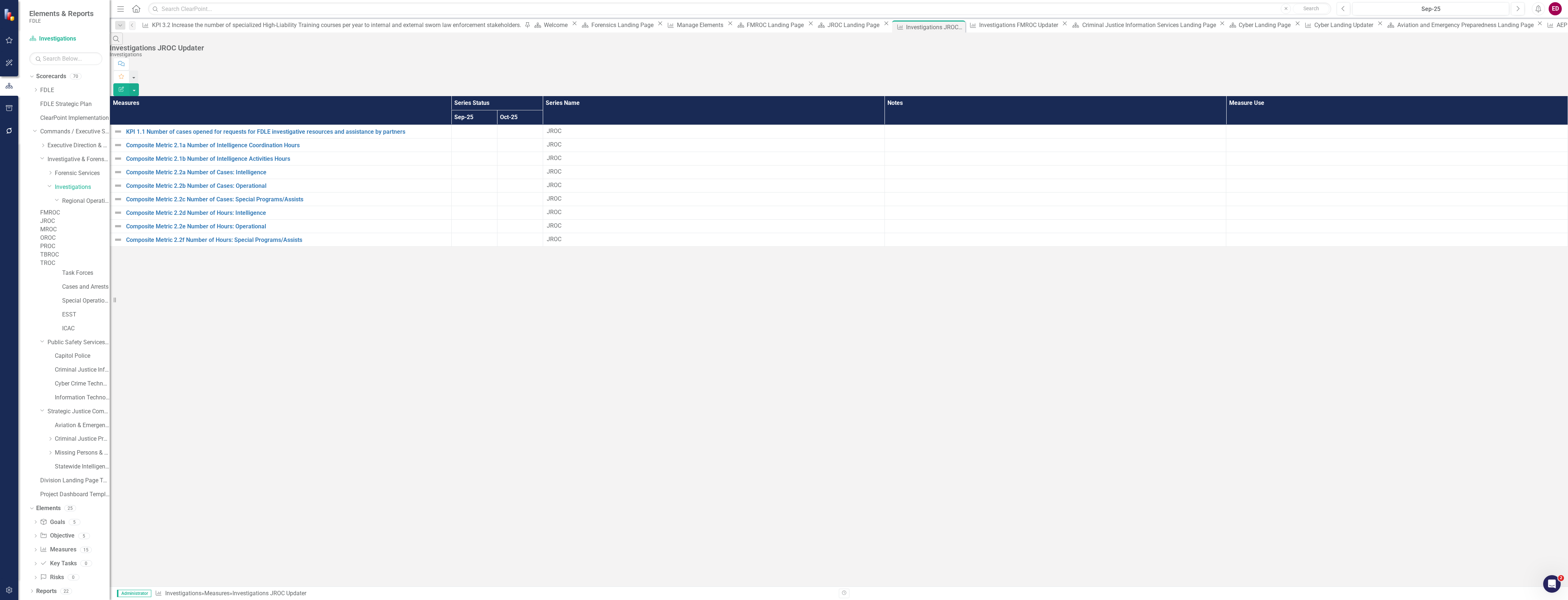
click at [125, 86] on icon "Edit Report" at bounding box center [121, 89] width 7 height 5
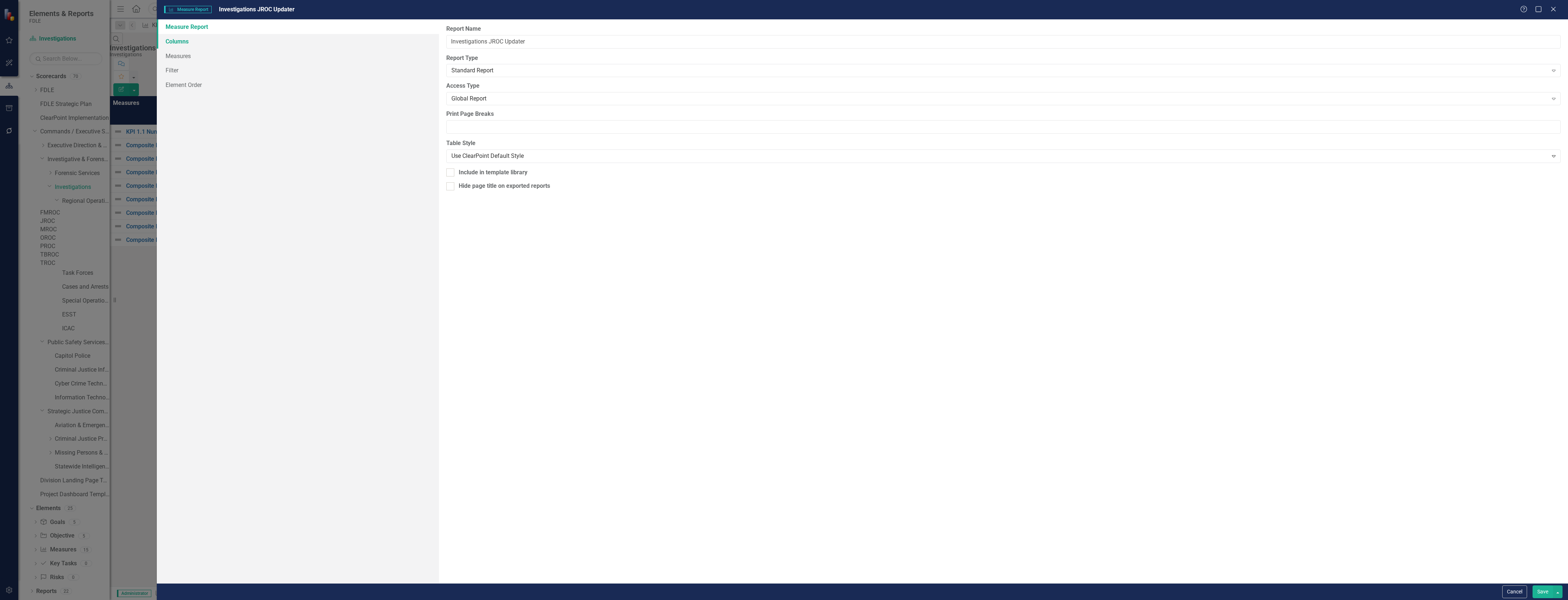
click at [264, 38] on link "Columns" at bounding box center [298, 41] width 282 height 15
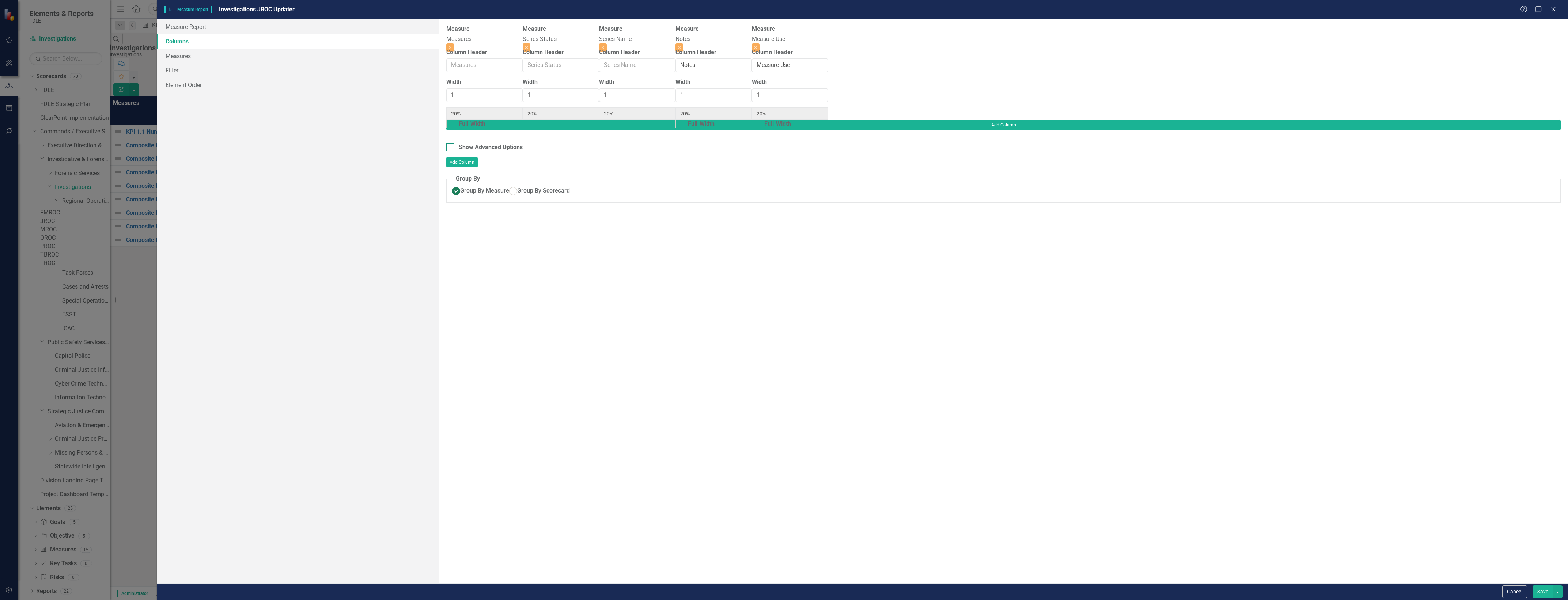
click at [496, 143] on div "Show Advanced Options" at bounding box center [491, 147] width 64 height 9
click at [451, 143] on input "Show Advanced Options" at bounding box center [449, 145] width 5 height 5
checkbox input "true"
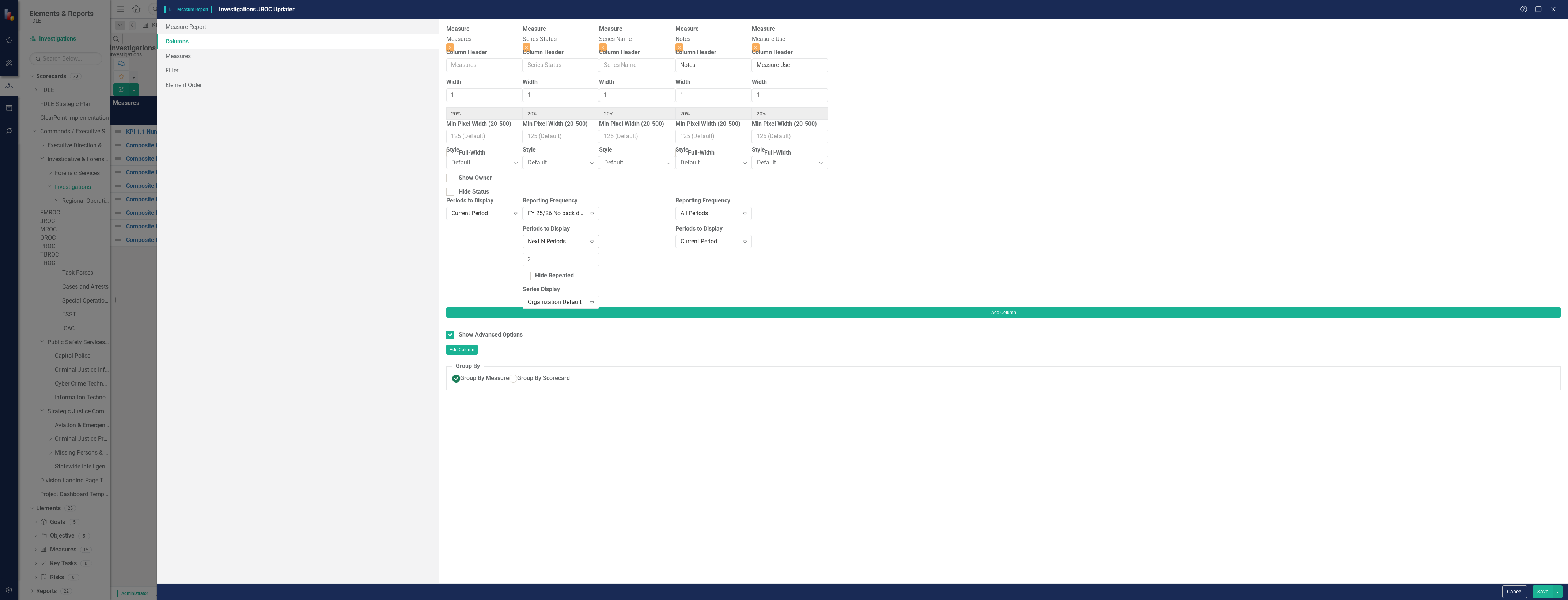
click at [586, 239] on div "Next N Periods" at bounding box center [557, 242] width 58 height 9
click at [1541, 587] on button "Save" at bounding box center [1543, 591] width 21 height 13
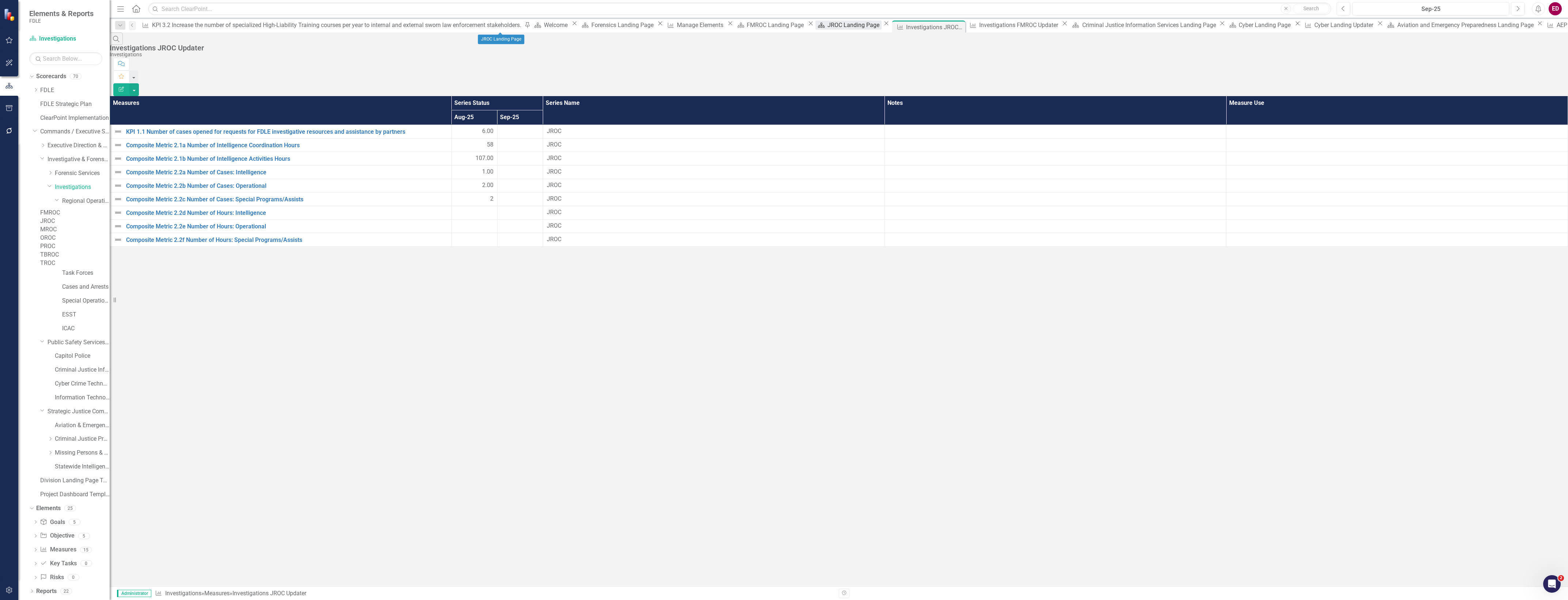
click at [827, 27] on div "JROC Landing Page" at bounding box center [854, 25] width 54 height 9
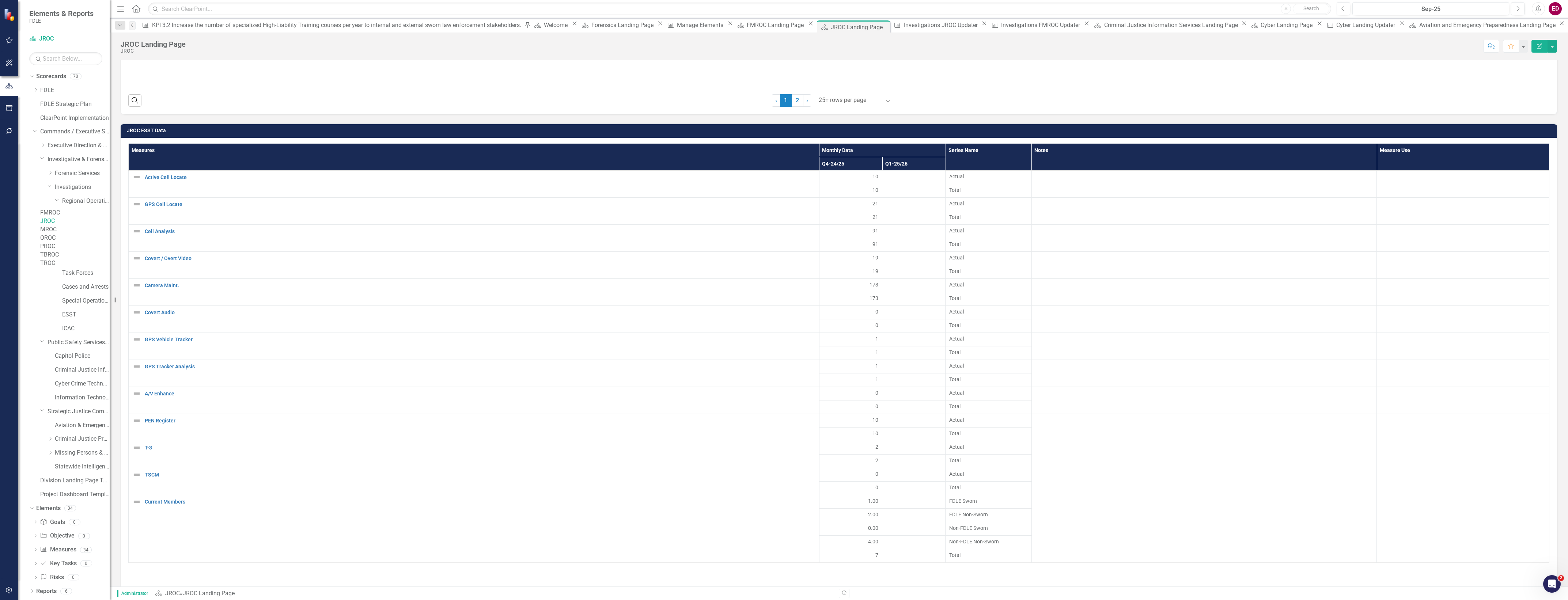
scroll to position [1244, 0]
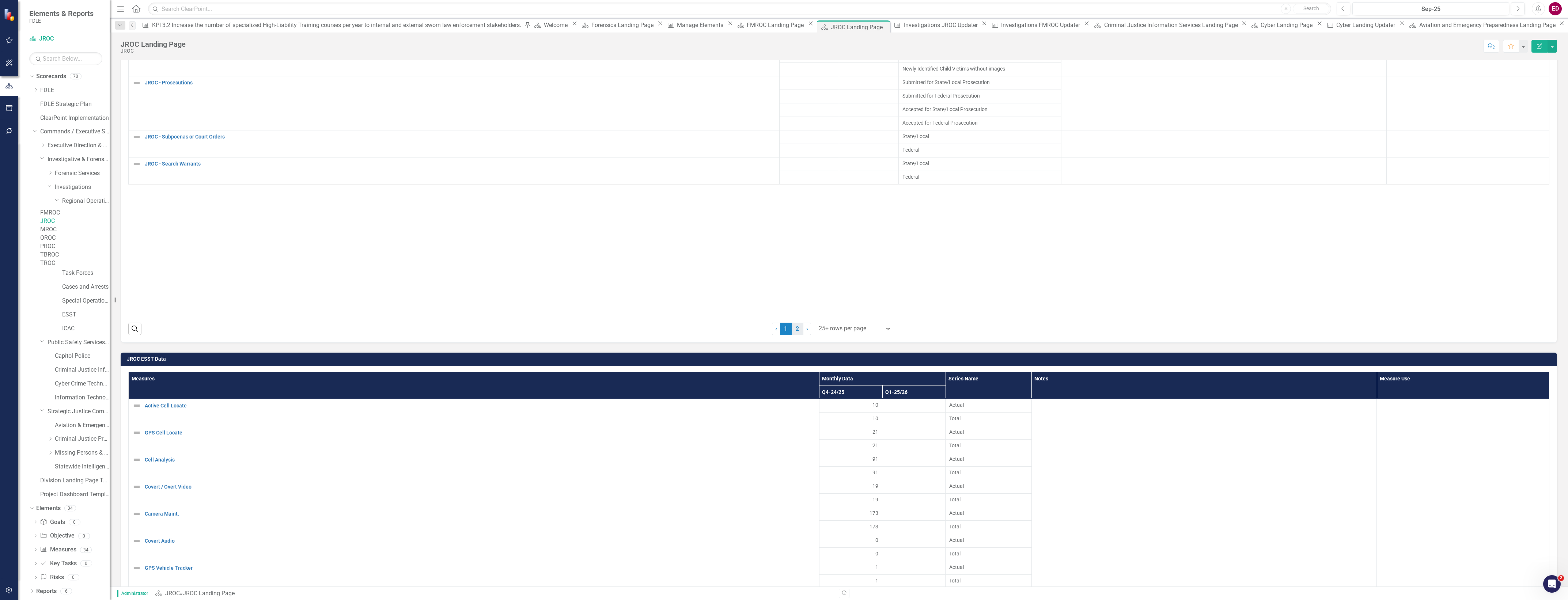
click at [796, 330] on link "2" at bounding box center [797, 329] width 12 height 12
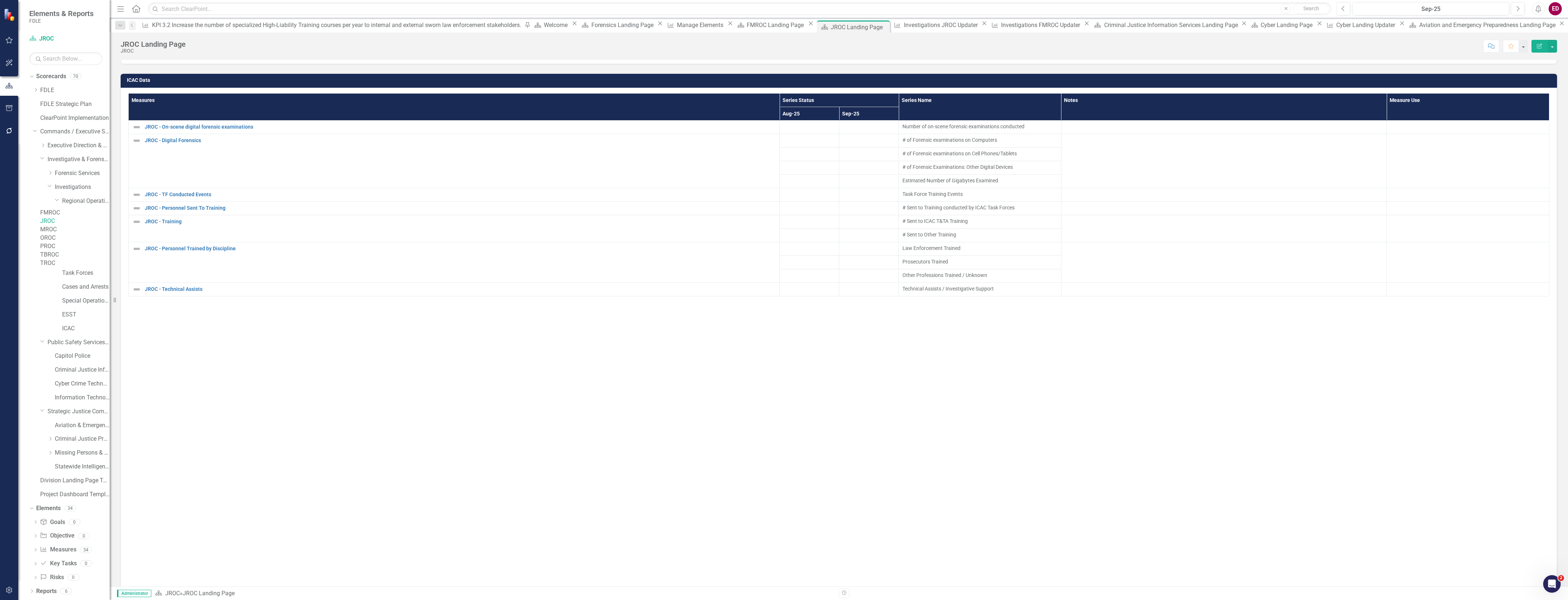
click at [96, 234] on link "MROC" at bounding box center [75, 229] width 69 height 9
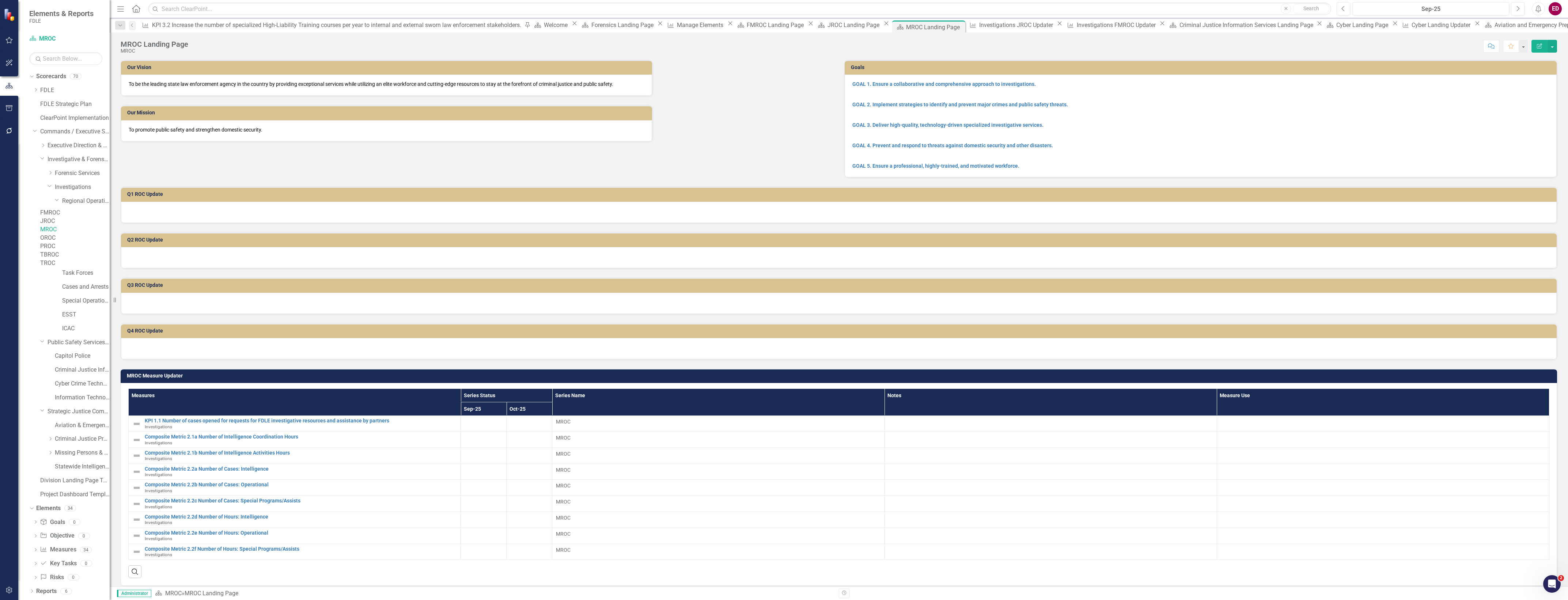
click at [1370, 373] on h3 "MROC Measure Updater" at bounding box center [840, 375] width 1427 height 5
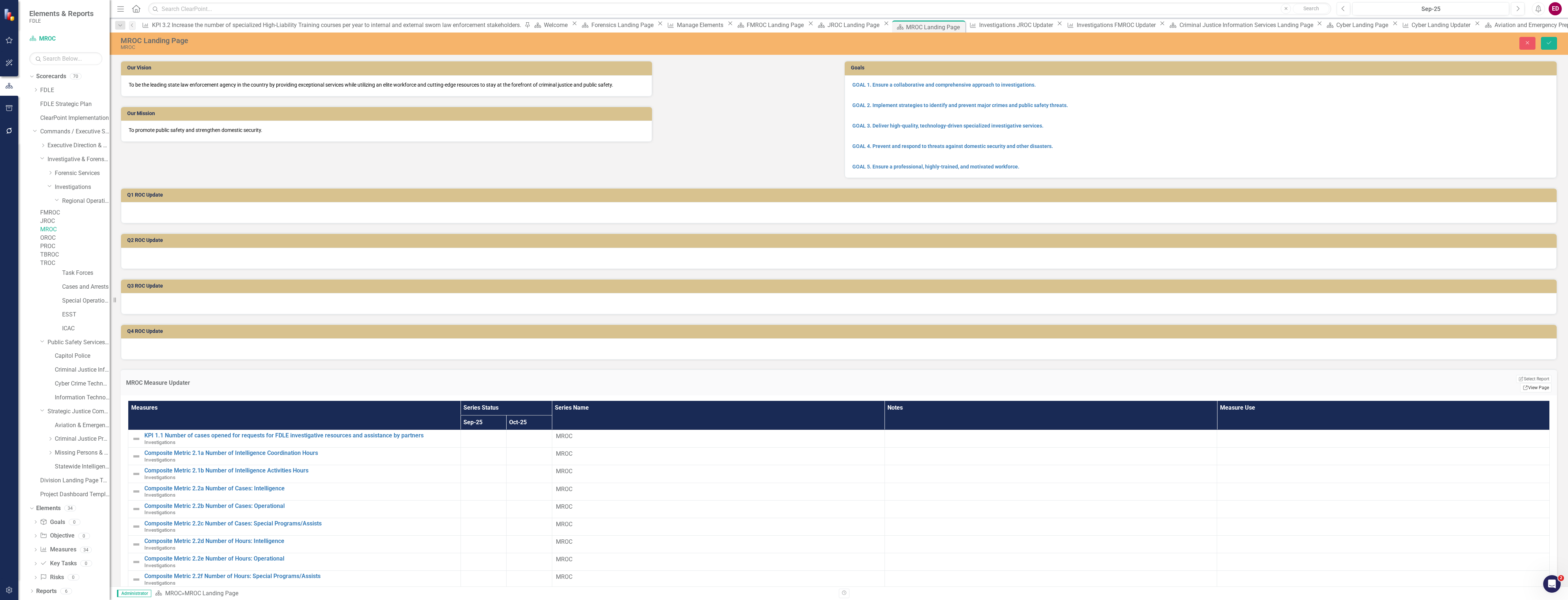
click at [1525, 383] on link "Link View Page" at bounding box center [1536, 388] width 32 height 10
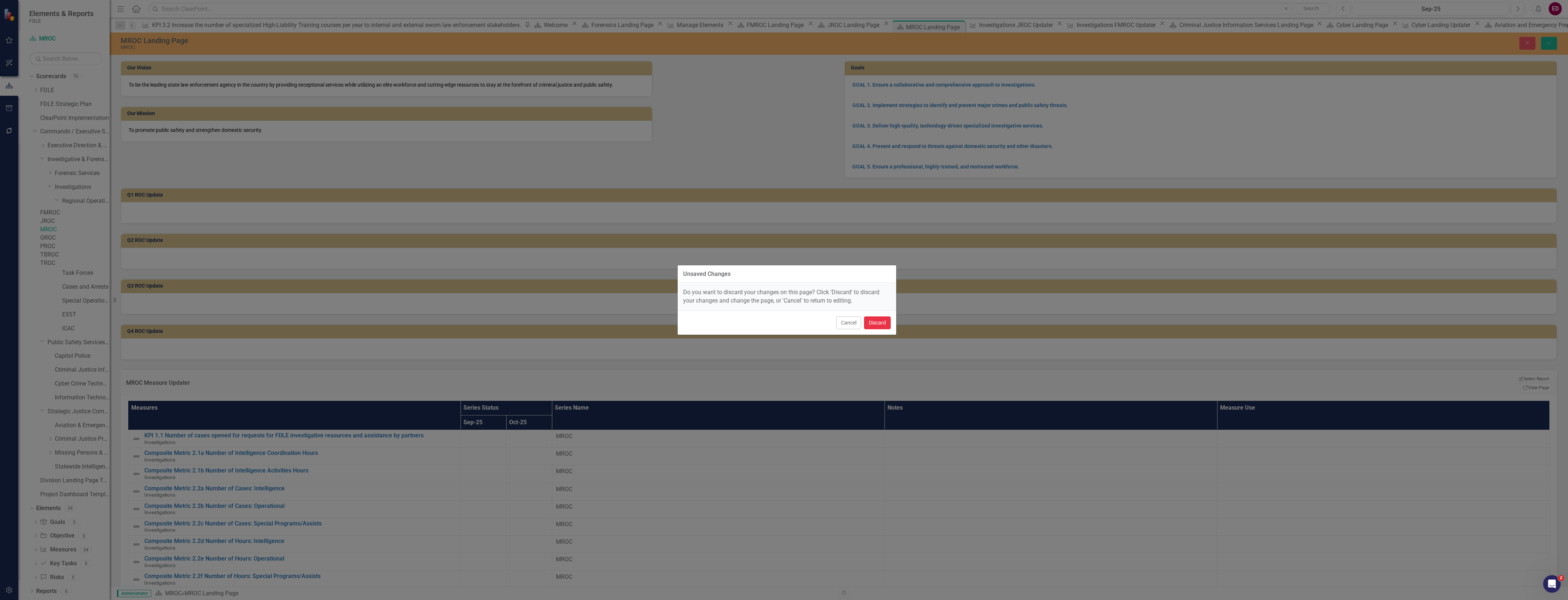
click at [882, 319] on button "Discard" at bounding box center [878, 323] width 27 height 13
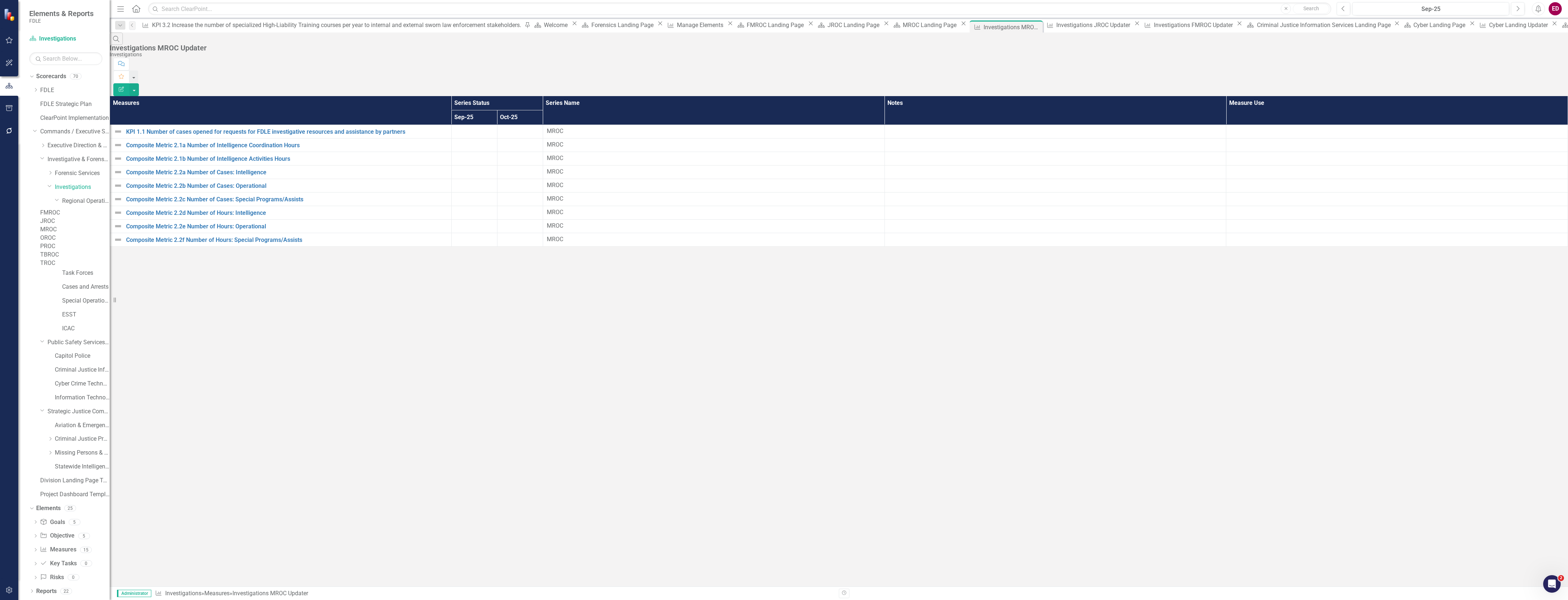
click at [130, 83] on button "Edit Report" at bounding box center [121, 89] width 16 height 13
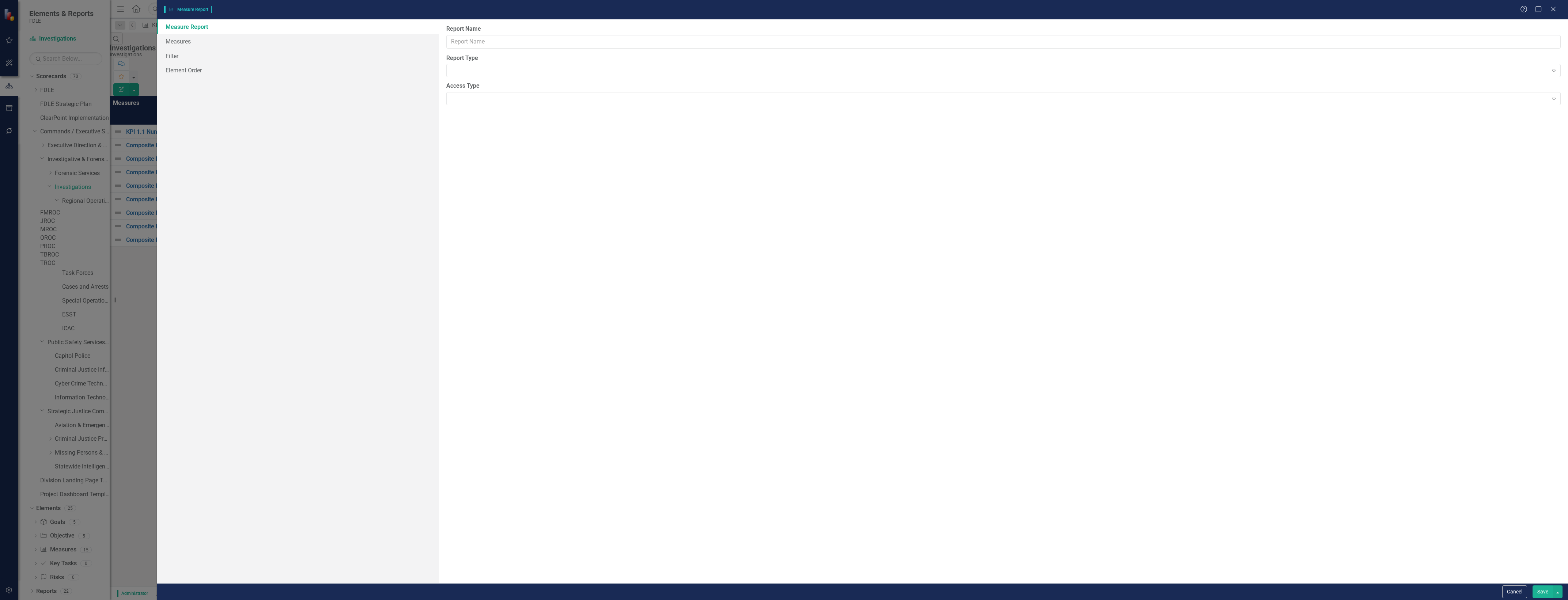
type input "Investigations MROC Updater"
click at [394, 49] on link "Measures" at bounding box center [298, 56] width 282 height 15
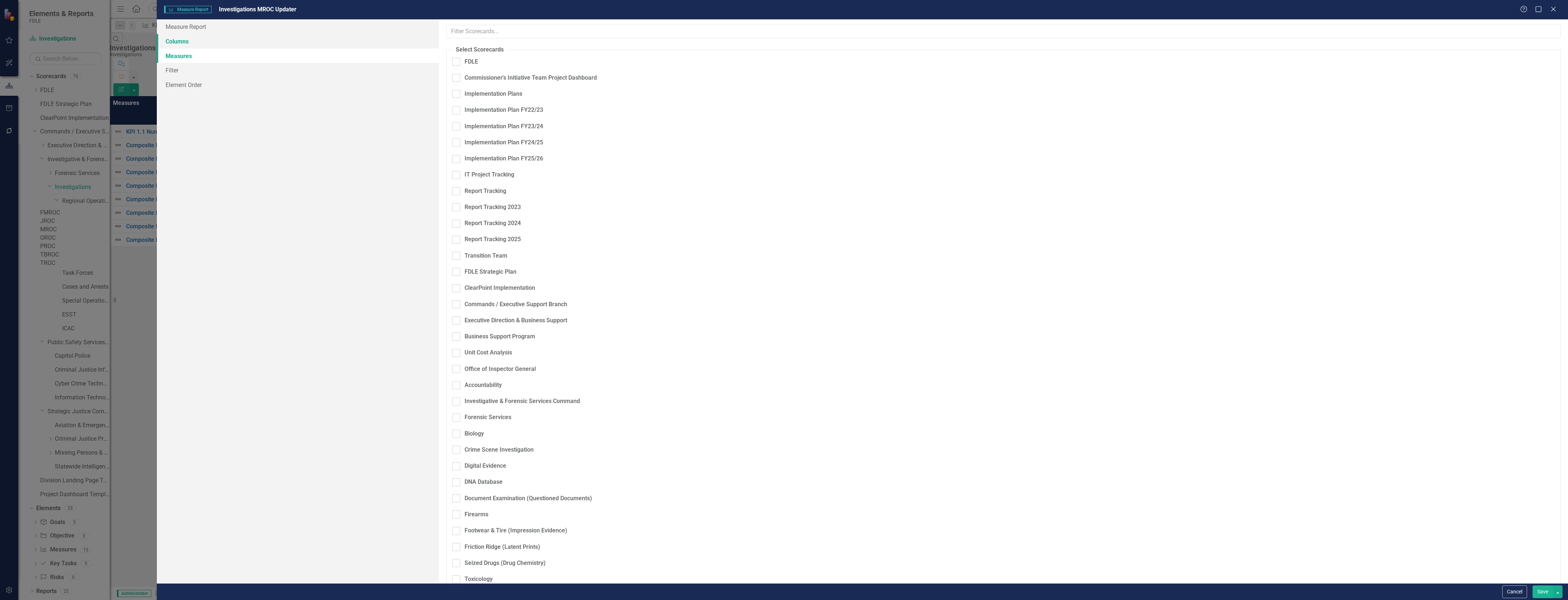
click at [404, 36] on link "Columns" at bounding box center [298, 41] width 282 height 15
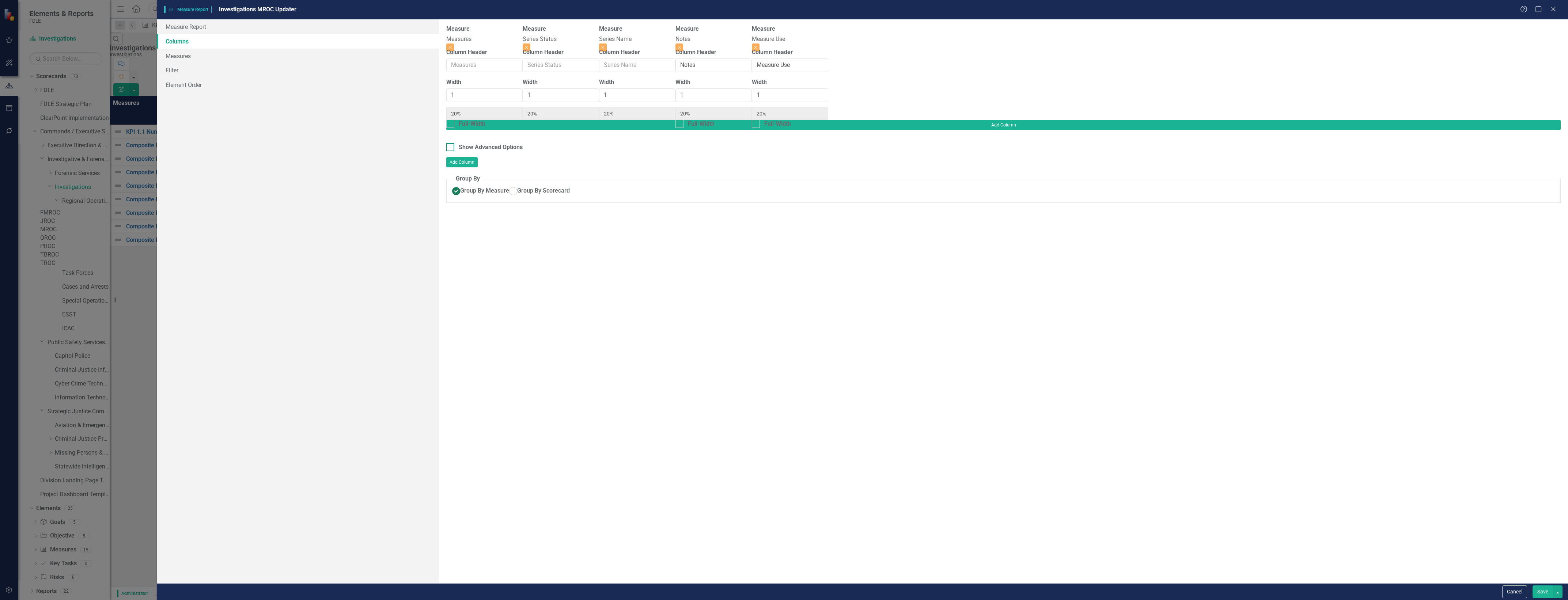
click at [510, 143] on div "Show Advanced Options" at bounding box center [491, 147] width 64 height 9
click at [451, 143] on input "Show Advanced Options" at bounding box center [449, 145] width 5 height 5
checkbox input "true"
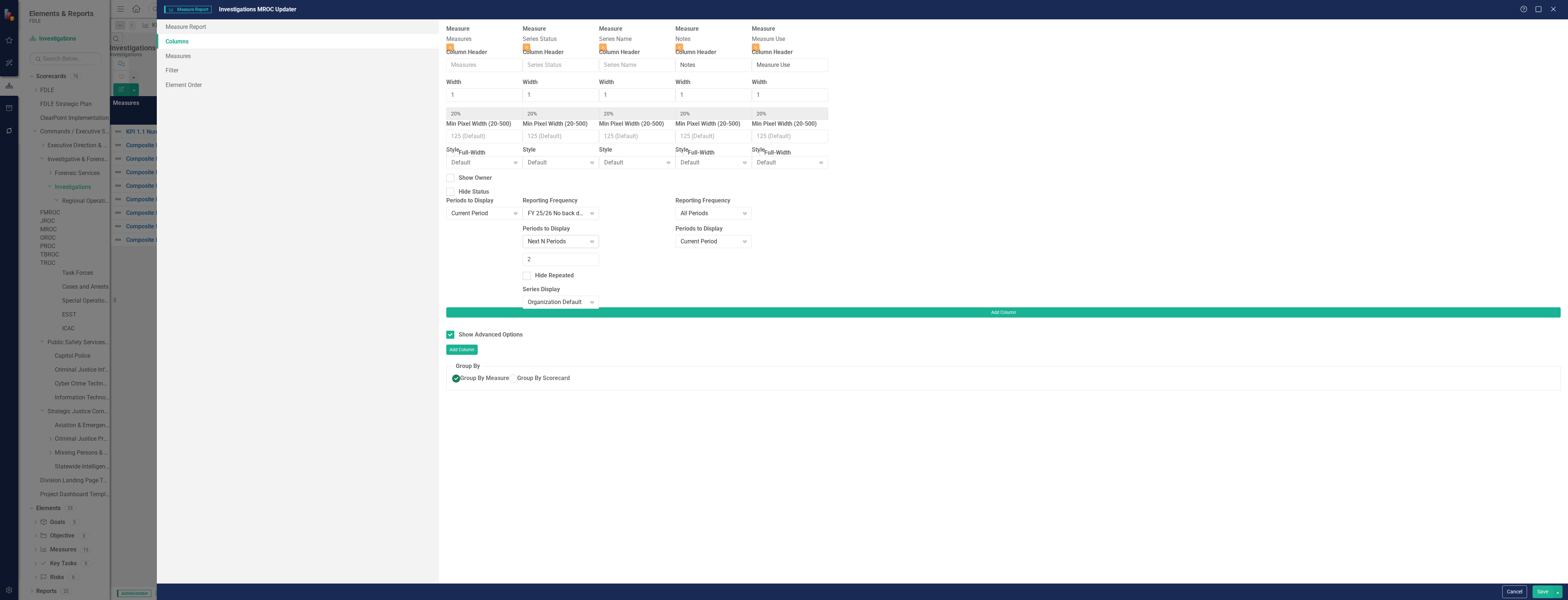
click at [599, 235] on div "Next N Periods Expand" at bounding box center [561, 242] width 76 height 13
click at [1544, 593] on button "Save" at bounding box center [1543, 591] width 21 height 13
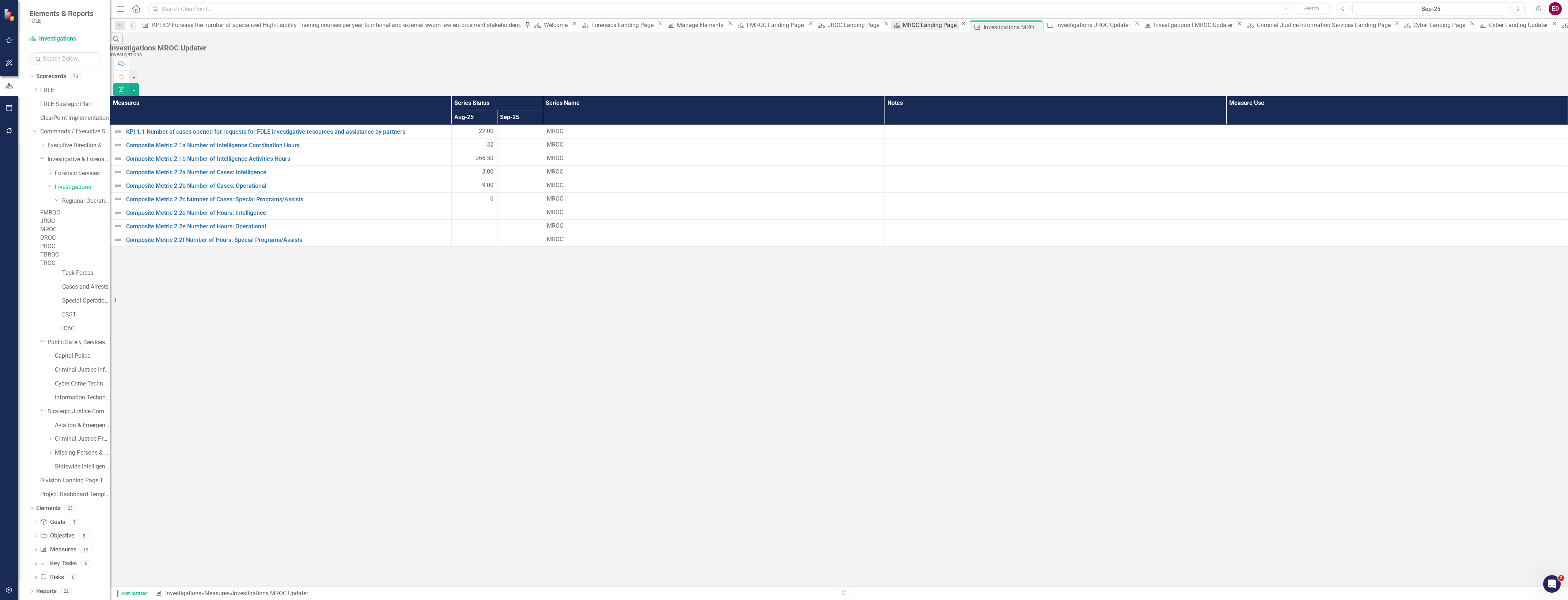
click at [903, 22] on div "MROC Landing Page" at bounding box center [931, 25] width 56 height 9
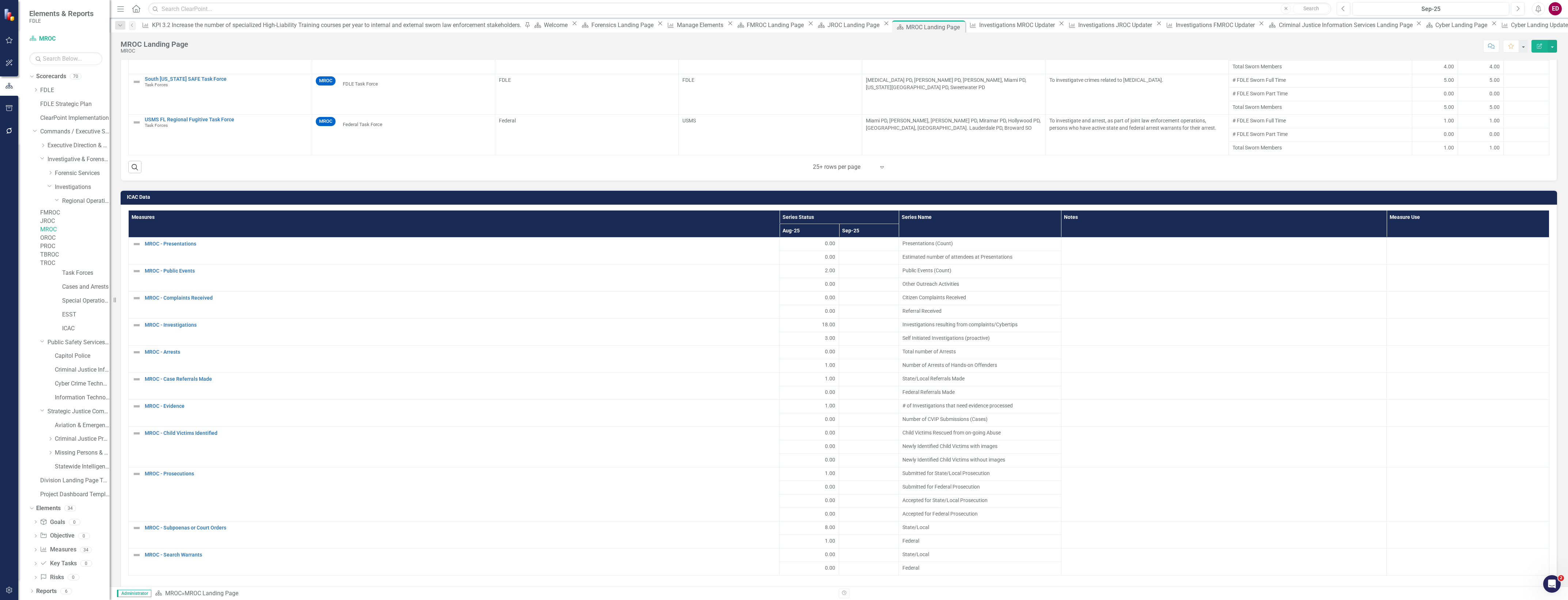
scroll to position [1050, 0]
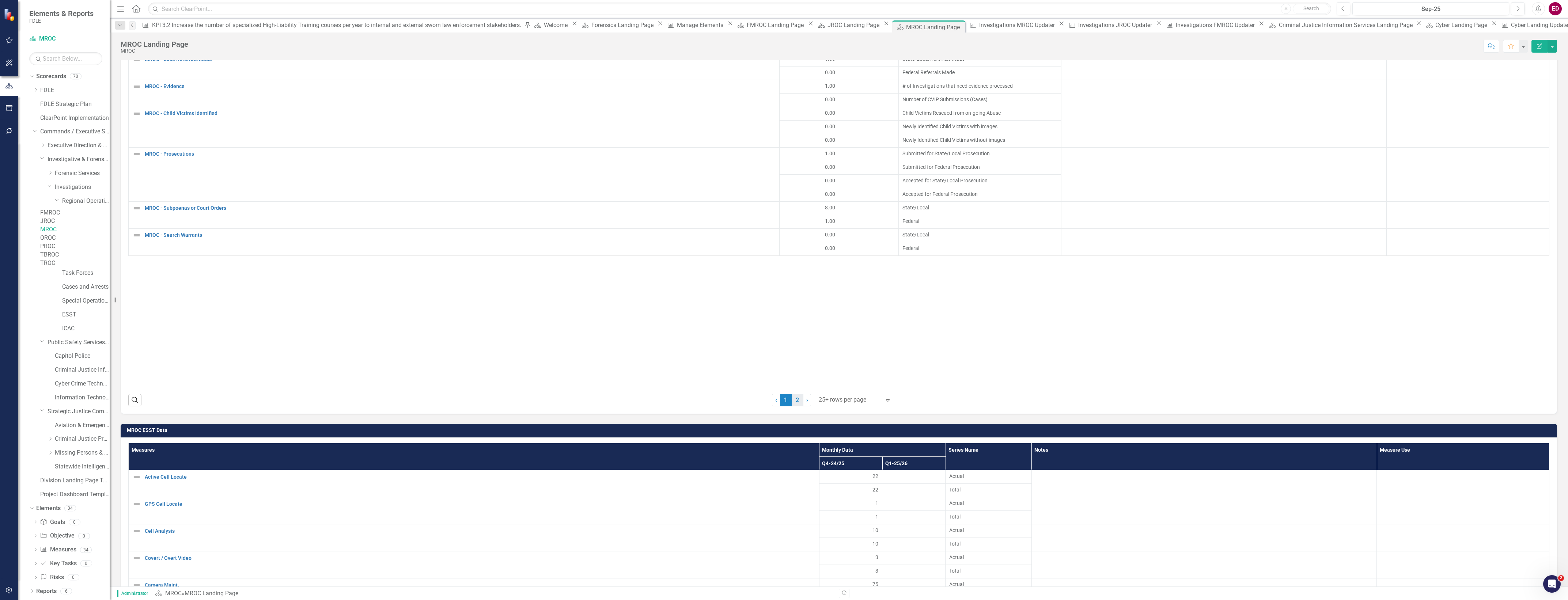
click at [793, 400] on link "2" at bounding box center [797, 400] width 12 height 12
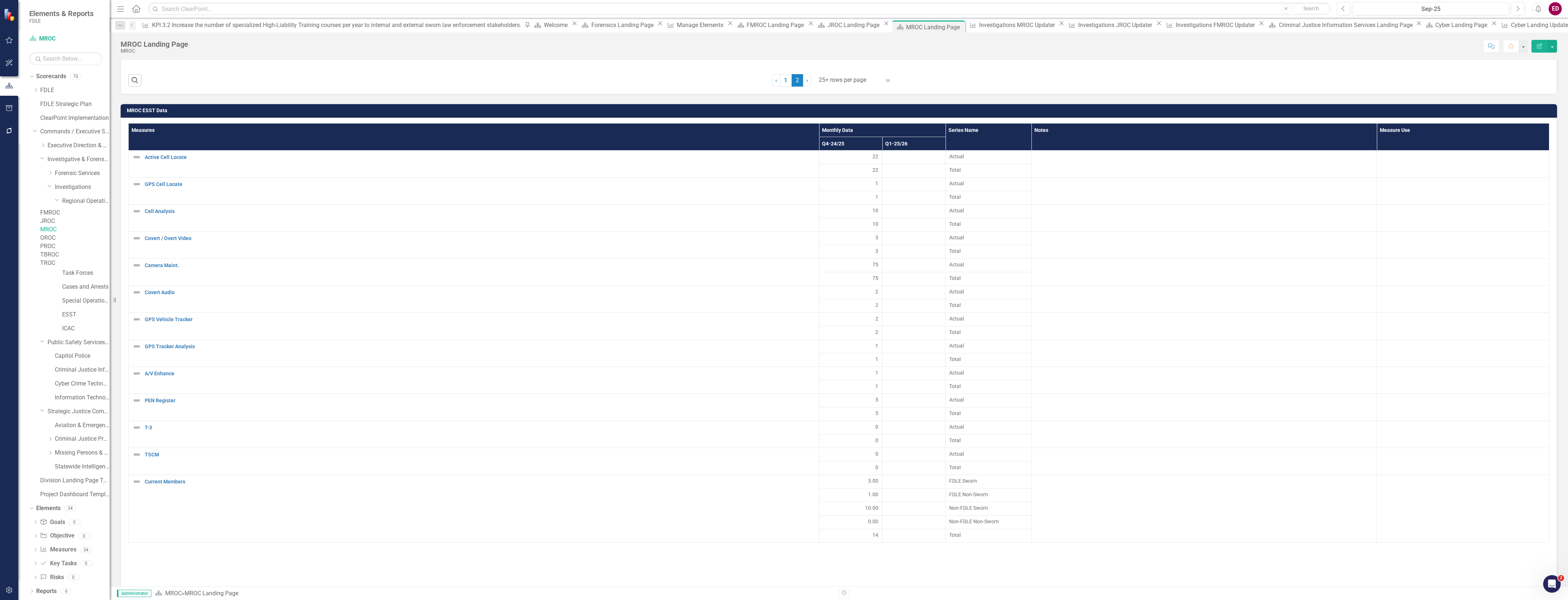
scroll to position [1644, 0]
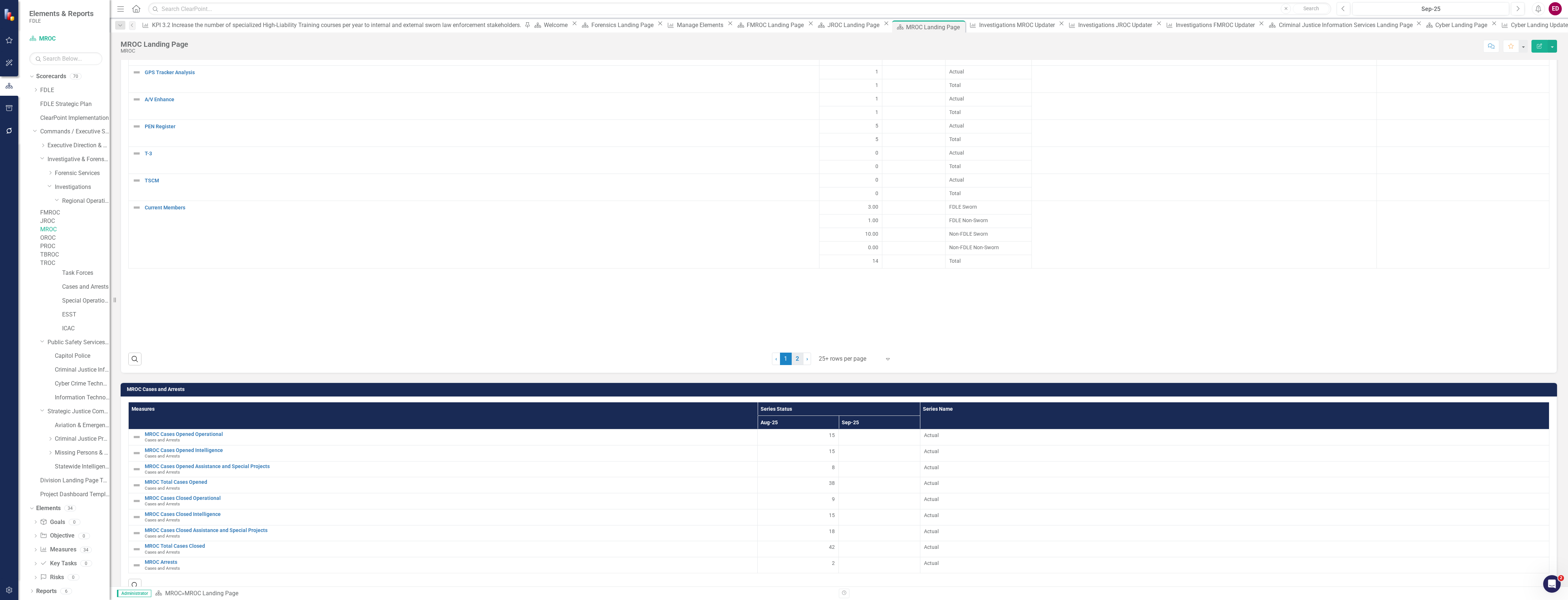
click at [794, 361] on link "2" at bounding box center [797, 358] width 12 height 12
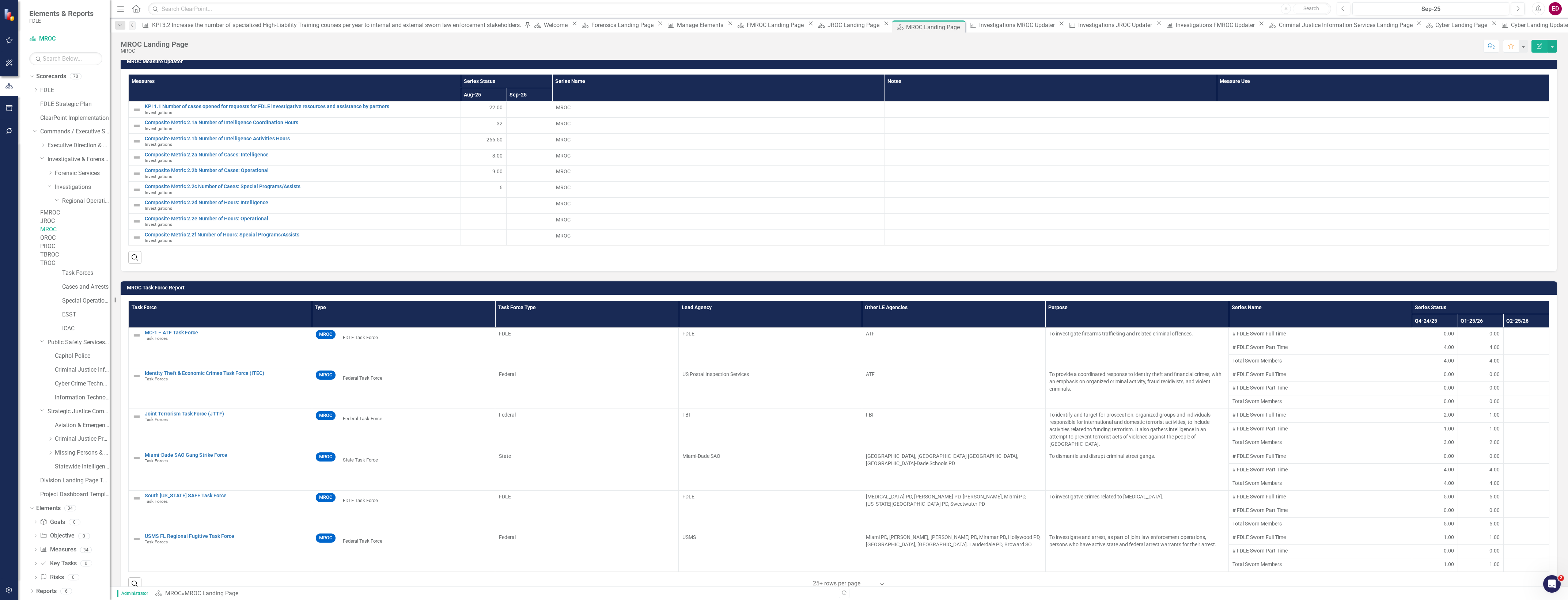
scroll to position [0, 0]
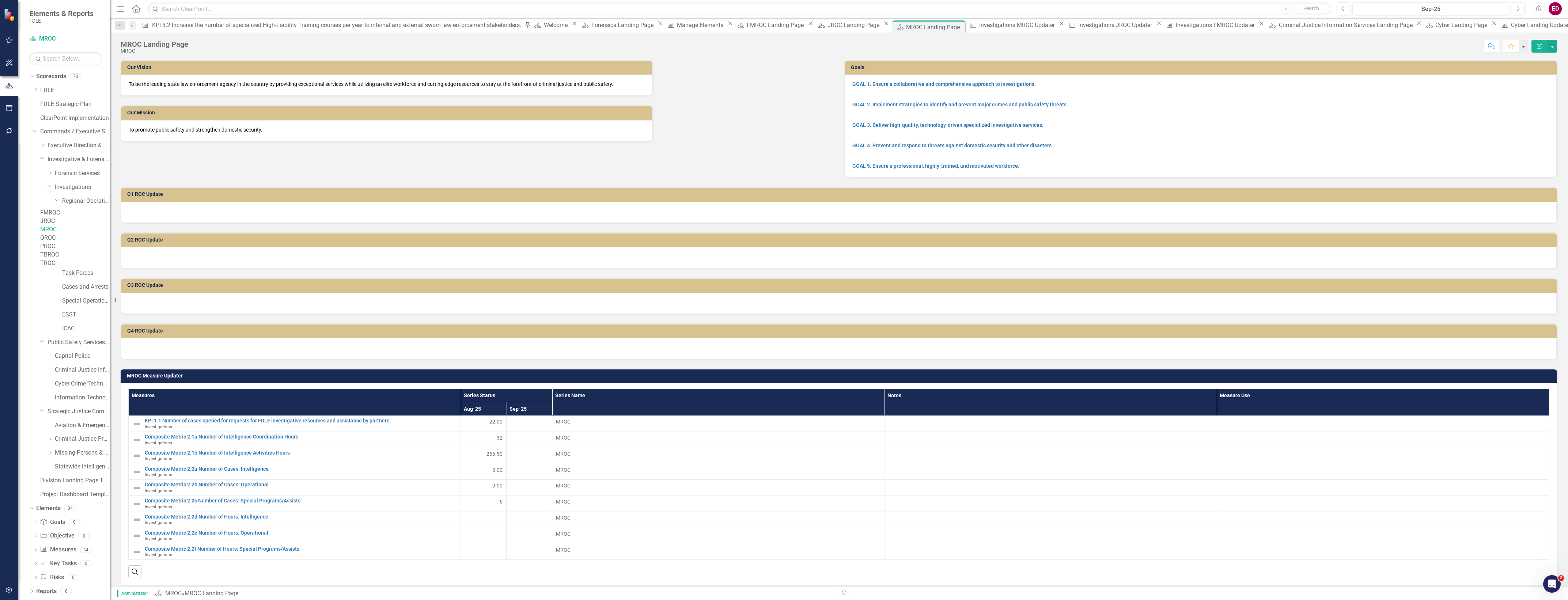
click at [89, 242] on link "OROC" at bounding box center [75, 238] width 69 height 9
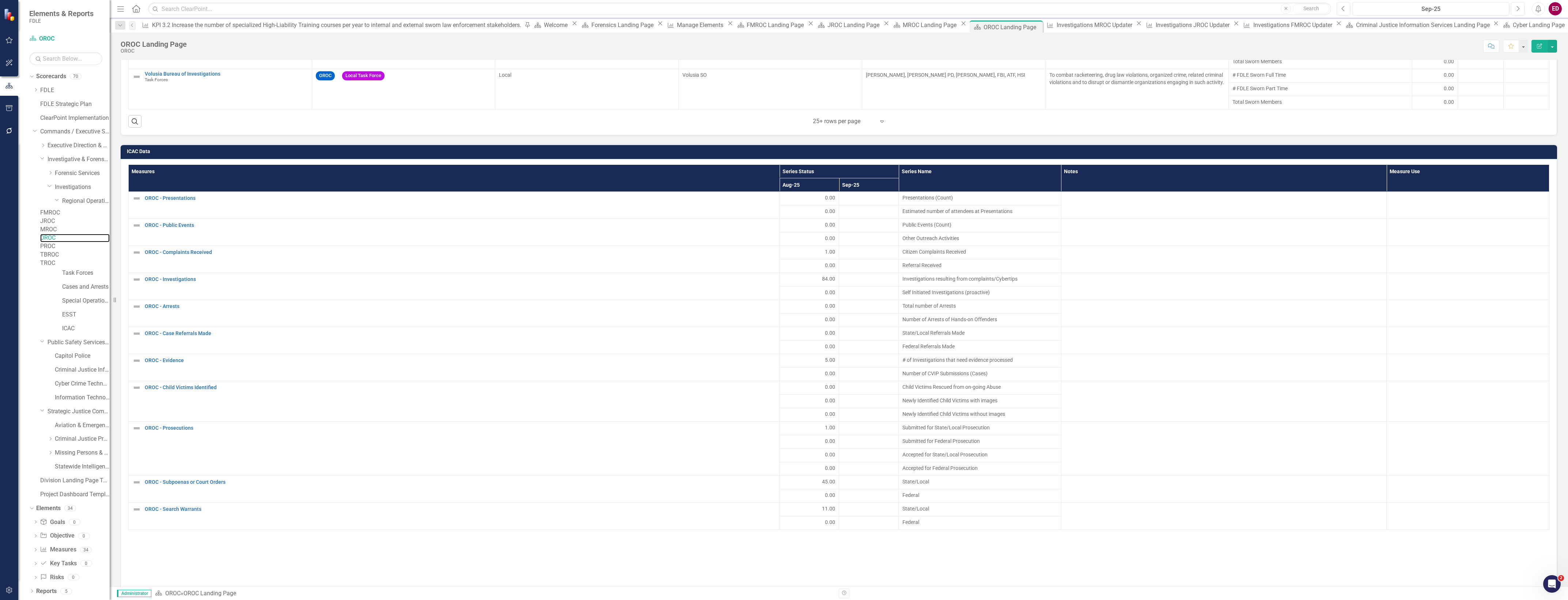
scroll to position [1050, 0]
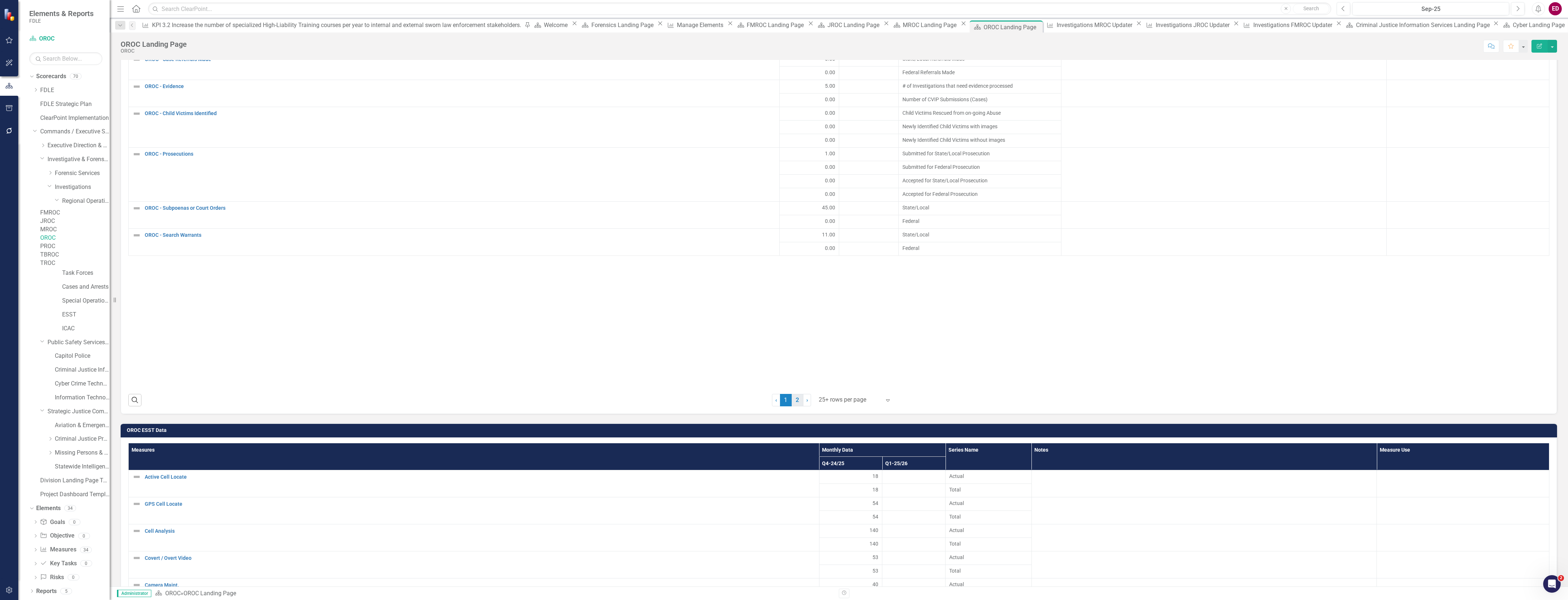
click at [797, 403] on link "2" at bounding box center [797, 400] width 12 height 12
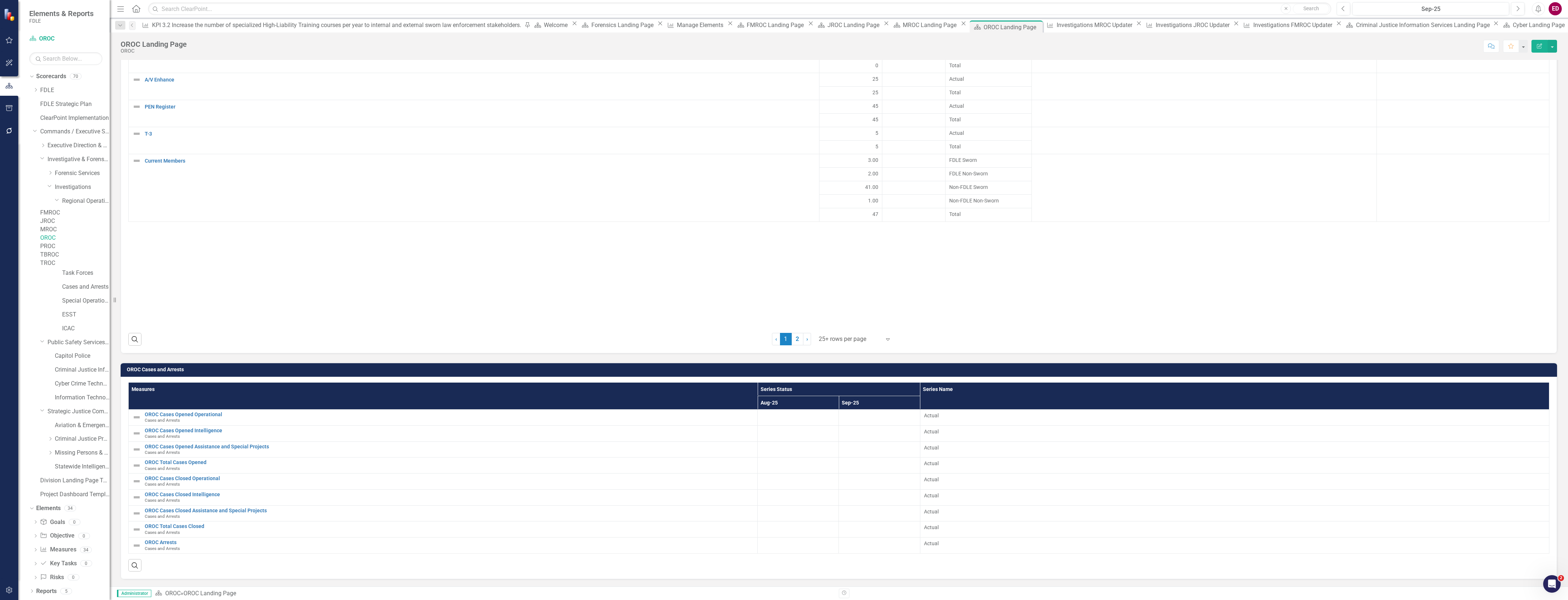
scroll to position [1440, 0]
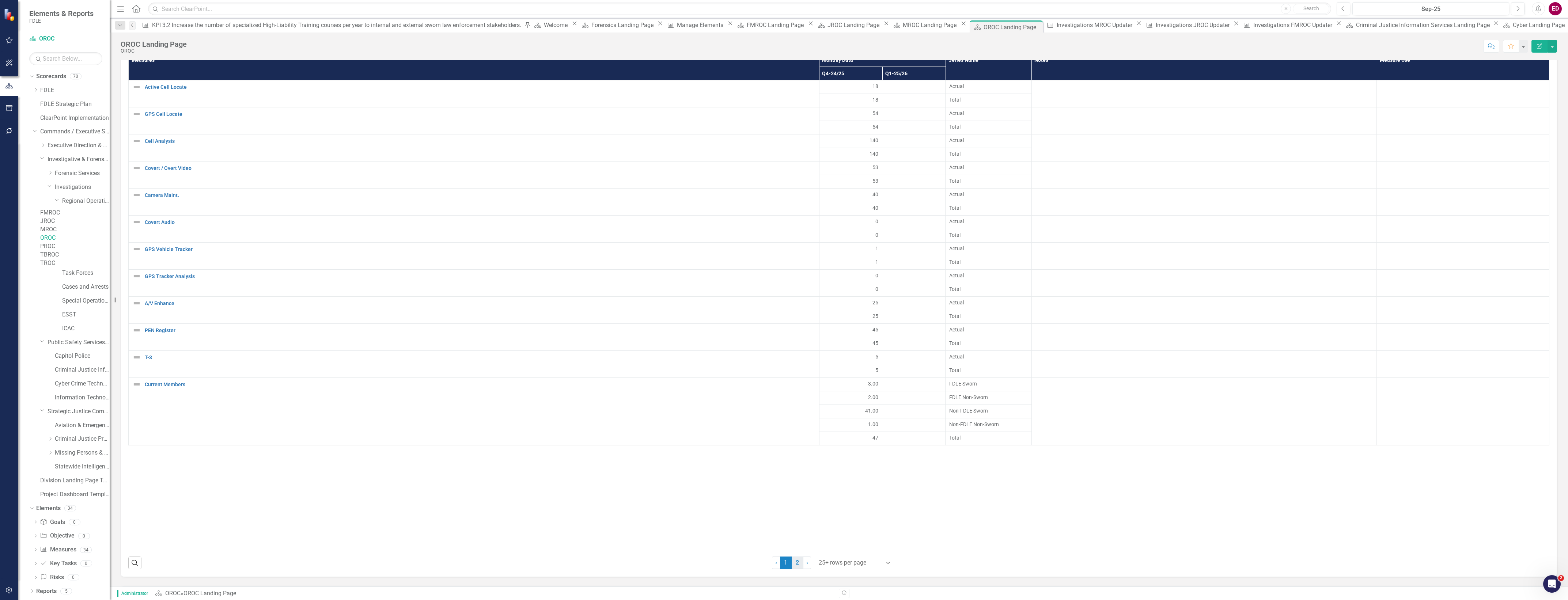
click at [794, 561] on link "2" at bounding box center [797, 563] width 12 height 12
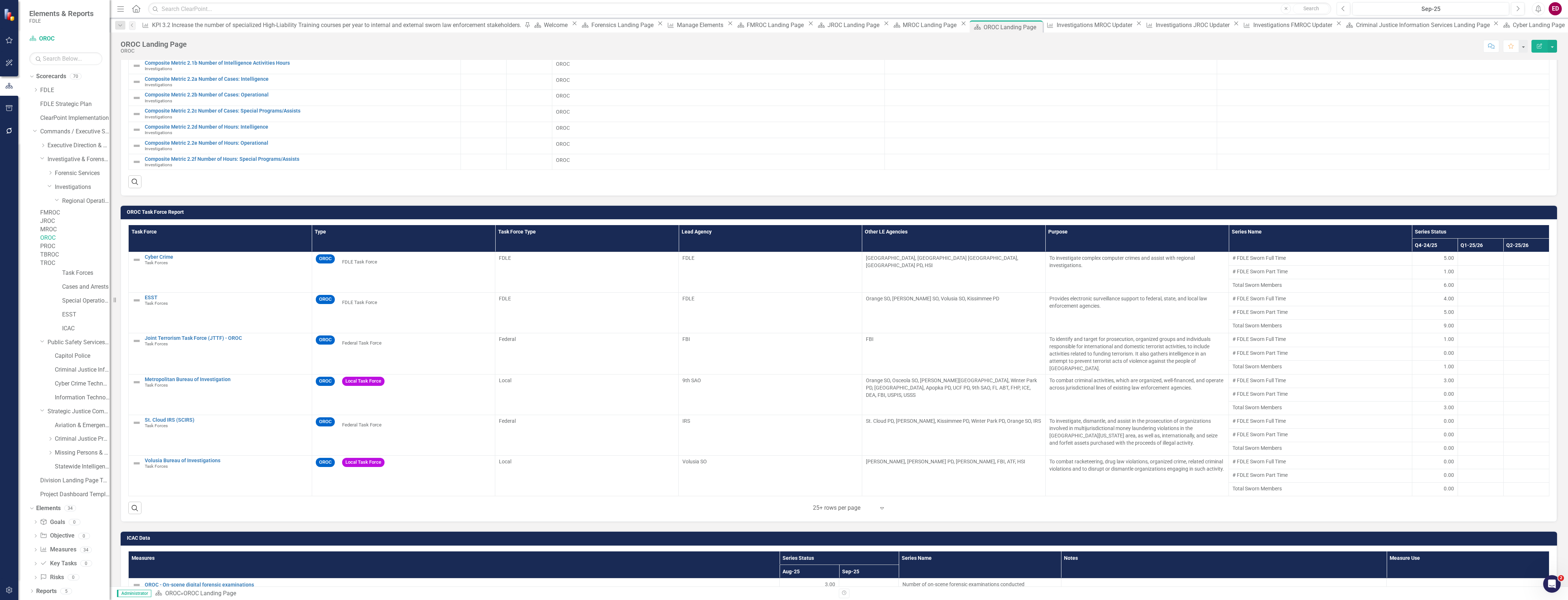
scroll to position [116, 0]
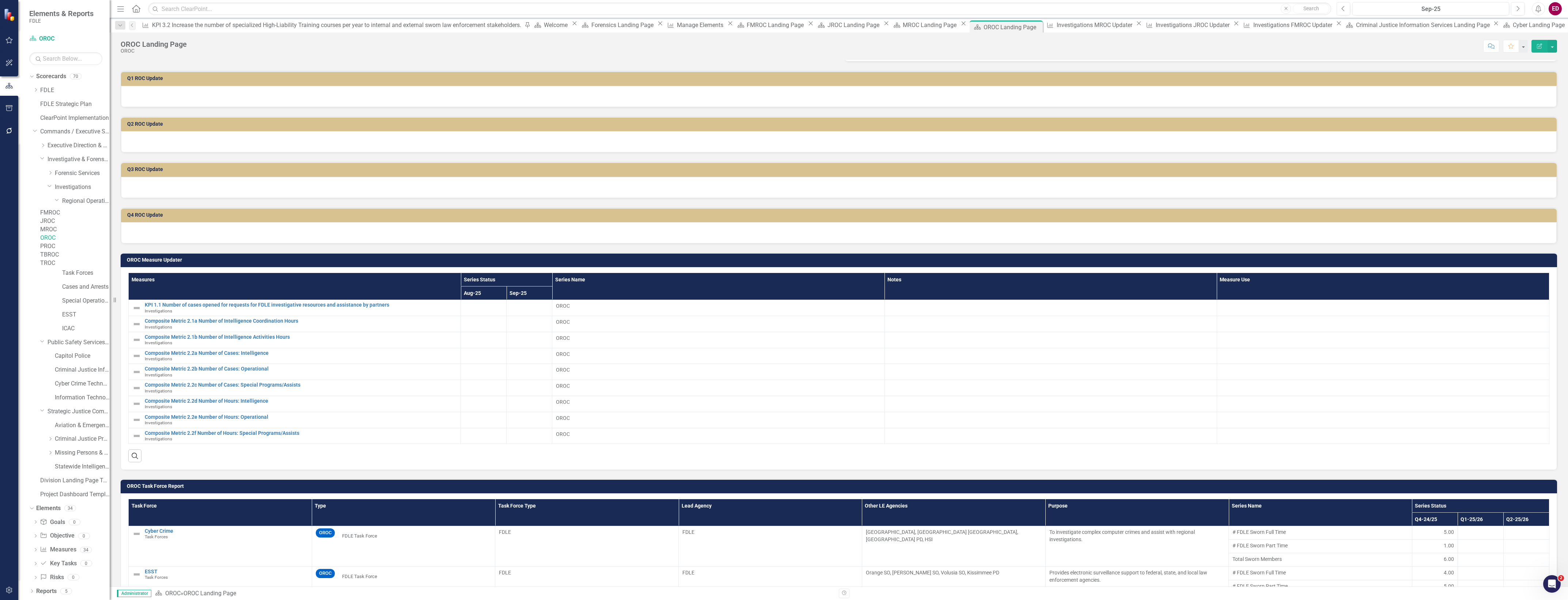
click at [77, 251] on link "PROC" at bounding box center [75, 246] width 69 height 9
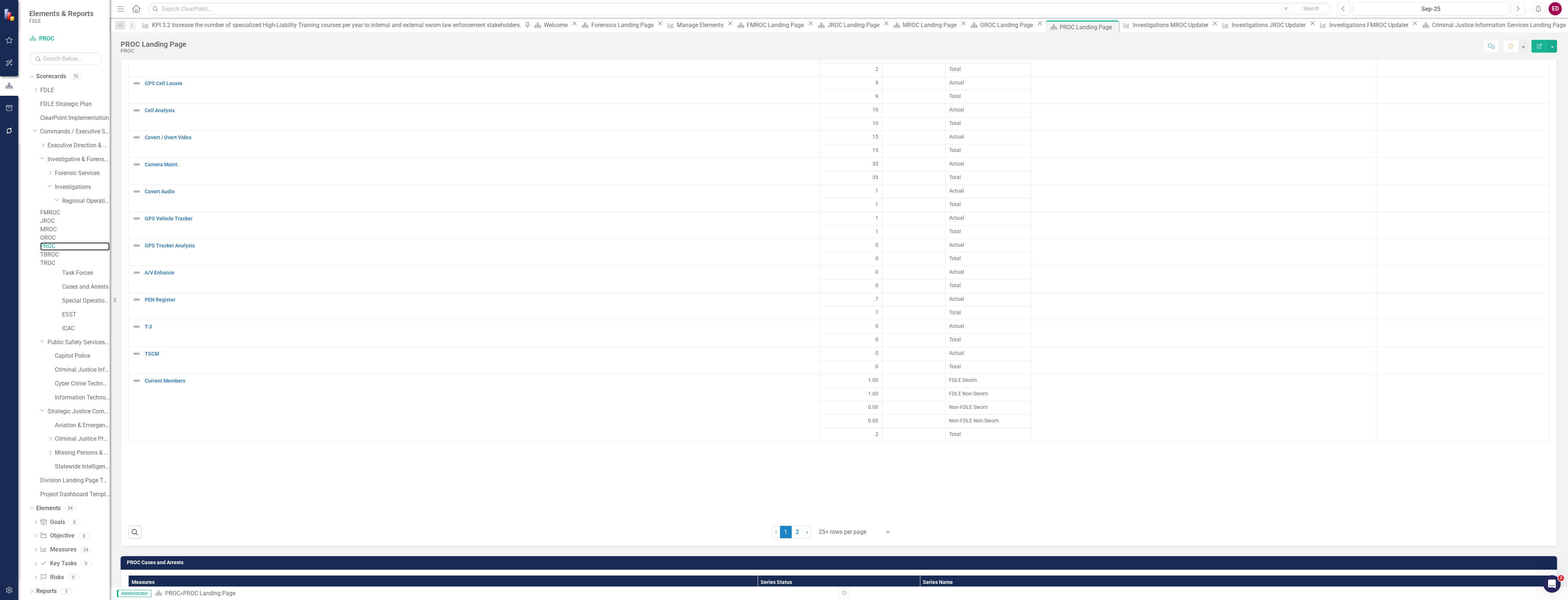
scroll to position [1751, 0]
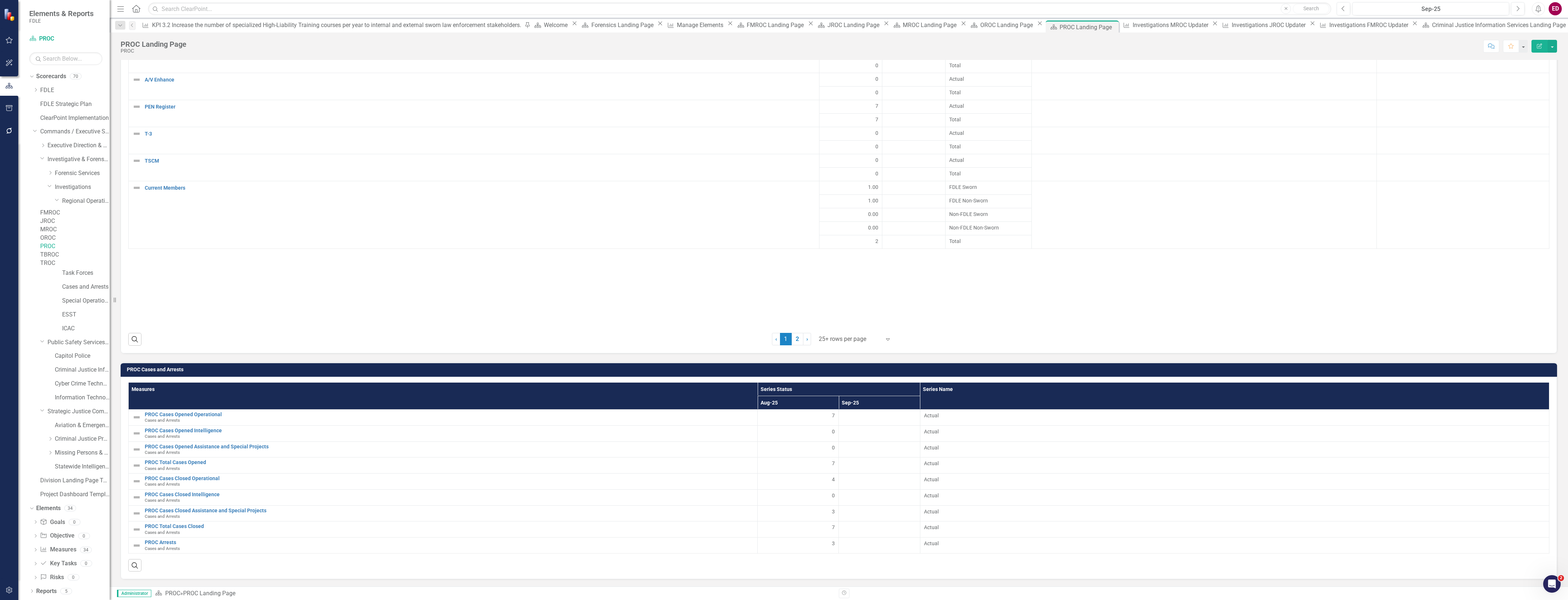
click at [89, 259] on div "TBROC" at bounding box center [75, 255] width 69 height 9
click at [72, 259] on link "TBROC" at bounding box center [75, 255] width 69 height 9
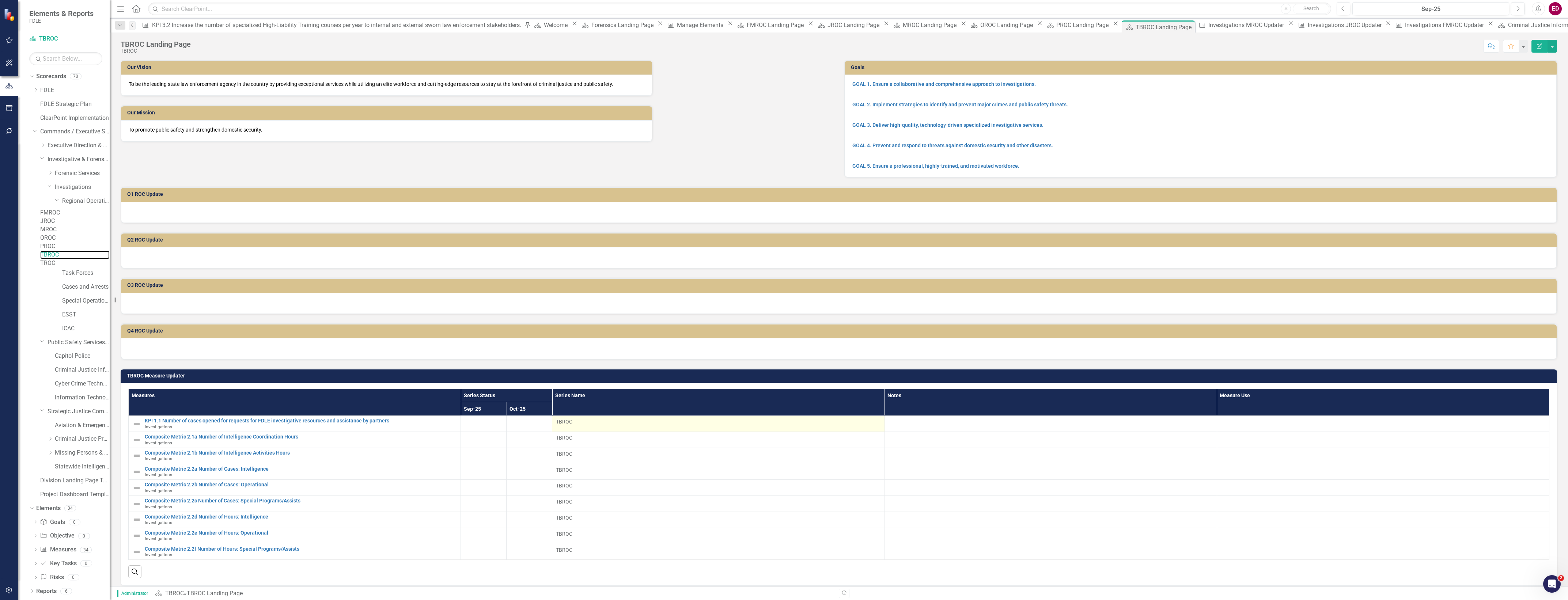
scroll to position [274, 0]
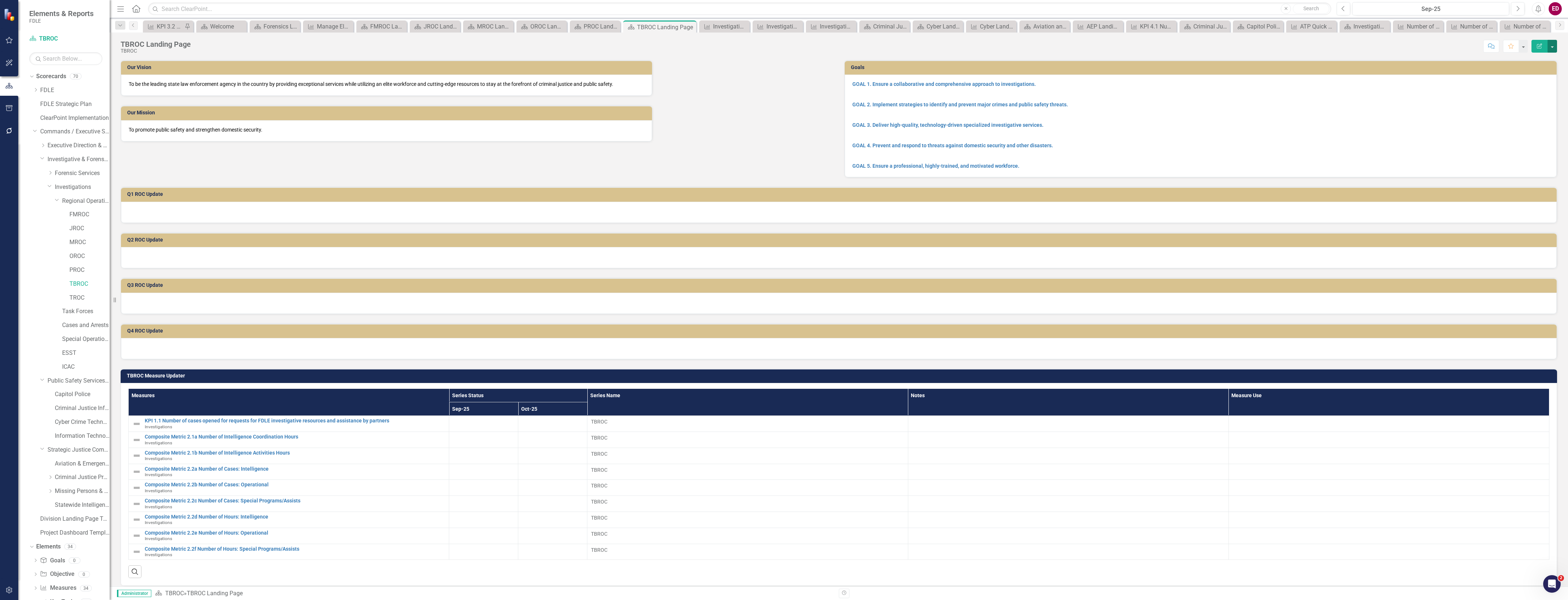
click at [1550, 44] on button "button" at bounding box center [1552, 46] width 10 height 13
click at [1521, 375] on h3 "TBROC Measure Updater" at bounding box center [840, 375] width 1427 height 5
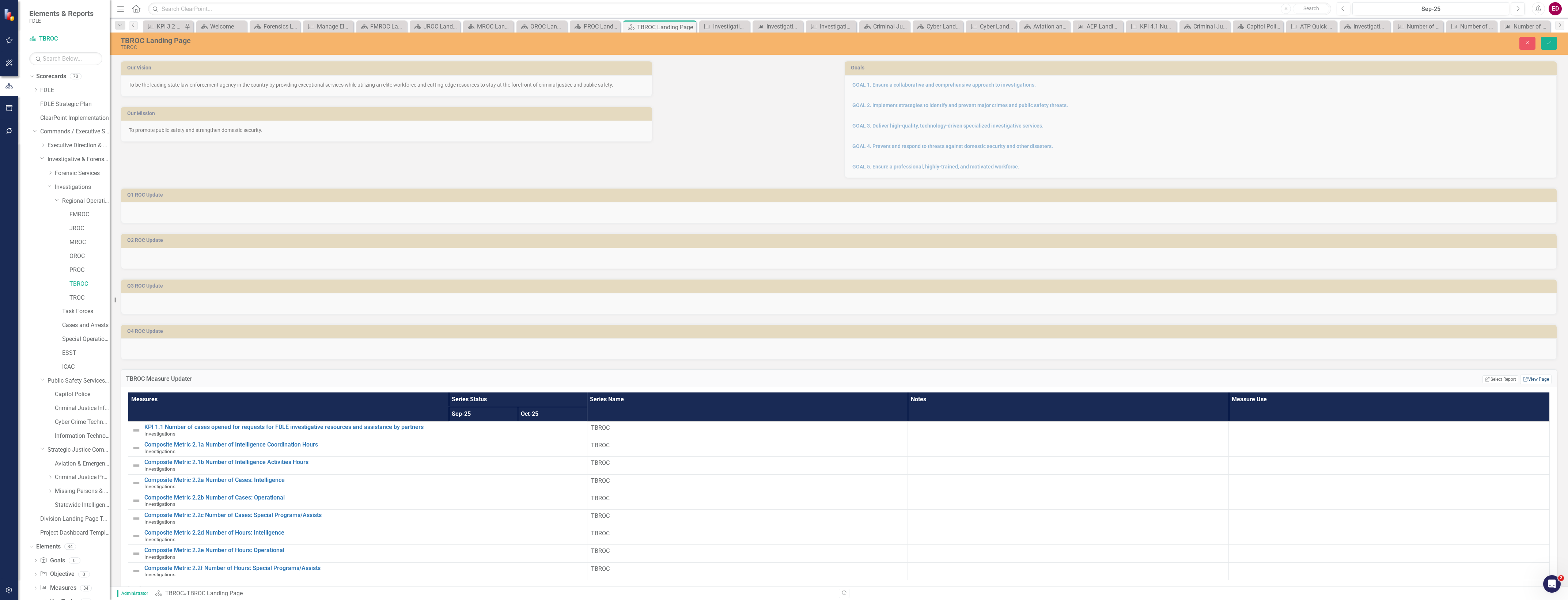
click at [1521, 375] on link "Link View Page" at bounding box center [1536, 379] width 32 height 10
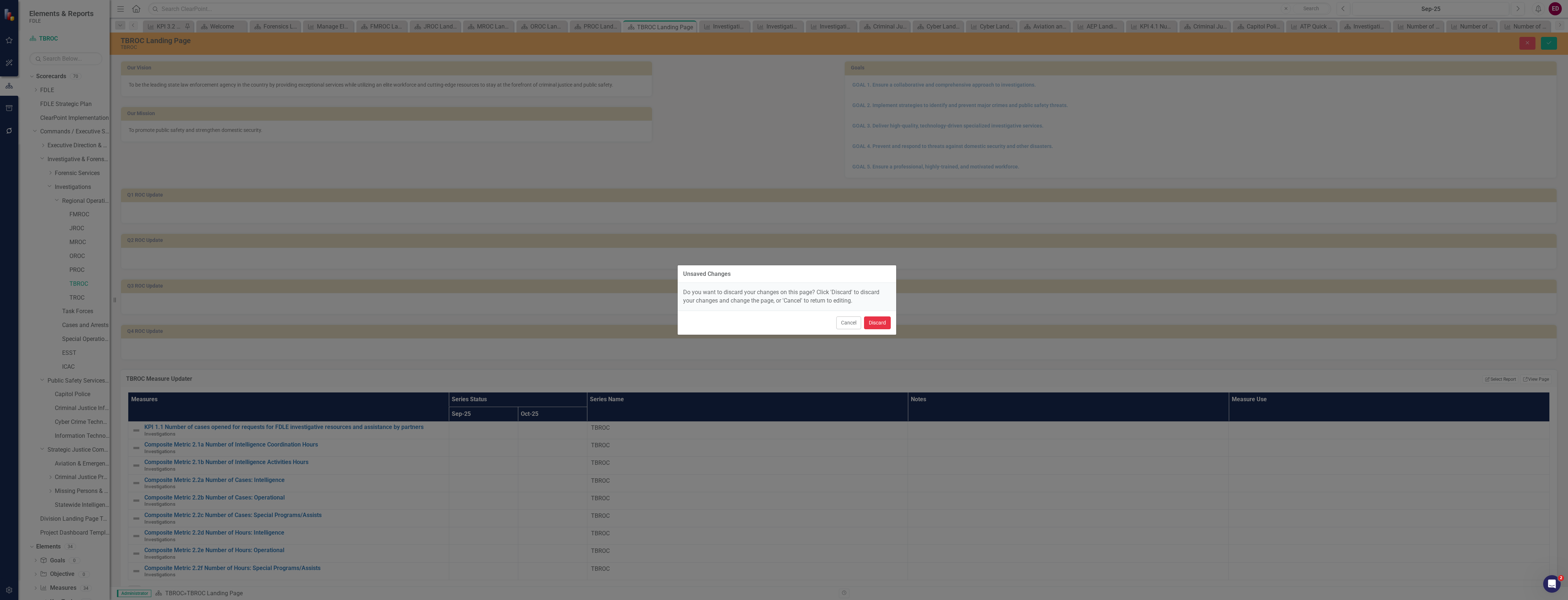
click at [880, 325] on button "Discard" at bounding box center [878, 323] width 27 height 13
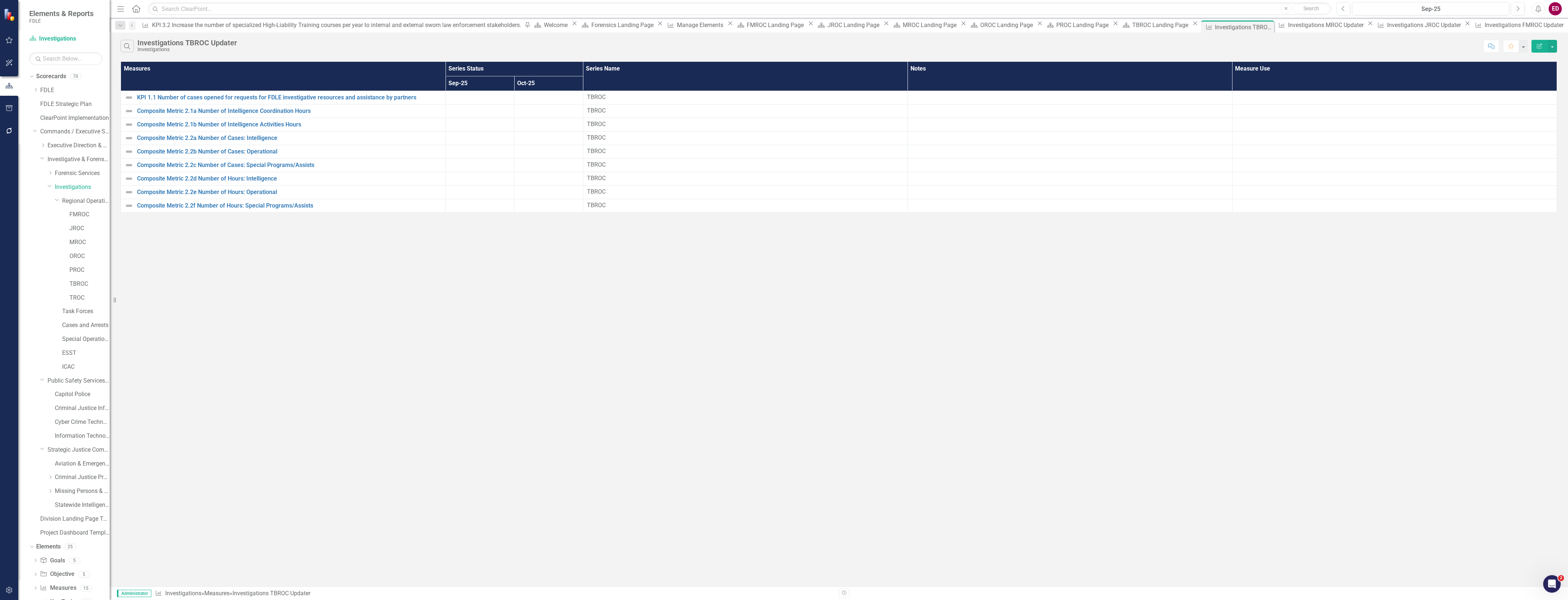
click at [1536, 52] on button "Edit Report" at bounding box center [1539, 46] width 16 height 13
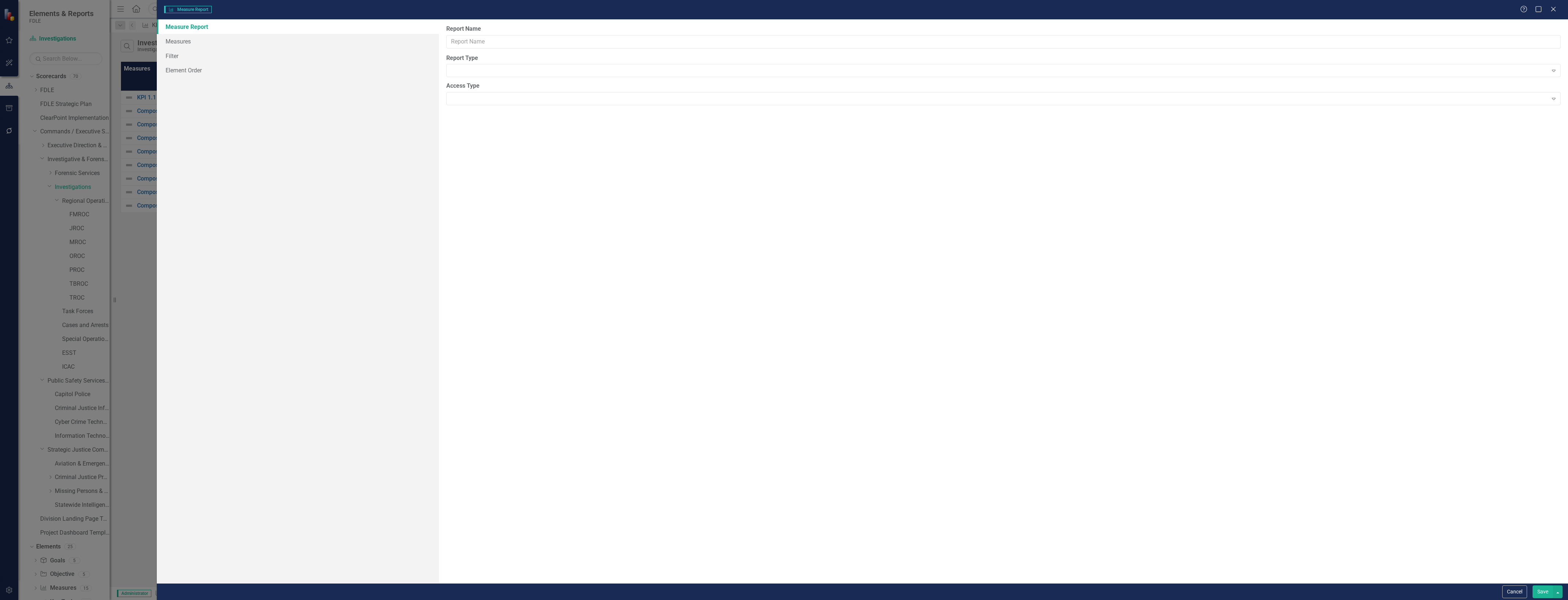
type input "Investigations TBROC Updater"
click at [283, 46] on link "Columns" at bounding box center [298, 41] width 282 height 15
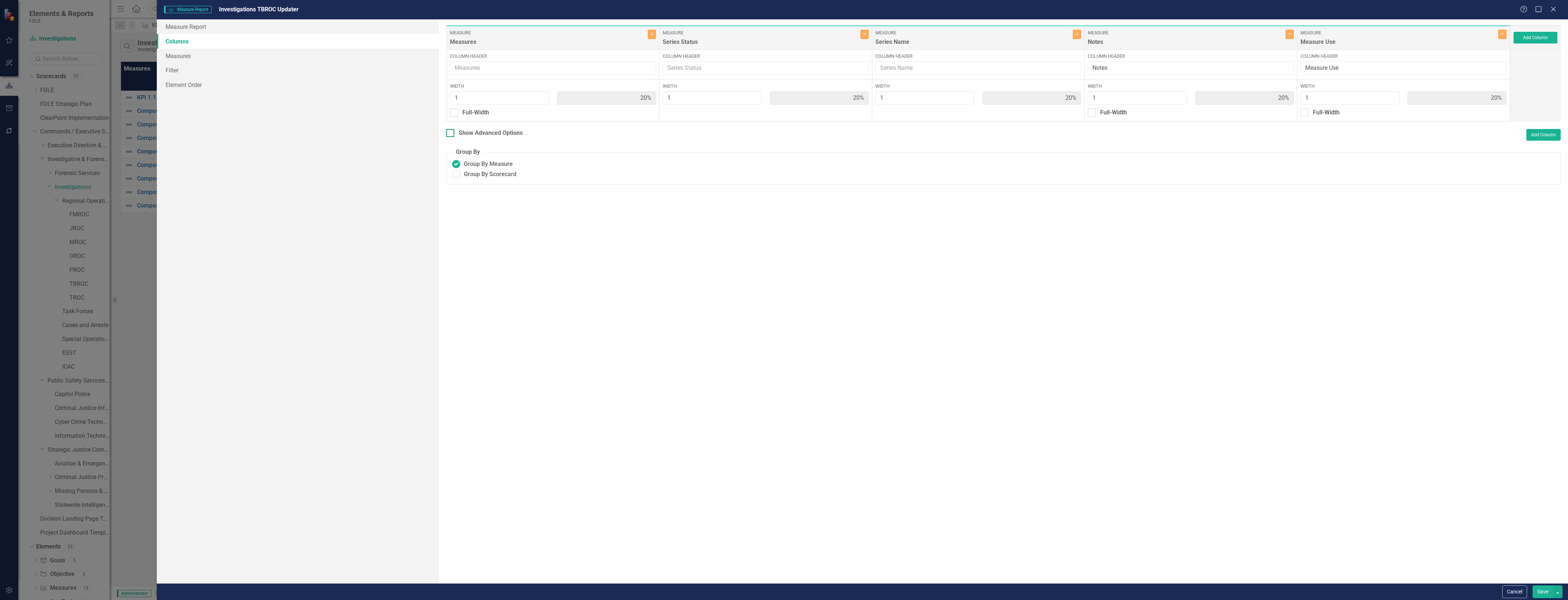
click at [492, 136] on div "Show Advanced Options" at bounding box center [491, 133] width 64 height 9
click at [451, 134] on input "Show Advanced Options" at bounding box center [449, 131] width 5 height 5
checkbox input "true"
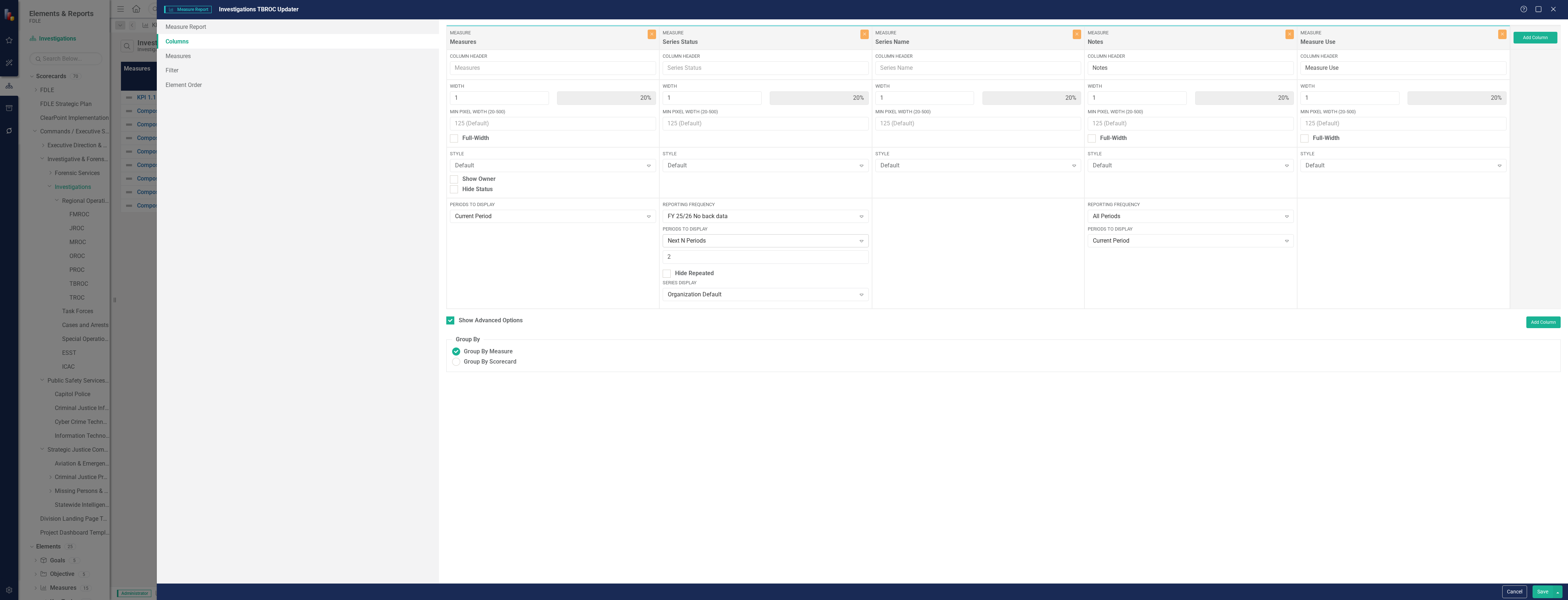
click at [762, 240] on div "Next N Periods" at bounding box center [761, 241] width 188 height 9
click at [768, 326] on div "Last N Periods" at bounding box center [767, 326] width 194 height 9
click at [1539, 589] on button "Save" at bounding box center [1543, 591] width 21 height 13
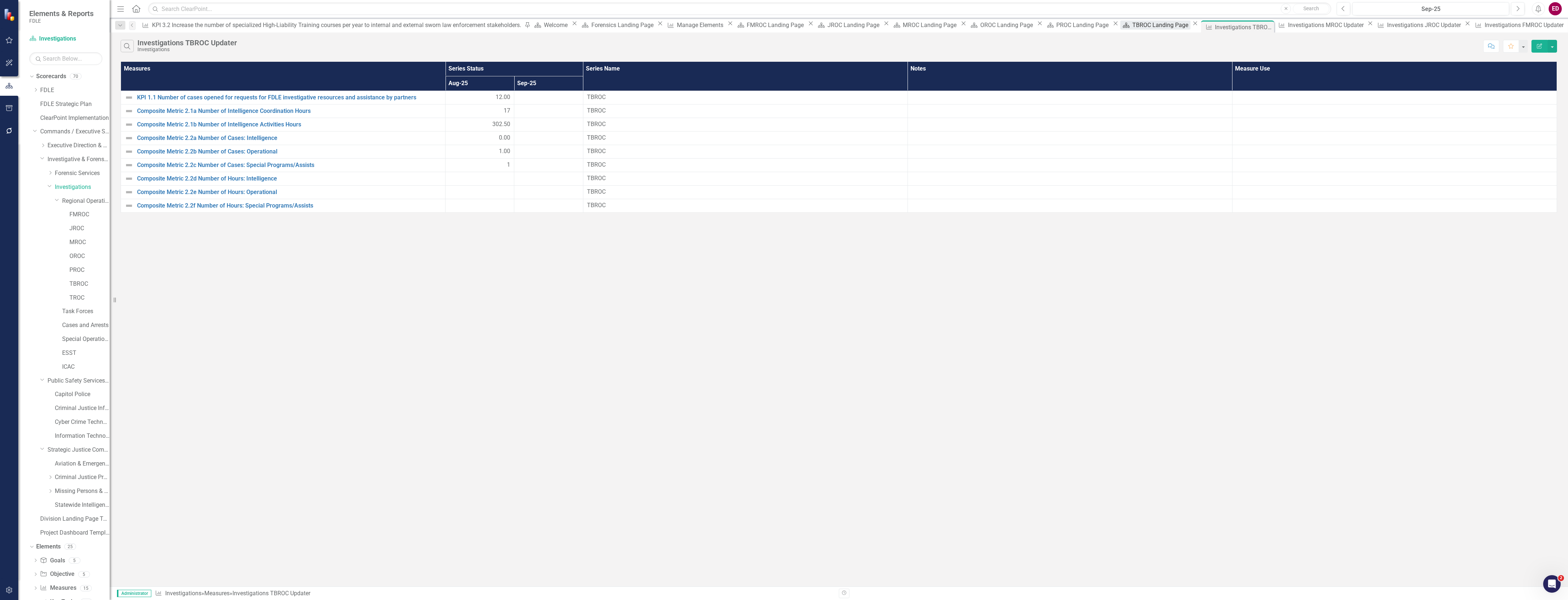
click at [1132, 23] on div "TBROC Landing Page" at bounding box center [1161, 25] width 58 height 9
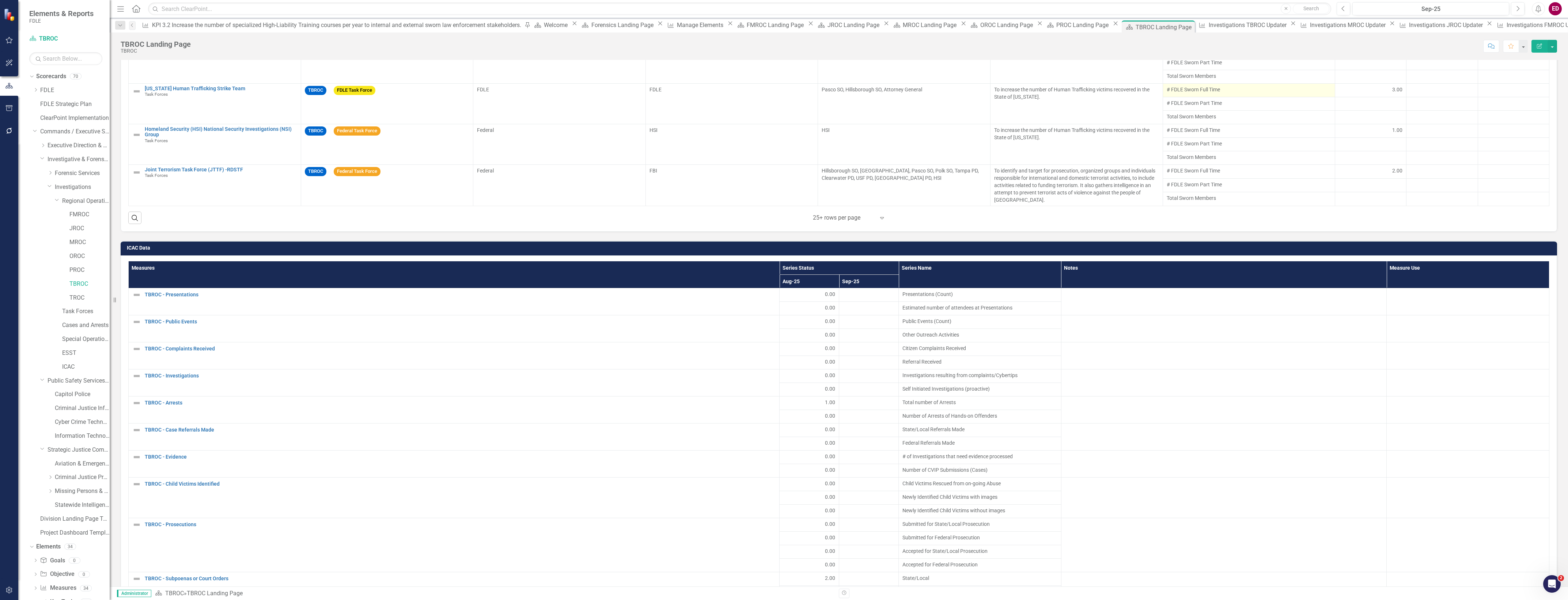
scroll to position [959, 0]
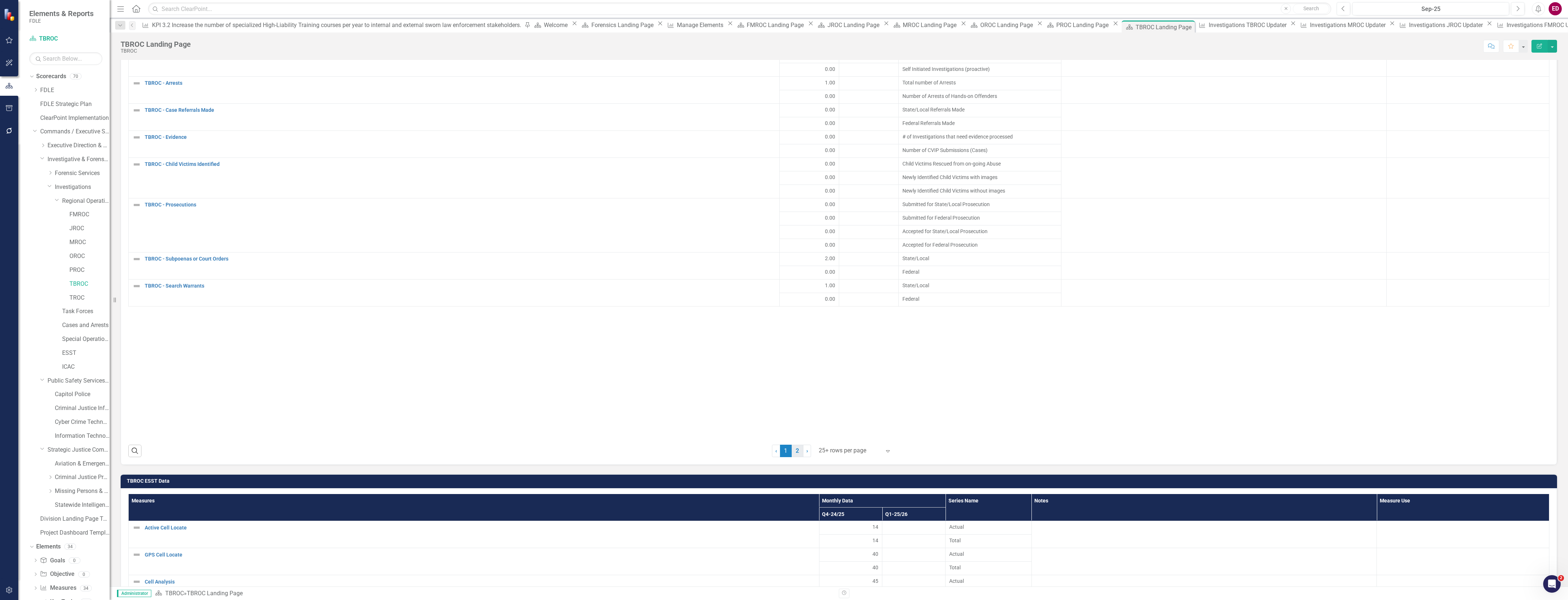
click at [795, 452] on link "2" at bounding box center [797, 451] width 12 height 12
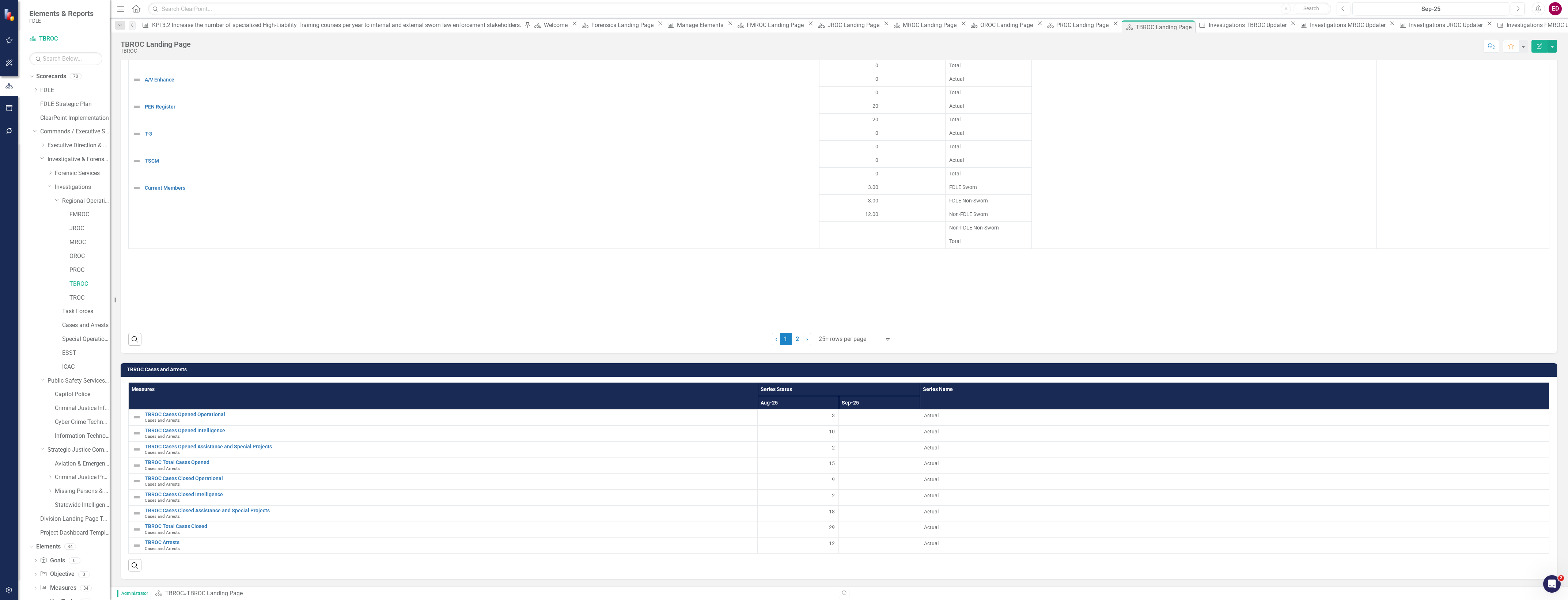
scroll to position [1445, 0]
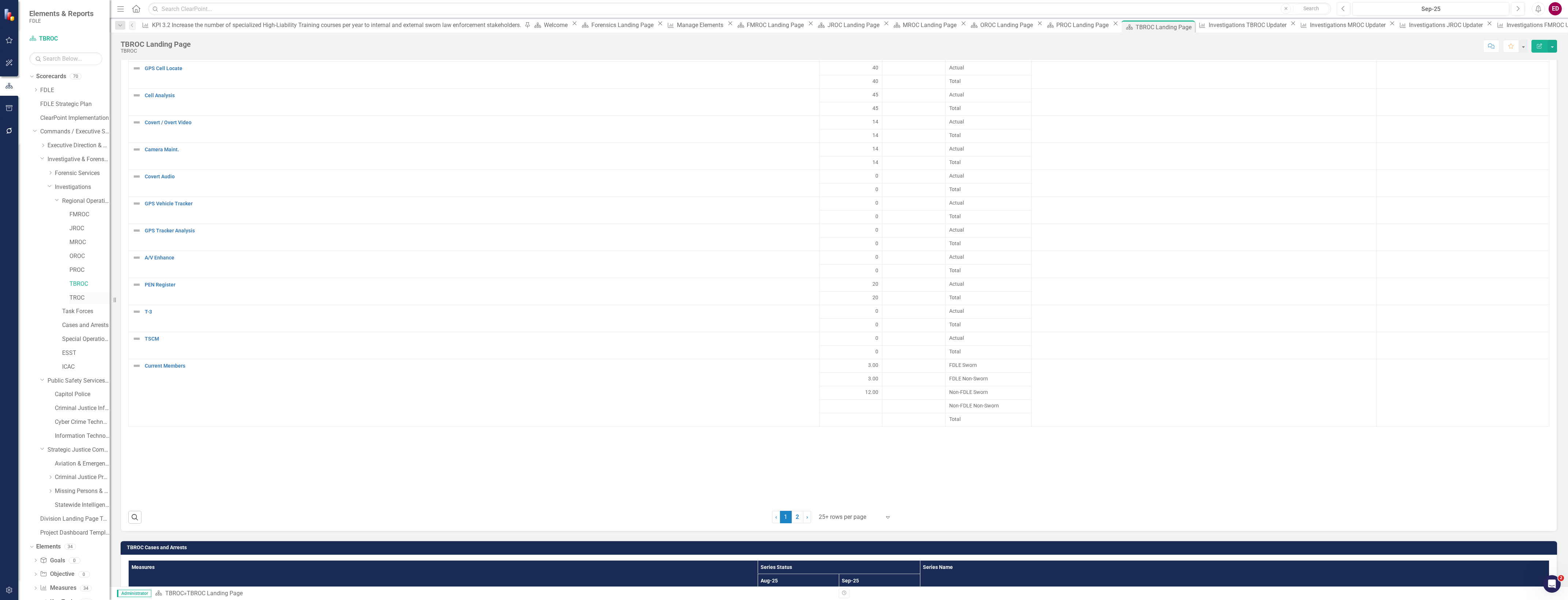
click at [99, 301] on link "TROC" at bounding box center [89, 298] width 40 height 9
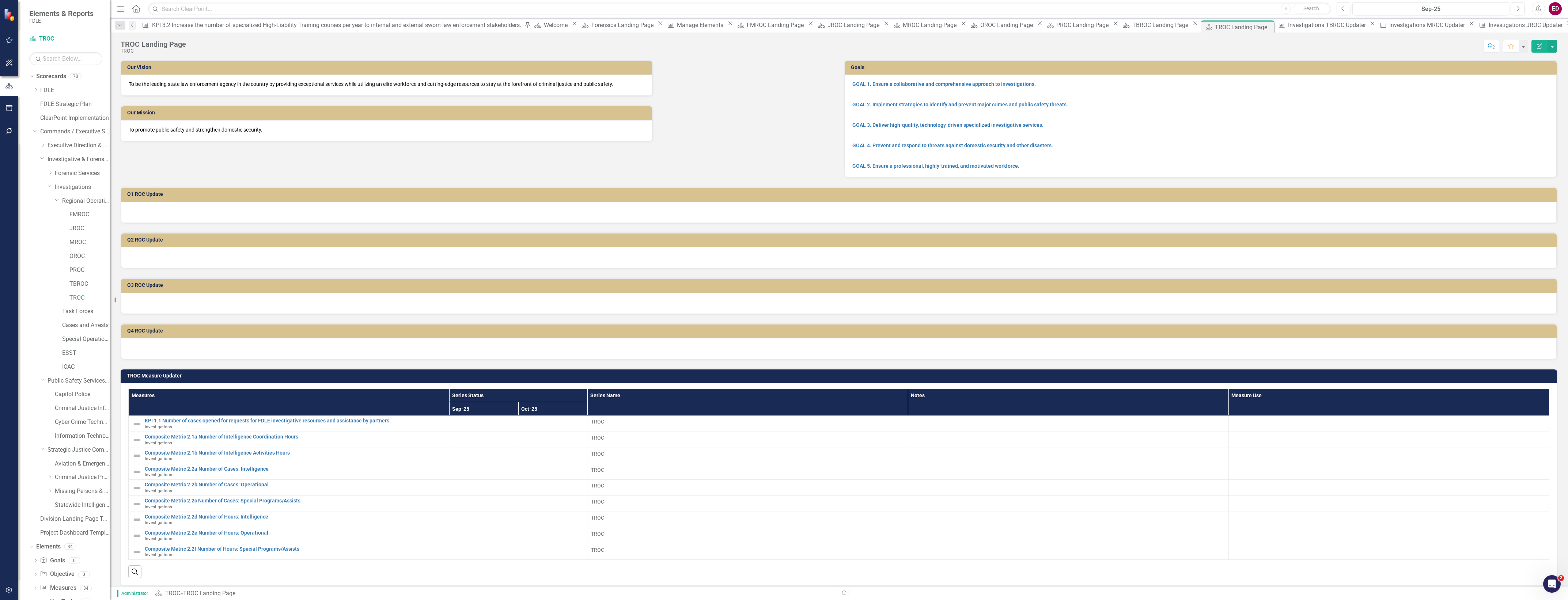
click at [1440, 371] on td "TROC Measure Updater" at bounding box center [840, 377] width 1427 height 11
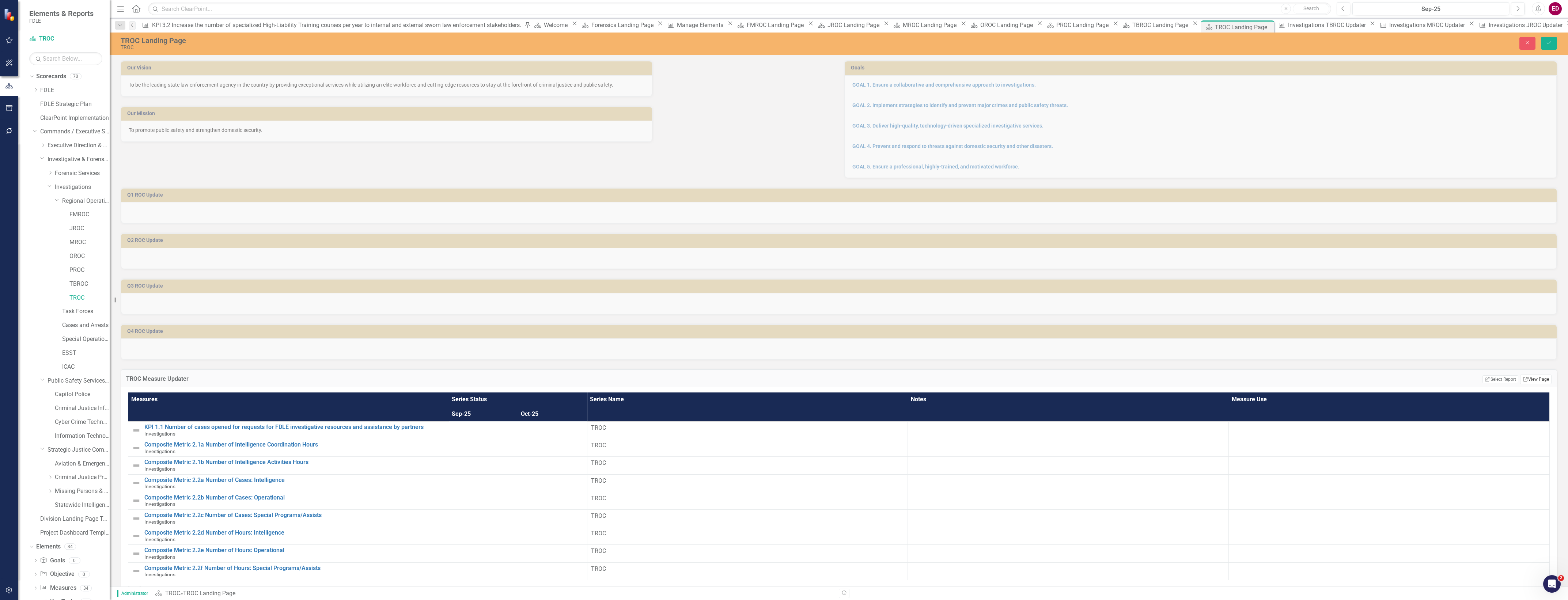
click at [1523, 377] on icon "Link" at bounding box center [1525, 379] width 5 height 4
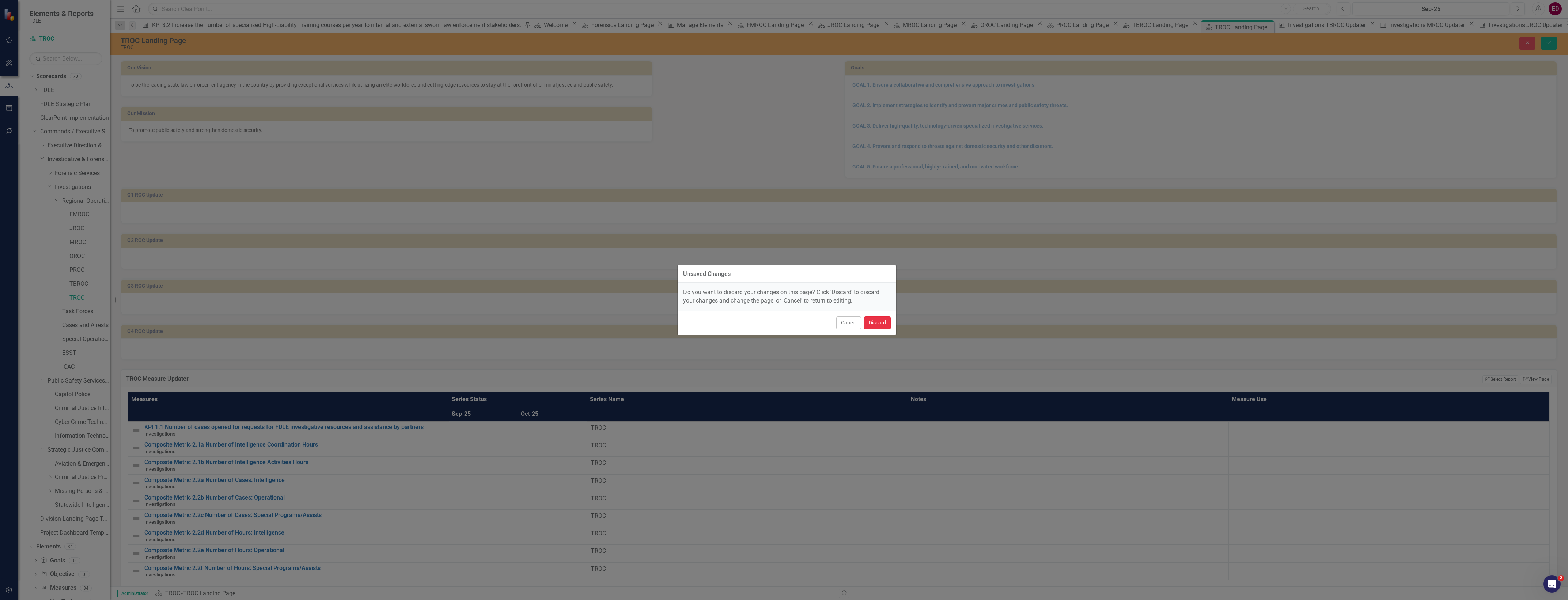
click at [883, 328] on button "Discard" at bounding box center [878, 323] width 27 height 13
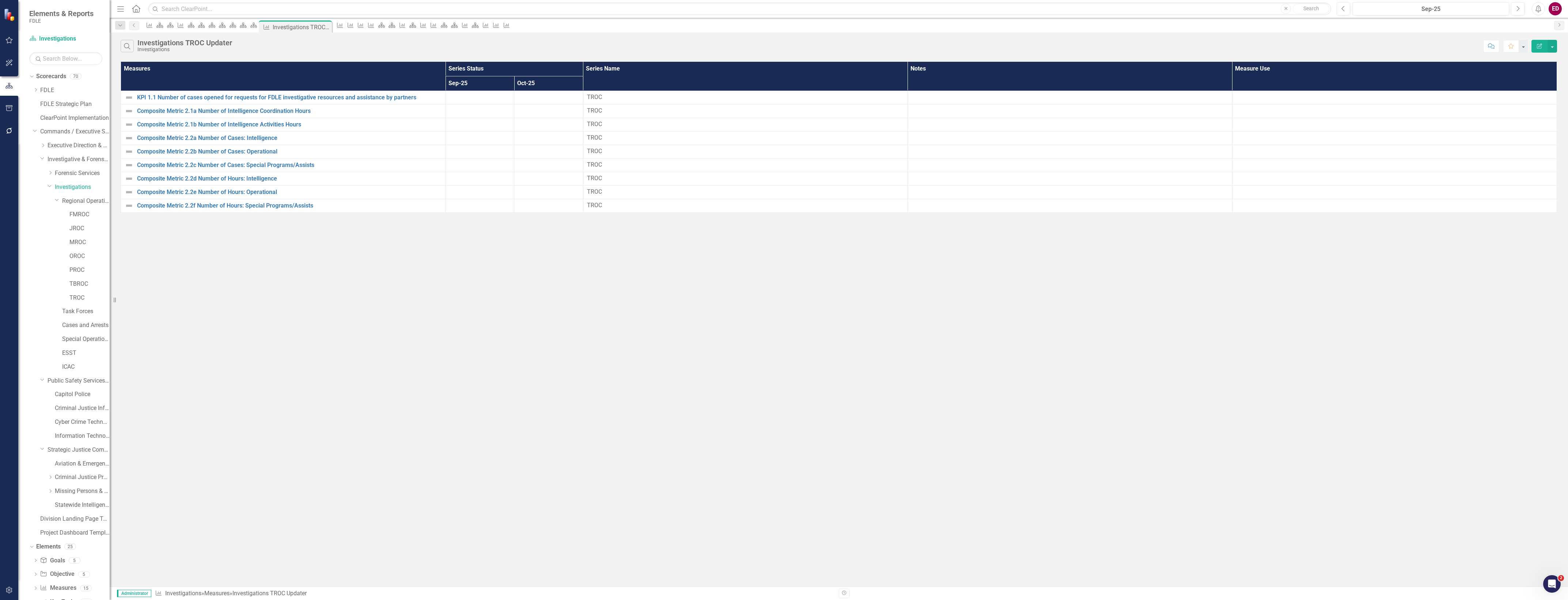
click at [1540, 46] on icon "button" at bounding box center [1539, 46] width 5 height 5
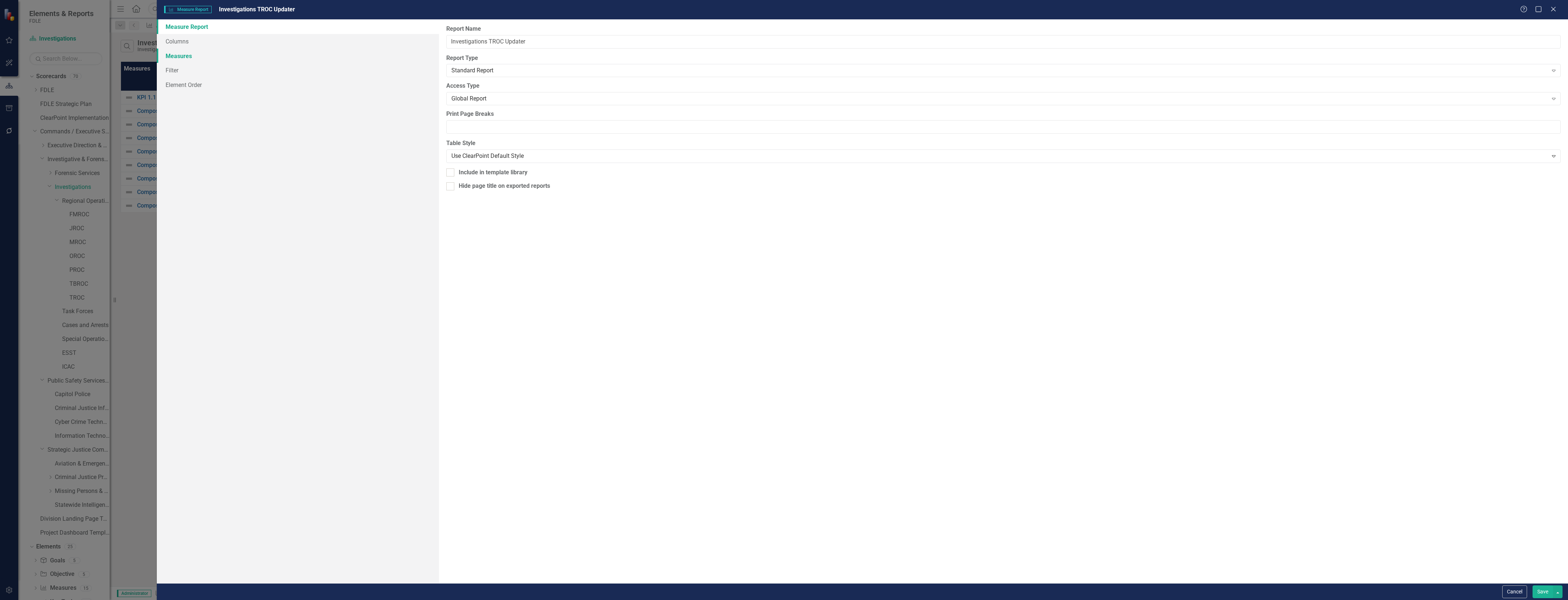
click at [306, 62] on link "Measures" at bounding box center [298, 56] width 282 height 15
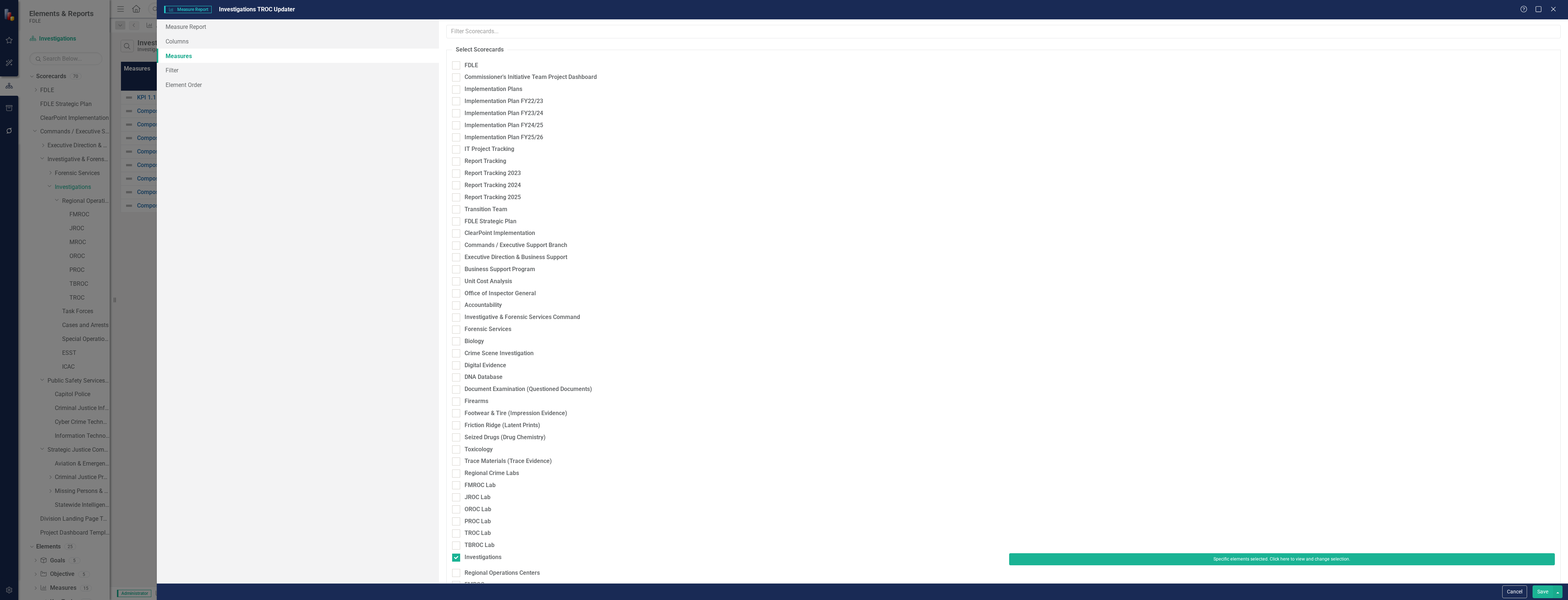
click at [312, 54] on link "Measures" at bounding box center [298, 56] width 282 height 15
click at [317, 40] on link "Columns" at bounding box center [298, 41] width 282 height 15
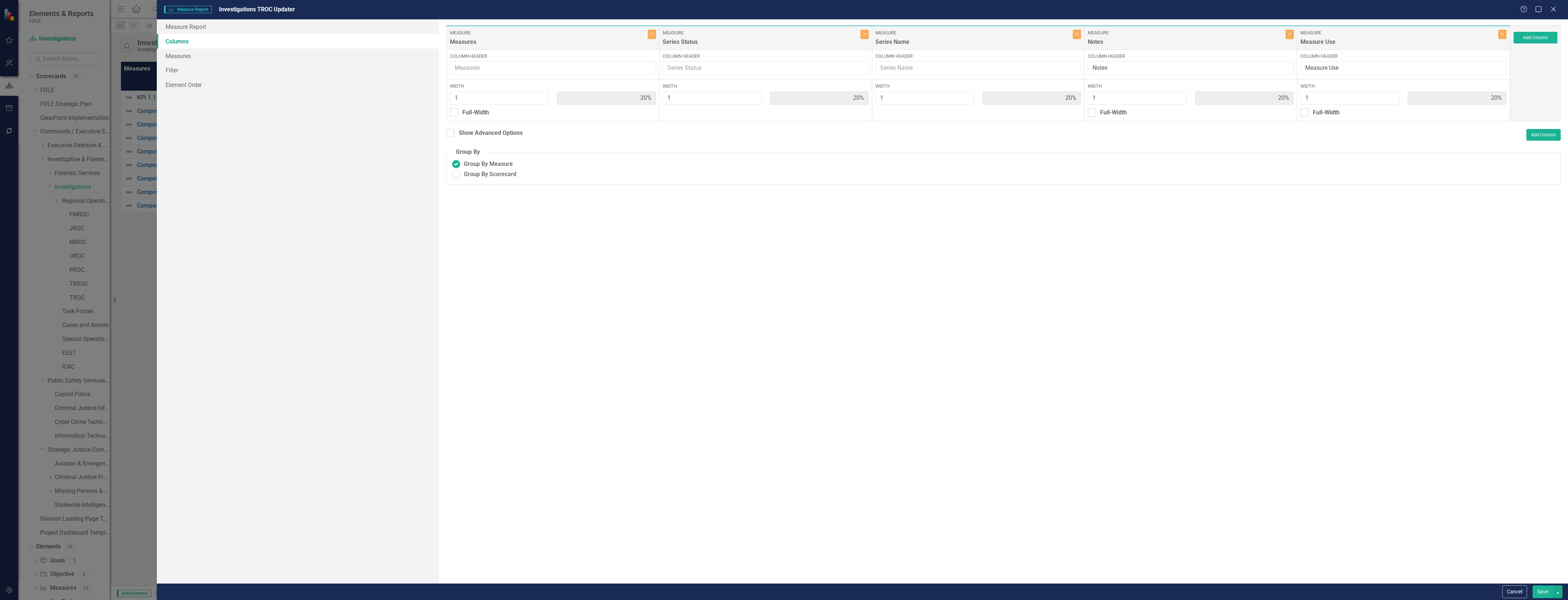
click at [502, 128] on div "To add columns to your report, click on the "Select Columns" button below. All …" at bounding box center [1003, 301] width 1129 height 564
click at [512, 131] on div "Show Advanced Options" at bounding box center [491, 133] width 64 height 9
click at [441, 132] on div "To add columns to your report, click on the "Select Columns" button below. All …" at bounding box center [1003, 301] width 1129 height 564
click at [452, 132] on div at bounding box center [450, 133] width 8 height 8
click at [451, 132] on input "Show Advanced Options" at bounding box center [449, 131] width 5 height 5
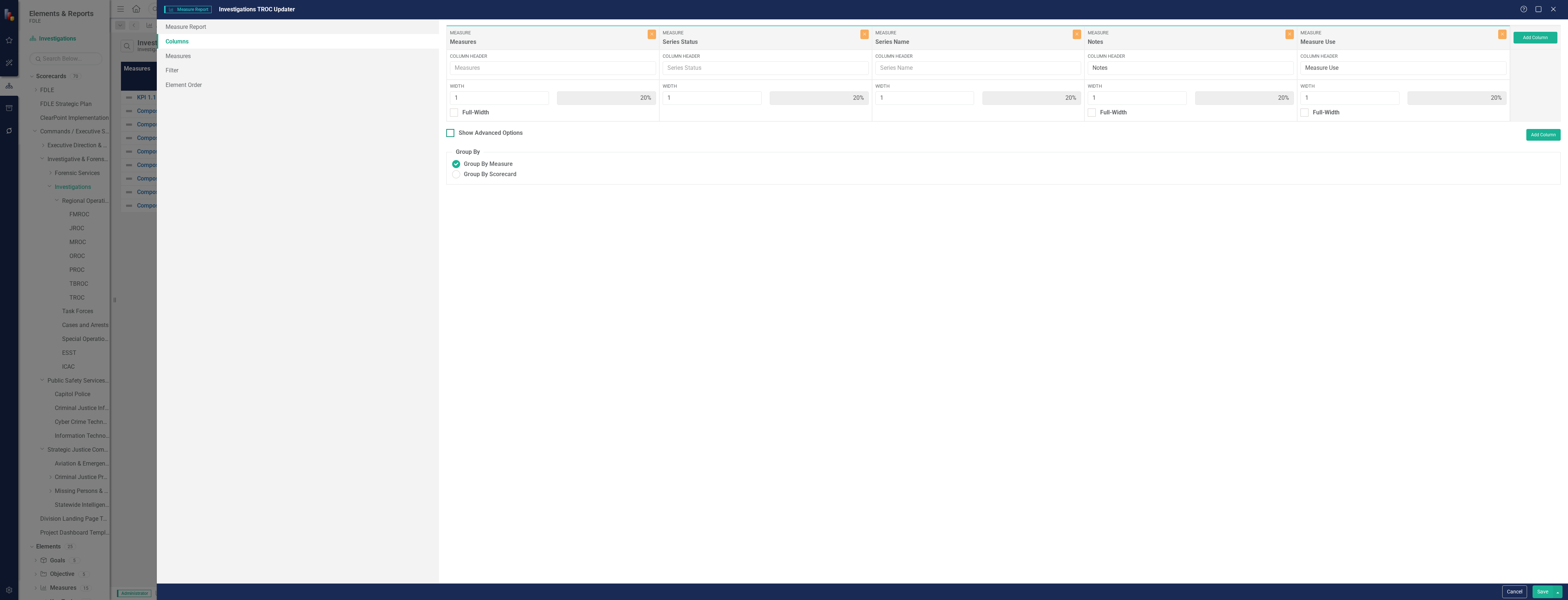
checkbox input "true"
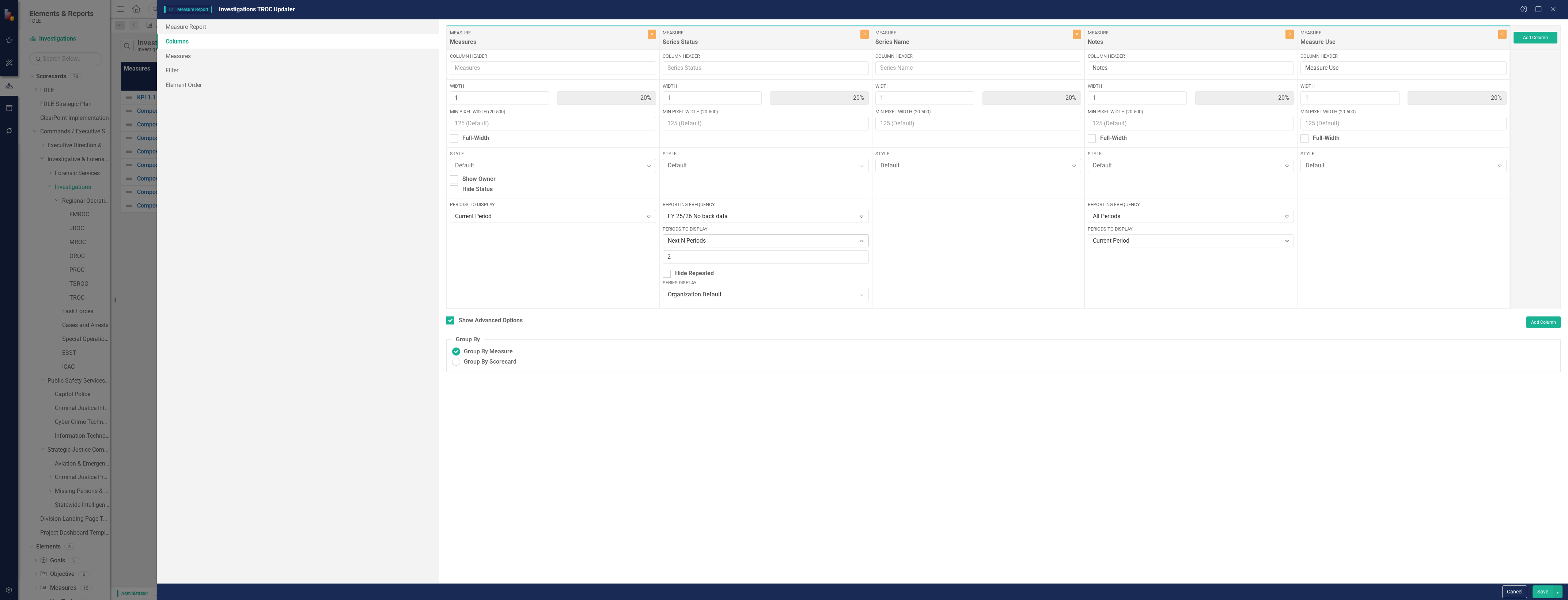
click at [754, 246] on div "Next N Periods Expand" at bounding box center [766, 241] width 206 height 13
click at [755, 330] on div "Last N Periods" at bounding box center [767, 326] width 194 height 9
click at [1539, 590] on button "Save" at bounding box center [1543, 591] width 21 height 13
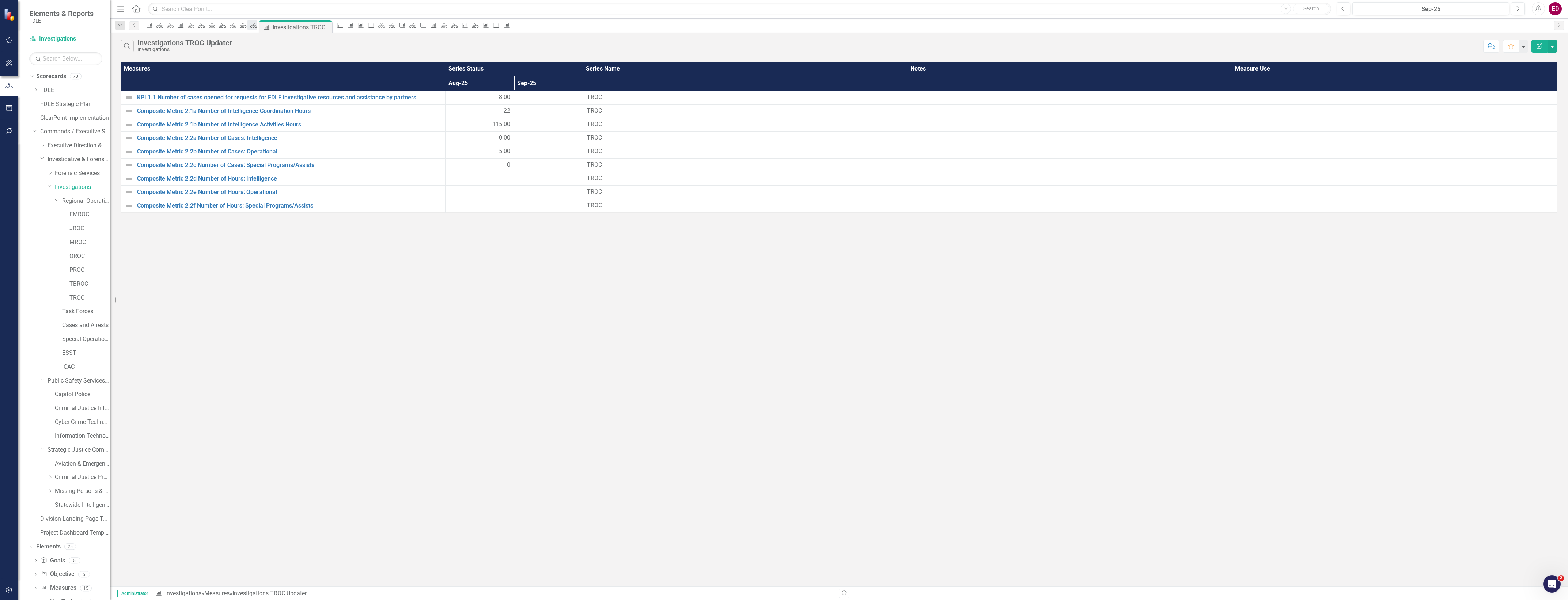
click at [257, 30] on div "Scorecard" at bounding box center [252, 25] width 10 height 9
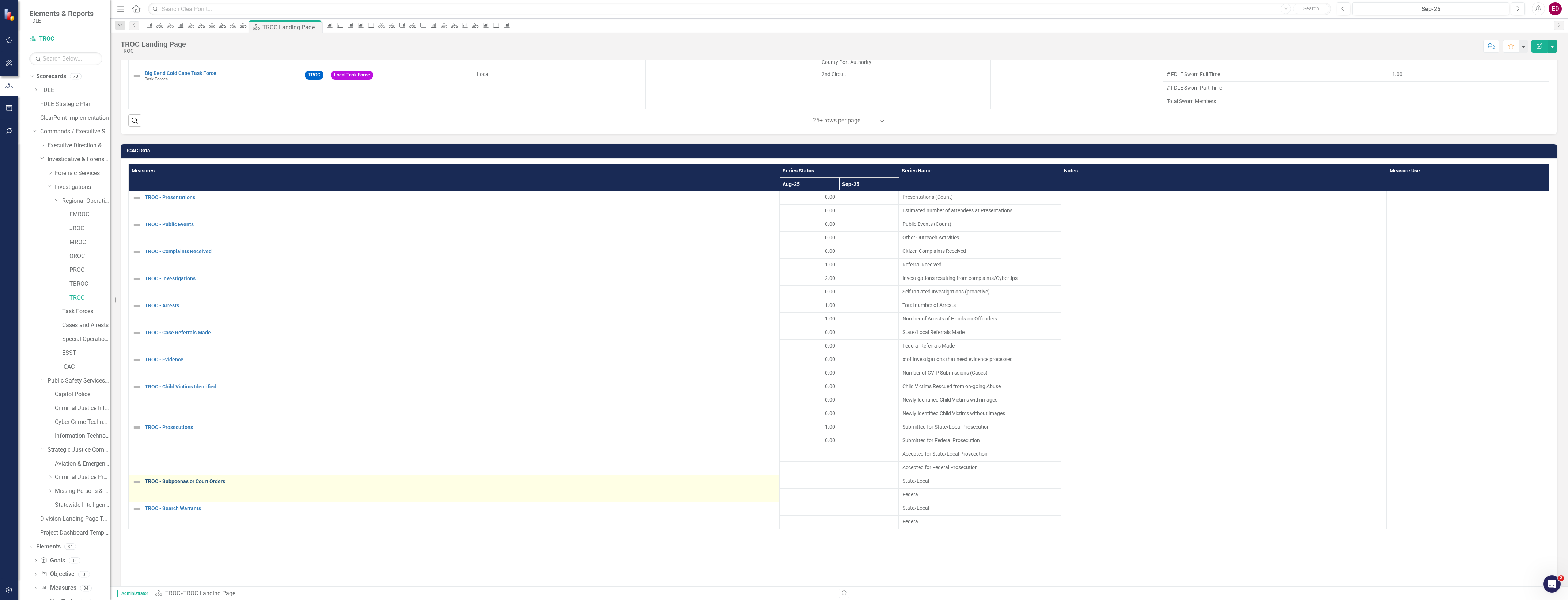
scroll to position [1188, 0]
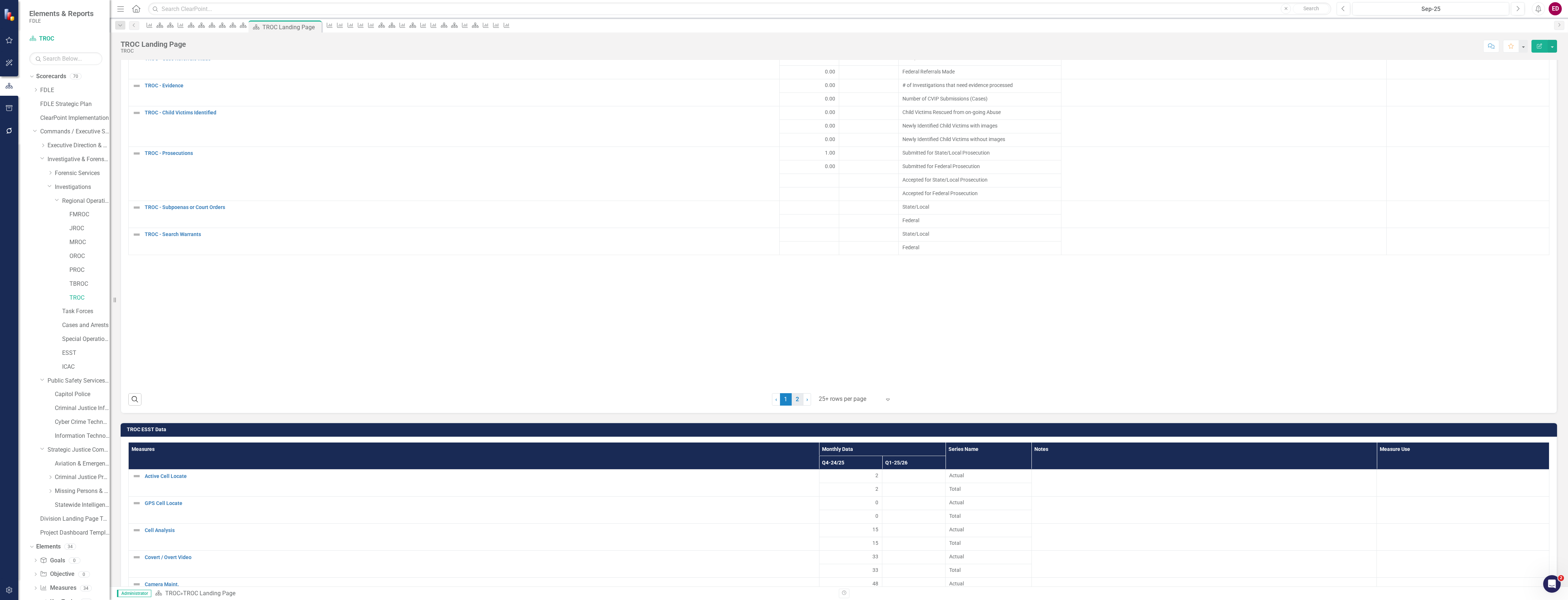
click at [797, 393] on link "2" at bounding box center [797, 399] width 12 height 12
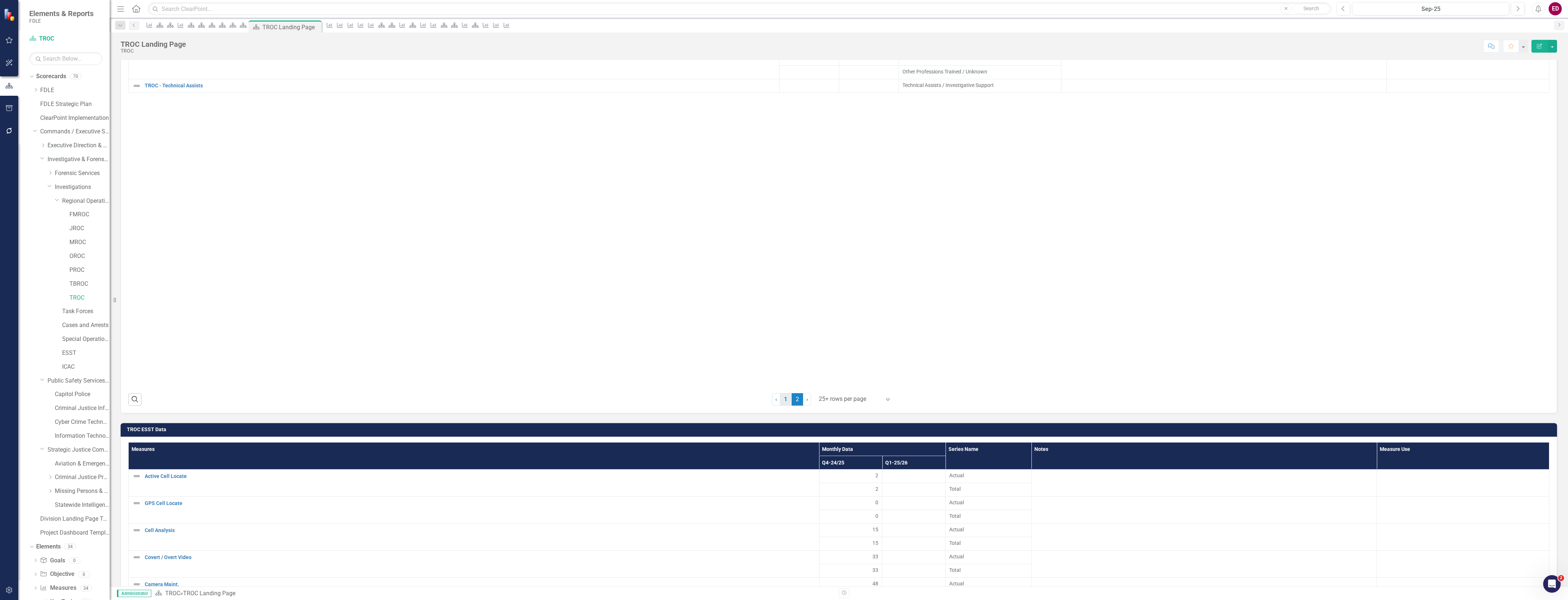
click at [782, 393] on link "1" at bounding box center [785, 399] width 12 height 12
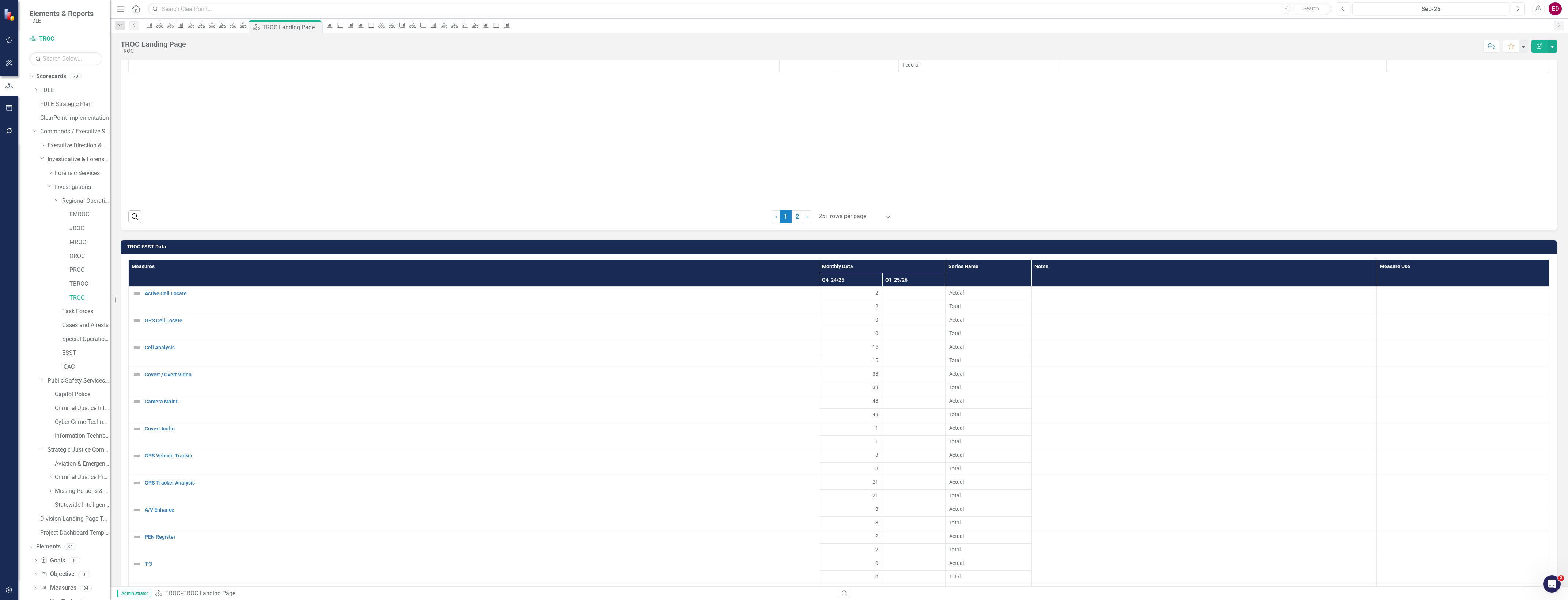
scroll to position [1690, 0]
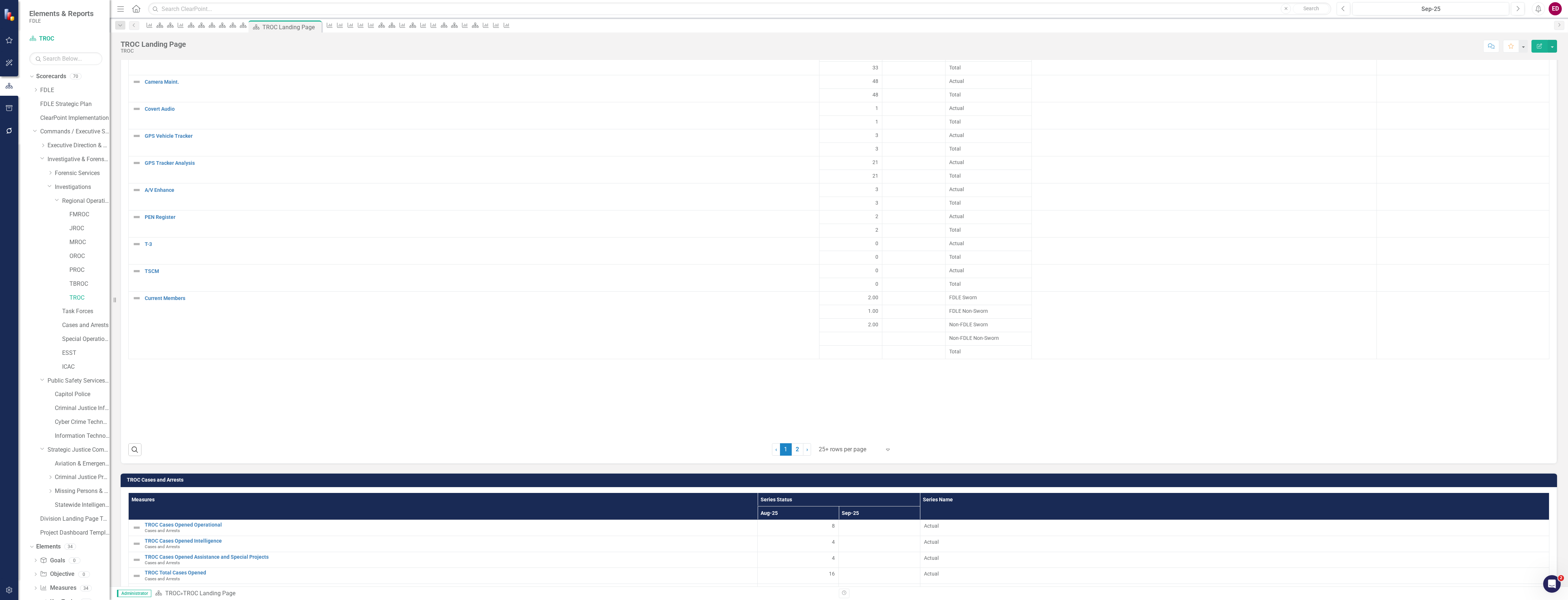
click at [786, 443] on span "1 (current)" at bounding box center [785, 449] width 12 height 12
click at [794, 443] on link "2" at bounding box center [797, 449] width 12 height 12
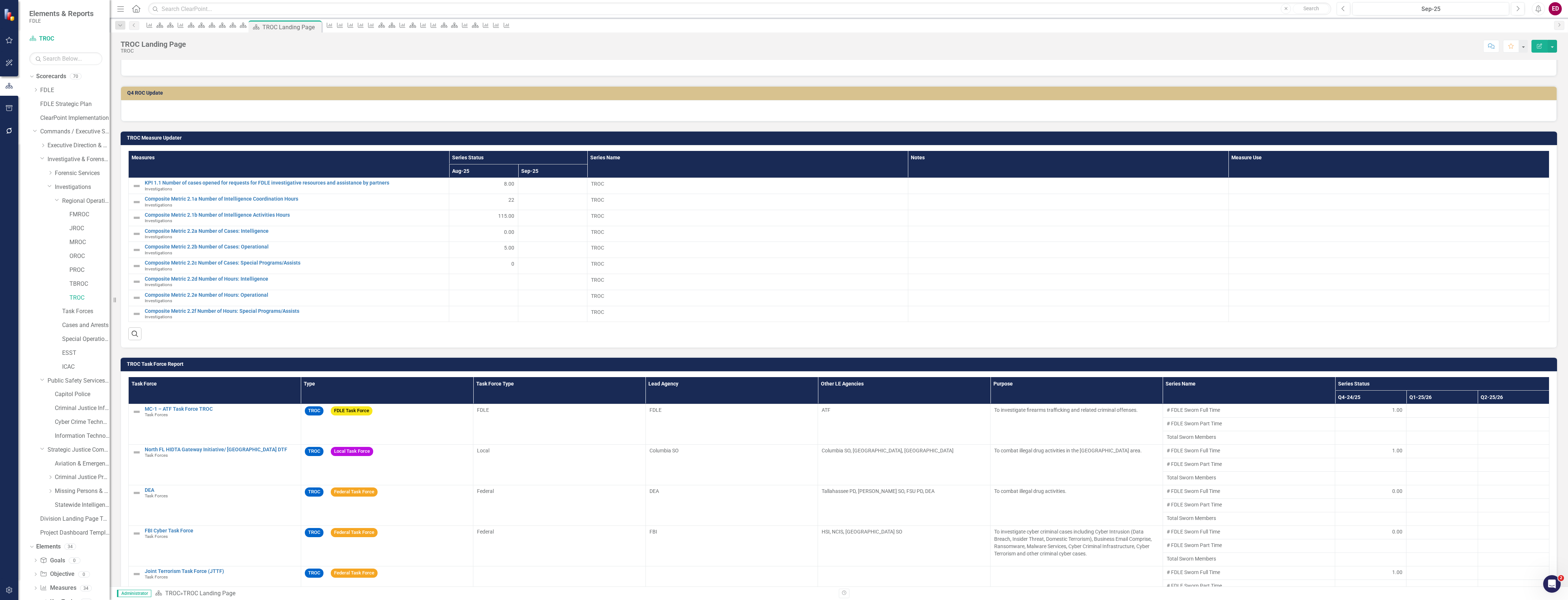
scroll to position [0, 0]
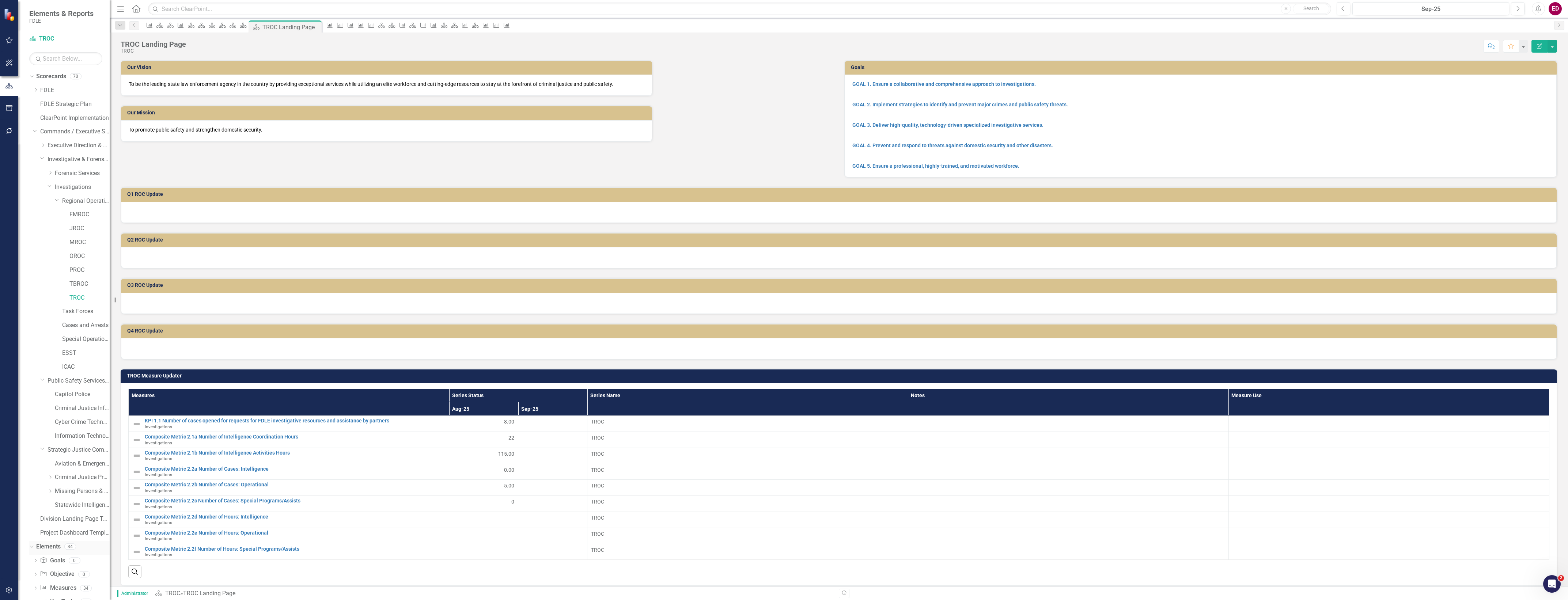
drag, startPoint x: 49, startPoint y: 185, endPoint x: 66, endPoint y: 367, distance: 182.8
click at [49, 185] on icon "Dropdown" at bounding box center [49, 186] width 4 height 5
click at [58, 216] on link "Capitol Police" at bounding box center [82, 215] width 55 height 9
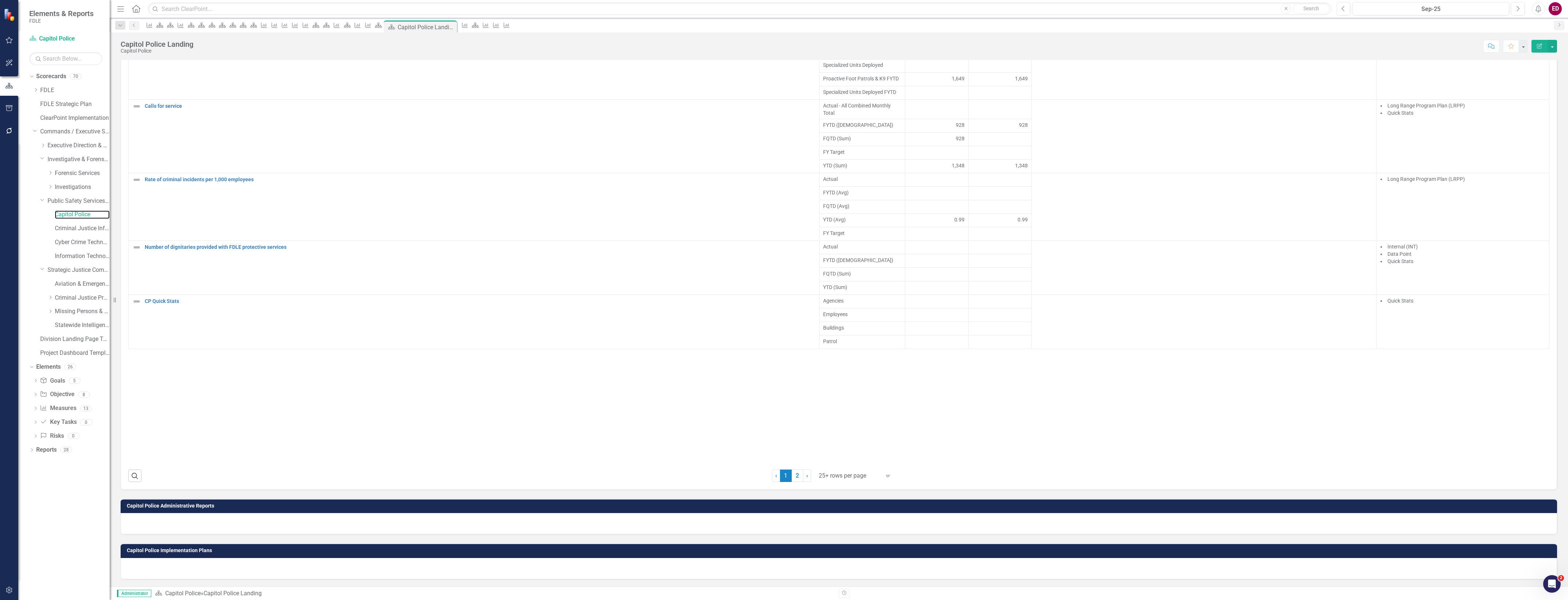
scroll to position [365, 0]
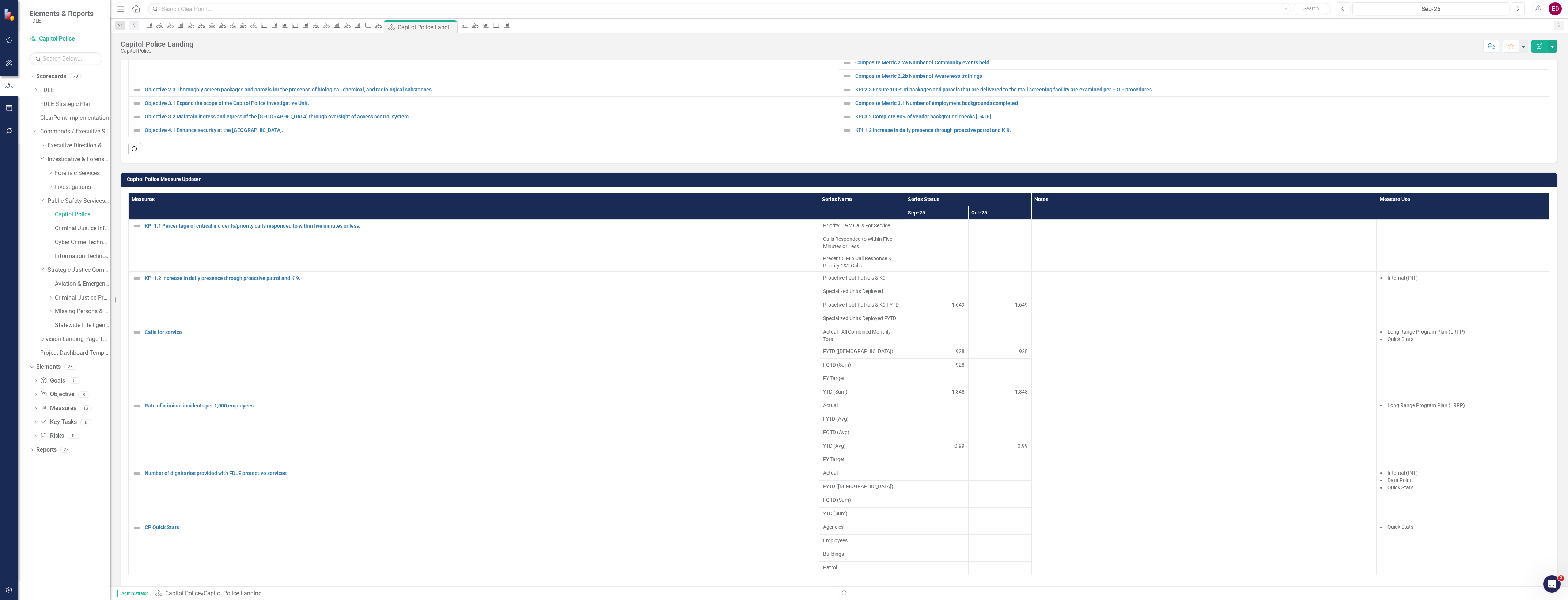
click at [1243, 183] on td "Capitol Police Measure Updater" at bounding box center [840, 180] width 1427 height 11
click at [1243, 182] on h3 "Capitol Police Measure Updater" at bounding box center [840, 179] width 1427 height 5
click at [1484, 182] on h3 "Capitol Police Measure Updater" at bounding box center [840, 179] width 1427 height 5
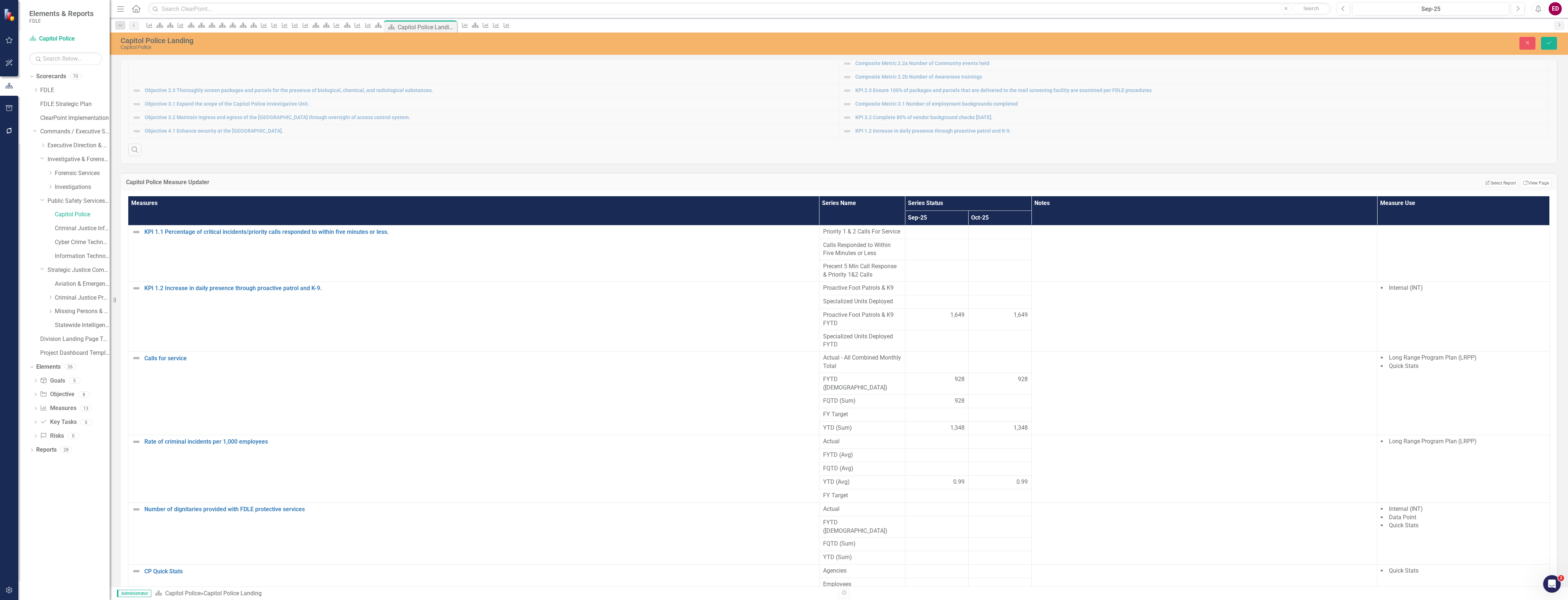
click at [1484, 186] on button "Edit Report Select Report" at bounding box center [1500, 183] width 35 height 8
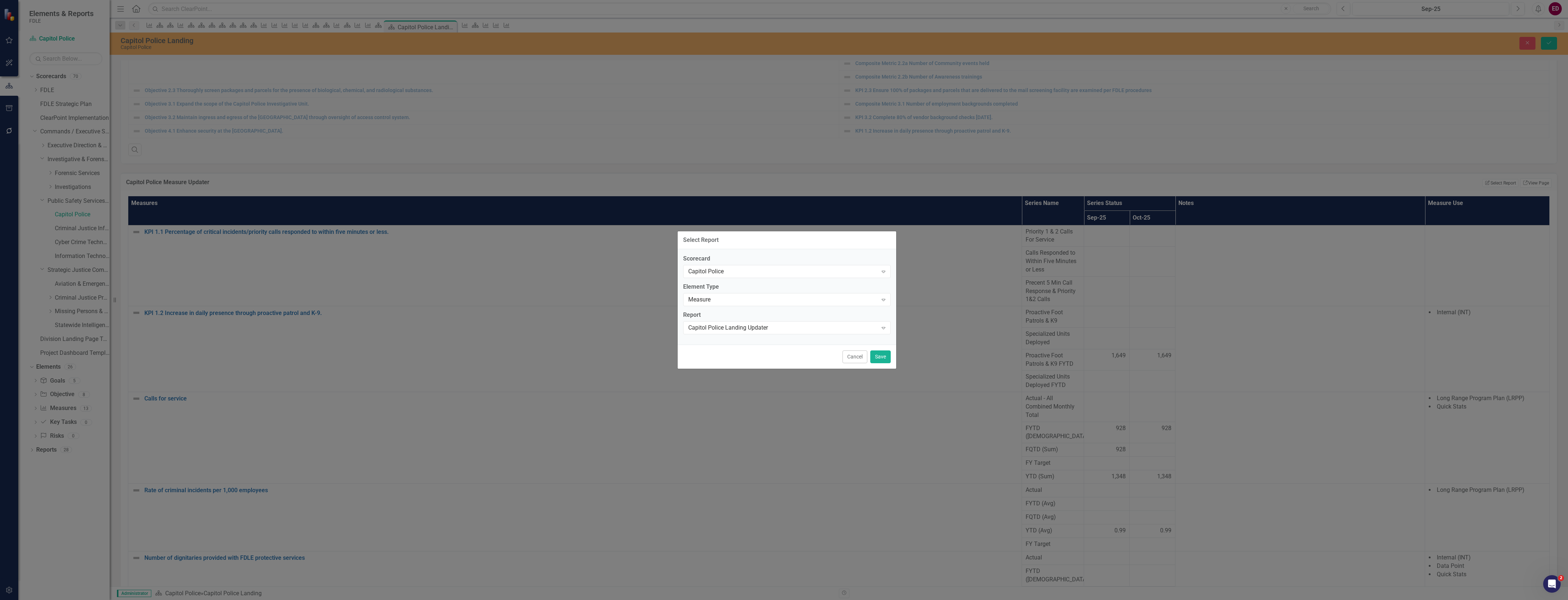
click at [859, 363] on div "Cancel Save" at bounding box center [786, 357] width 219 height 24
click at [858, 361] on button "Cancel" at bounding box center [855, 357] width 25 height 13
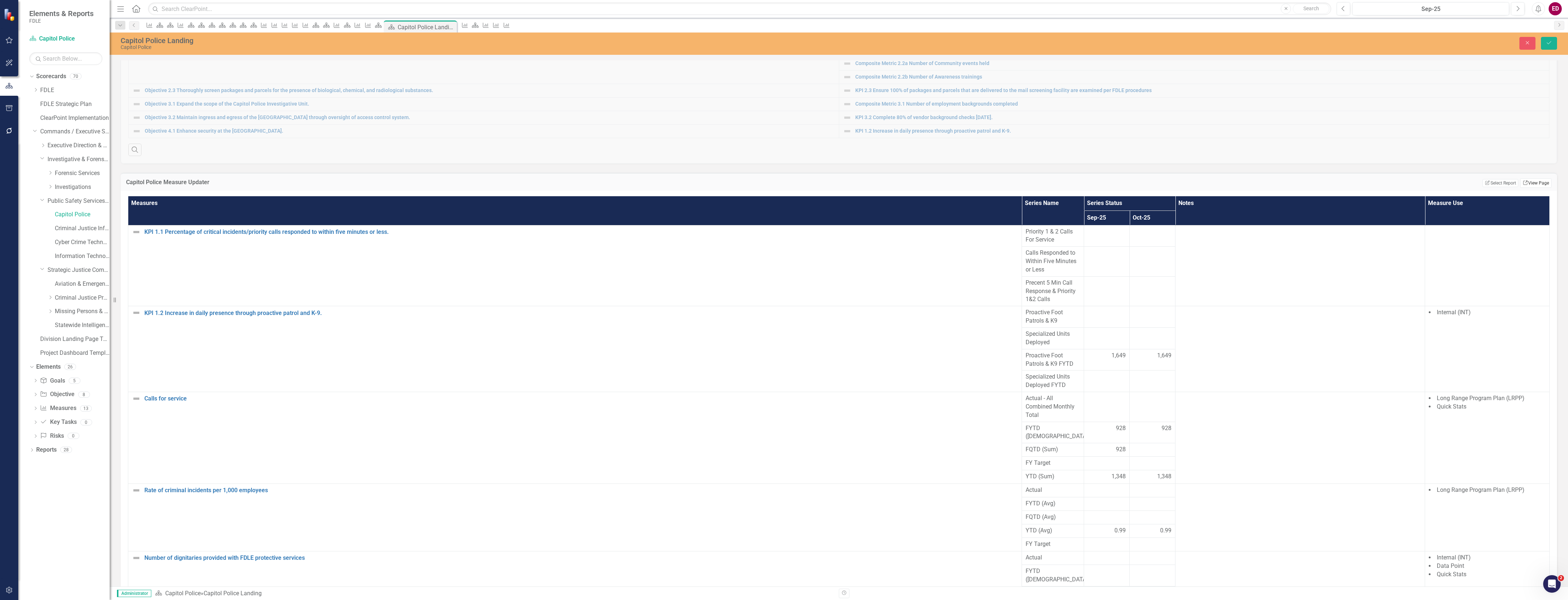
click at [1545, 188] on link "Link View Page" at bounding box center [1536, 183] width 32 height 10
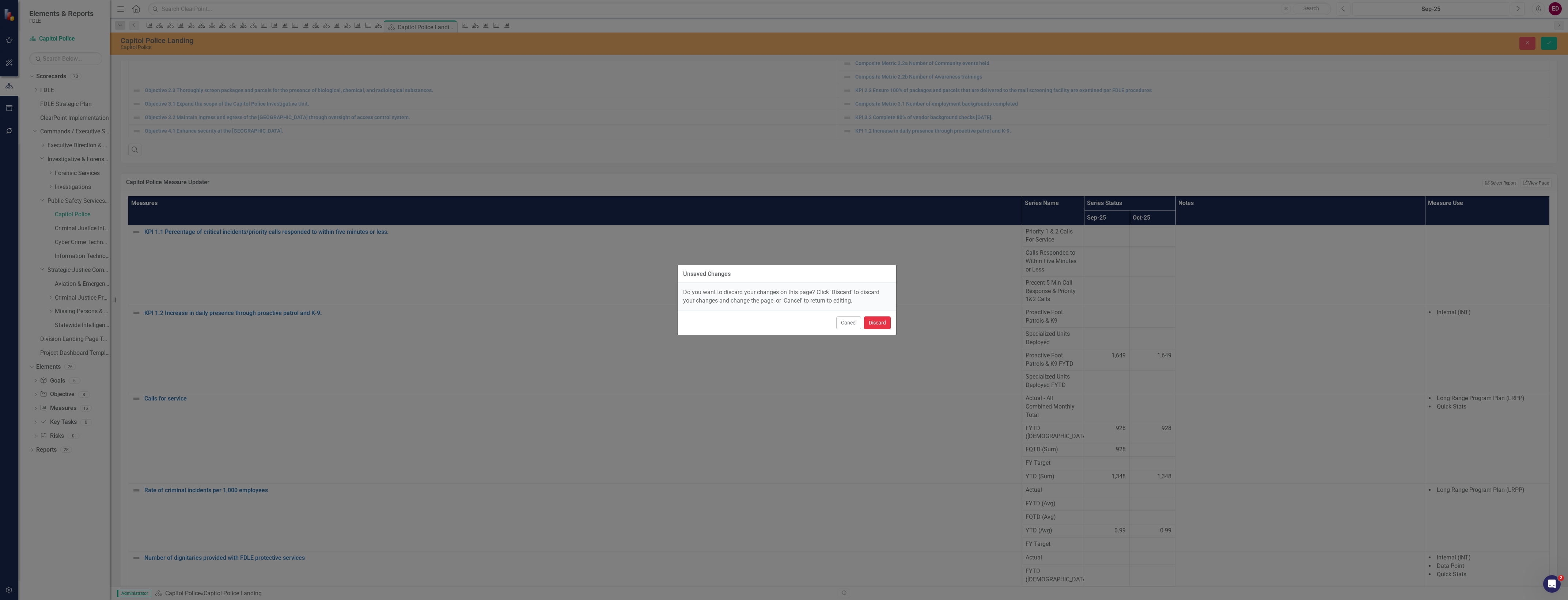
click at [878, 324] on button "Discard" at bounding box center [878, 323] width 27 height 13
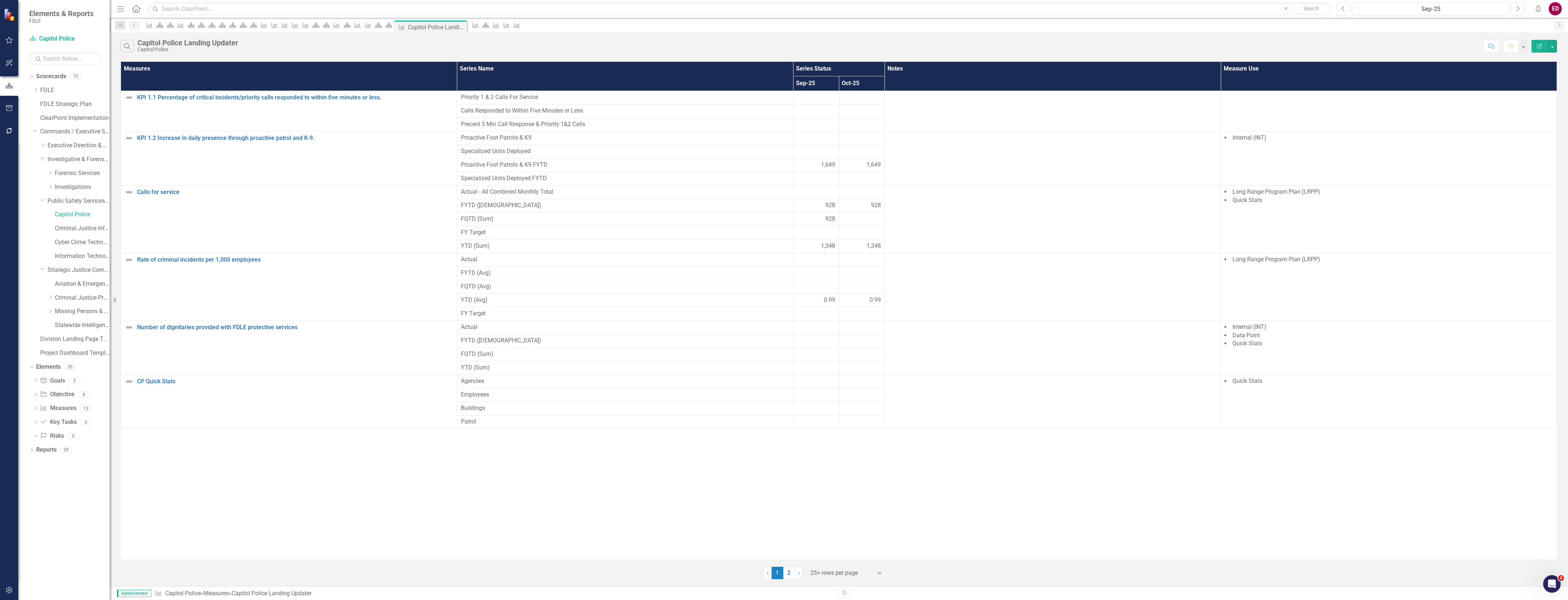
click at [1538, 48] on icon "button" at bounding box center [1539, 46] width 5 height 5
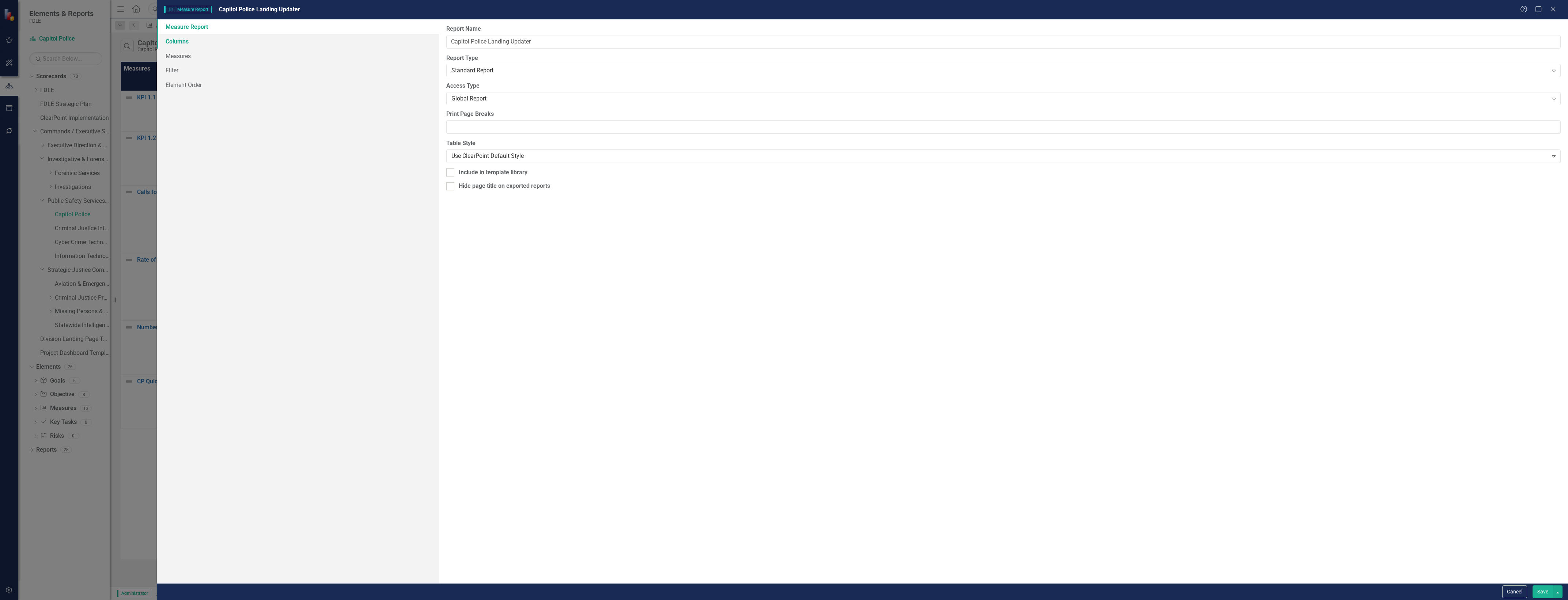
click at [177, 35] on link "Columns" at bounding box center [298, 41] width 282 height 15
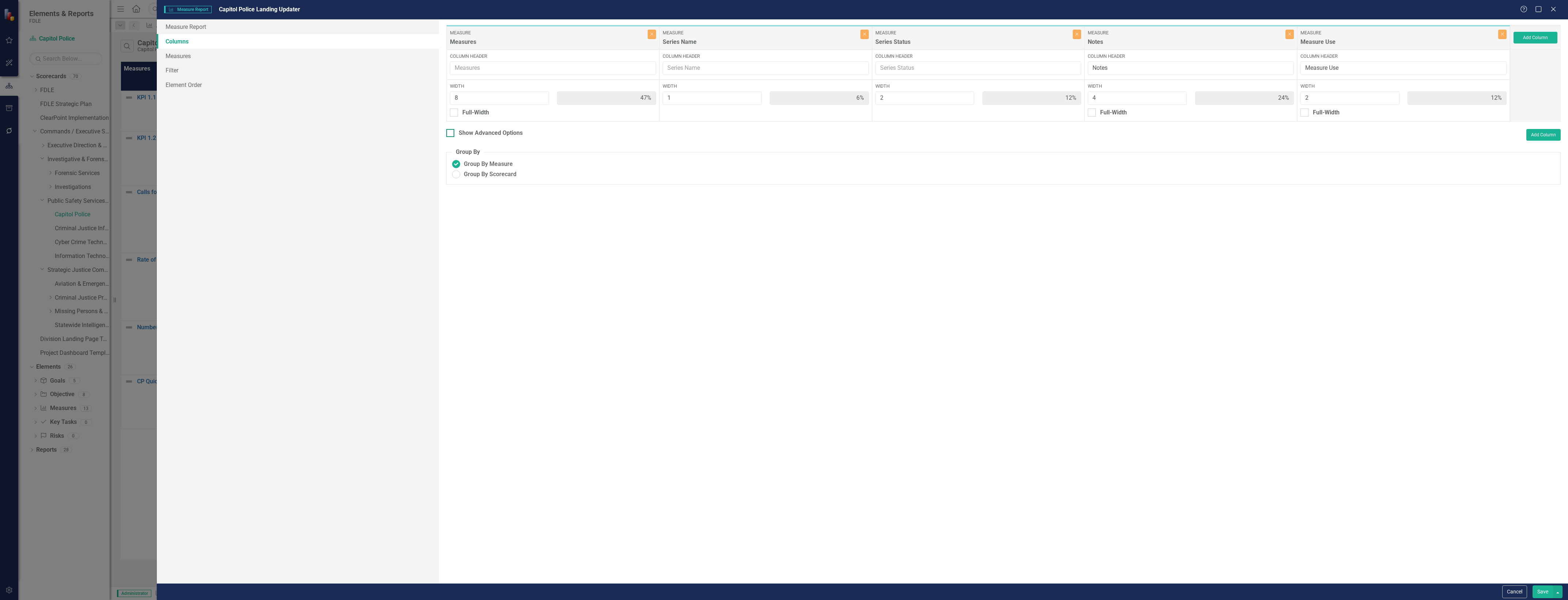
click at [492, 129] on div "Show Advanced Options" at bounding box center [491, 133] width 64 height 9
click at [451, 129] on input "Show Advanced Options" at bounding box center [449, 131] width 5 height 5
checkbox input "true"
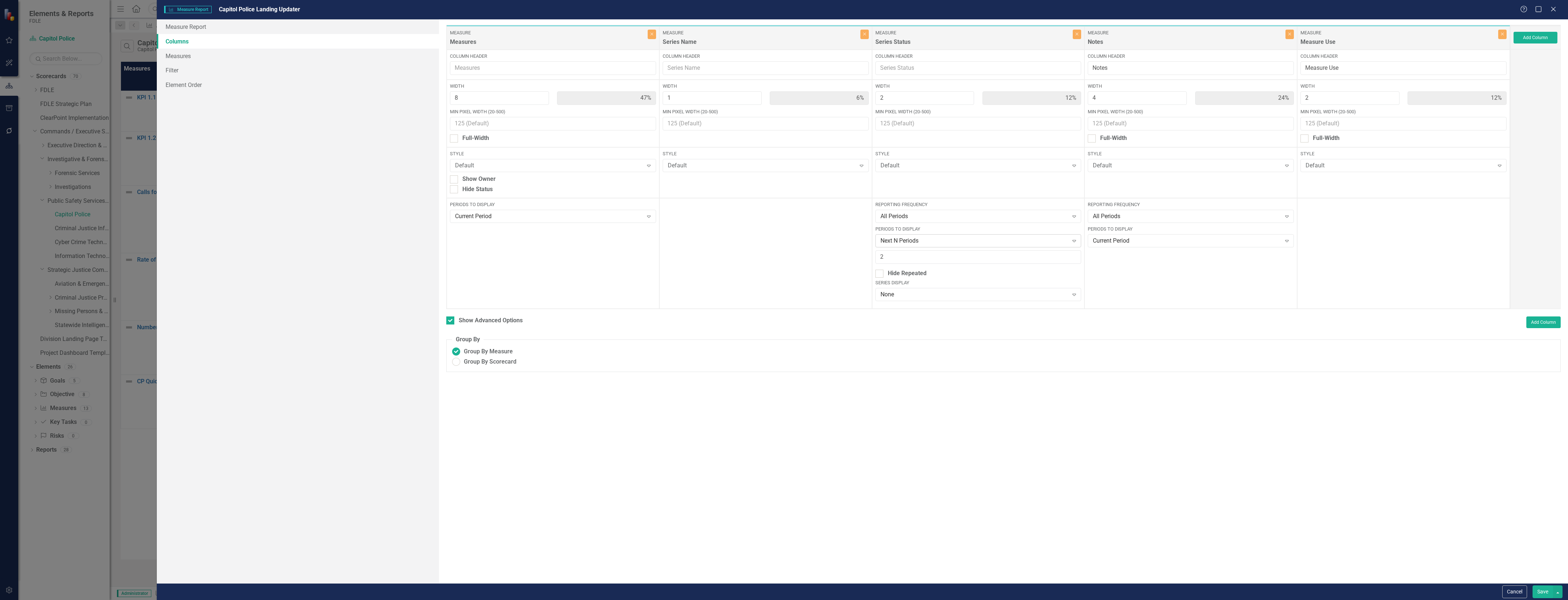
click at [985, 243] on div "Next N Periods" at bounding box center [975, 241] width 188 height 9
click at [1010, 325] on div "Last N Periods" at bounding box center [979, 326] width 194 height 9
click at [1547, 596] on button "Save" at bounding box center [1543, 591] width 21 height 13
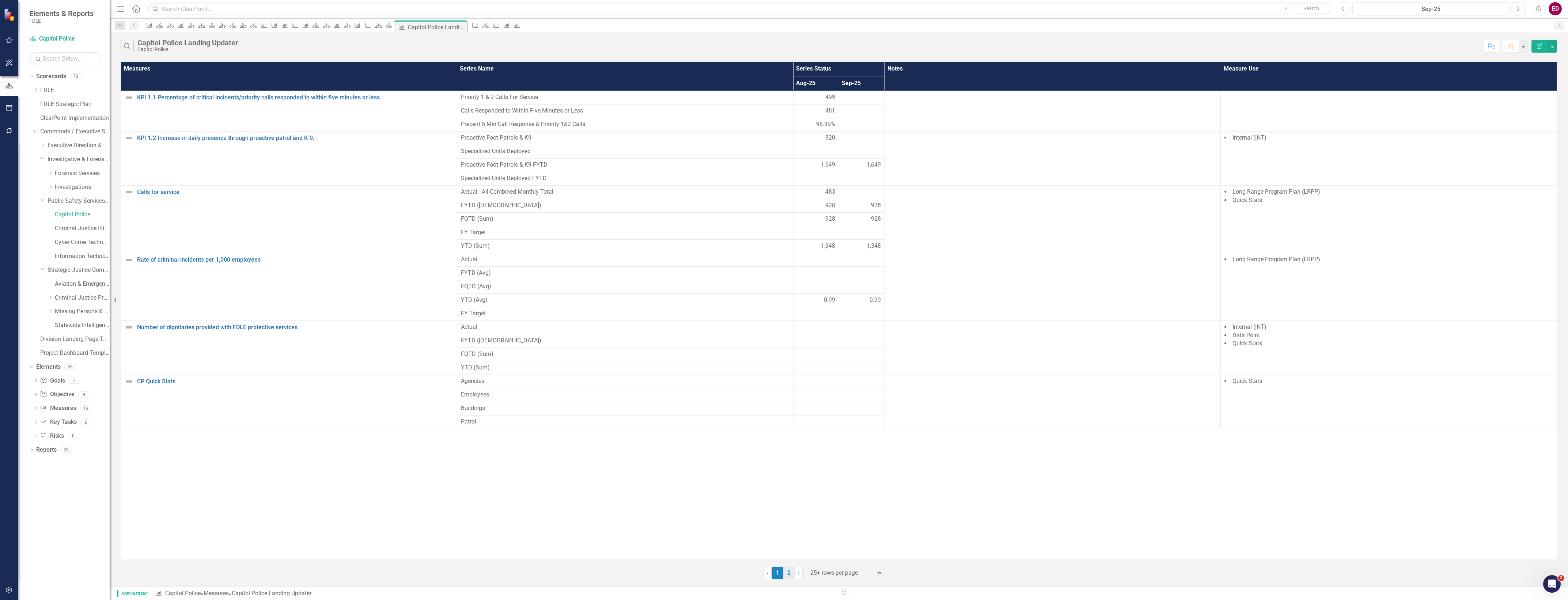
click at [794, 576] on link "2" at bounding box center [789, 573] width 12 height 12
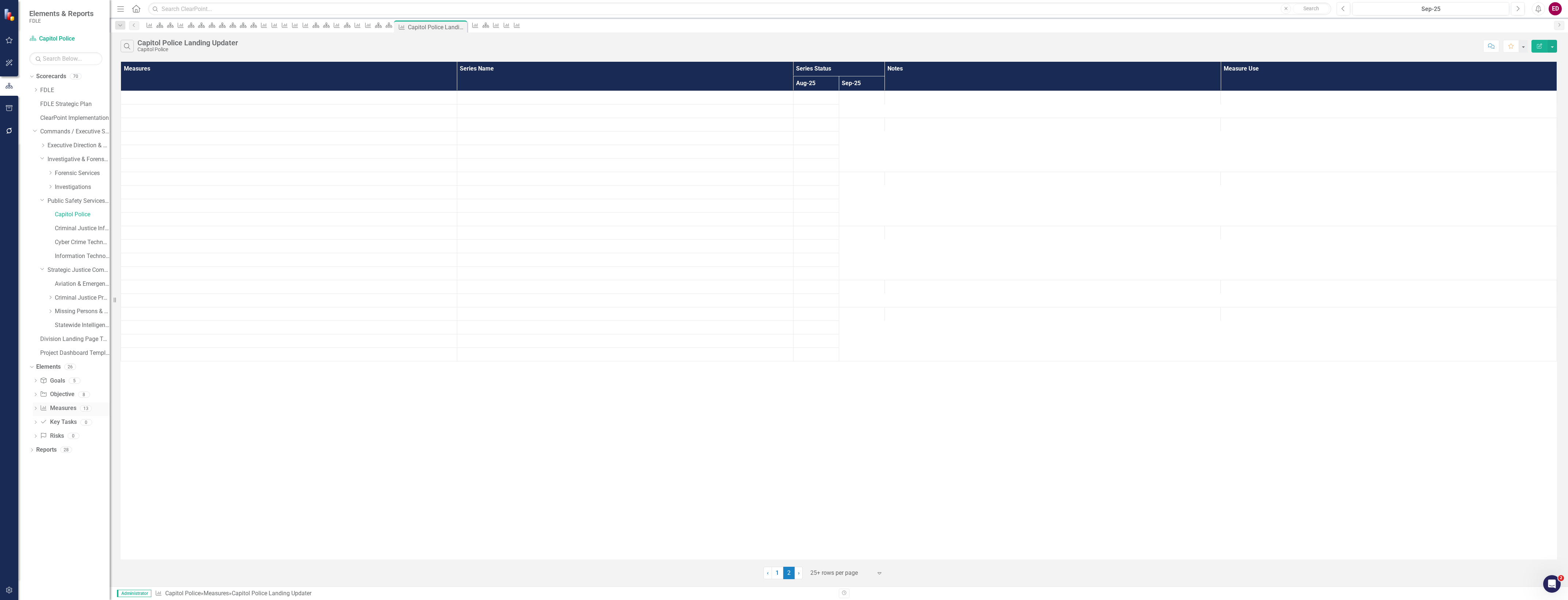
click at [61, 411] on link "Measure Measures" at bounding box center [57, 408] width 36 height 9
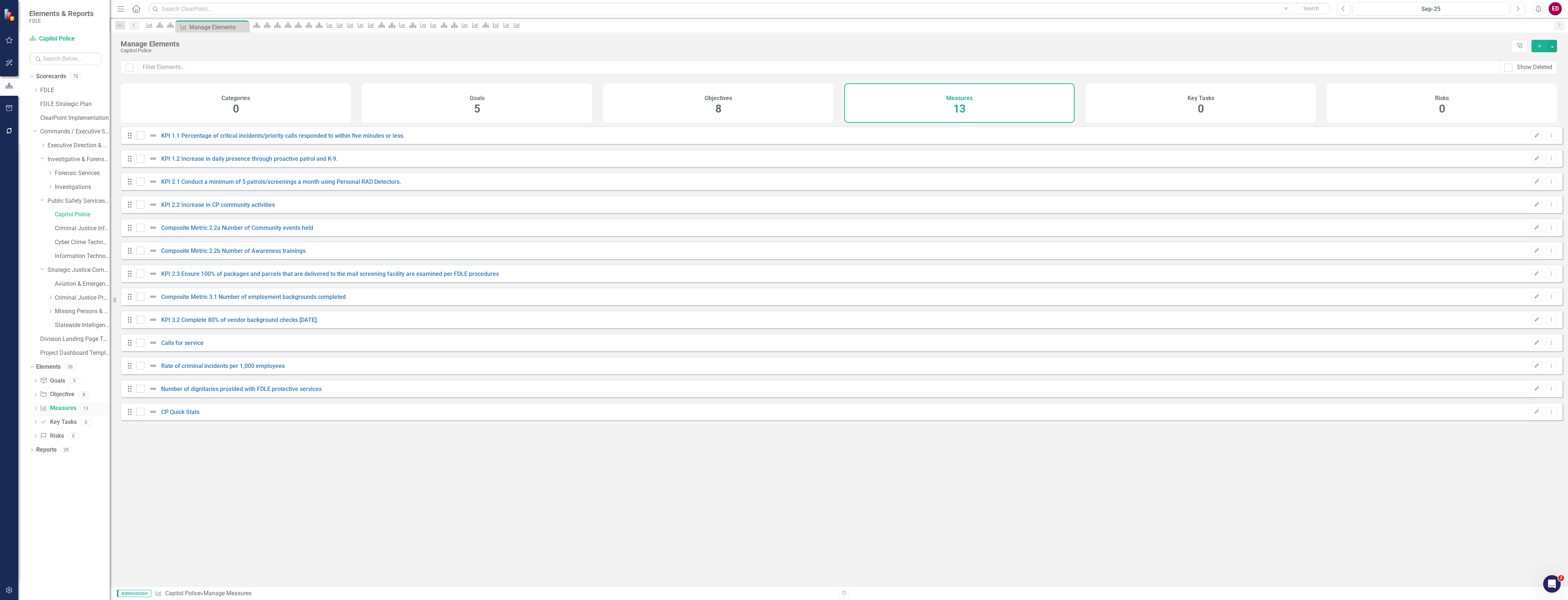
checkbox input "false"
